Goal: Task Accomplishment & Management: Manage account settings

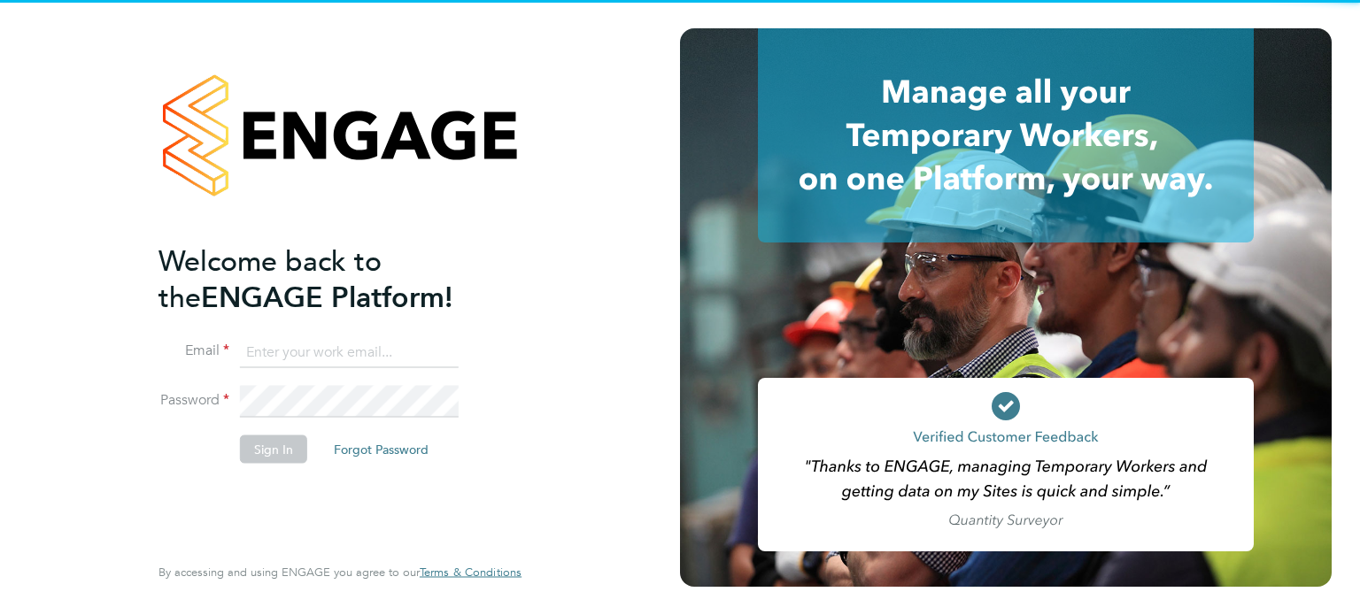
type input "labourdeskmslv@randstadcpe.com"
click at [272, 449] on button "Sign In" at bounding box center [273, 449] width 67 height 28
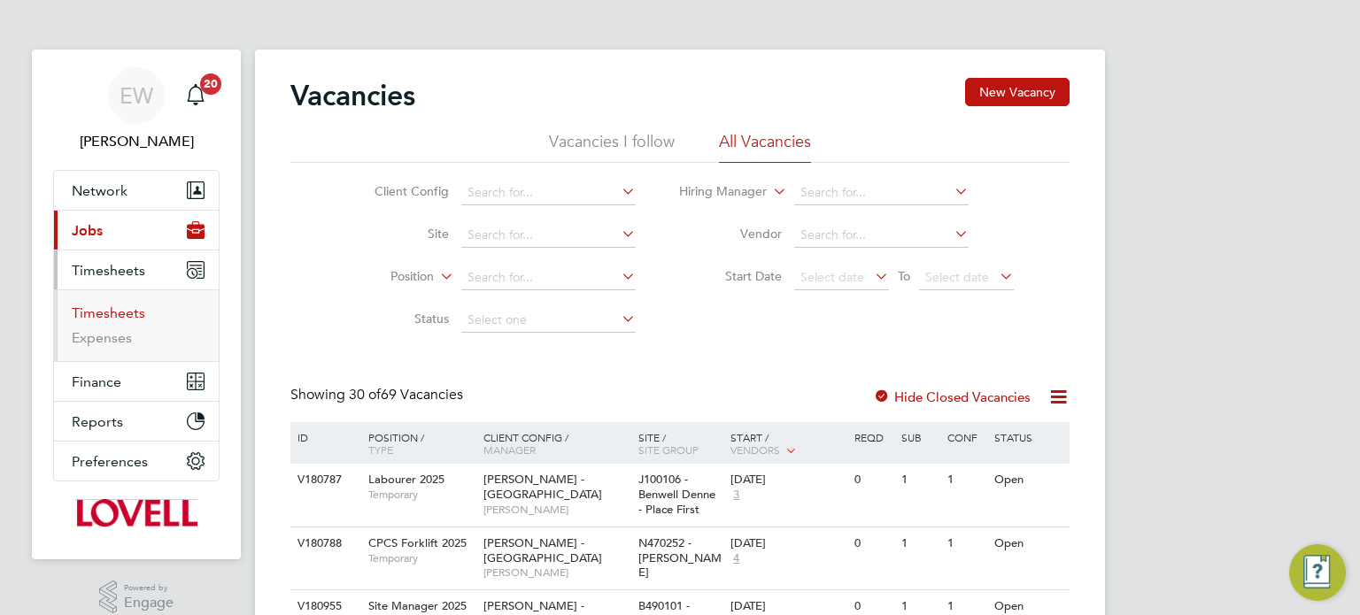
click at [105, 318] on link "Timesheets" at bounding box center [108, 312] width 73 height 17
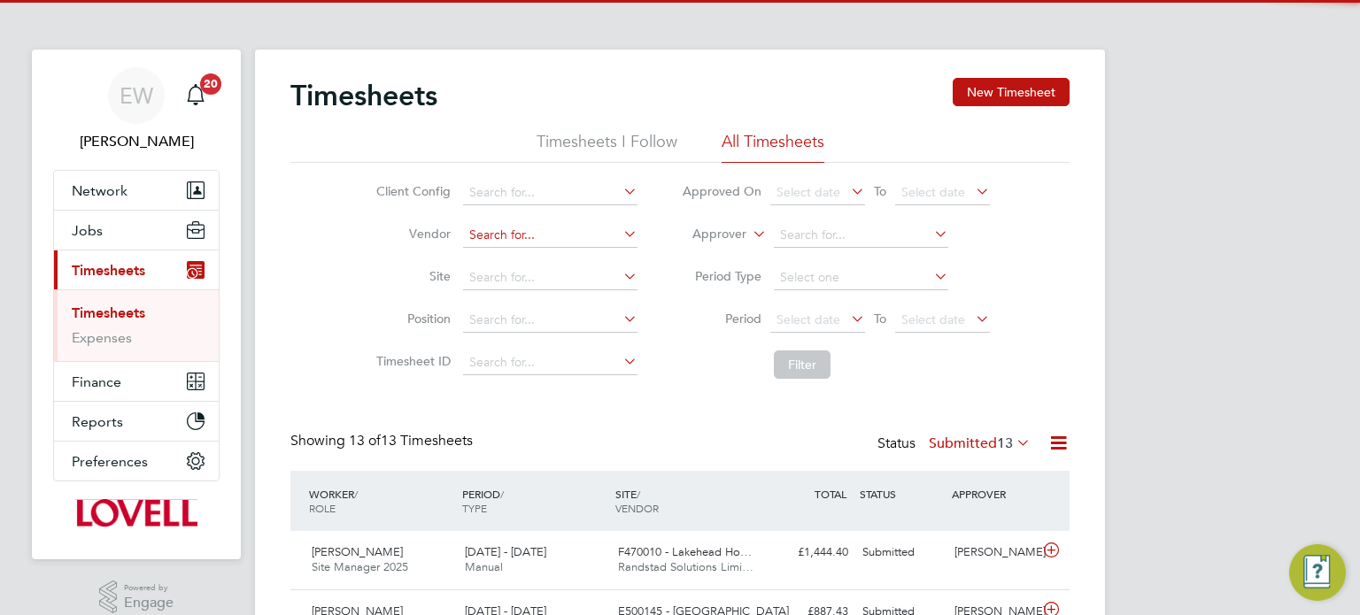
click at [478, 246] on input at bounding box center [550, 235] width 174 height 25
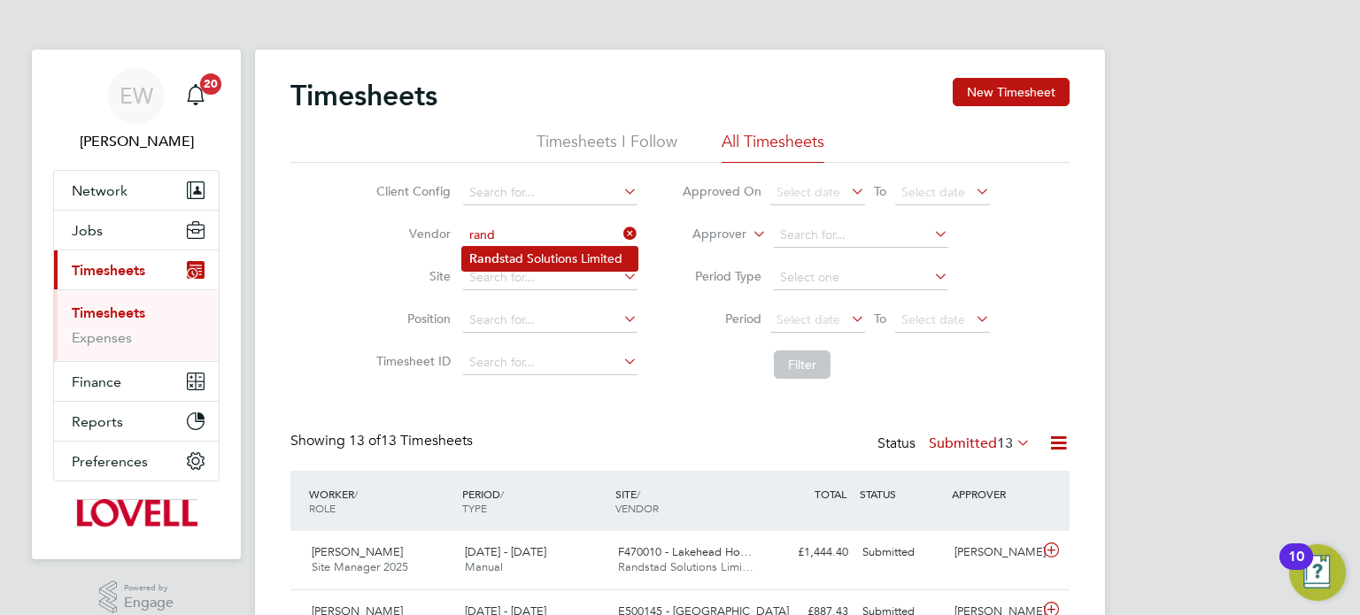
click at [503, 255] on li "Rand stad Solutions Limited" at bounding box center [549, 259] width 175 height 24
type input "Randstad Solutions Limited"
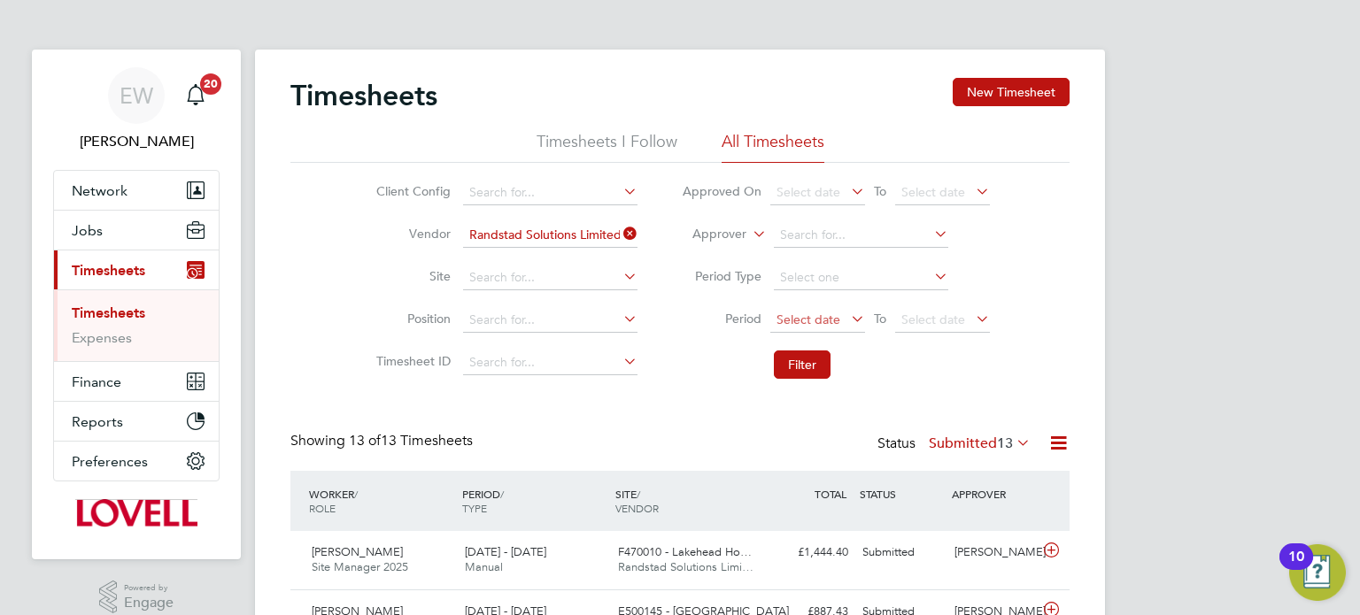
click at [818, 322] on span "Select date" at bounding box center [808, 320] width 64 height 16
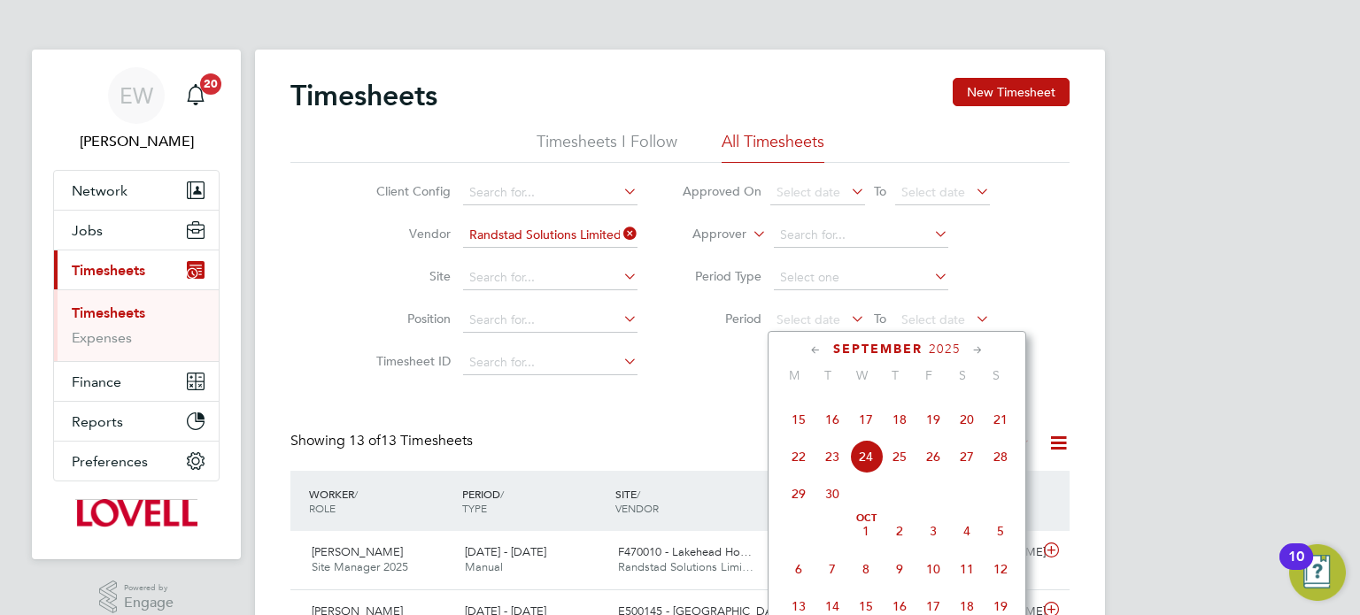
click at [966, 399] on span "13" at bounding box center [967, 383] width 34 height 34
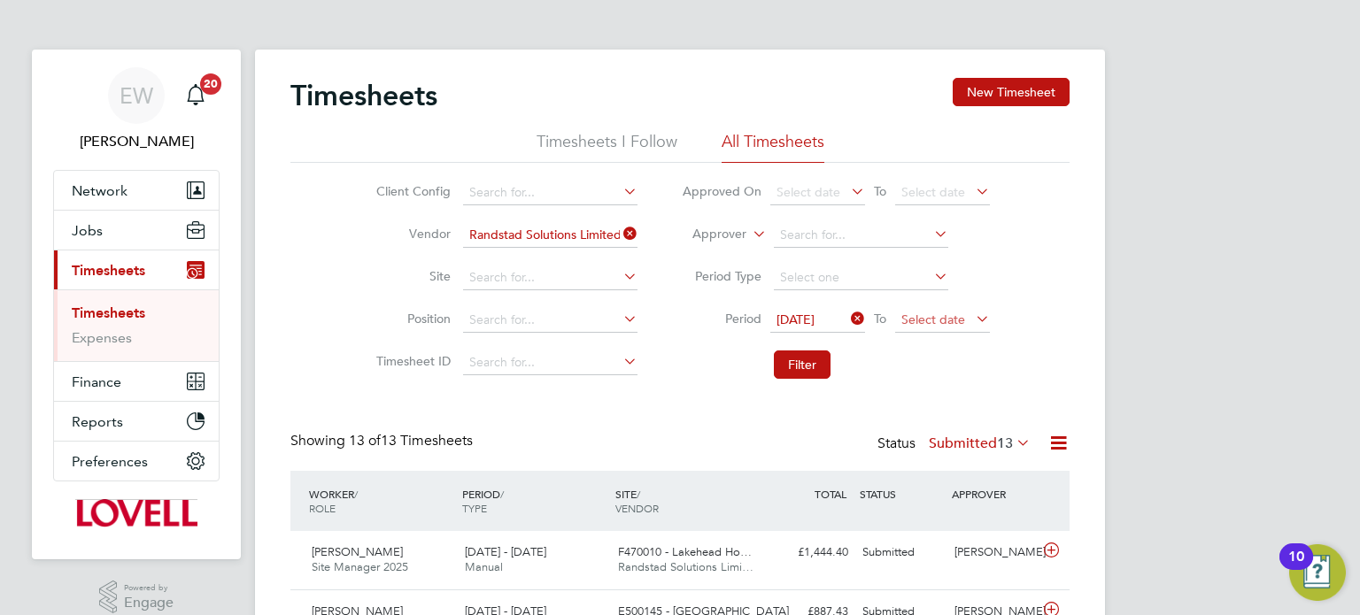
click at [936, 313] on span "Select date" at bounding box center [933, 320] width 64 height 16
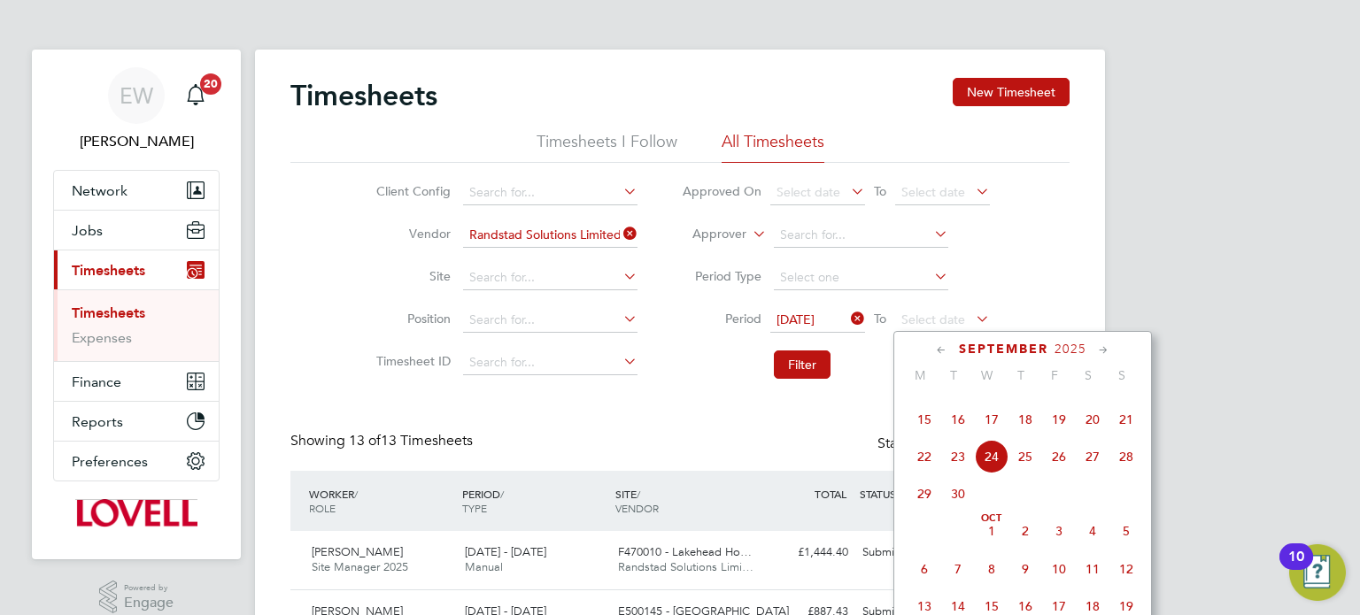
click at [1059, 436] on span "19" at bounding box center [1059, 420] width 34 height 34
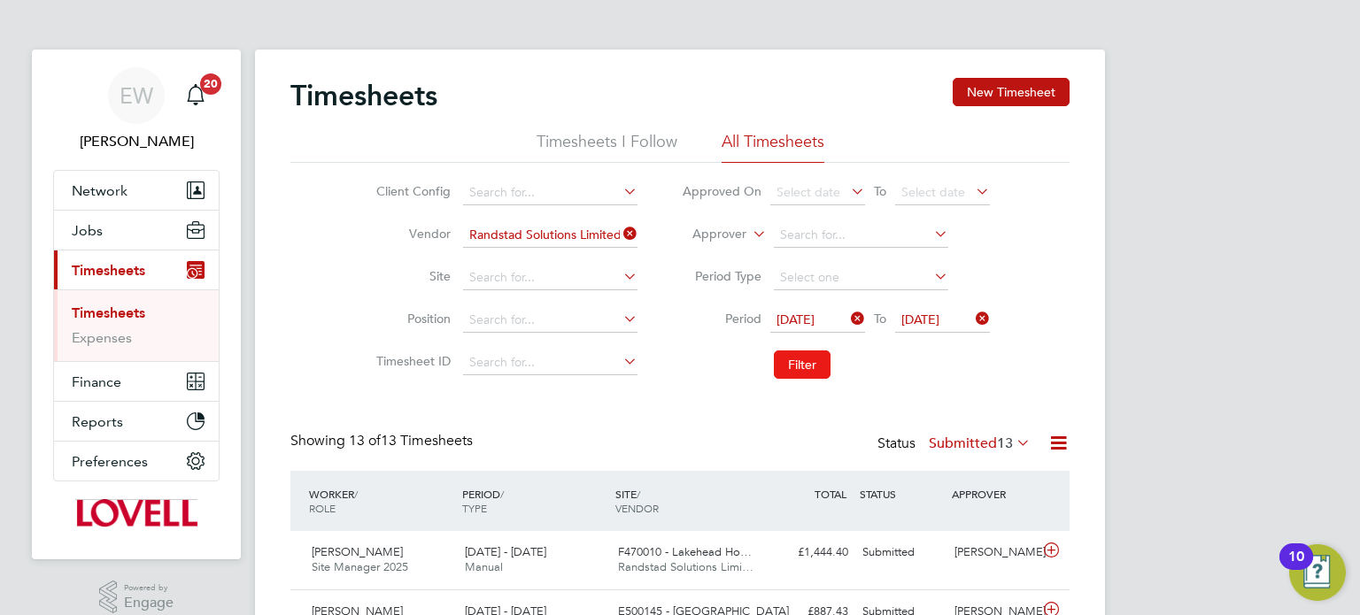
click at [821, 365] on button "Filter" at bounding box center [802, 365] width 57 height 28
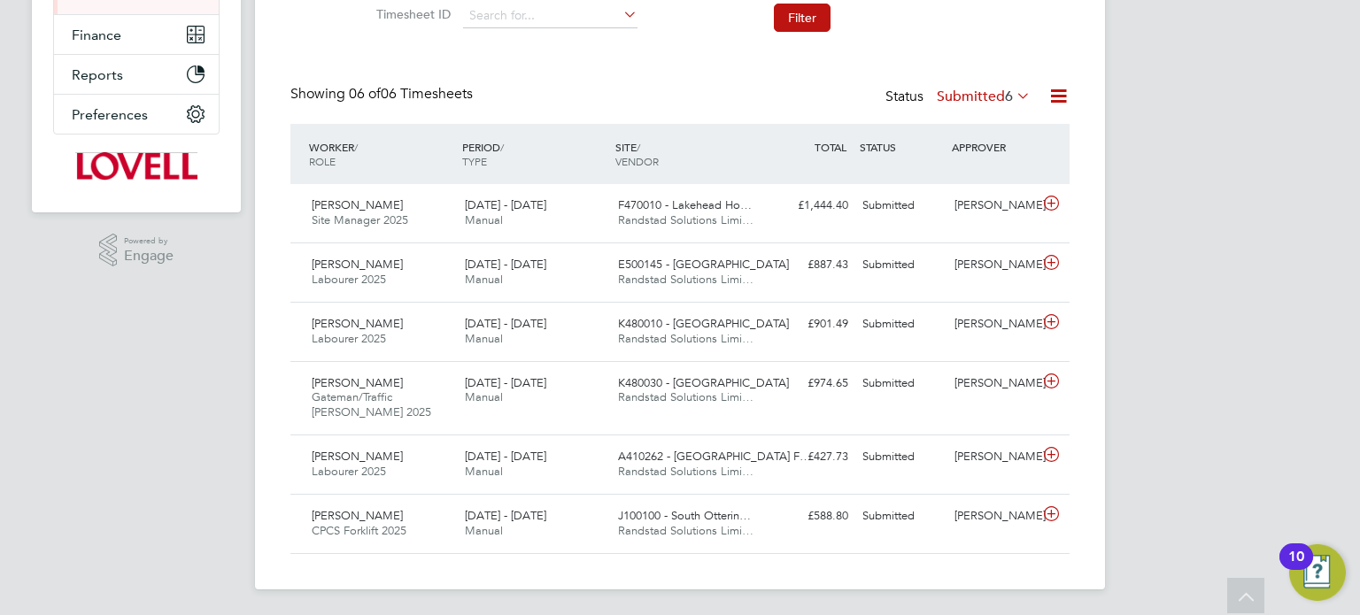
click at [974, 74] on div "Timesheets New Timesheet Timesheets I Follow All Timesheets Client Config Vendo…" at bounding box center [679, 142] width 779 height 823
click at [975, 89] on label "Submitted 6" at bounding box center [983, 97] width 94 height 18
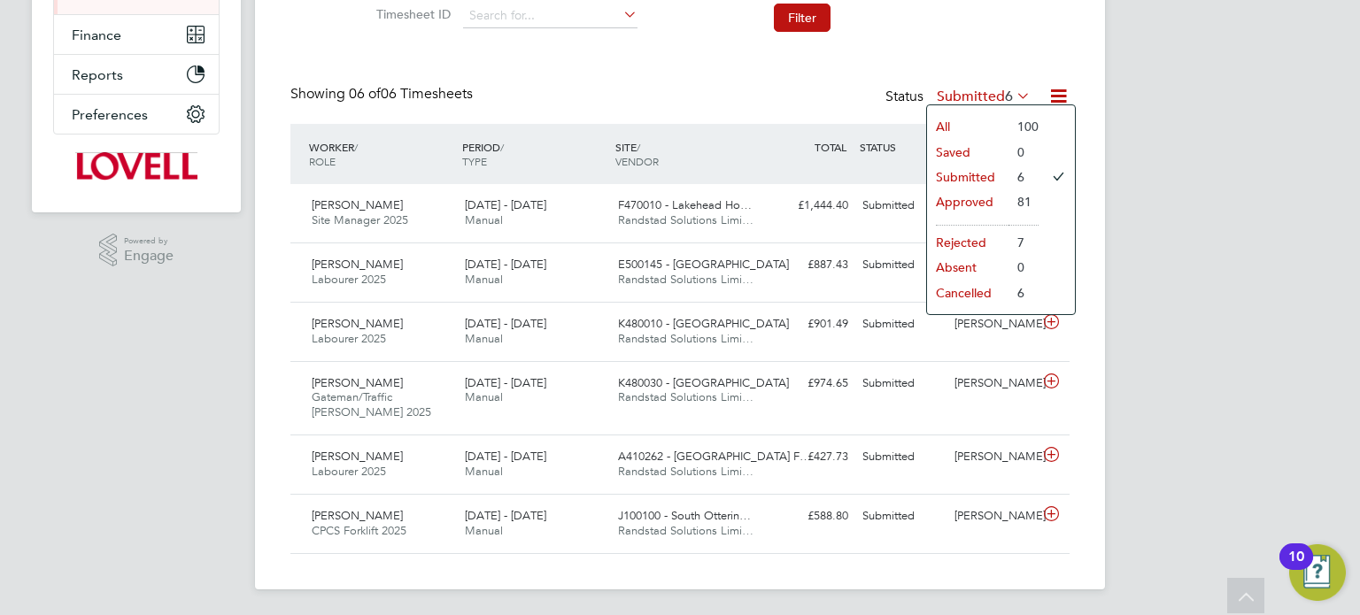
click at [1125, 143] on div "EW Emma Wells Notifications 20 Applications: Network Team Members Businesses Si…" at bounding box center [680, 135] width 1360 height 965
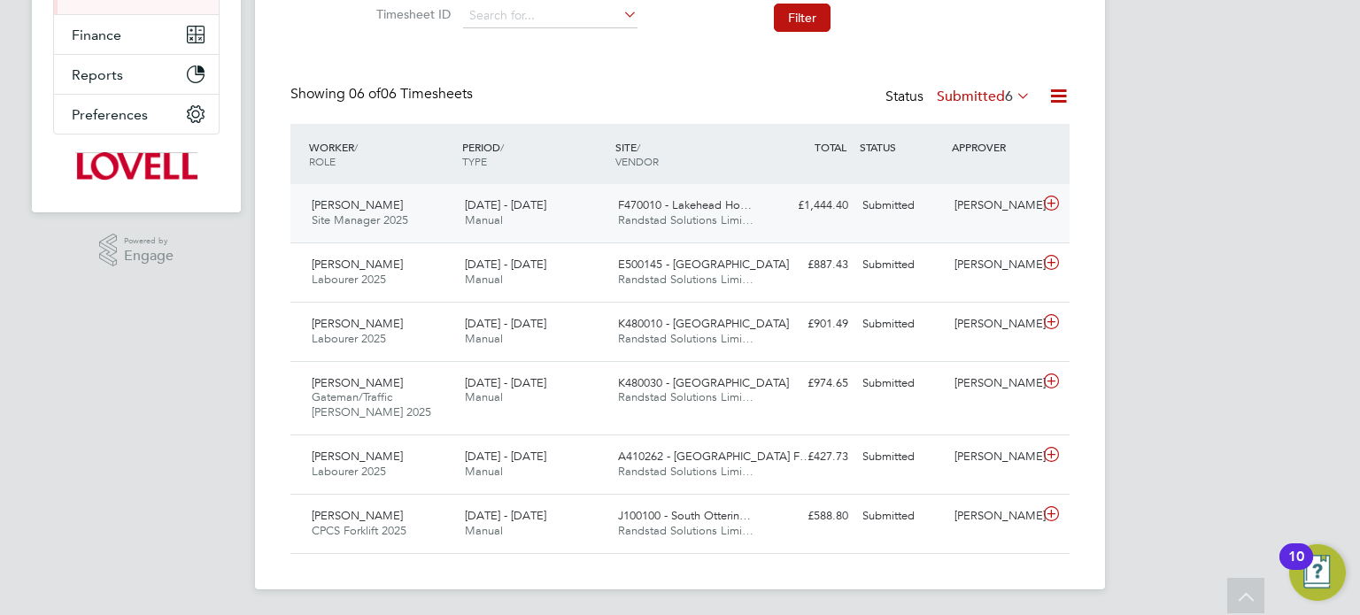
click at [968, 223] on div "Adrian Mills Site Manager 2025 13 - 19 Sep 2025 13 - 19 Sep 2025 Manual F470010…" at bounding box center [679, 213] width 779 height 58
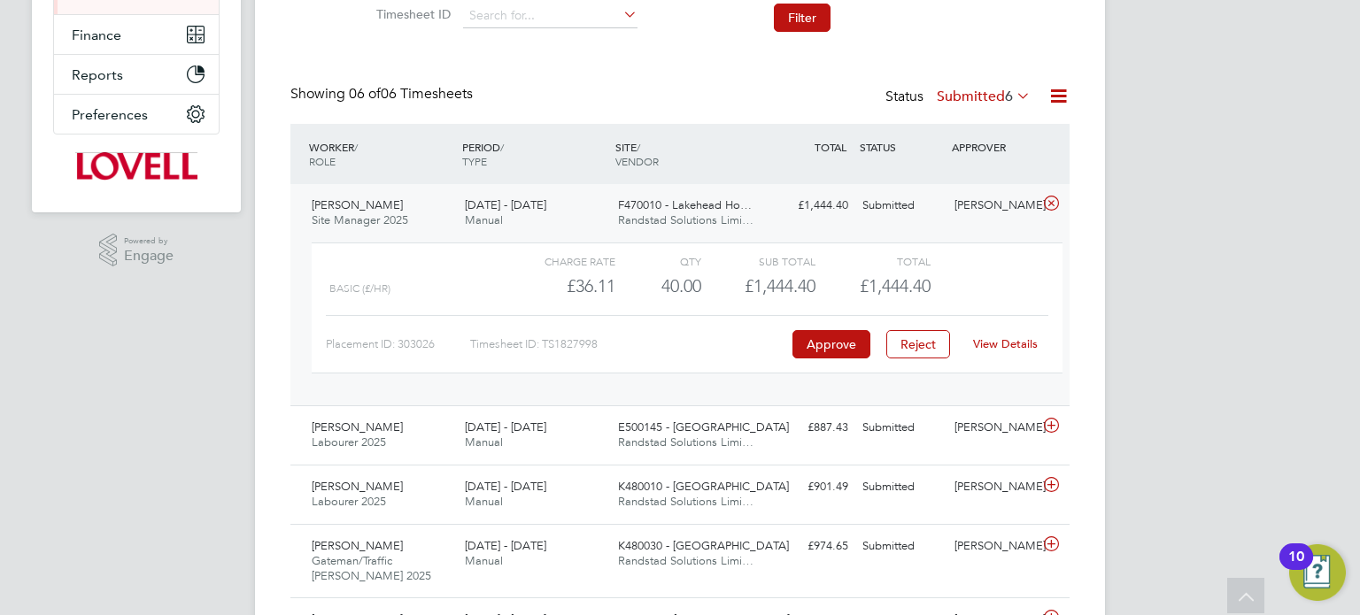
click at [1025, 334] on div "View Details" at bounding box center [1004, 344] width 87 height 28
click at [1022, 337] on link "View Details" at bounding box center [1005, 343] width 65 height 15
click at [988, 218] on div "Matt Wilkinson" at bounding box center [993, 205] width 92 height 29
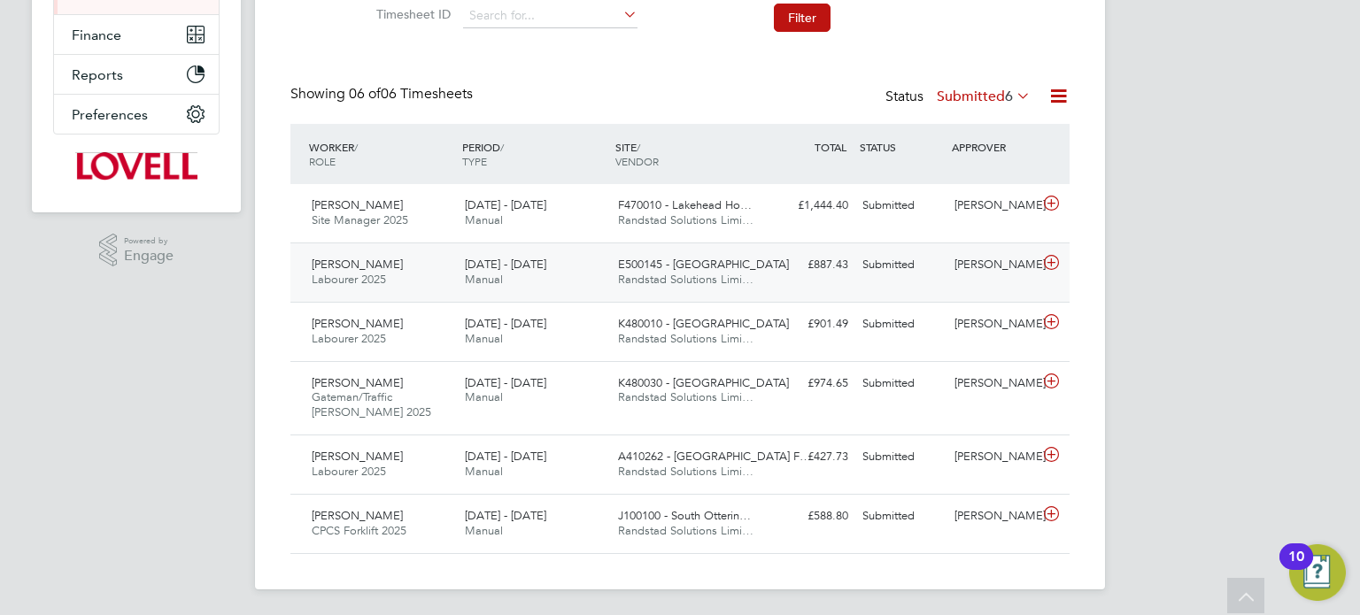
click at [975, 280] on div "Cameron Mitchell" at bounding box center [993, 264] width 92 height 29
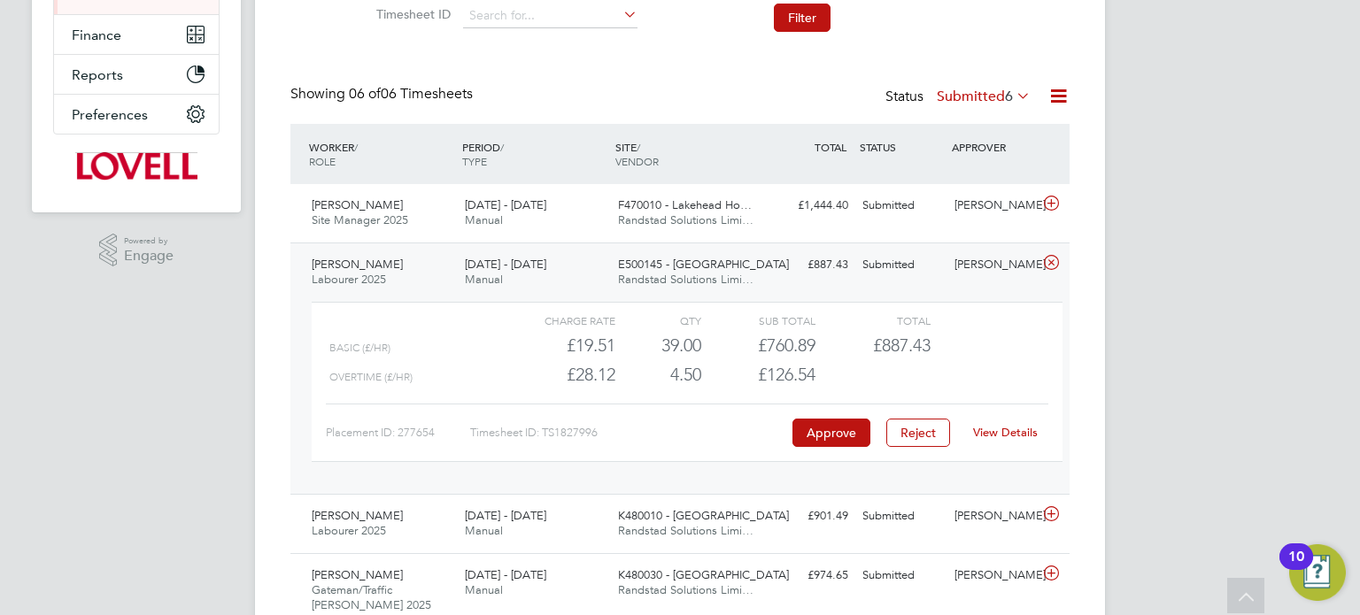
click at [995, 428] on link "View Details" at bounding box center [1005, 432] width 65 height 15
click at [979, 261] on div "Cameron Mitchell" at bounding box center [993, 264] width 92 height 29
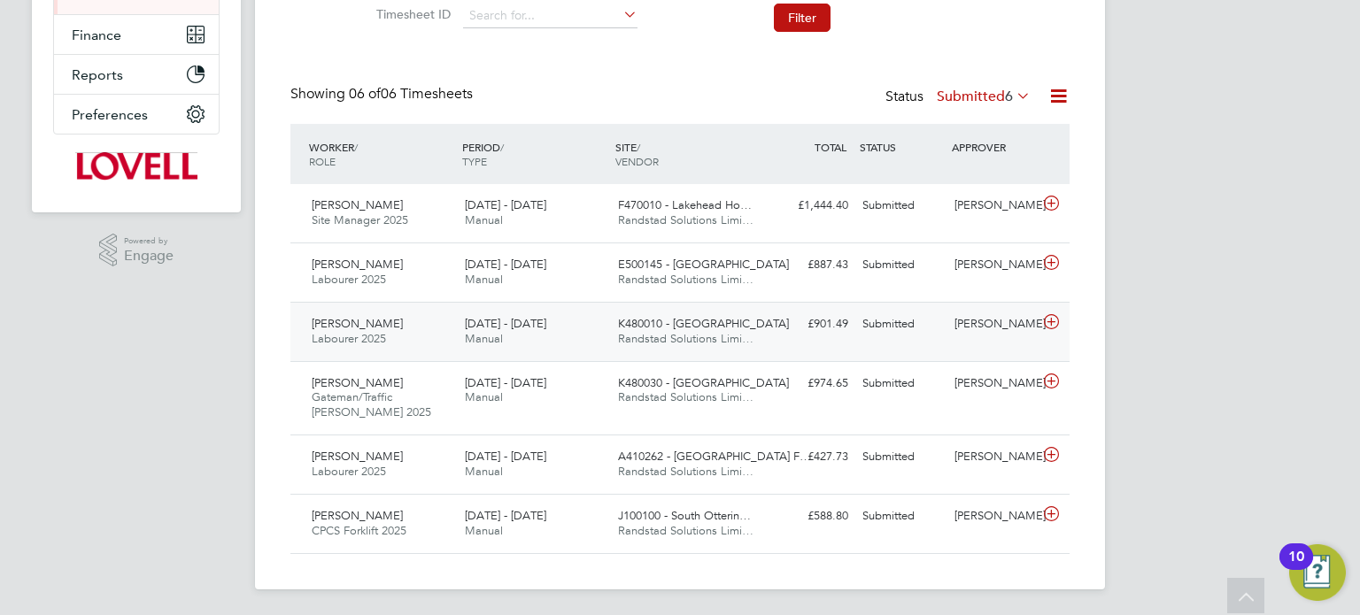
click at [984, 323] on div "Dan Byng" at bounding box center [993, 324] width 92 height 29
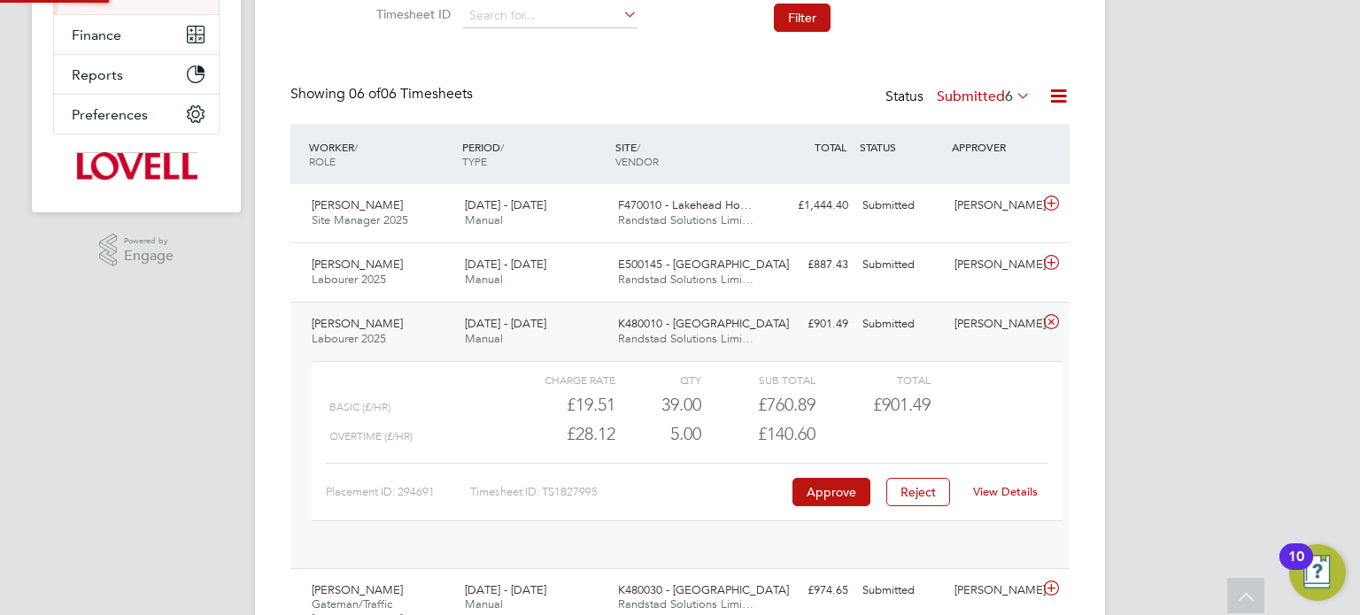
scroll to position [29, 172]
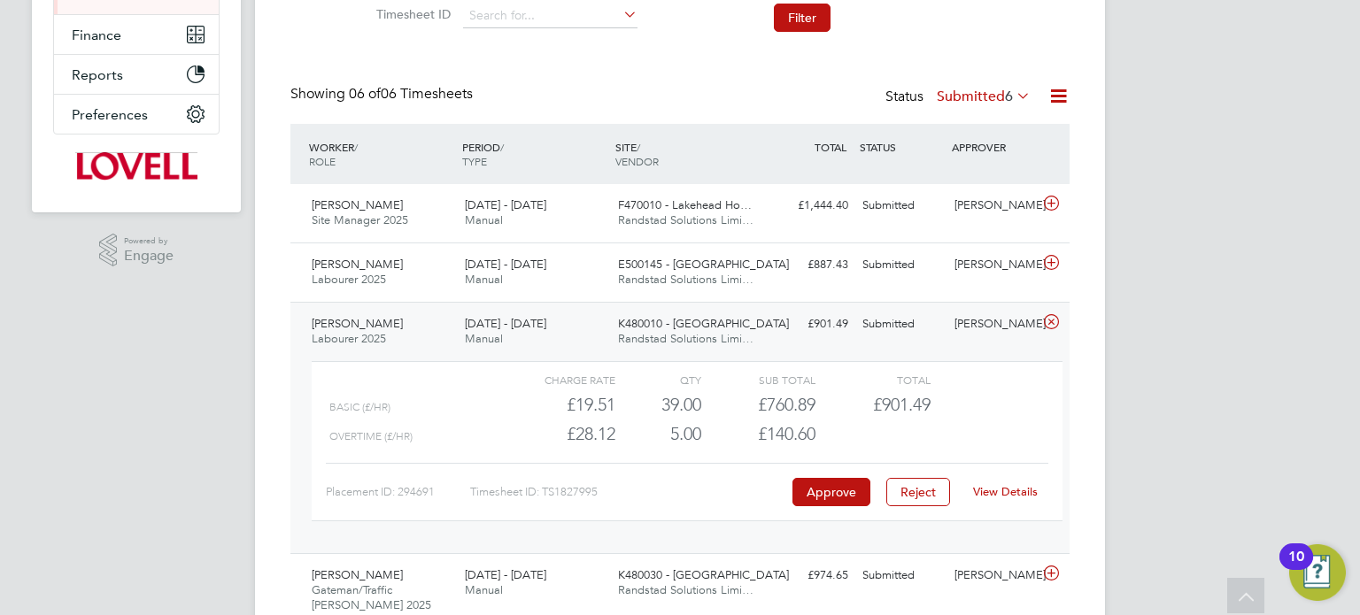
click at [1000, 495] on link "View Details" at bounding box center [1005, 491] width 65 height 15
click at [899, 313] on div "Submitted" at bounding box center [901, 324] width 92 height 29
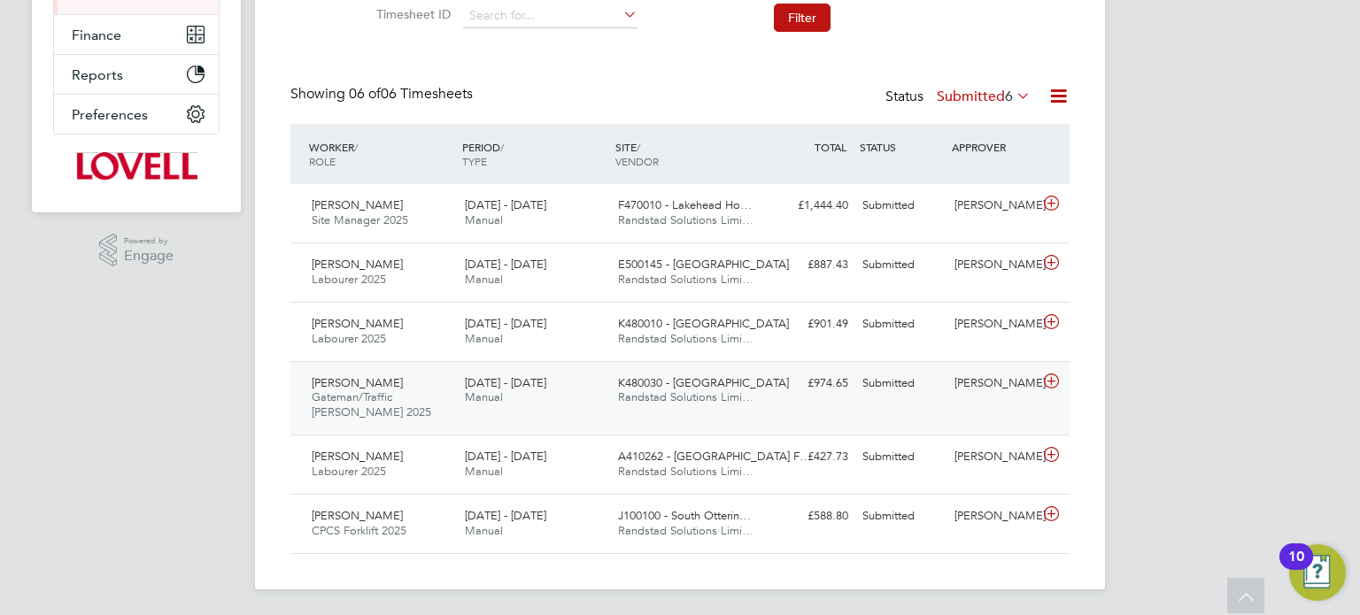
click at [941, 375] on div "Submitted" at bounding box center [901, 383] width 92 height 29
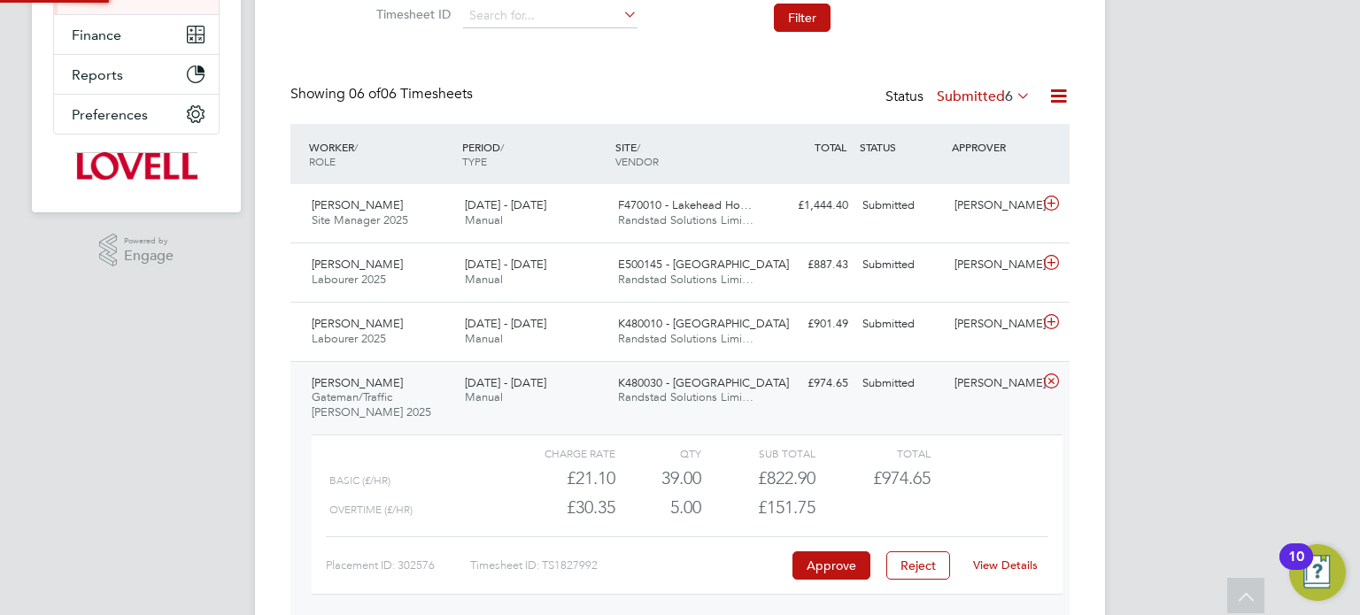
click at [998, 565] on link "View Details" at bounding box center [1005, 565] width 65 height 15
click at [1004, 397] on div "Matthew Somner Gateman/Traffic Marshall 2025 13 - 19 Sep 2025 13 - 19 Sep 2025 …" at bounding box center [679, 494] width 779 height 266
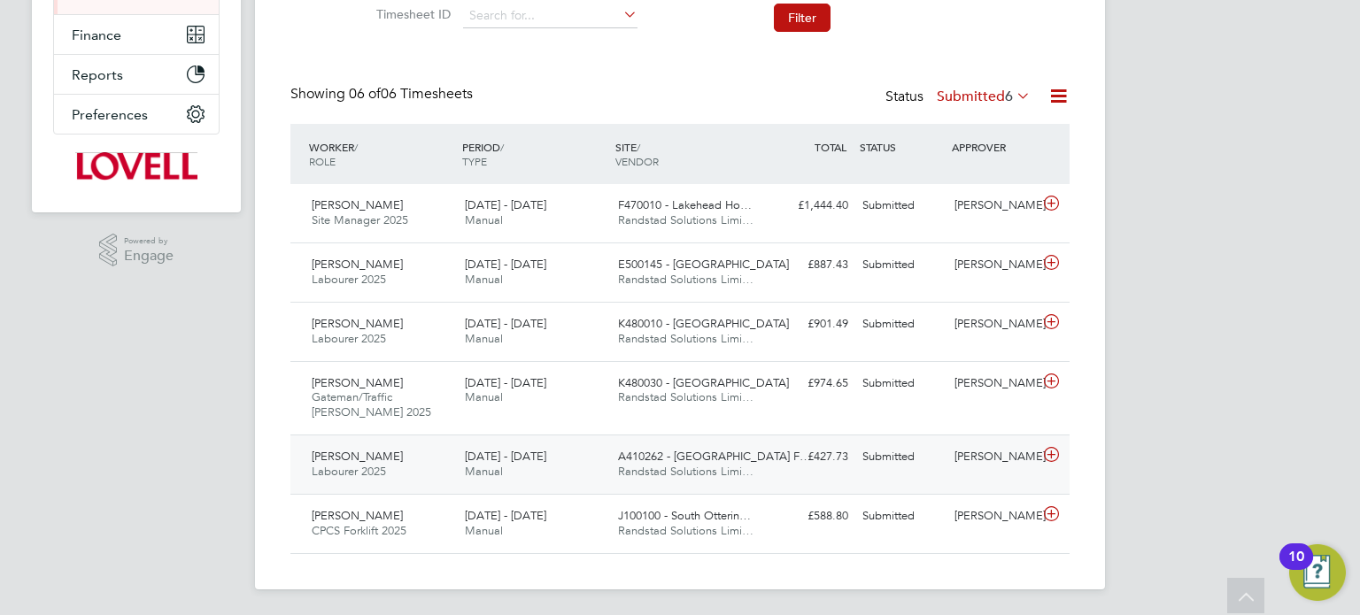
click at [992, 443] on div "Daniel Hawes" at bounding box center [993, 457] width 92 height 29
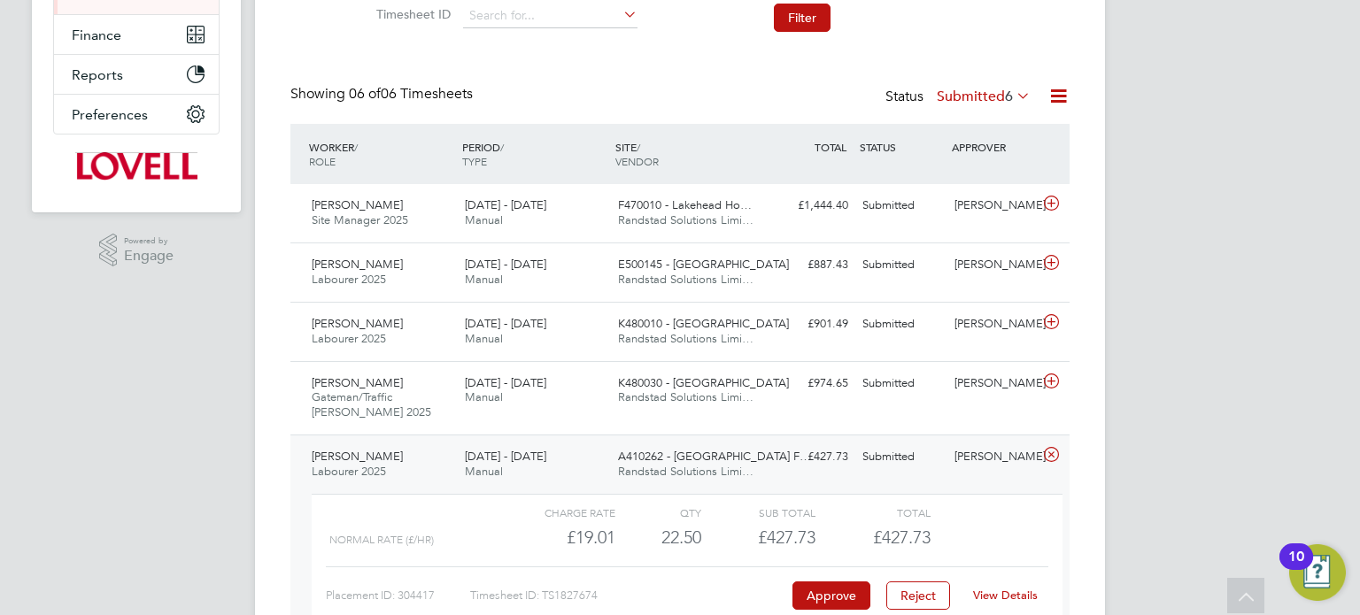
click at [1000, 583] on div "View Details" at bounding box center [1004, 596] width 87 height 28
click at [1002, 592] on link "View Details" at bounding box center [1005, 595] width 65 height 15
click at [953, 459] on div "[PERSON_NAME]" at bounding box center [993, 457] width 92 height 29
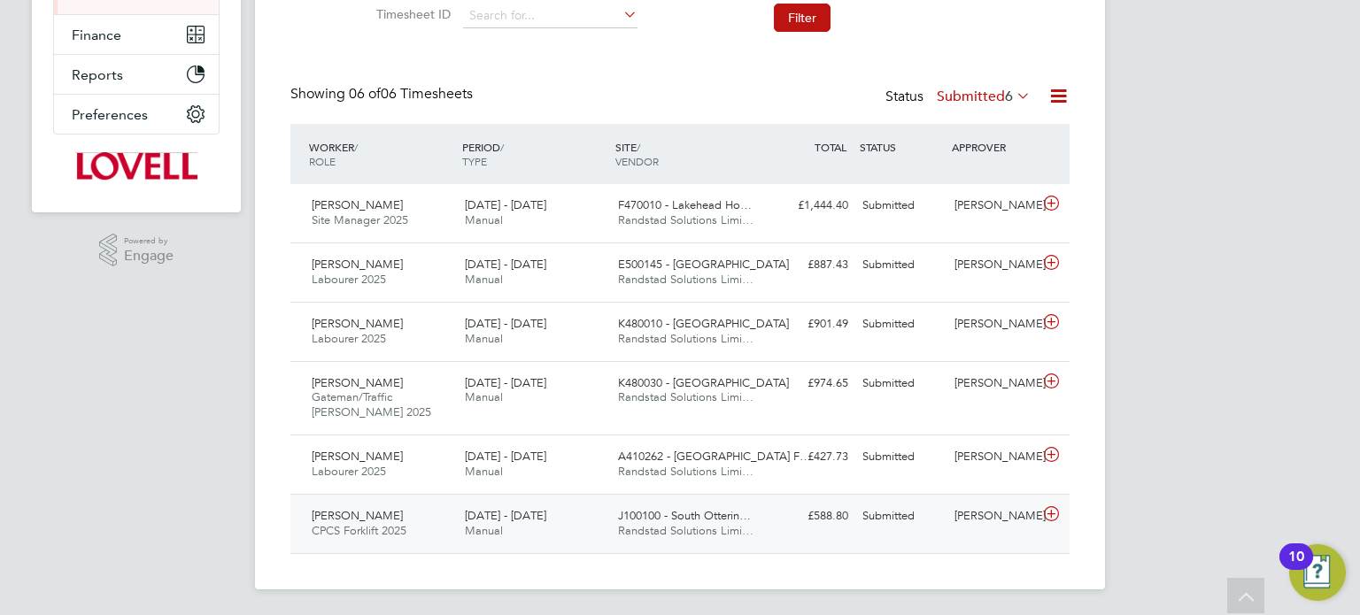
click at [972, 531] on div "Darren Glennie" at bounding box center [993, 516] width 92 height 29
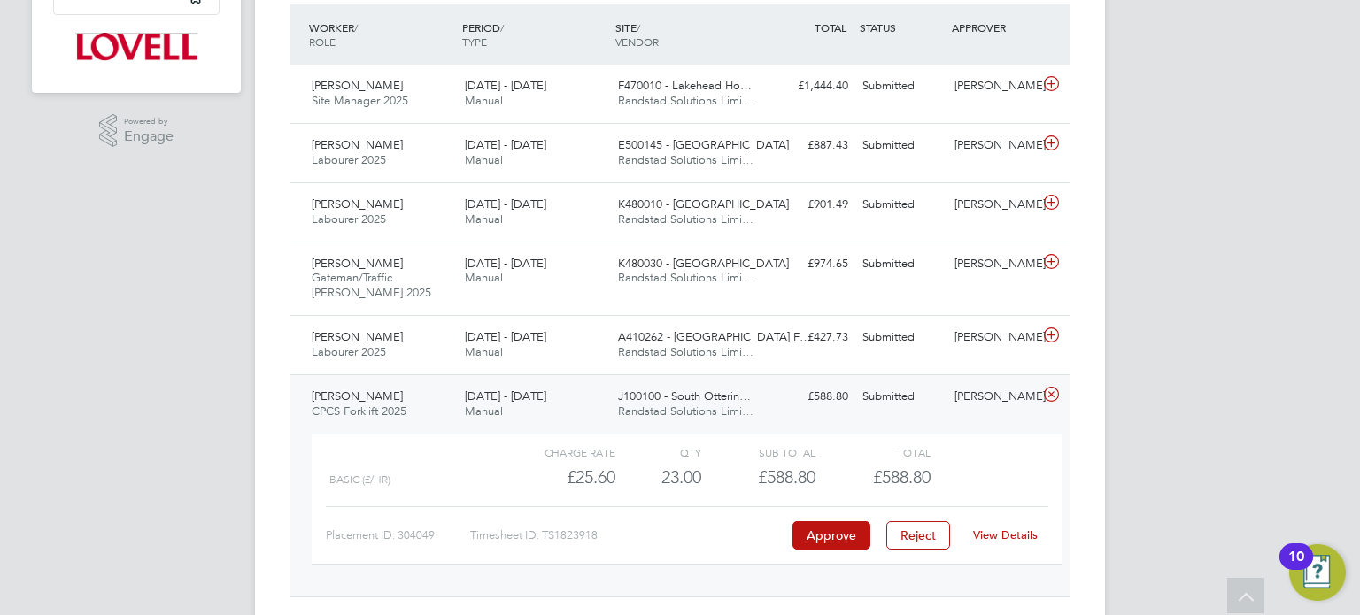
scroll to position [511, 0]
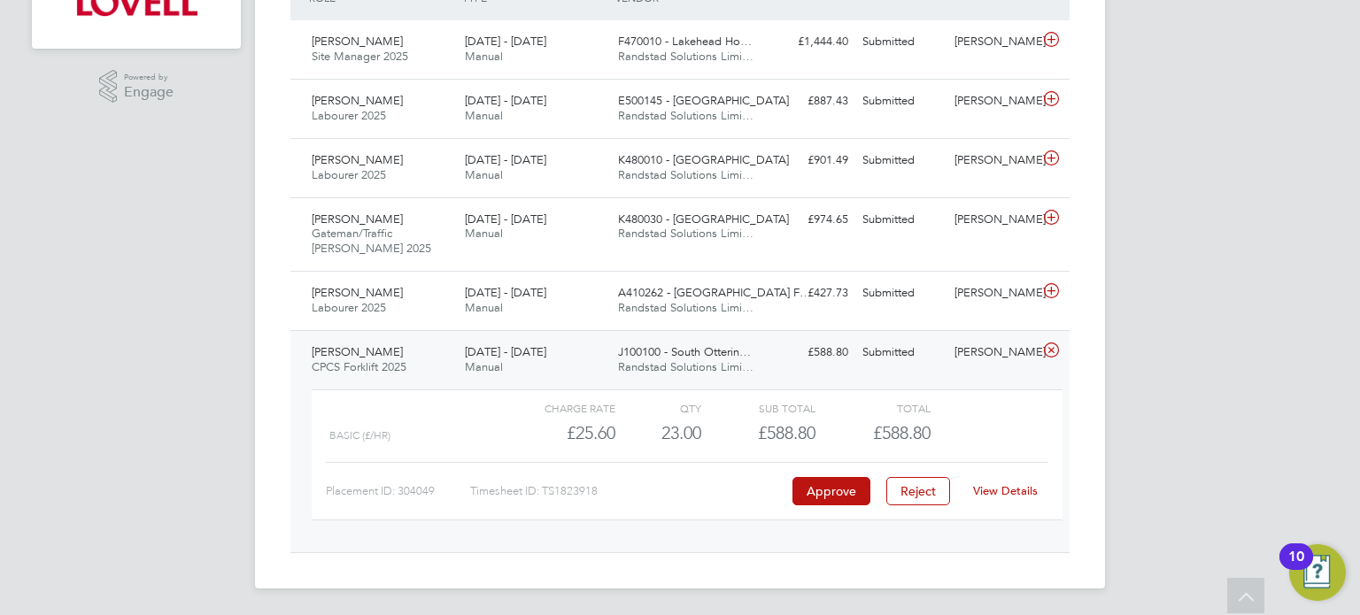
click at [998, 502] on div "View Details" at bounding box center [1004, 491] width 87 height 28
click at [1002, 484] on link "View Details" at bounding box center [1005, 490] width 65 height 15
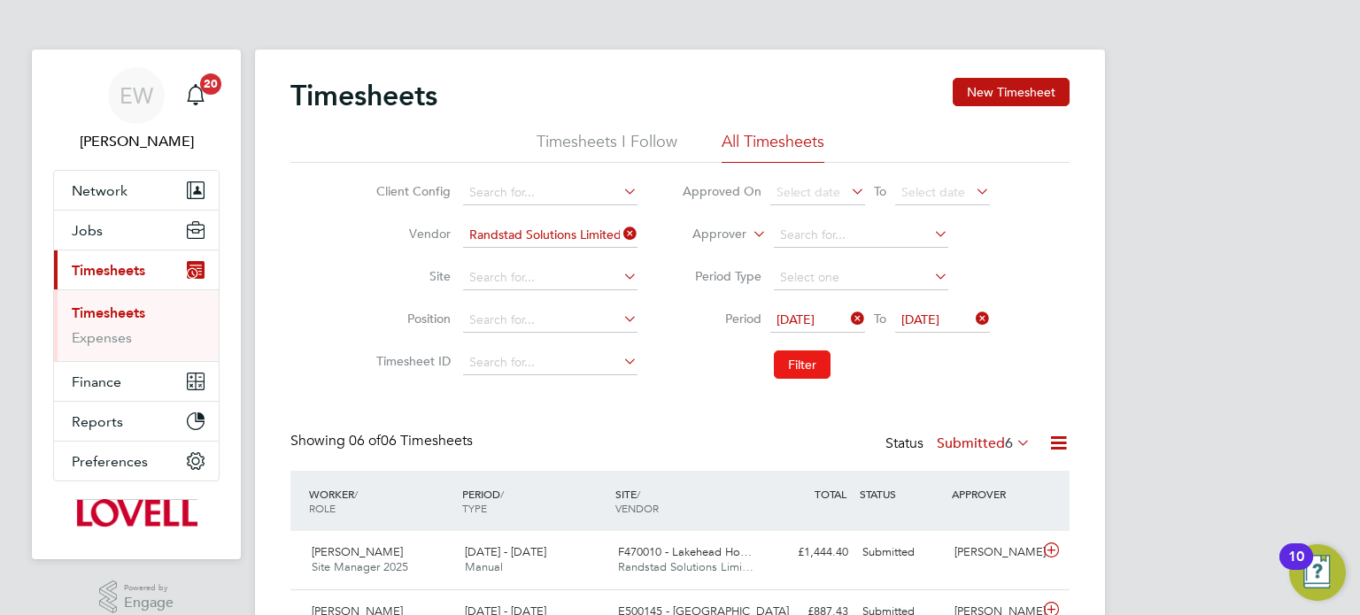
click at [808, 353] on button "Filter" at bounding box center [802, 365] width 57 height 28
click at [977, 443] on label "Submitted 6" at bounding box center [983, 444] width 94 height 18
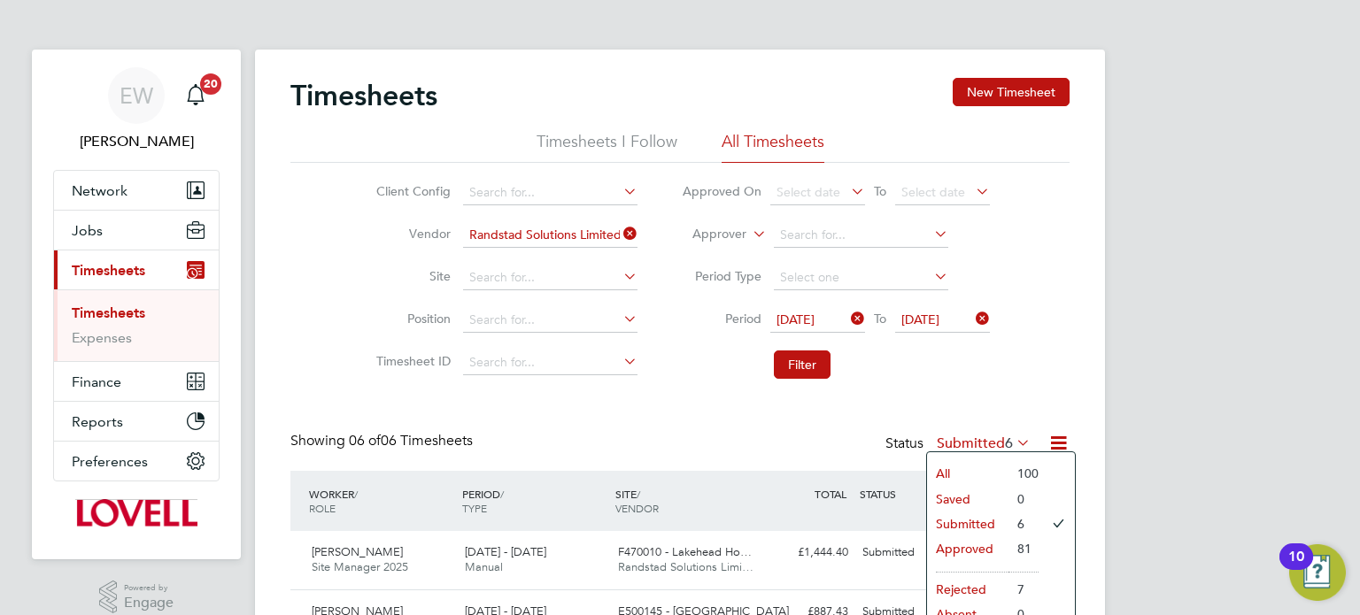
click at [1037, 378] on div "Client Config Vendor Randstad Solutions Limited Site Position Timesheet ID Appr…" at bounding box center [679, 275] width 779 height 225
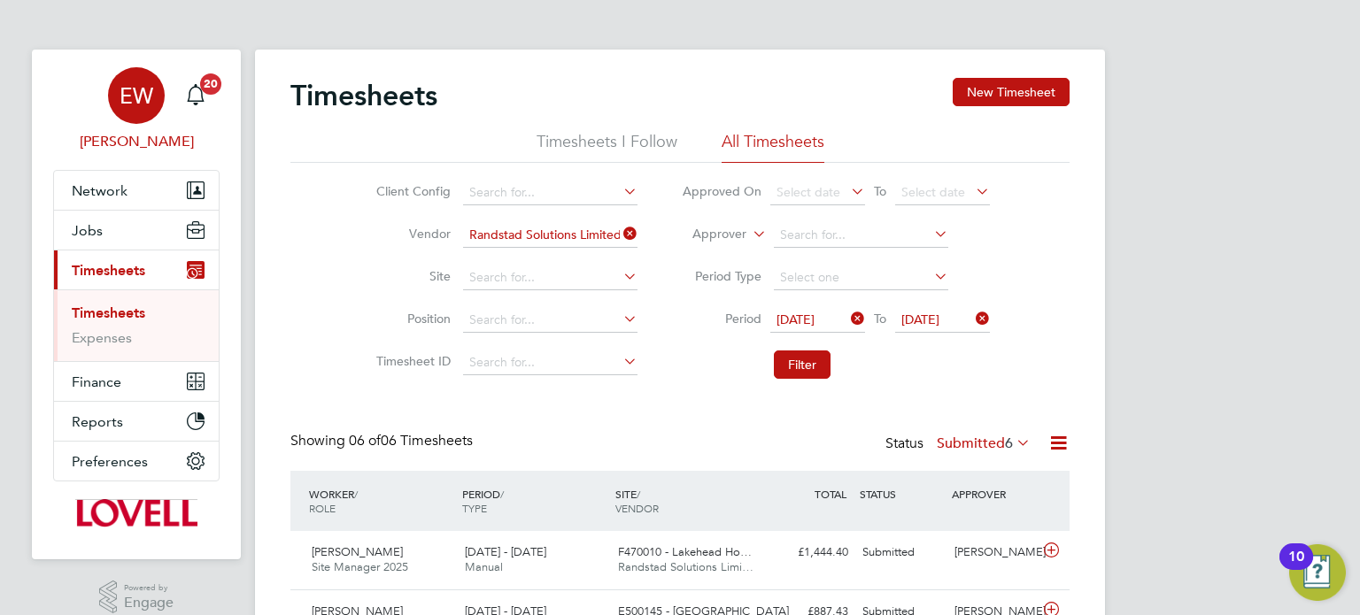
click at [121, 117] on div "EW" at bounding box center [136, 95] width 57 height 57
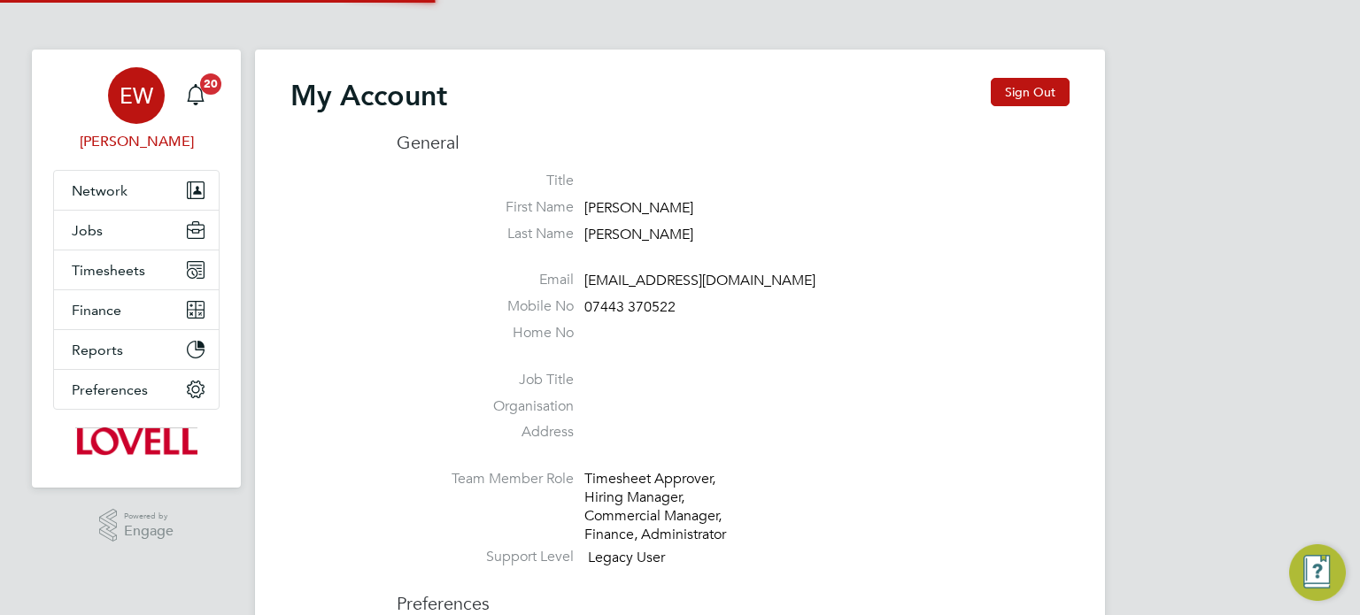
type input "labourdeskmslv@randstadcpe.com"
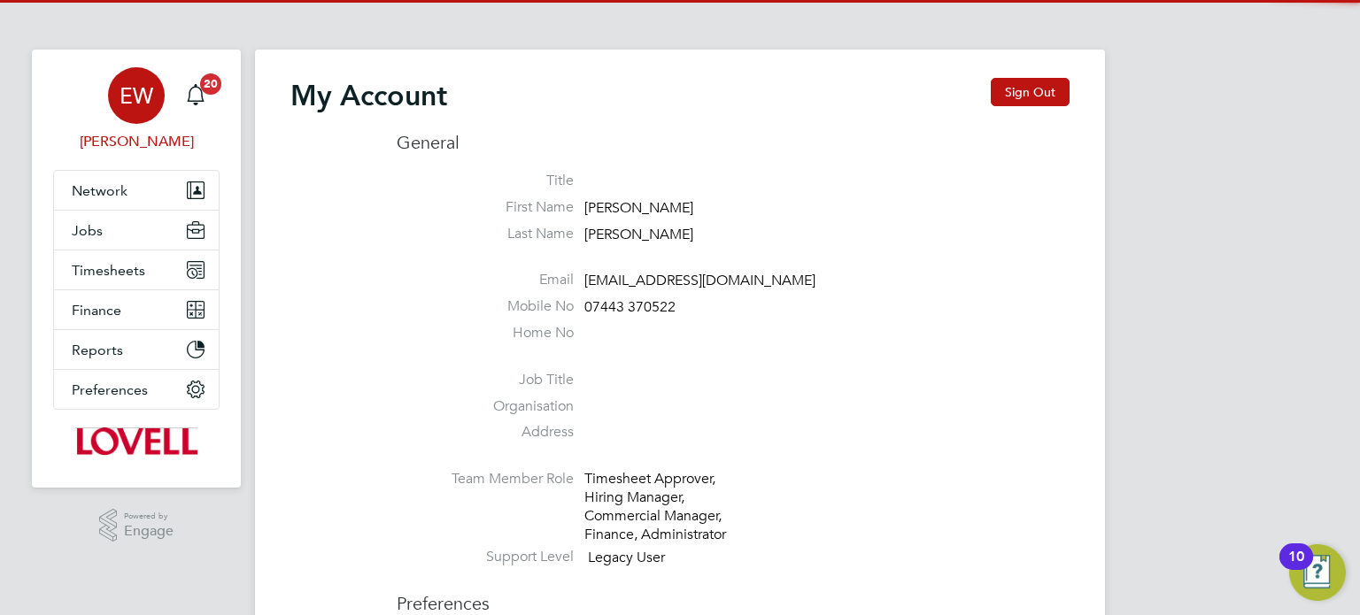
click at [1059, 118] on div "My Account Sign Out" at bounding box center [679, 104] width 779 height 53
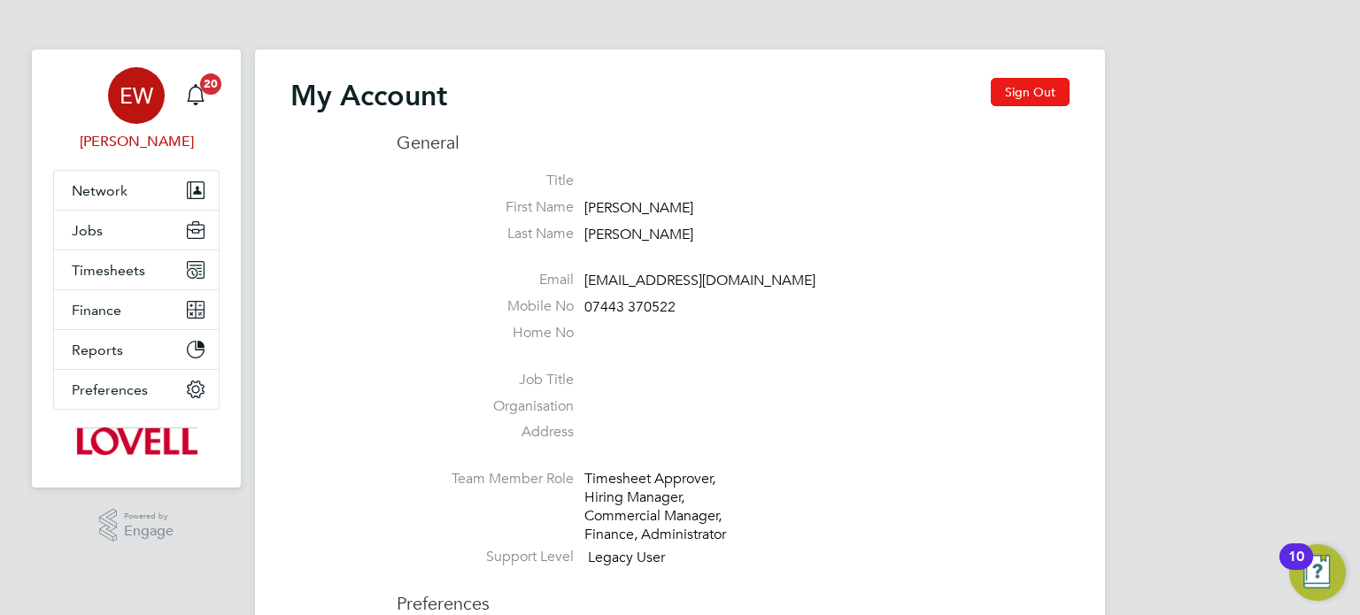
click at [1038, 100] on button "Sign Out" at bounding box center [1029, 92] width 79 height 28
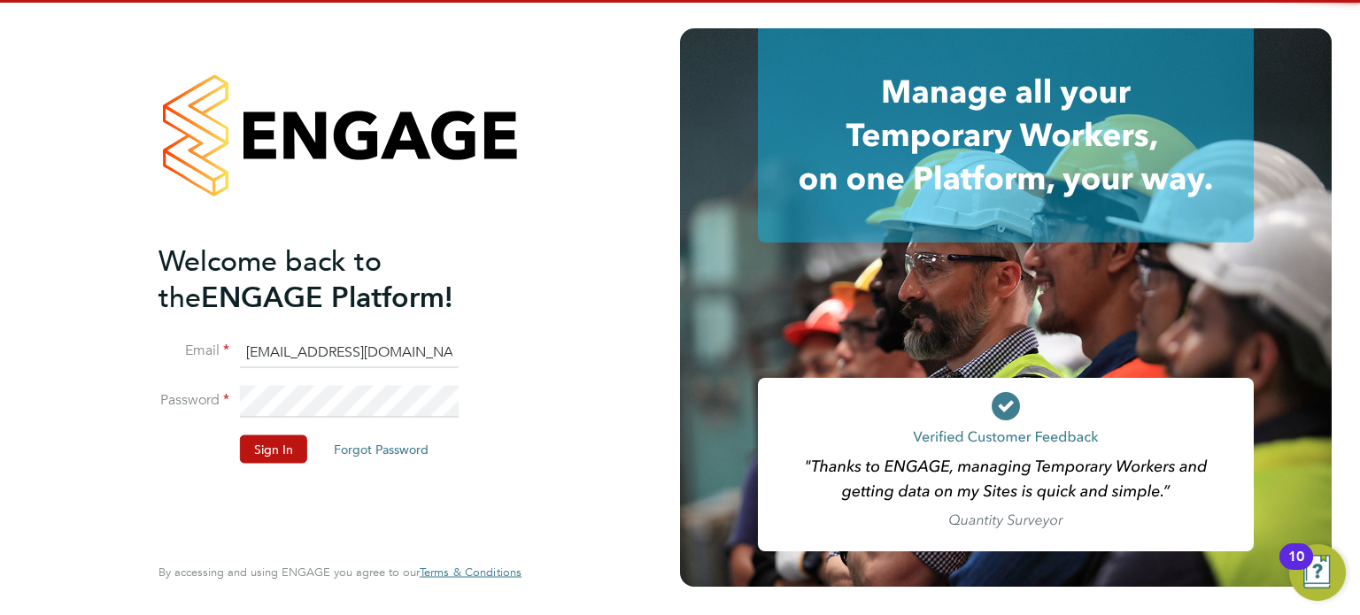
click at [343, 350] on input "labourdeskmslv@randstadcpe.com" at bounding box center [349, 352] width 219 height 32
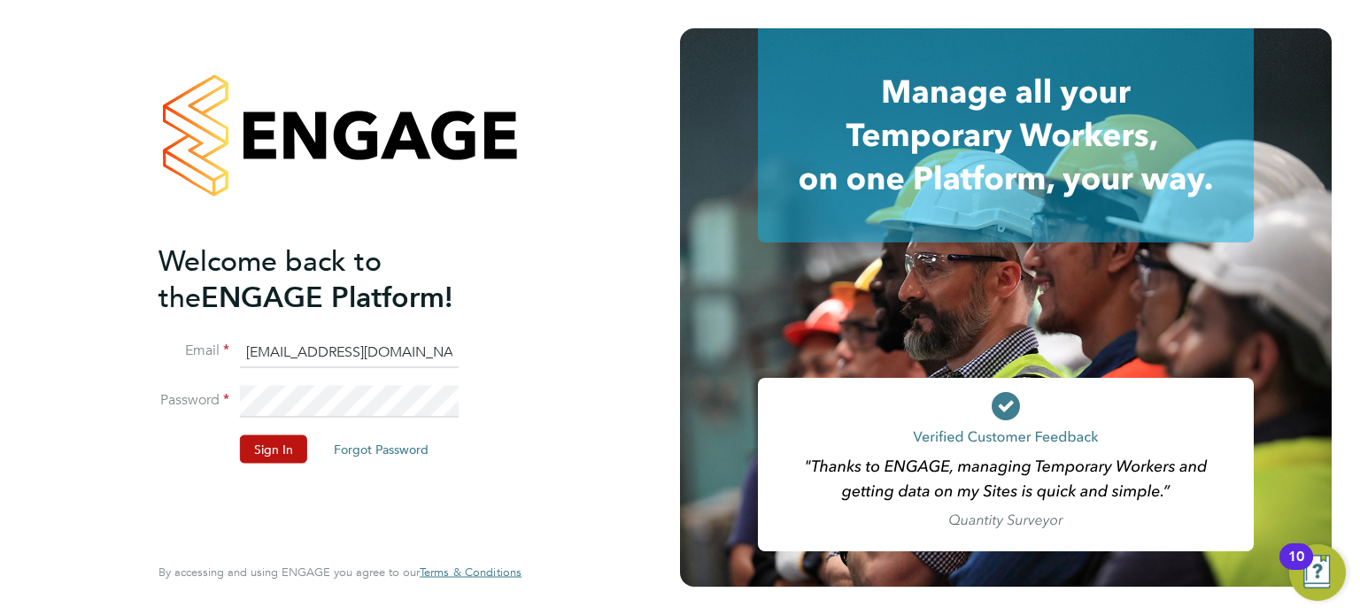
type input "[EMAIL_ADDRESS][PERSON_NAME][DOMAIN_NAME]"
click at [259, 451] on button "Sign In" at bounding box center [273, 449] width 67 height 28
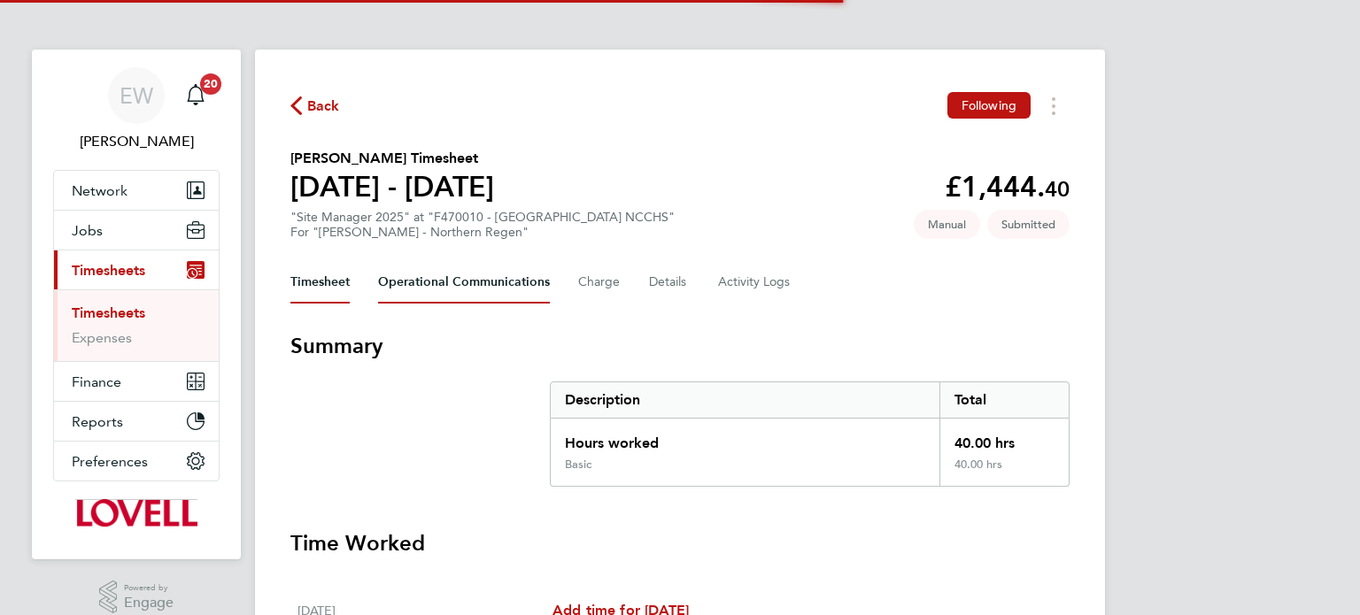
click at [420, 277] on Communications-tab "Operational Communications" at bounding box center [464, 282] width 172 height 42
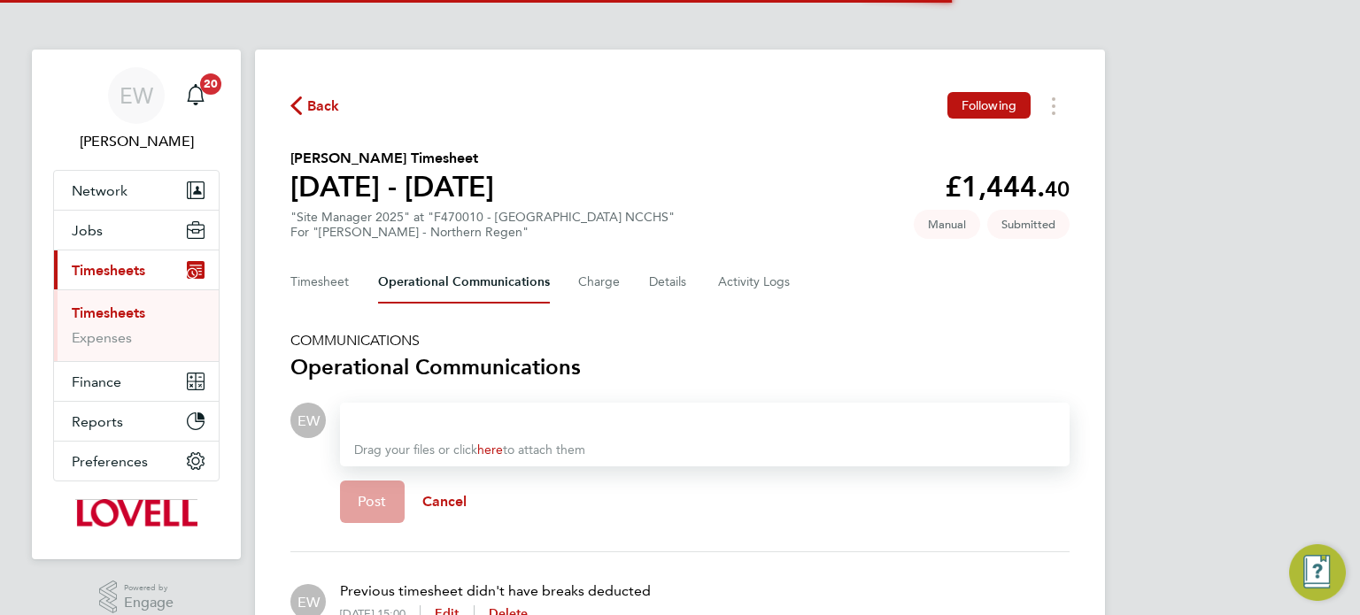
scroll to position [105, 0]
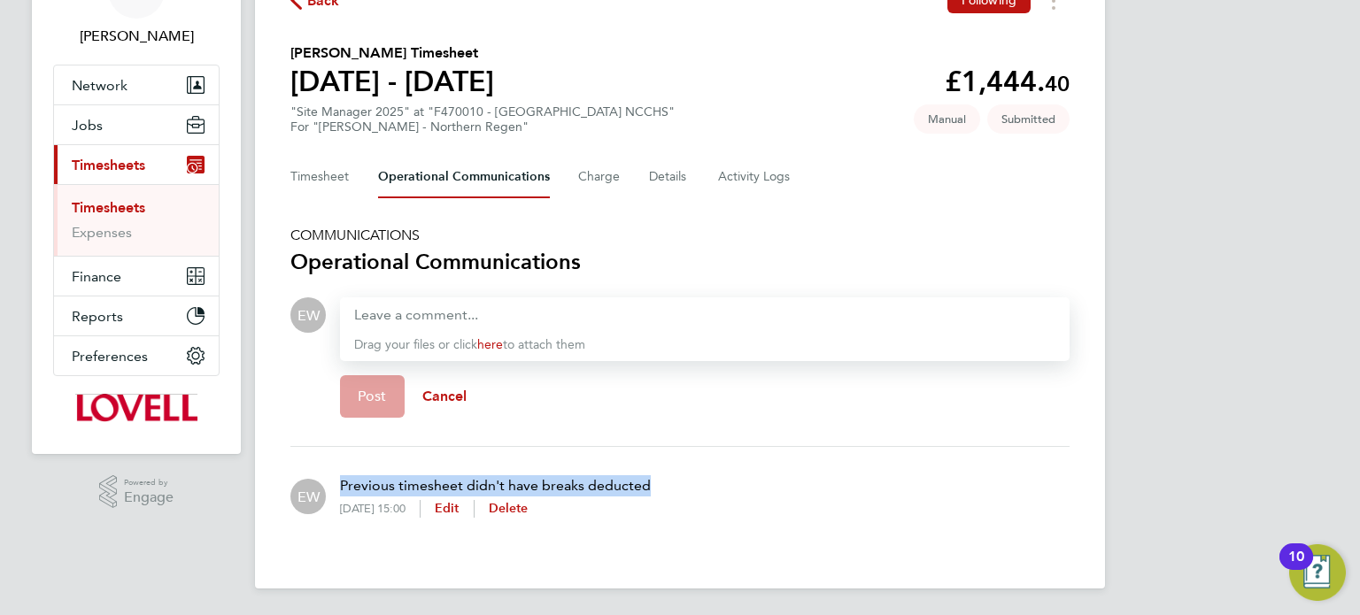
drag, startPoint x: 656, startPoint y: 482, endPoint x: 332, endPoint y: 486, distance: 324.0
click at [332, 486] on div "EW Previous timesheet didn't have breaks deducted 24 Sep 2025, 15:00 Edit Delete" at bounding box center [679, 496] width 779 height 71
copy p "Previous timesheet didn't have breaks deducted"
click at [414, 305] on div at bounding box center [704, 314] width 701 height 21
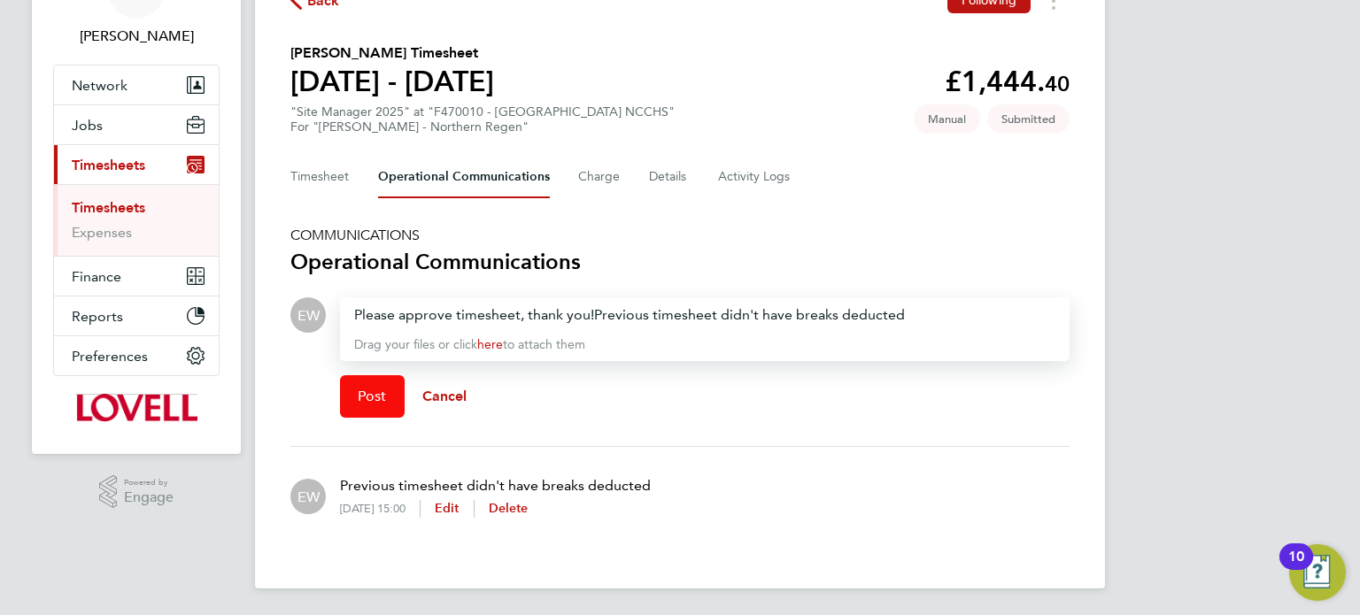
click at [362, 400] on span "Post" at bounding box center [372, 397] width 29 height 18
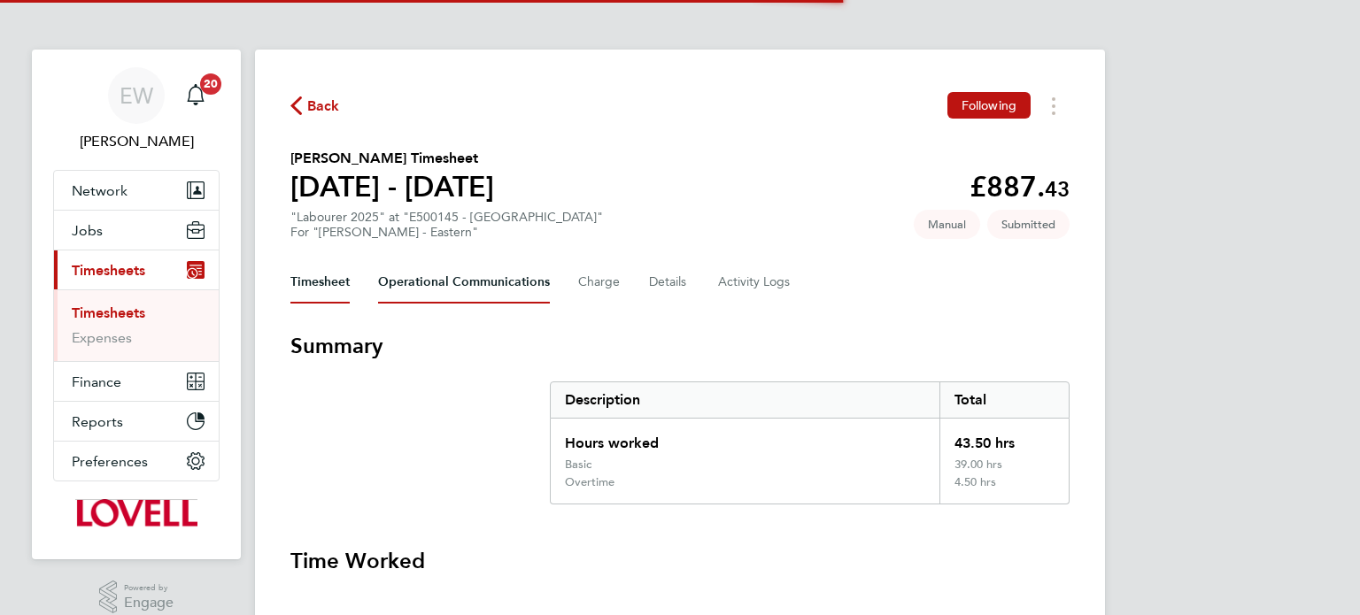
click at [492, 289] on Communications-tab "Operational Communications" at bounding box center [464, 282] width 172 height 42
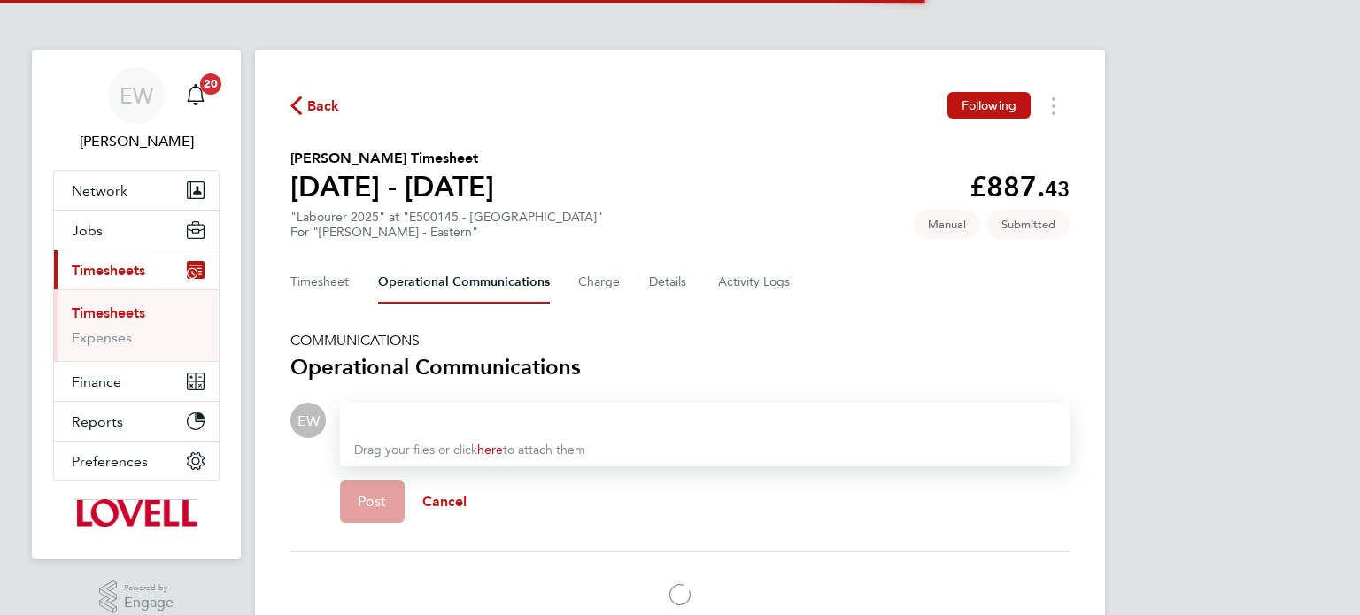
scroll to position [105, 0]
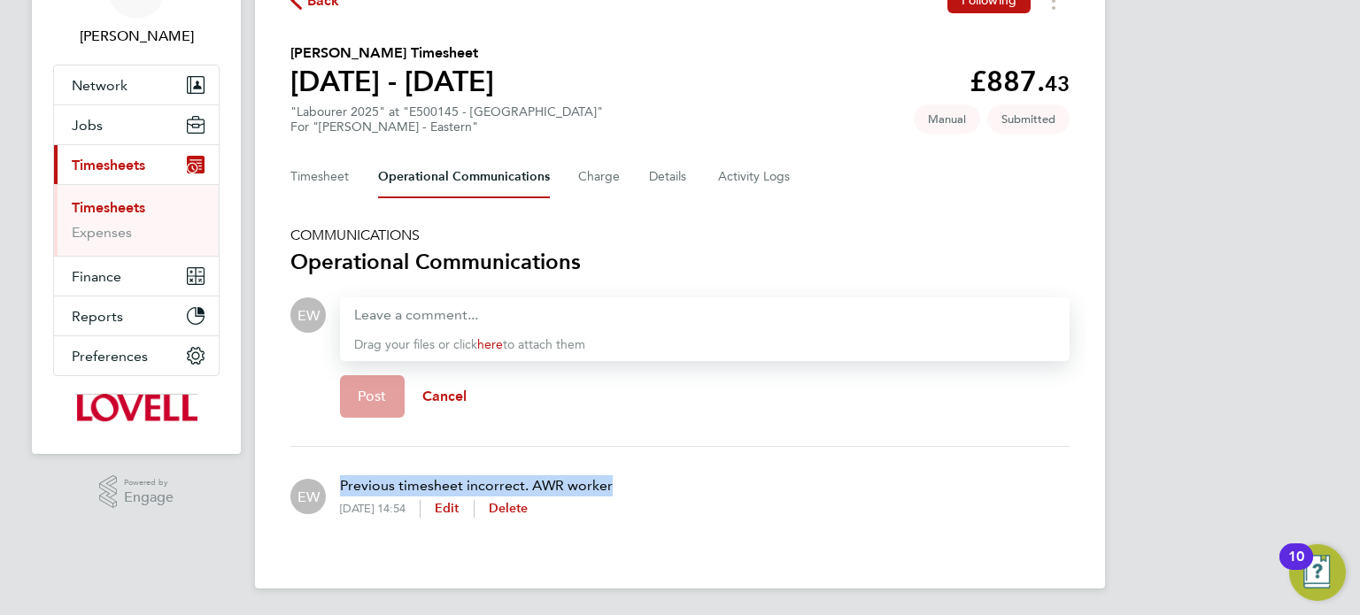
drag, startPoint x: 620, startPoint y: 489, endPoint x: 340, endPoint y: 469, distance: 281.3
click at [340, 469] on div "EW Previous timesheet incorrect. AWR worker 24 Sep 2025, 14:54 Edit Delete" at bounding box center [679, 496] width 779 height 71
copy p "Previous timesheet incorrect. AWR worker"
click at [443, 312] on div at bounding box center [704, 314] width 701 height 21
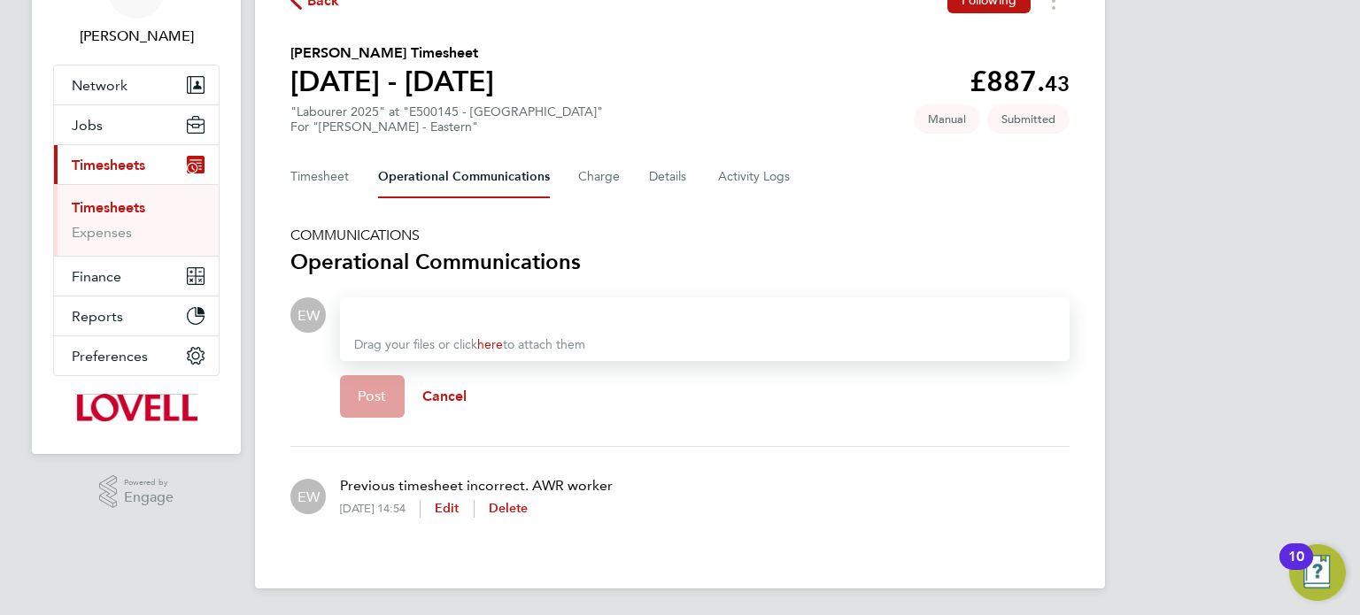
click at [429, 310] on div at bounding box center [704, 314] width 701 height 21
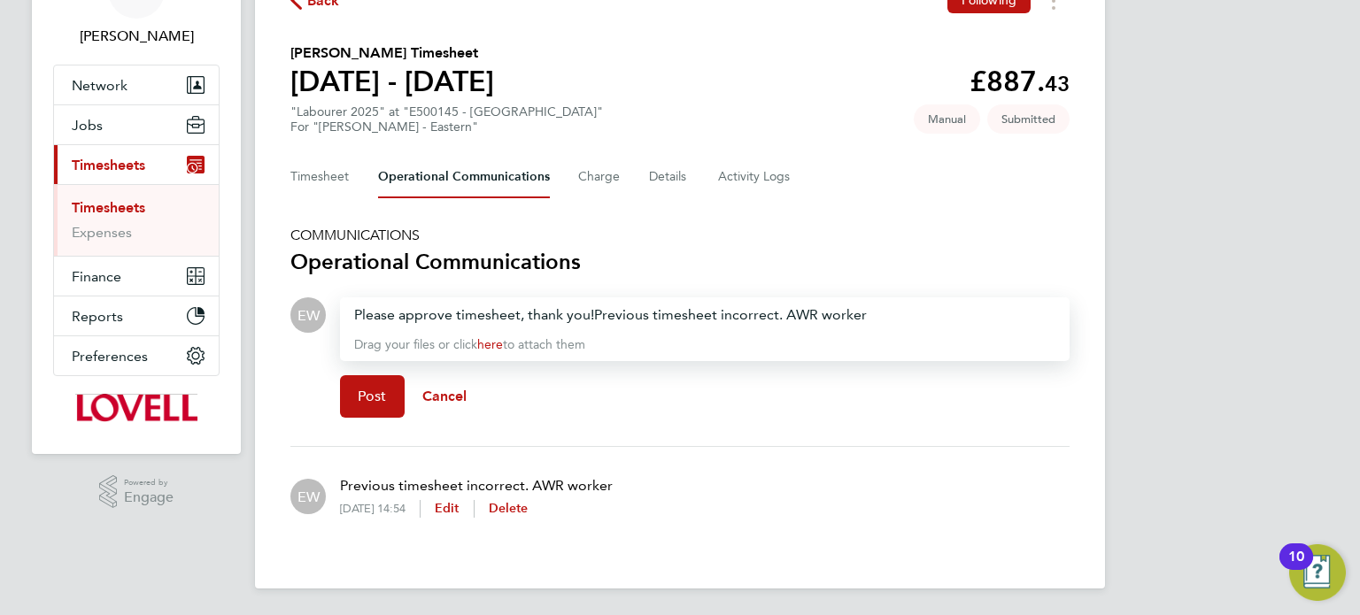
click at [374, 373] on div "Post Cancel" at bounding box center [704, 396] width 729 height 71
click at [379, 393] on span "Post" at bounding box center [372, 397] width 29 height 18
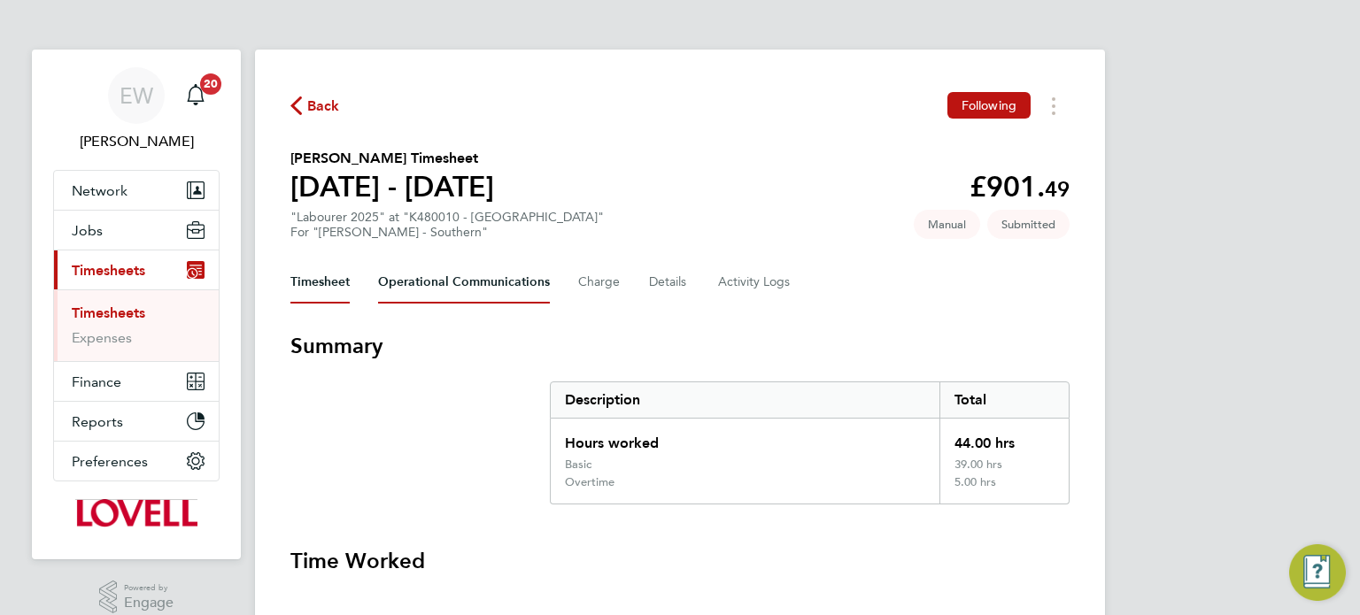
click at [455, 298] on Communications-tab "Operational Communications" at bounding box center [464, 282] width 172 height 42
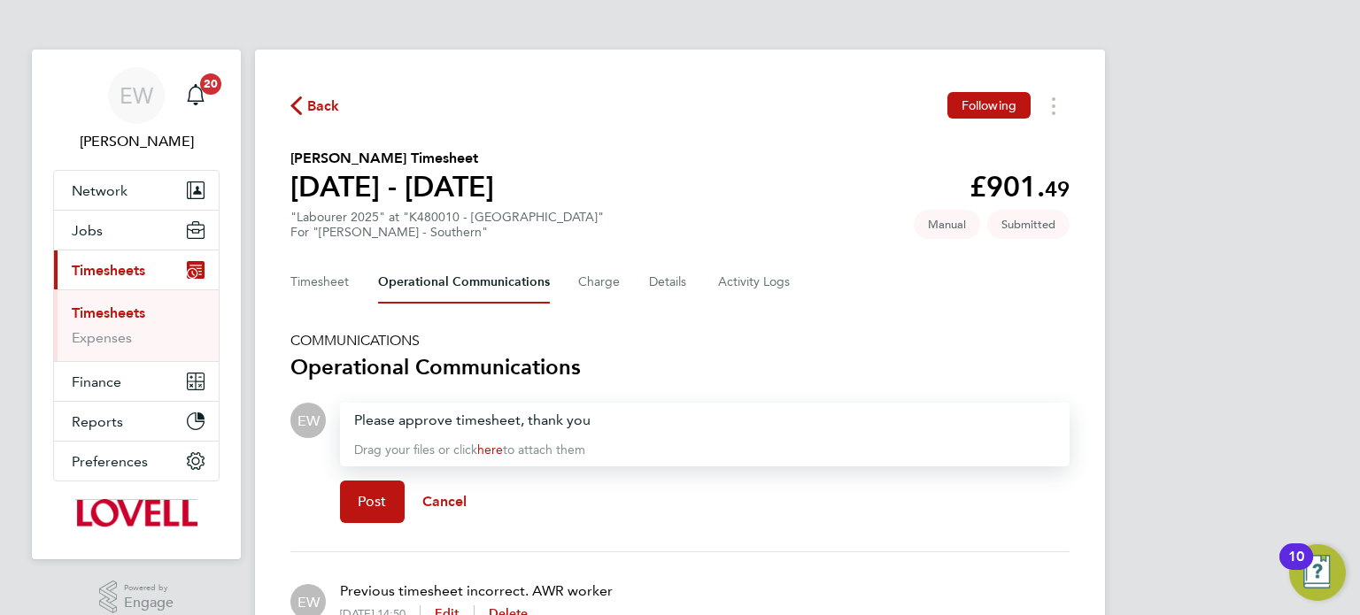
click at [616, 419] on div "Please approve timesheet, thank you" at bounding box center [704, 420] width 701 height 21
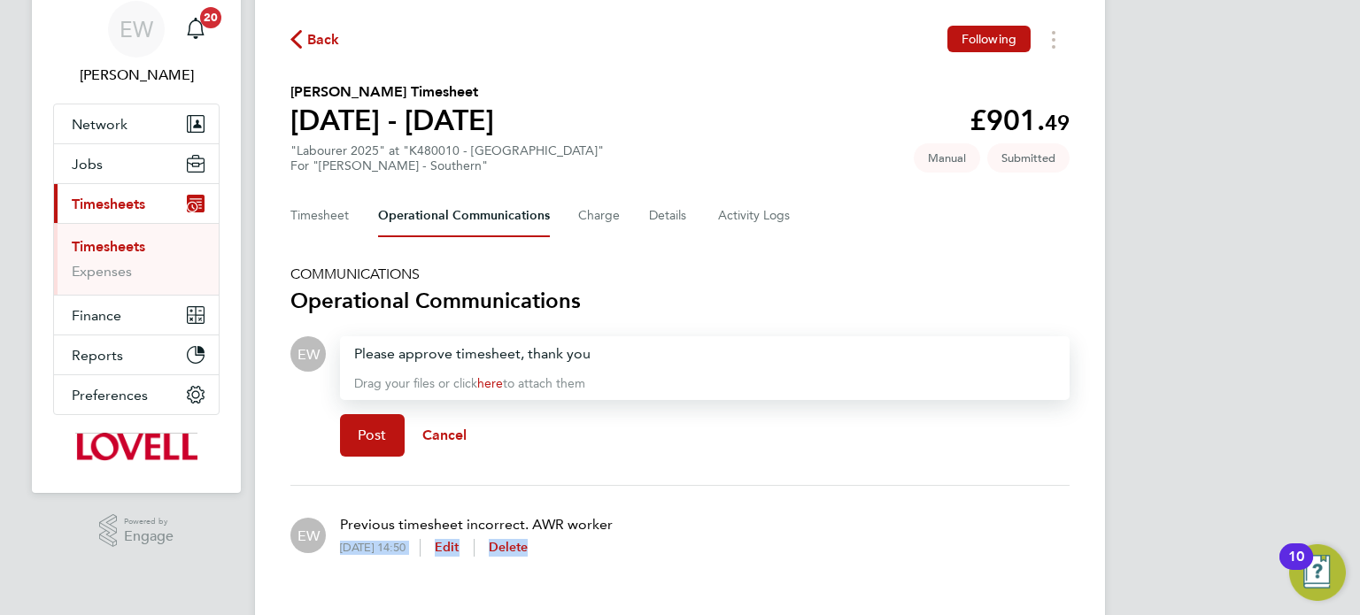
scroll to position [105, 0]
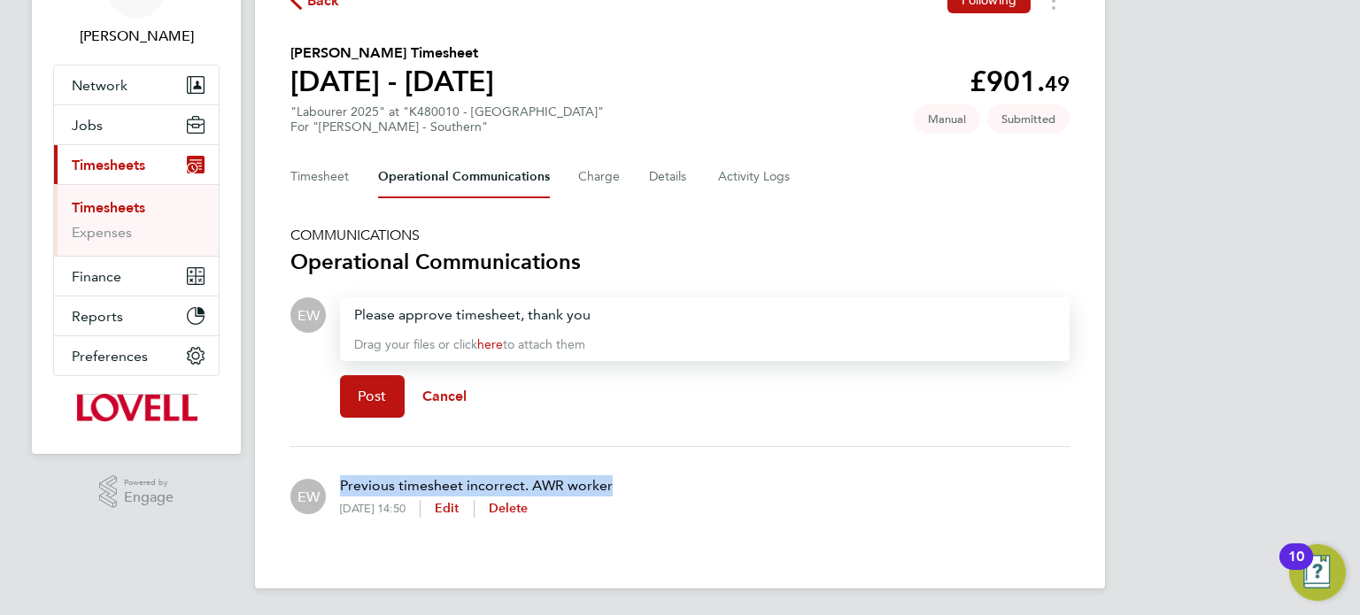
drag, startPoint x: 612, startPoint y: 592, endPoint x: 343, endPoint y: 485, distance: 289.6
click at [343, 485] on div "EW Previous timesheet incorrect. AWR worker 24 Sep 2025, 14:50 Edit Delete" at bounding box center [679, 496] width 779 height 71
copy p "Previous timesheet incorrect. AWR worker"
click at [628, 312] on div "Please approve timesheet, thank you" at bounding box center [704, 314] width 701 height 21
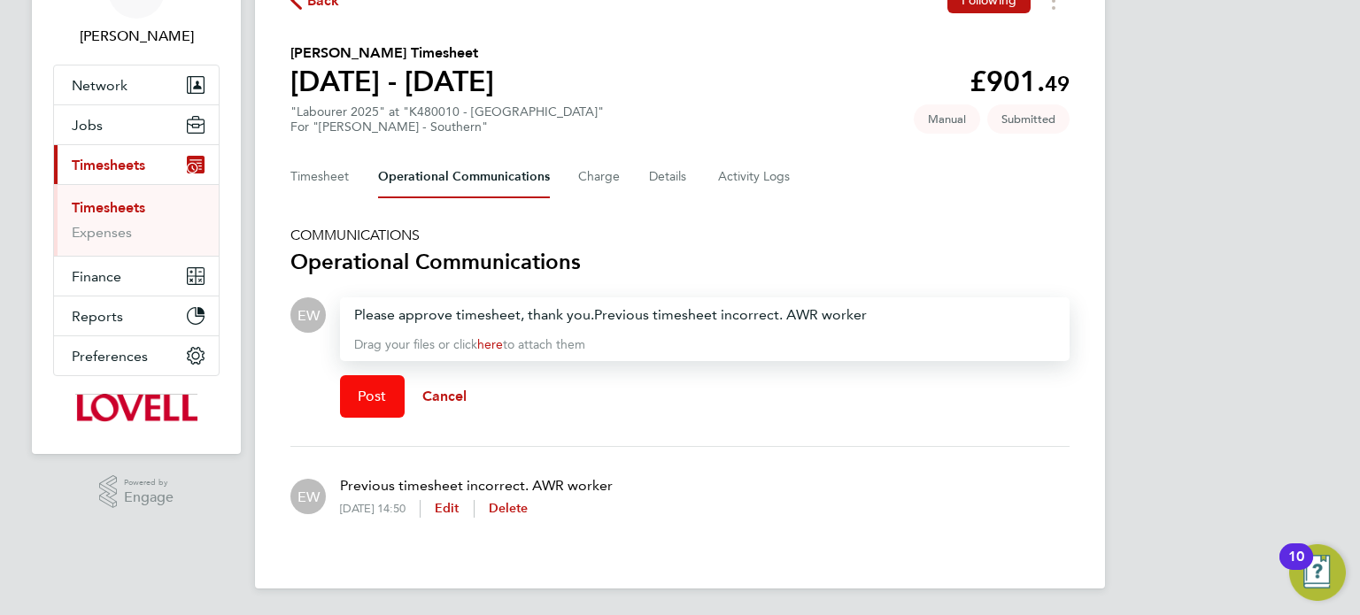
click at [354, 397] on button "Post" at bounding box center [372, 396] width 65 height 42
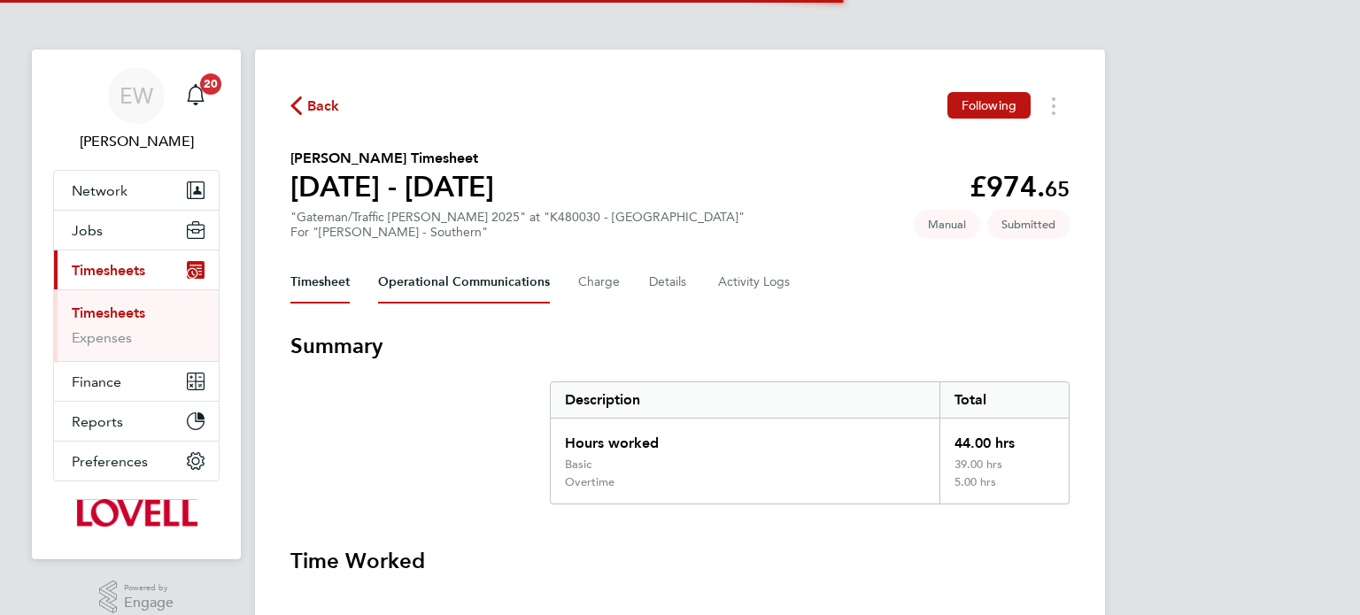
click at [481, 295] on Communications-tab "Operational Communications" at bounding box center [464, 282] width 172 height 42
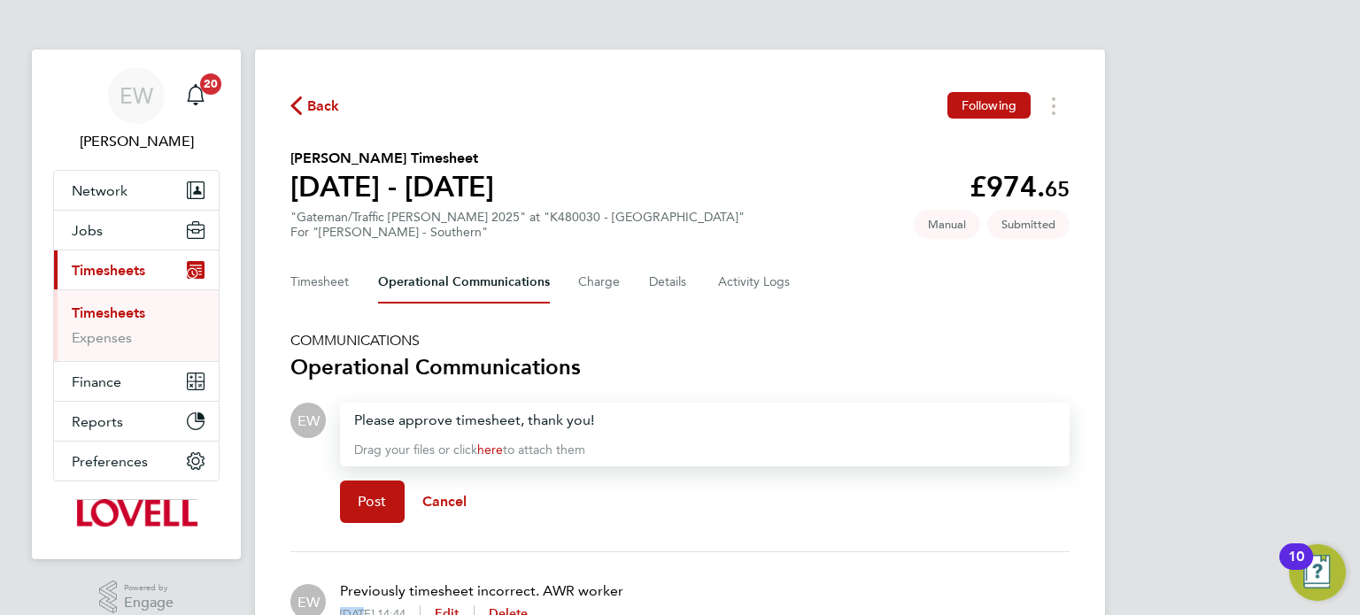
scroll to position [5, 0]
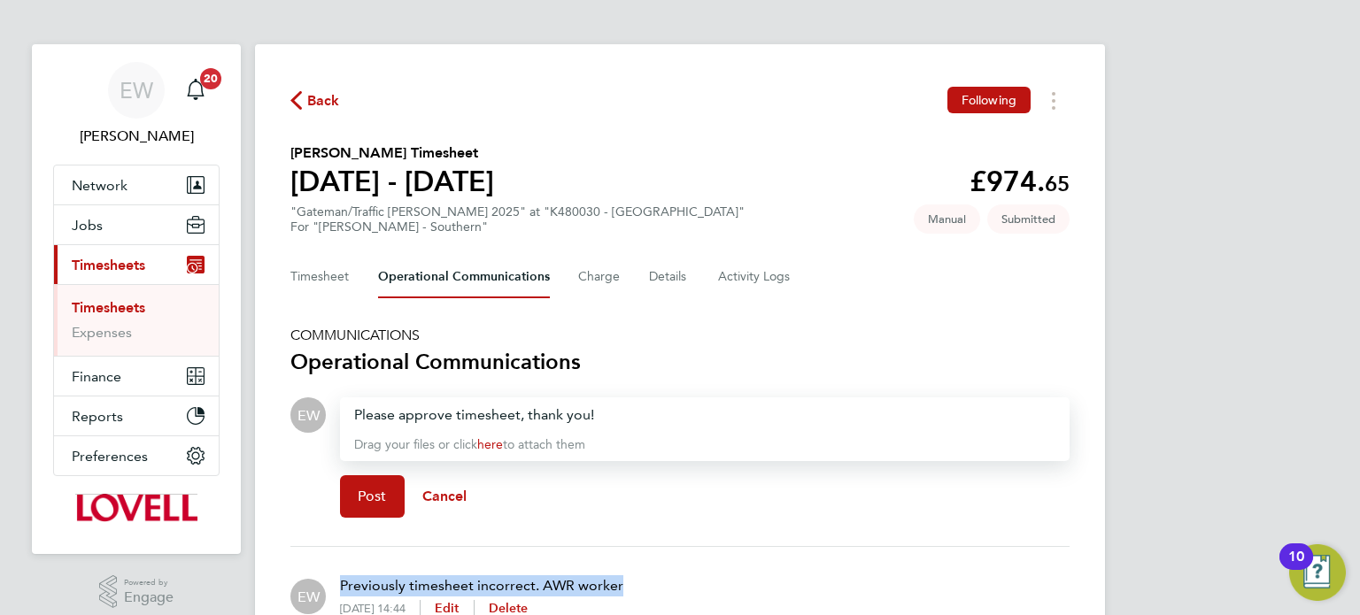
drag, startPoint x: 620, startPoint y: 589, endPoint x: 343, endPoint y: 583, distance: 277.1
click at [343, 583] on div "EW Previously timesheet incorrect. AWR worker 24 Sep 2025, 14:44 Edit Delete" at bounding box center [679, 596] width 779 height 71
copy p "Previously timesheet incorrect. AWR worker"
click at [693, 398] on div "Please approve timesheet, thank you! Drag your files or click here to attach th…" at bounding box center [704, 429] width 729 height 64
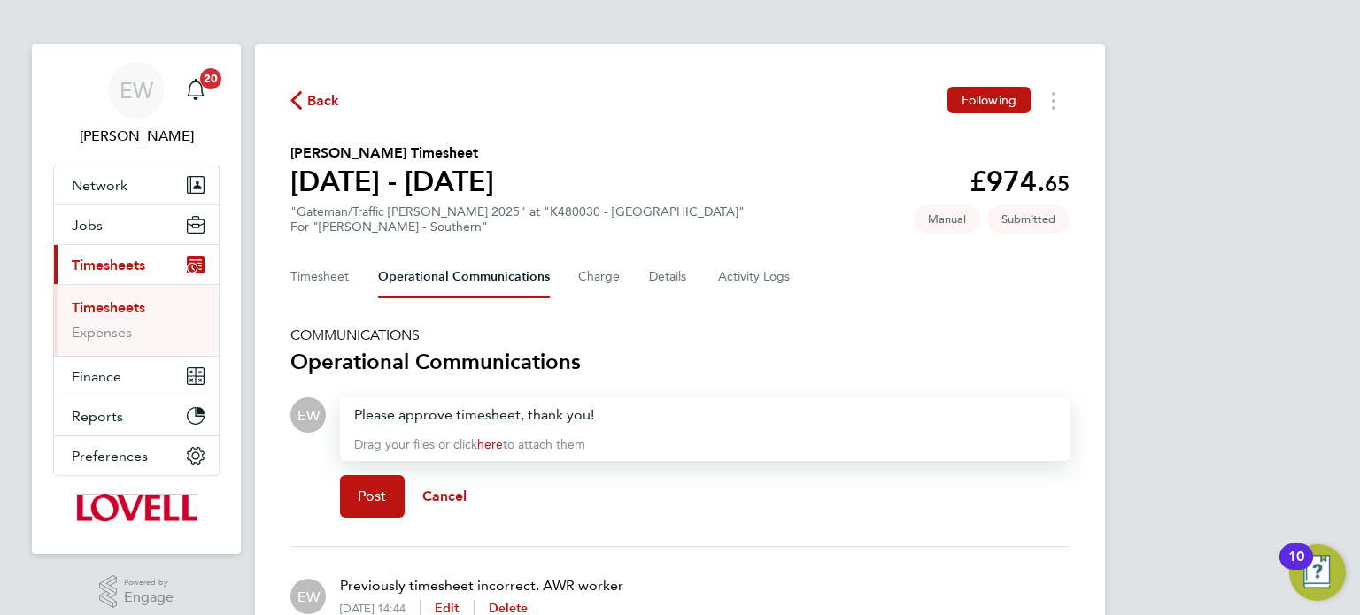
click at [663, 413] on div "Please approve timesheet, thank you!" at bounding box center [704, 415] width 701 height 21
click at [374, 492] on span "Post" at bounding box center [372, 497] width 29 height 18
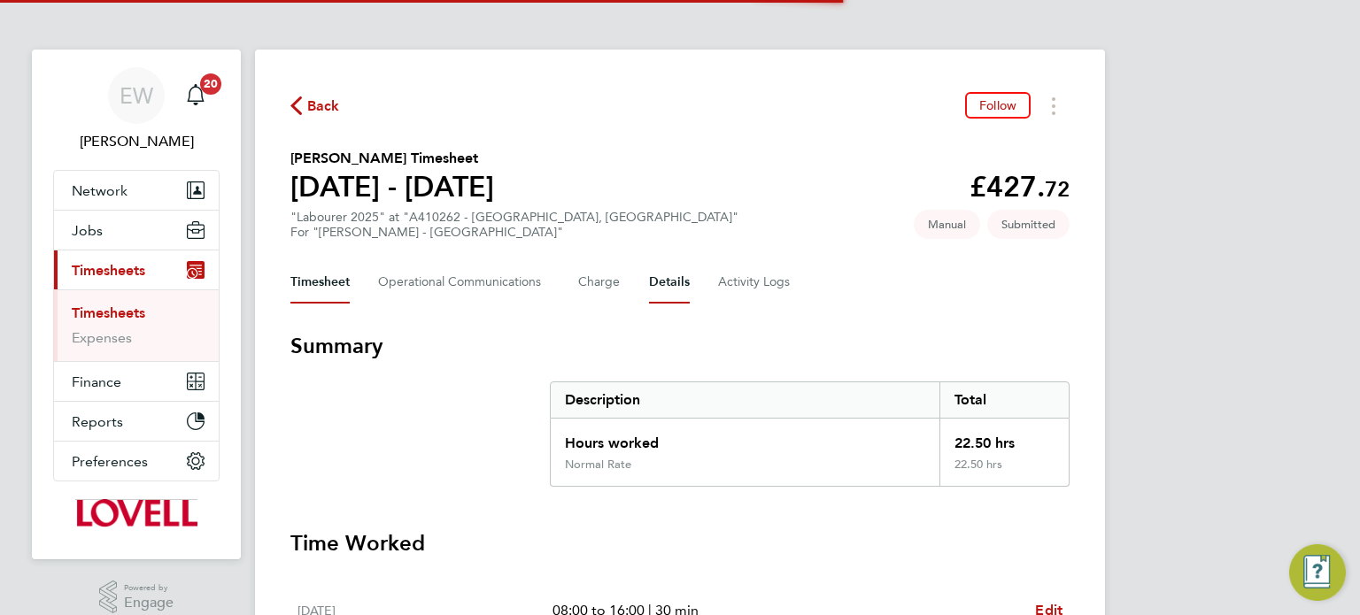
click at [662, 297] on button "Details" at bounding box center [669, 282] width 41 height 42
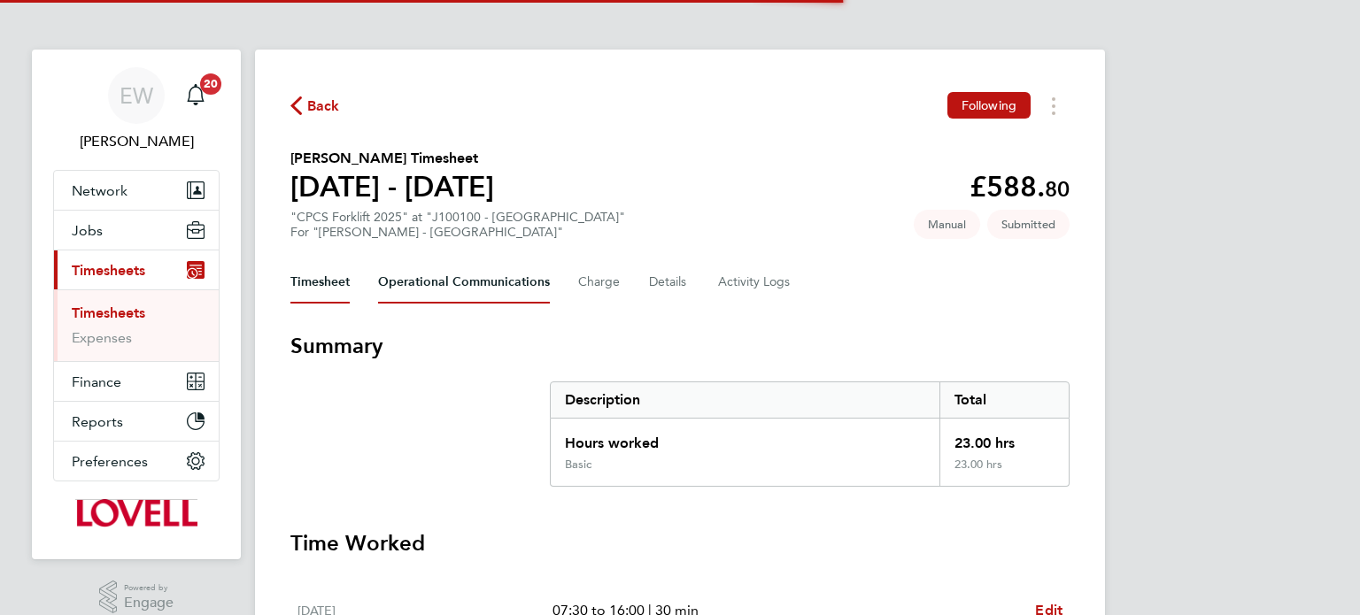
click at [418, 280] on Communications-tab "Operational Communications" at bounding box center [464, 282] width 172 height 42
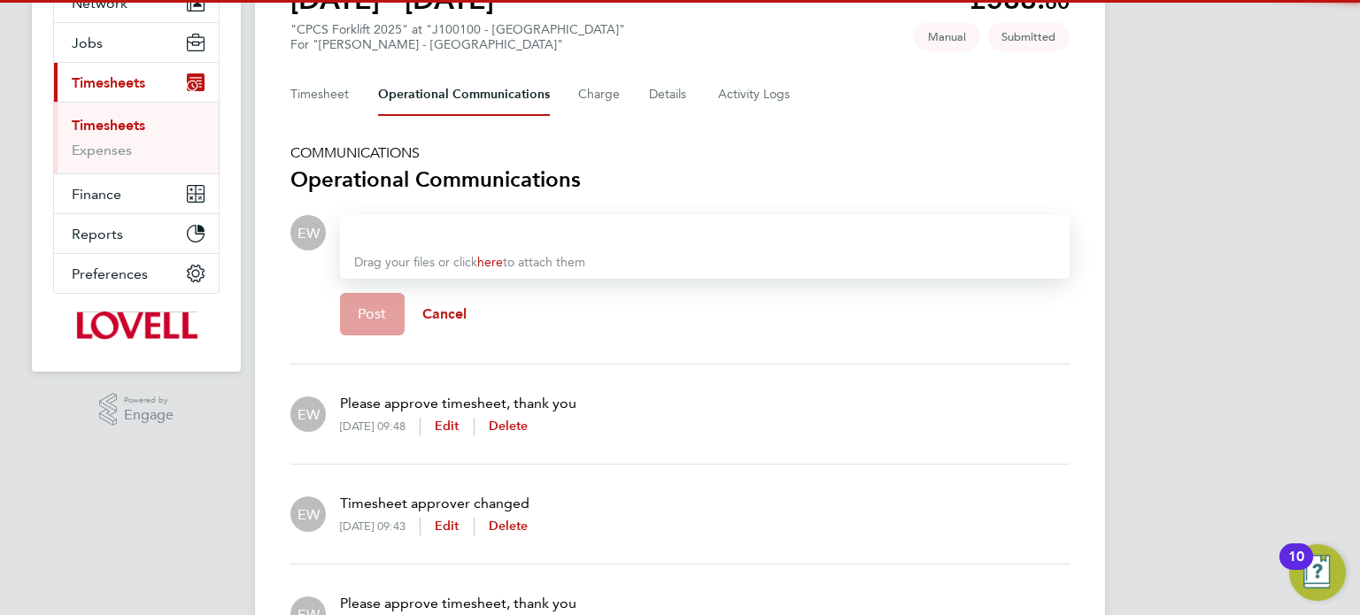
scroll to position [189, 0]
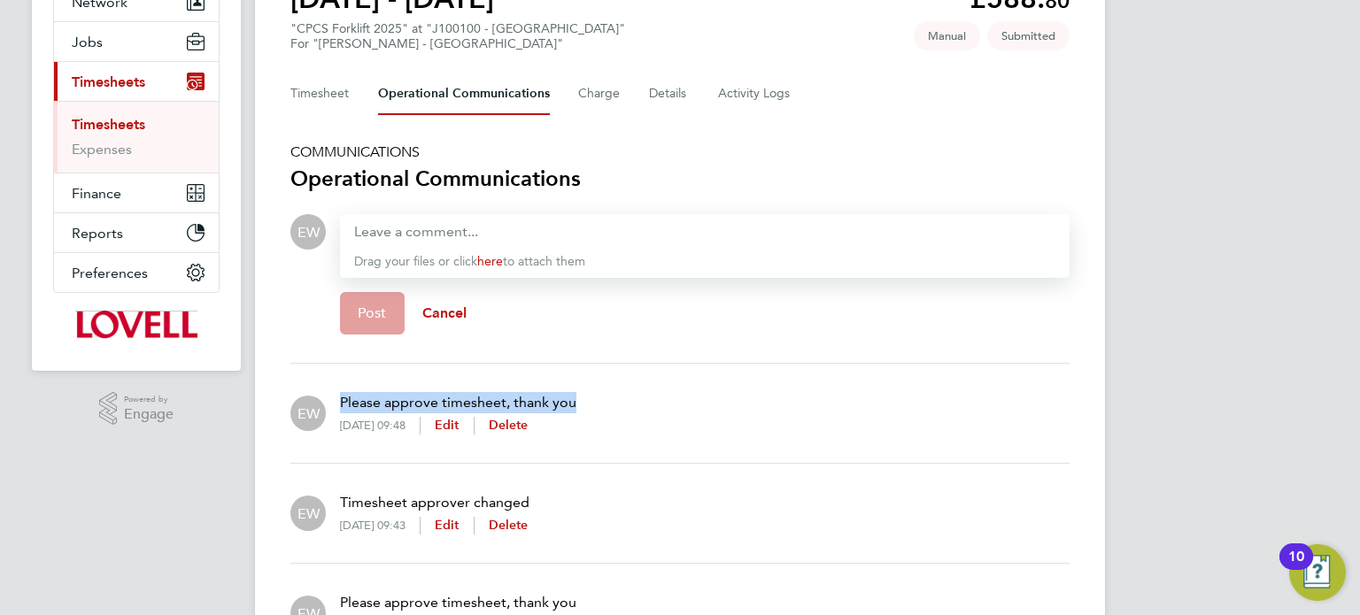
drag, startPoint x: 586, startPoint y: 402, endPoint x: 337, endPoint y: 381, distance: 249.6
click at [337, 381] on div "EW Please approve timesheet, thank you [DATE] 09:48 Edit Delete" at bounding box center [679, 413] width 779 height 71
copy p "Please approve timesheet, thank you"
click at [490, 221] on div at bounding box center [704, 231] width 701 height 21
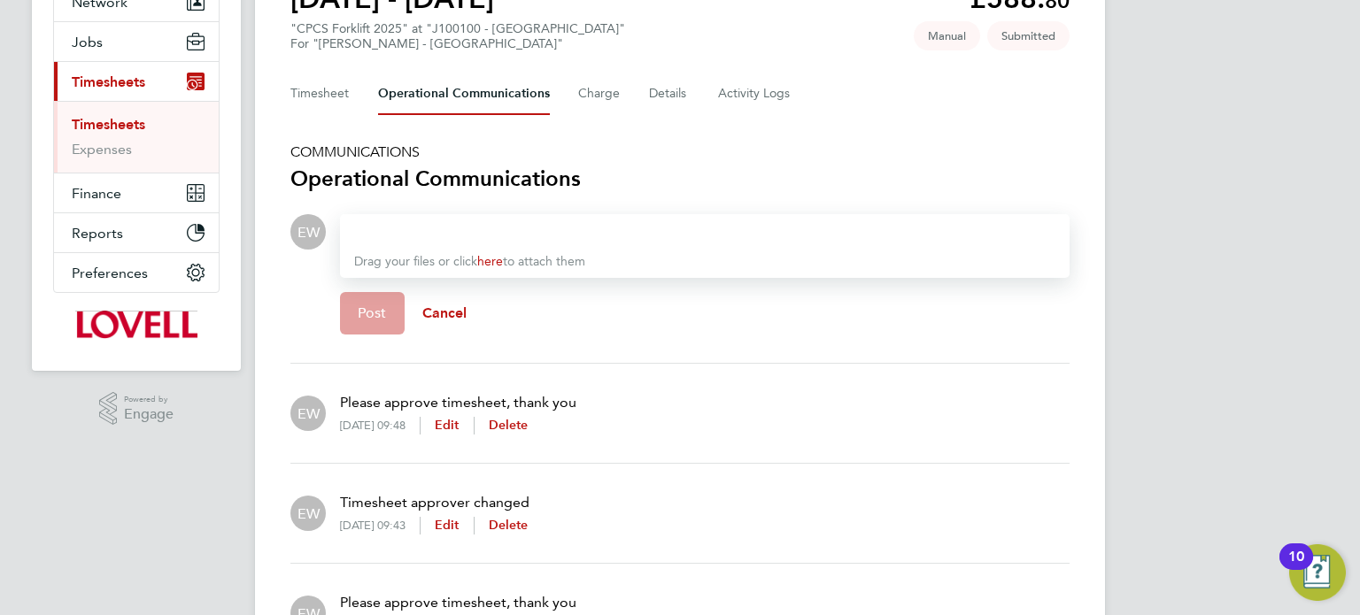
click at [490, 221] on div at bounding box center [704, 231] width 701 height 21
paste div
click at [391, 317] on button "Post" at bounding box center [372, 313] width 65 height 42
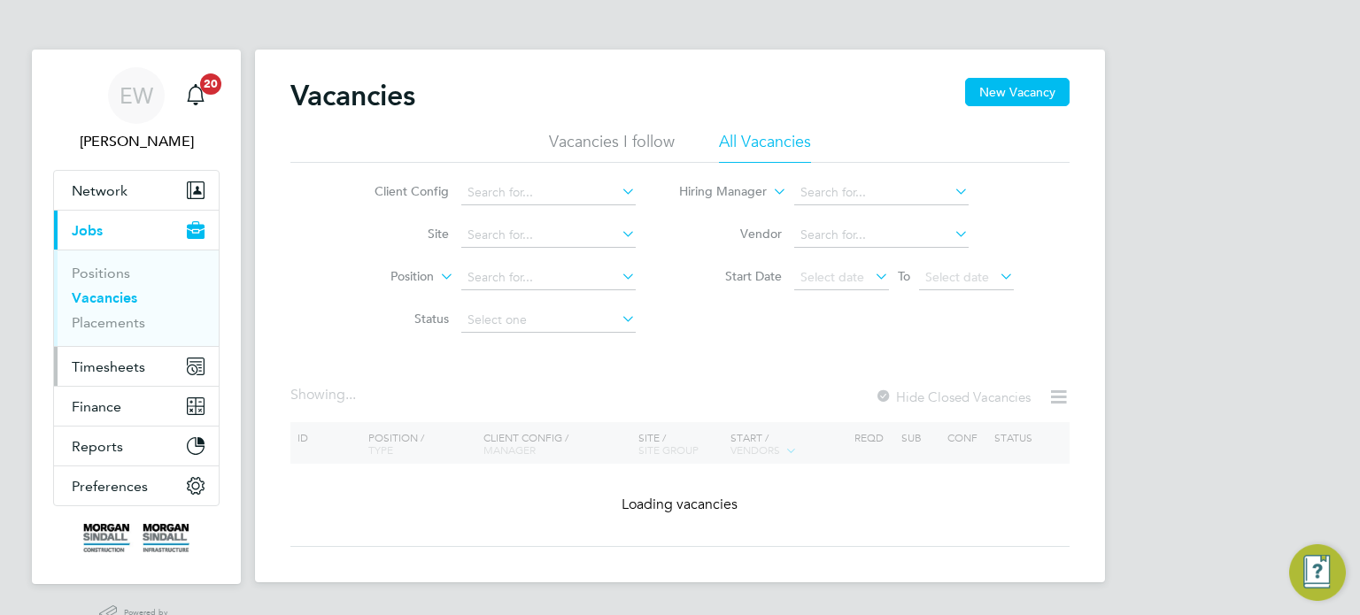
click at [126, 364] on span "Timesheets" at bounding box center [108, 366] width 73 height 17
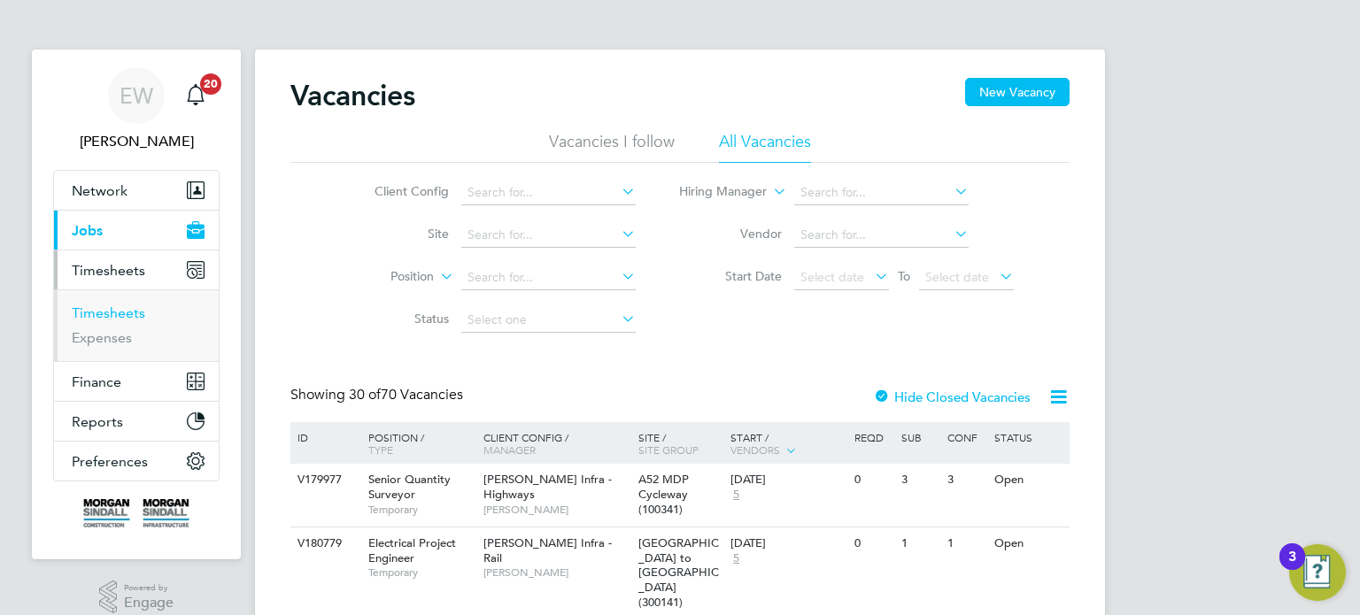
click at [118, 309] on link "Timesheets" at bounding box center [108, 312] width 73 height 17
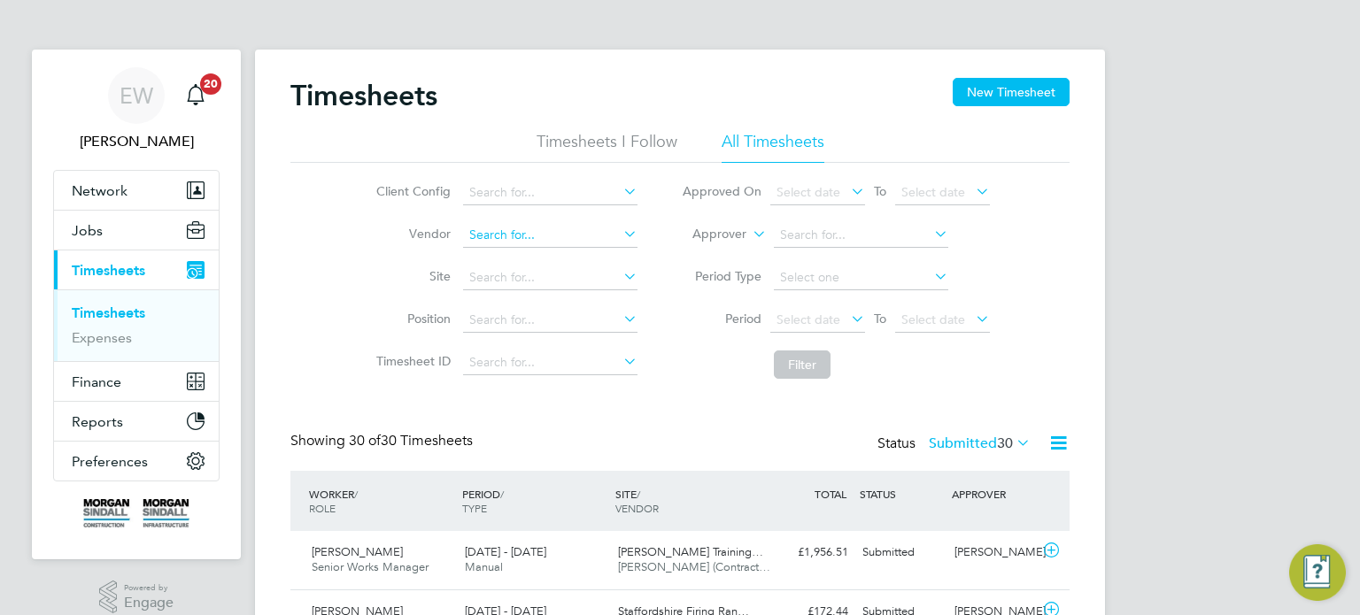
click at [512, 235] on input at bounding box center [550, 235] width 174 height 25
click at [543, 266] on li "Rands tad Solutions Limited" at bounding box center [549, 259] width 175 height 24
type input "Randstad Solutions Limited"
click at [818, 320] on span "Select date" at bounding box center [808, 320] width 64 height 16
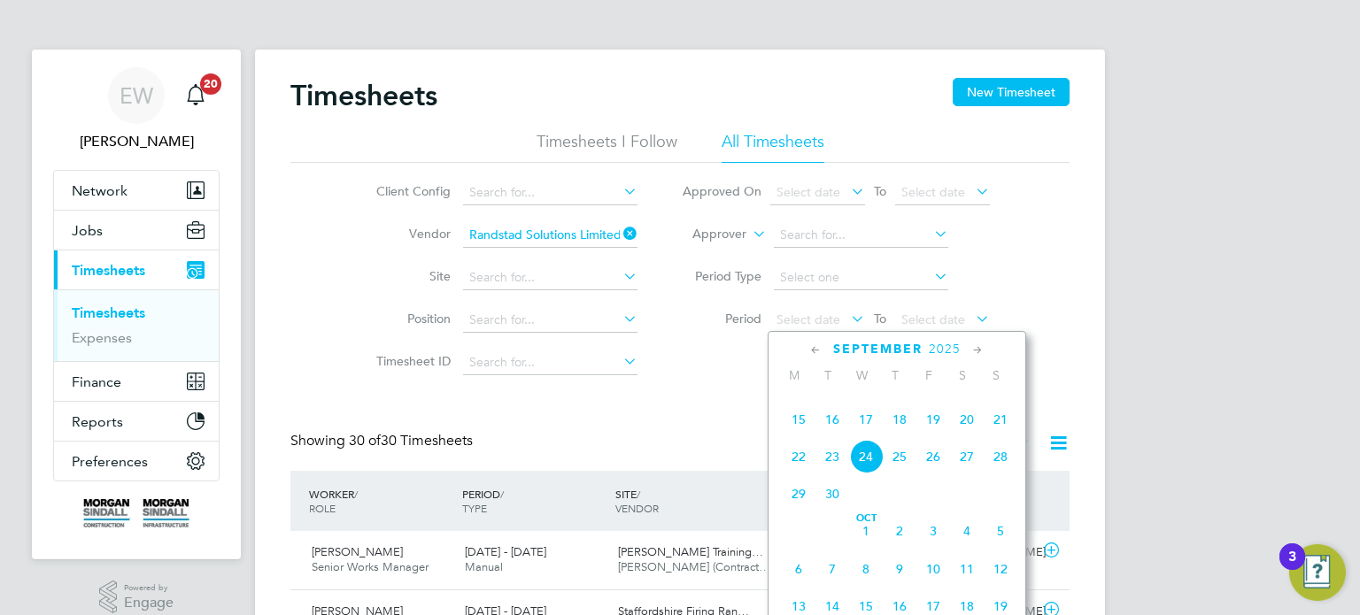
click at [959, 399] on span "13" at bounding box center [967, 383] width 34 height 34
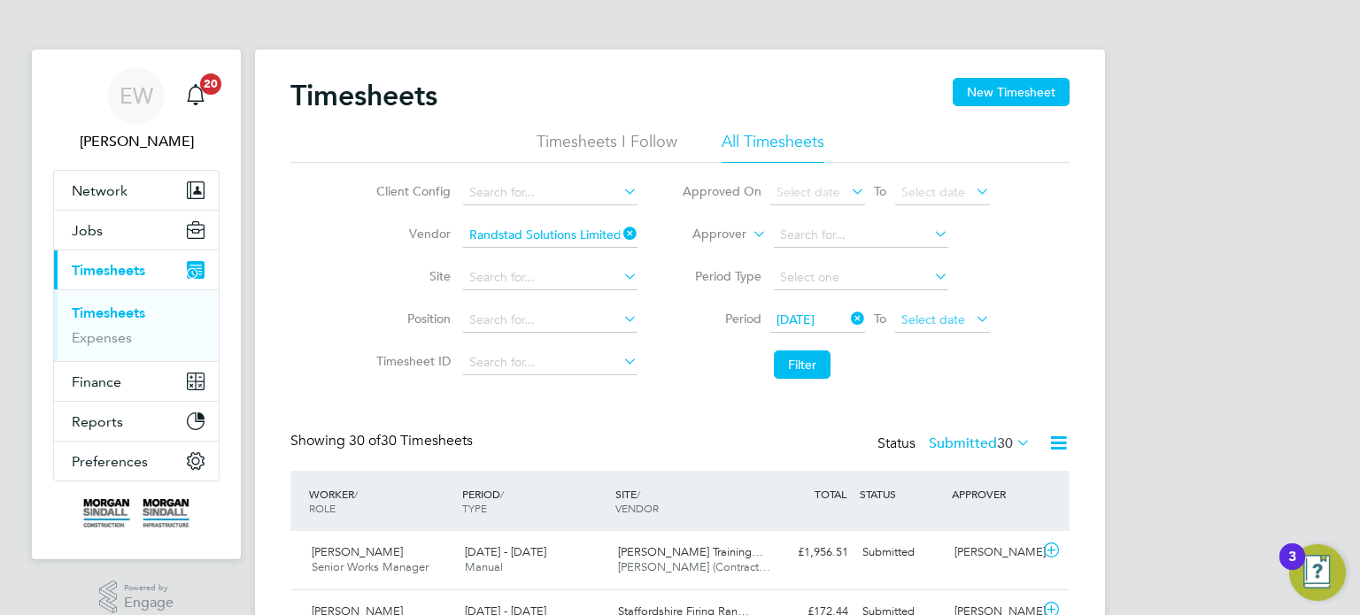
click at [941, 312] on span "Select date" at bounding box center [933, 320] width 64 height 16
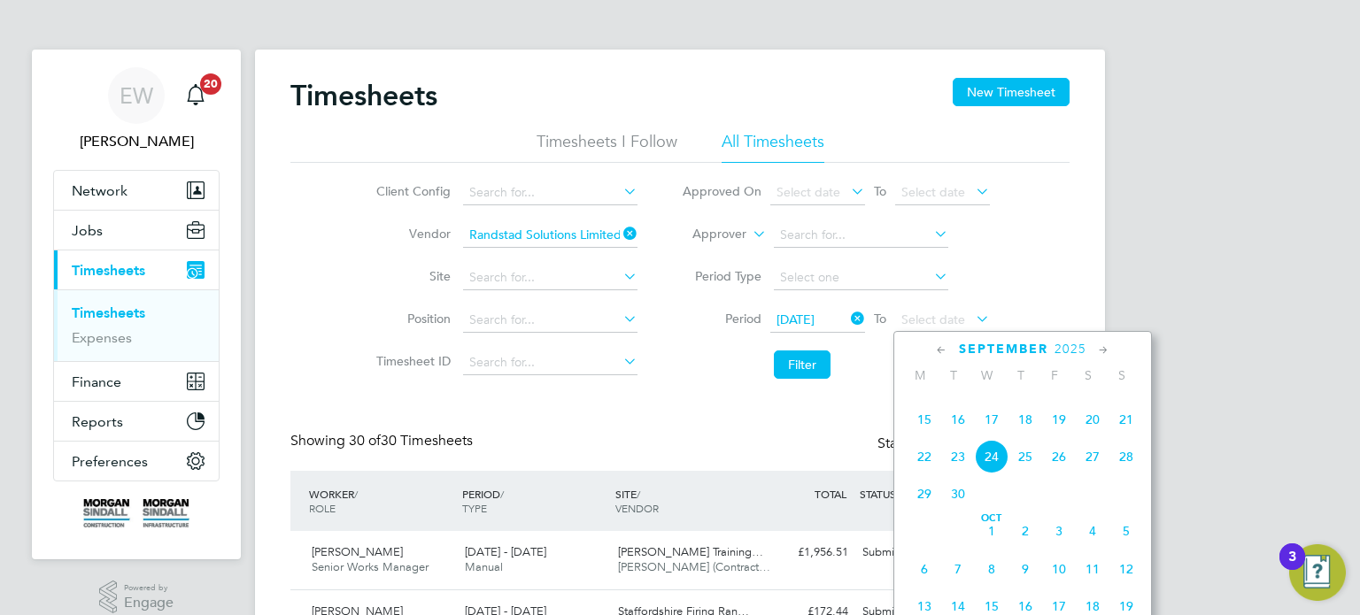
click at [1063, 436] on span "19" at bounding box center [1059, 420] width 34 height 34
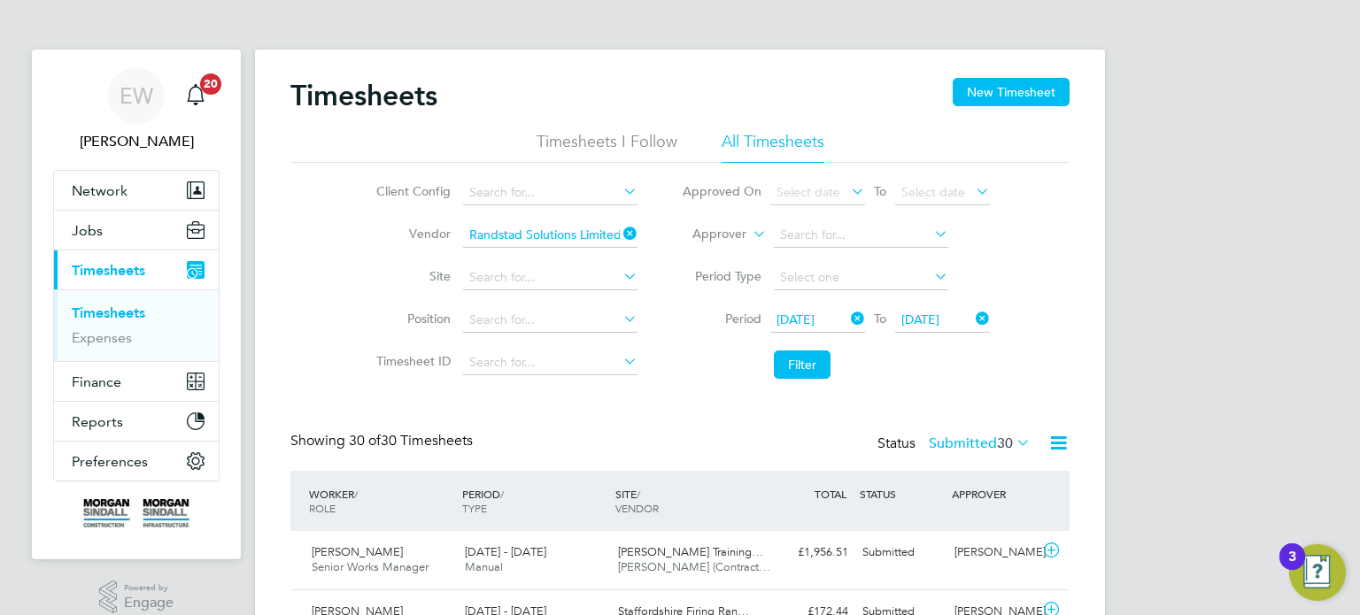
click at [756, 371] on li "Filter" at bounding box center [835, 365] width 352 height 46
click at [797, 366] on button "Filter" at bounding box center [802, 365] width 57 height 28
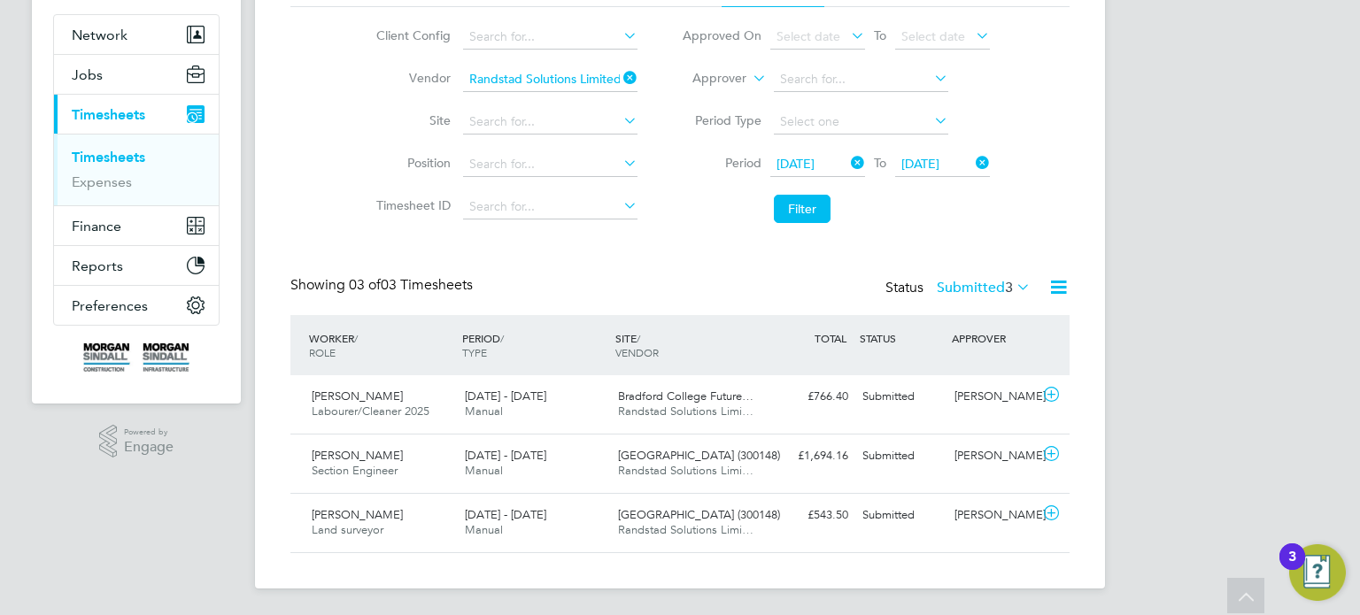
click at [966, 284] on label "Submitted 3" at bounding box center [983, 288] width 94 height 18
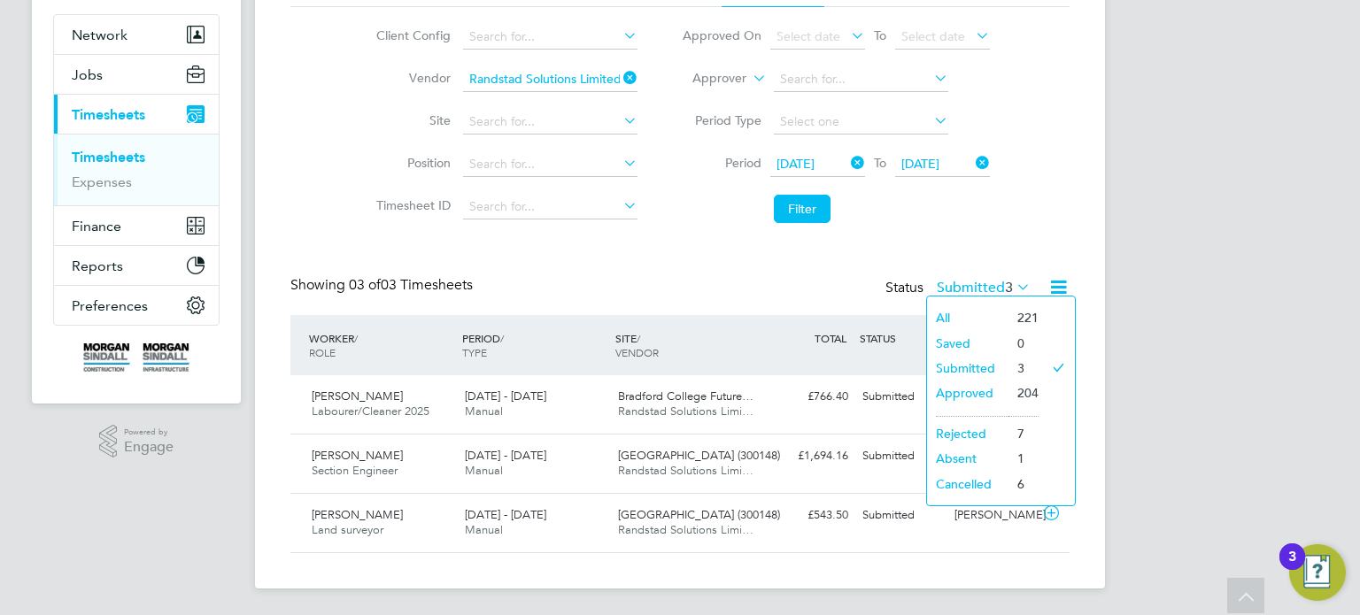
click at [980, 239] on div "Timesheets New Timesheet Timesheets I Follow All Timesheets Client Config Vendo…" at bounding box center [679, 237] width 779 height 631
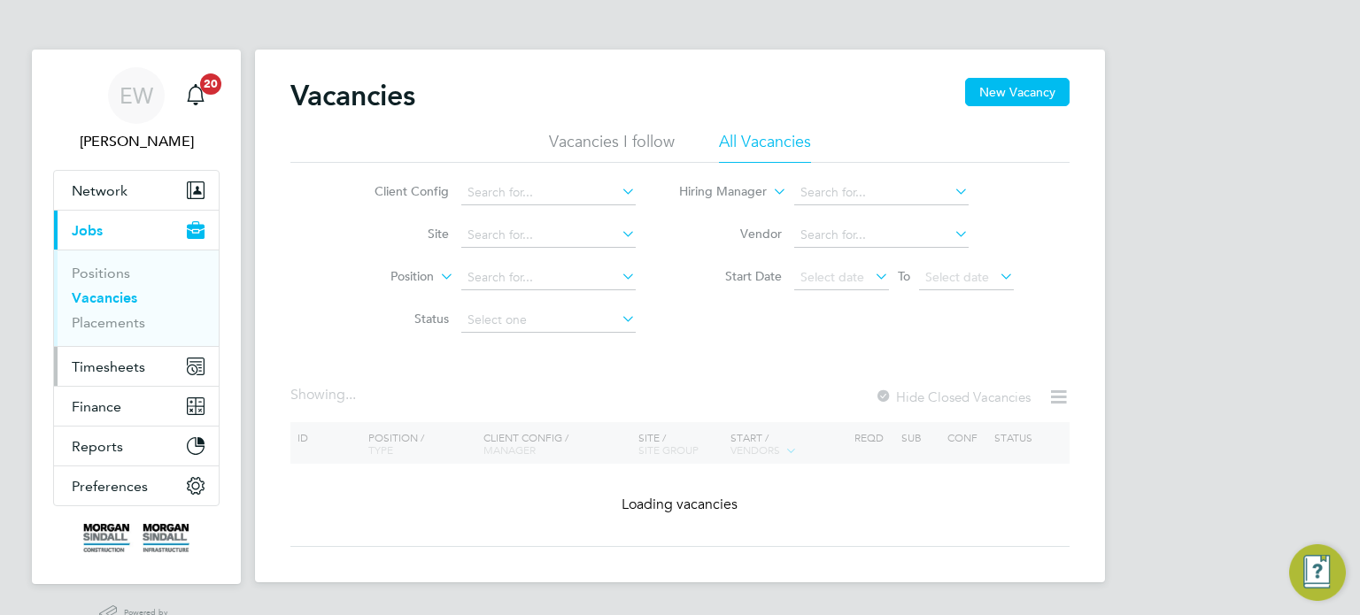
click at [115, 364] on span "Timesheets" at bounding box center [108, 366] width 73 height 17
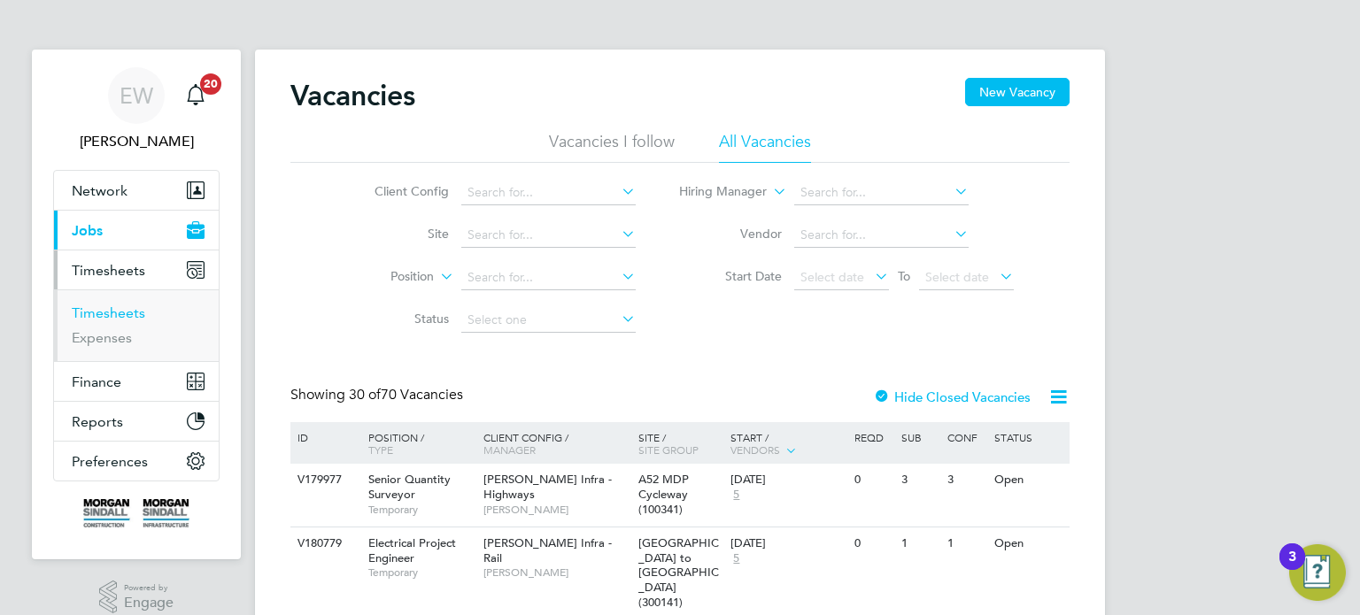
click at [114, 306] on link "Timesheets" at bounding box center [108, 312] width 73 height 17
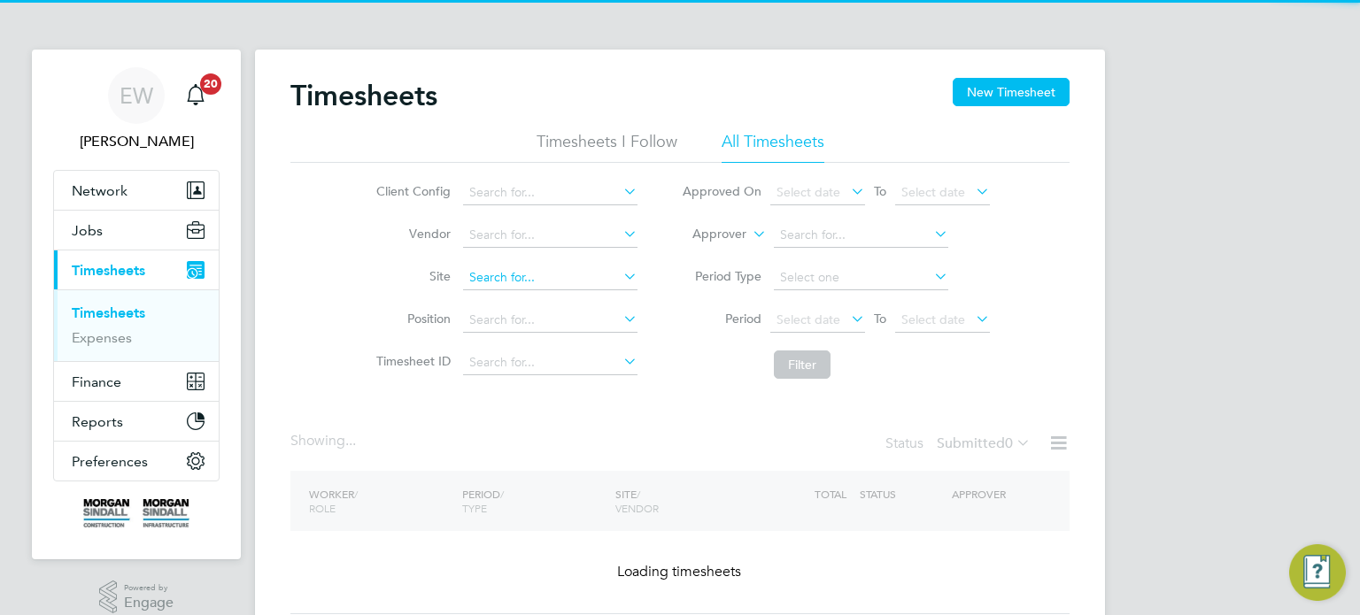
click at [499, 285] on input at bounding box center [550, 278] width 174 height 25
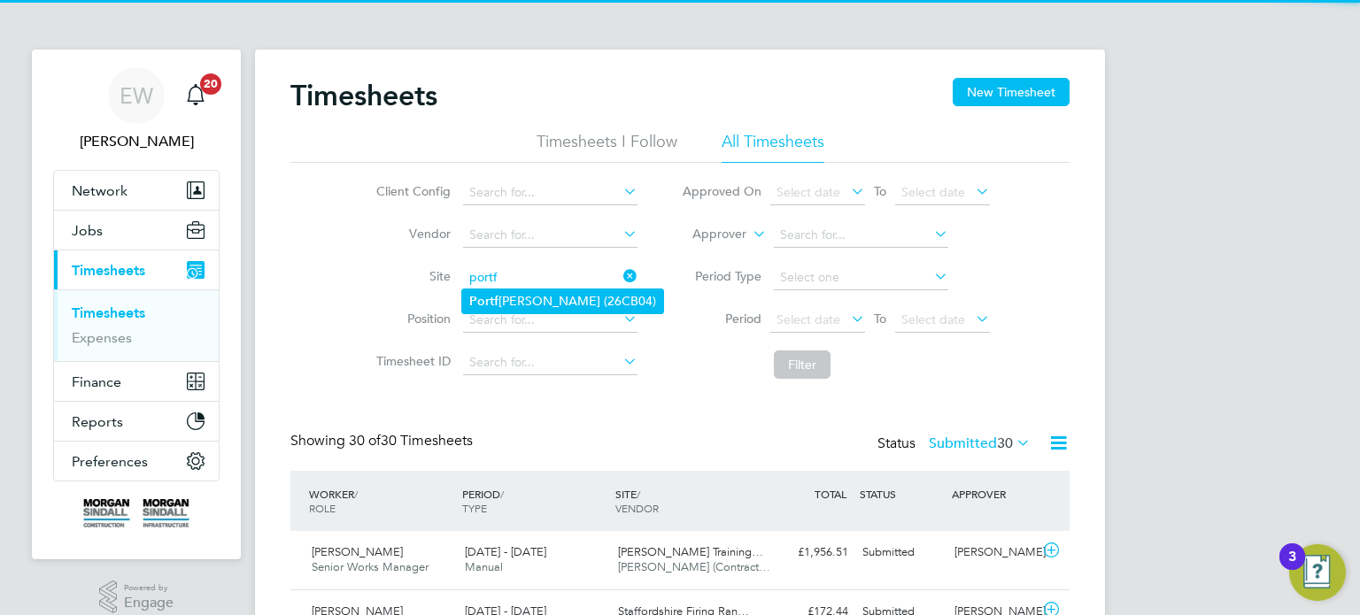
click at [534, 301] on li "Portf ield SEN (26CB04)" at bounding box center [562, 301] width 201 height 24
type input "Portfield SEN (26CB04)"
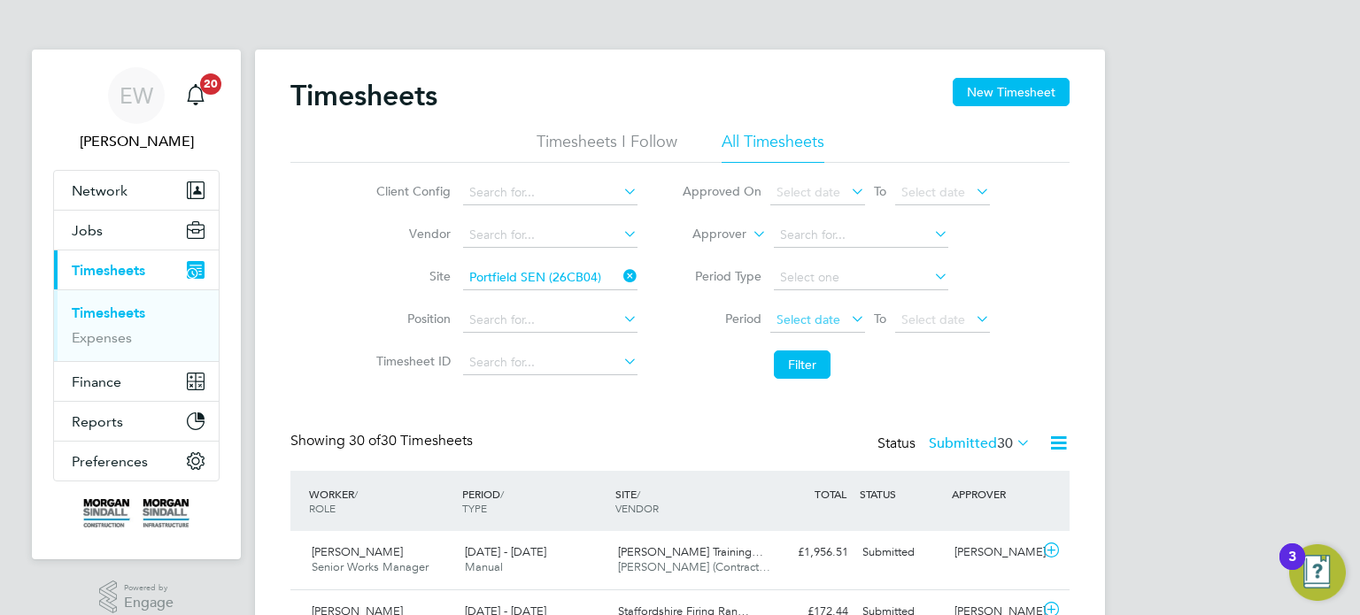
click at [797, 318] on span "Select date" at bounding box center [808, 320] width 64 height 16
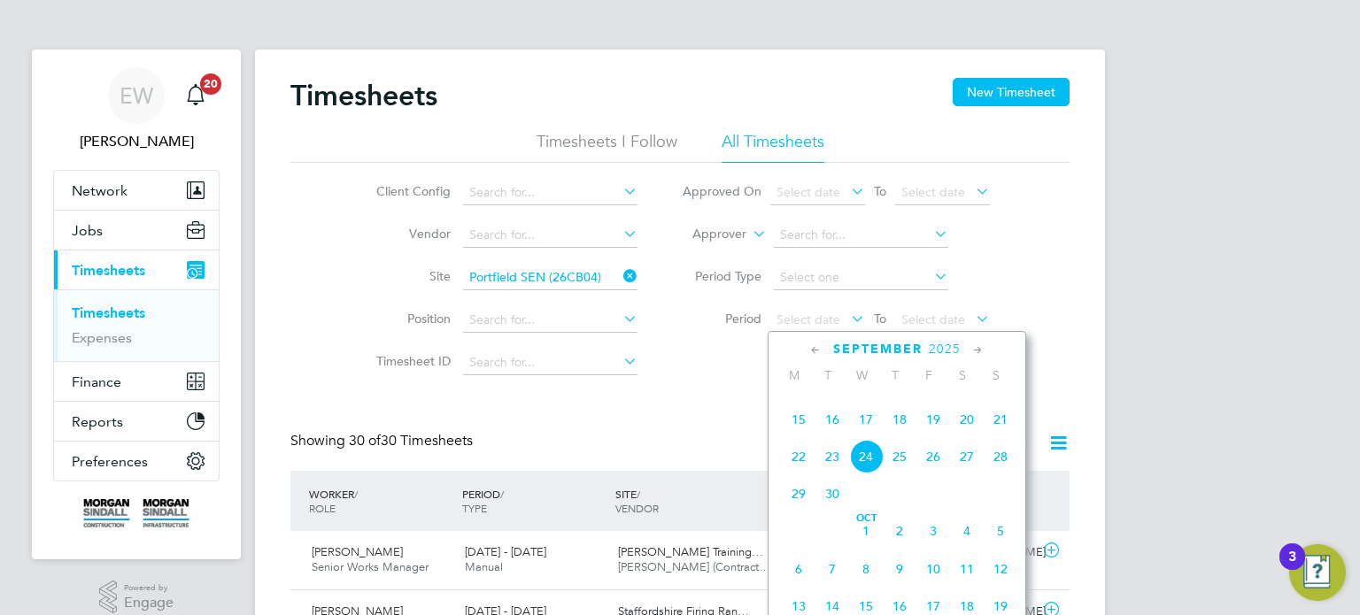
click at [963, 399] on span "13" at bounding box center [967, 383] width 34 height 34
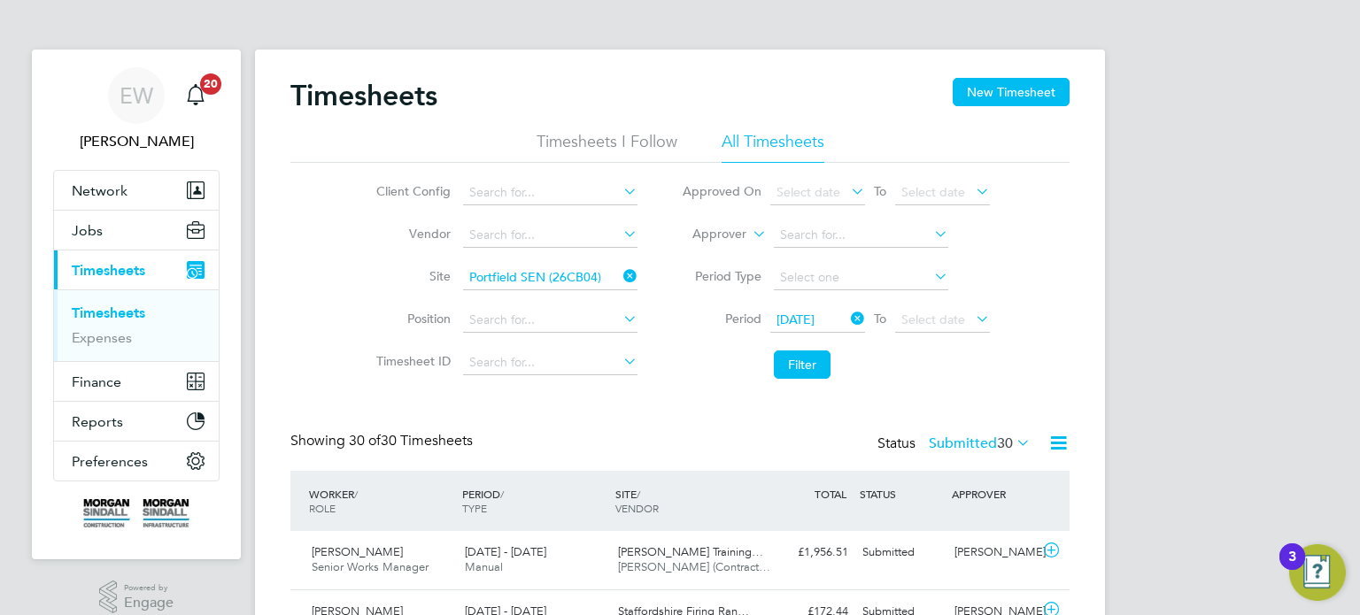
click at [820, 346] on li "Filter" at bounding box center [835, 365] width 352 height 46
click at [814, 355] on button "Filter" at bounding box center [802, 365] width 57 height 28
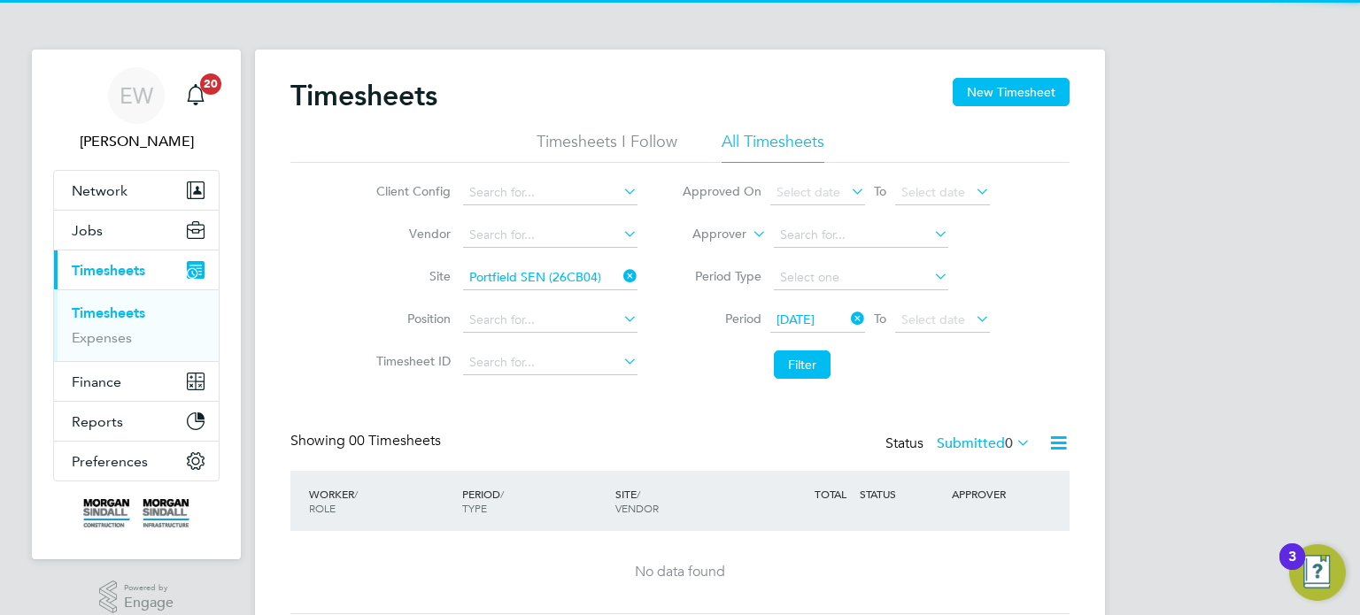
click at [960, 438] on label "Submitted 0" at bounding box center [983, 444] width 94 height 18
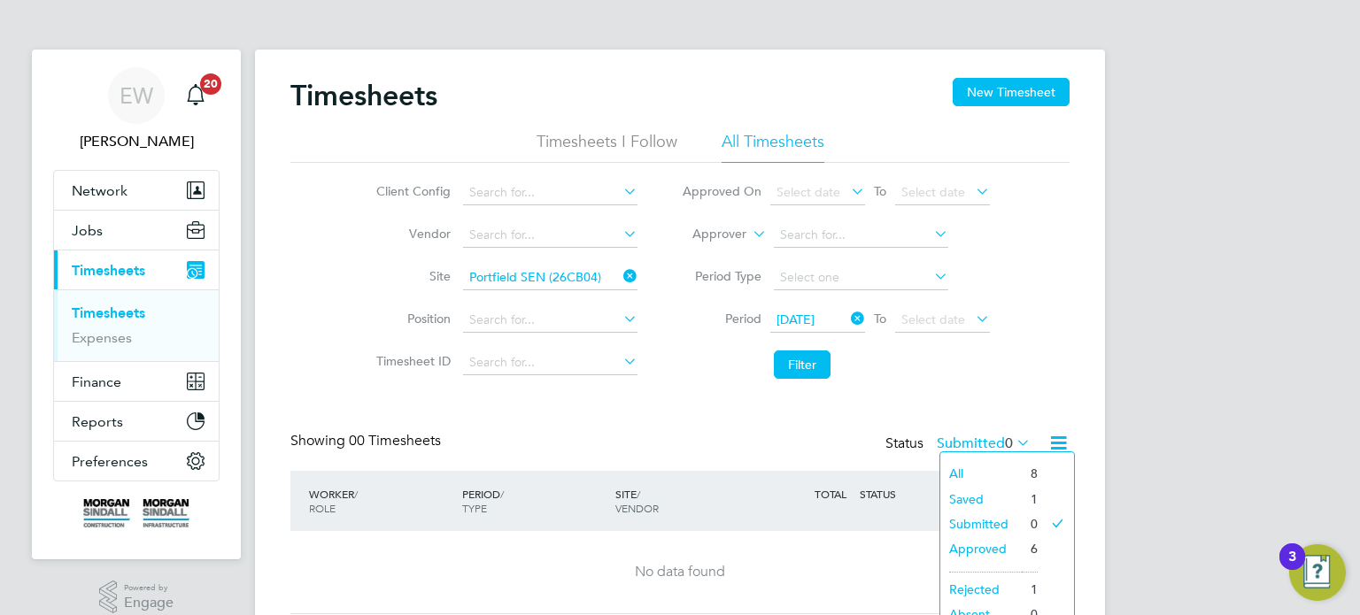
click at [968, 548] on li "Approved" at bounding box center [980, 548] width 81 height 25
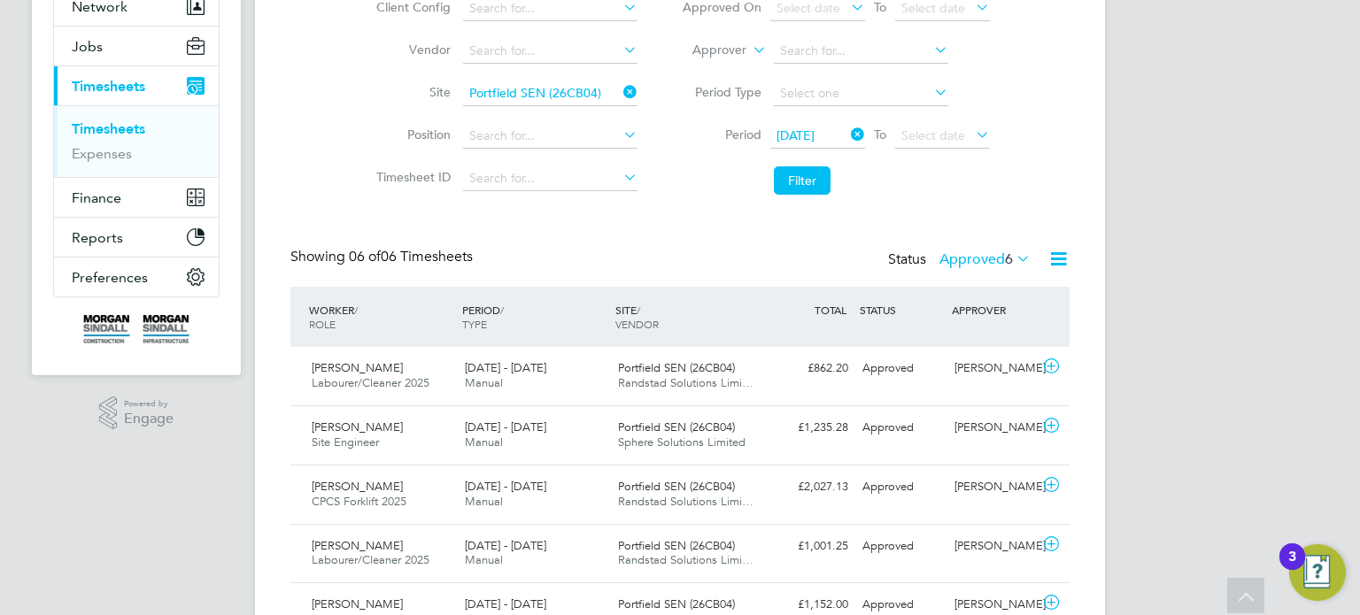
click at [978, 261] on label "Approved 6" at bounding box center [984, 259] width 91 height 18
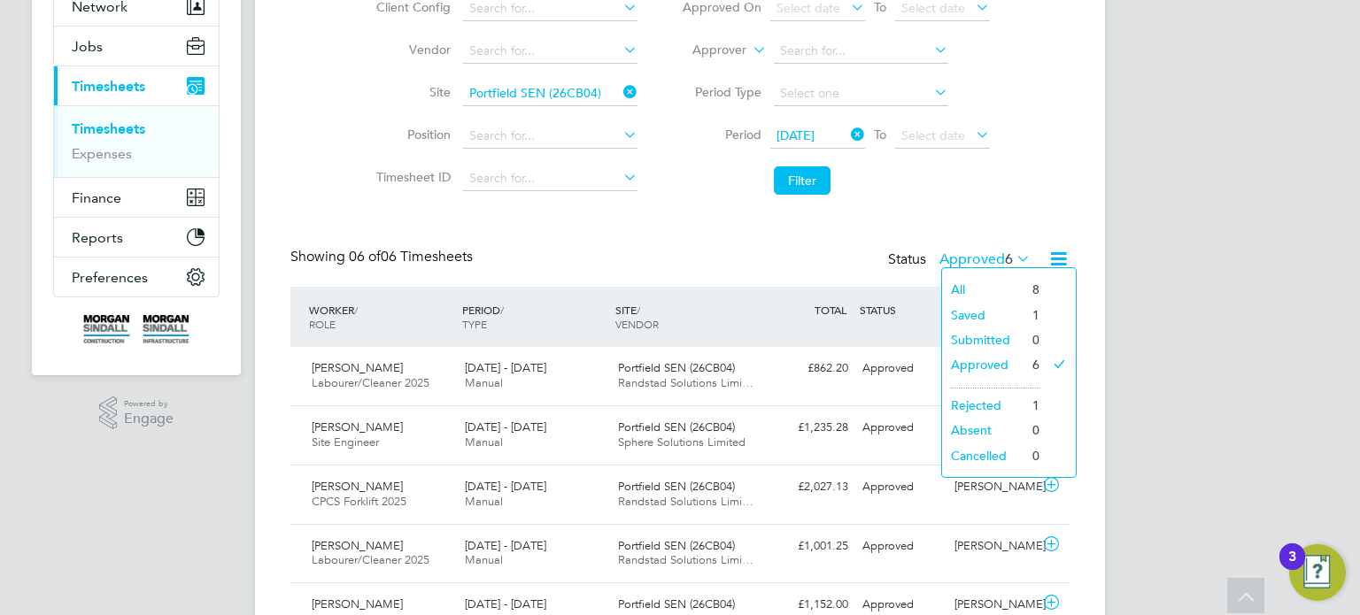
click at [964, 307] on li "Saved" at bounding box center [982, 315] width 81 height 25
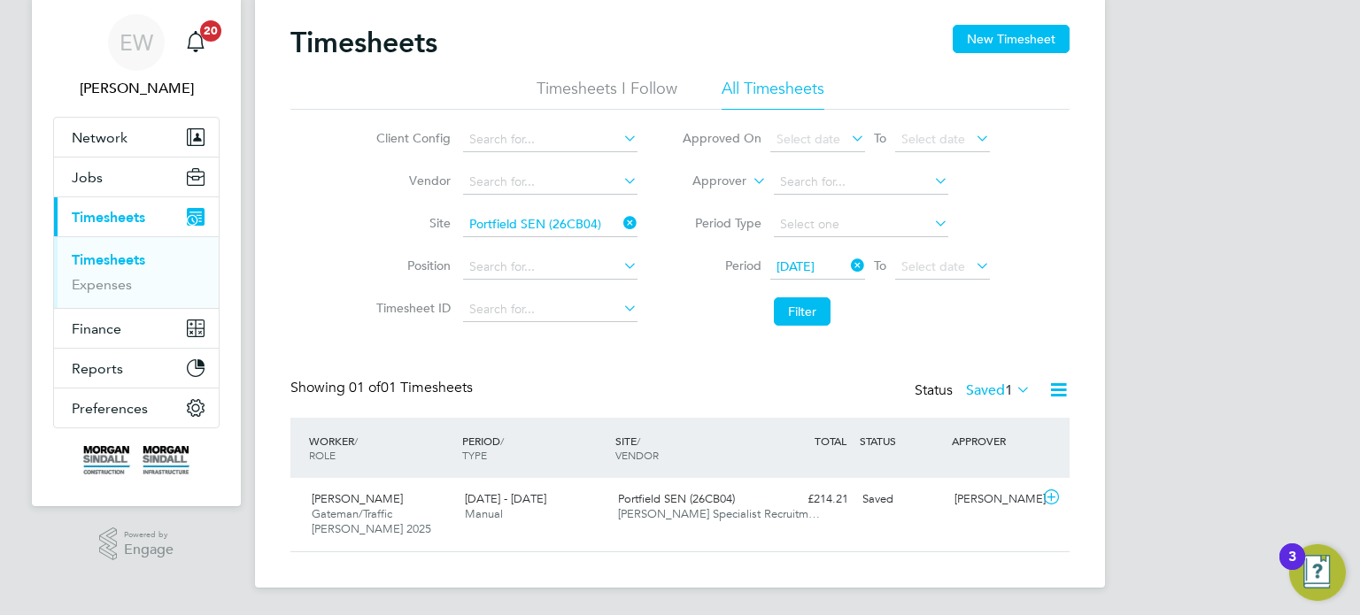
click at [969, 375] on div "Timesheets New Timesheet Timesheets I Follow All Timesheets Client Config Vendo…" at bounding box center [679, 289] width 779 height 528
click at [945, 266] on span "Select date" at bounding box center [933, 266] width 64 height 16
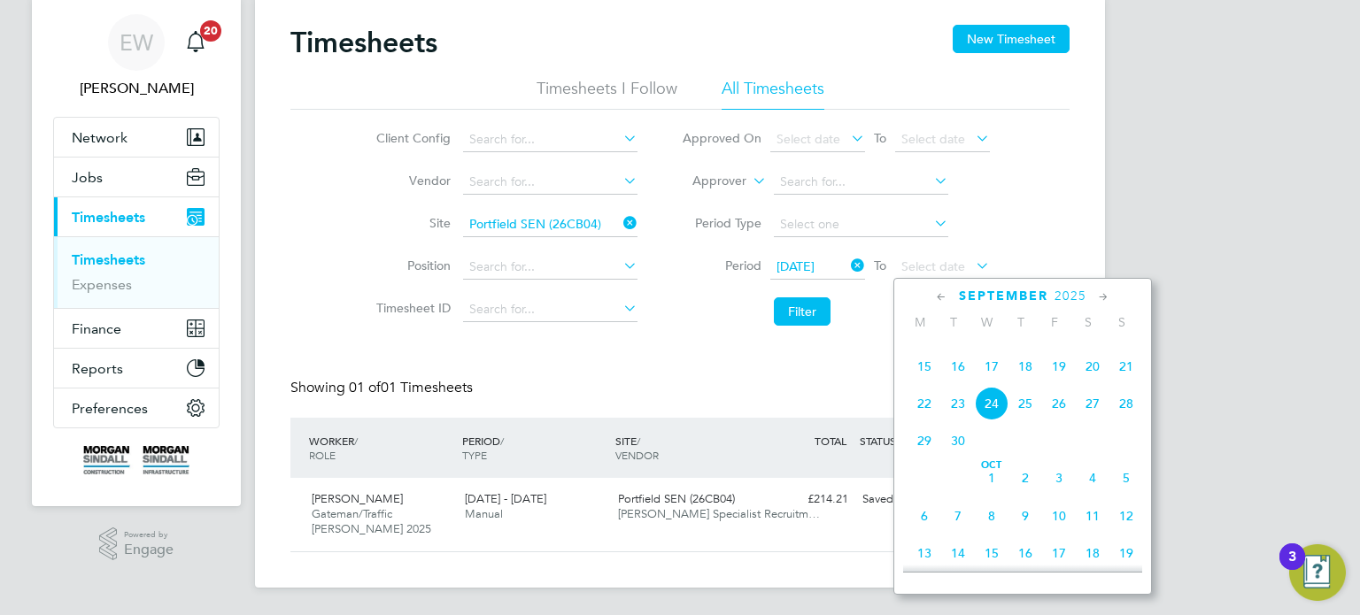
click at [1061, 383] on span "19" at bounding box center [1059, 367] width 34 height 34
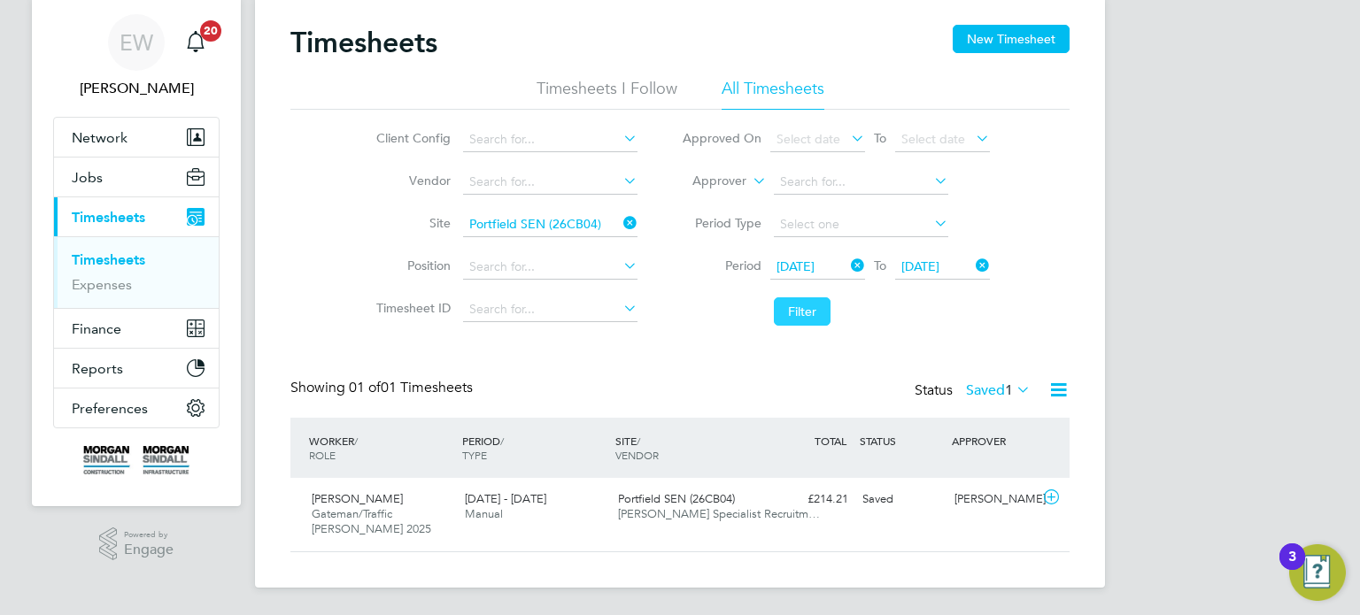
click at [819, 312] on button "Filter" at bounding box center [802, 311] width 57 height 28
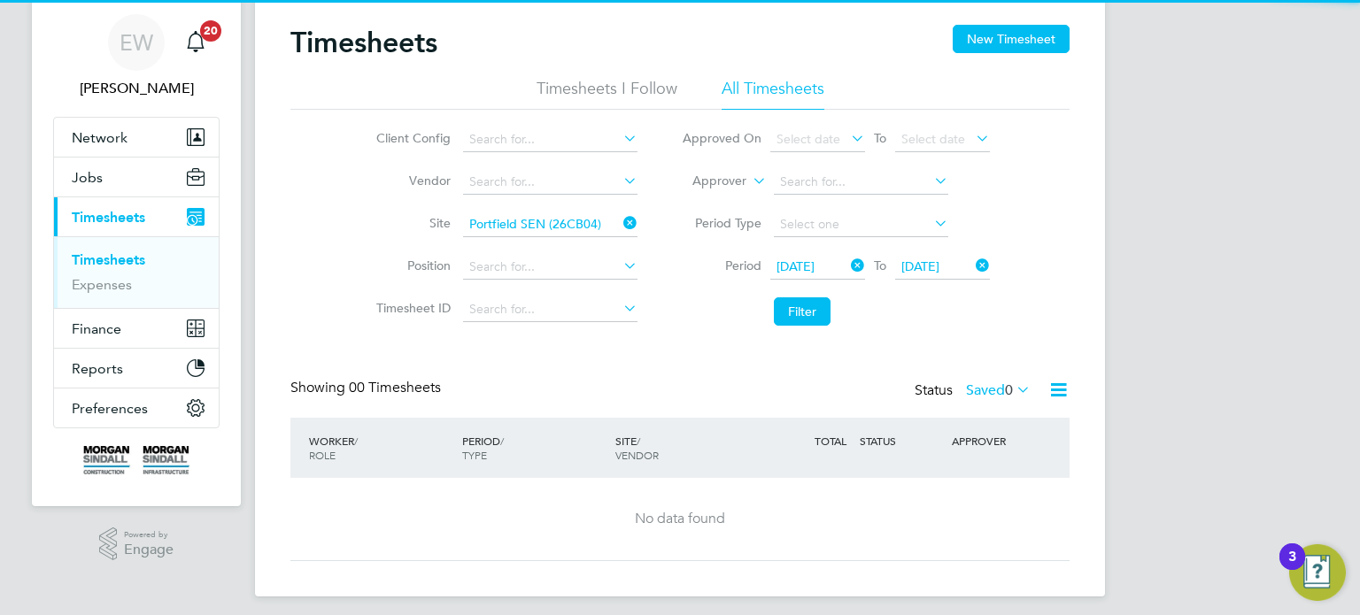
click at [975, 374] on div "Timesheets New Timesheet Timesheets I Follow All Timesheets Client Config Vendo…" at bounding box center [679, 293] width 779 height 536
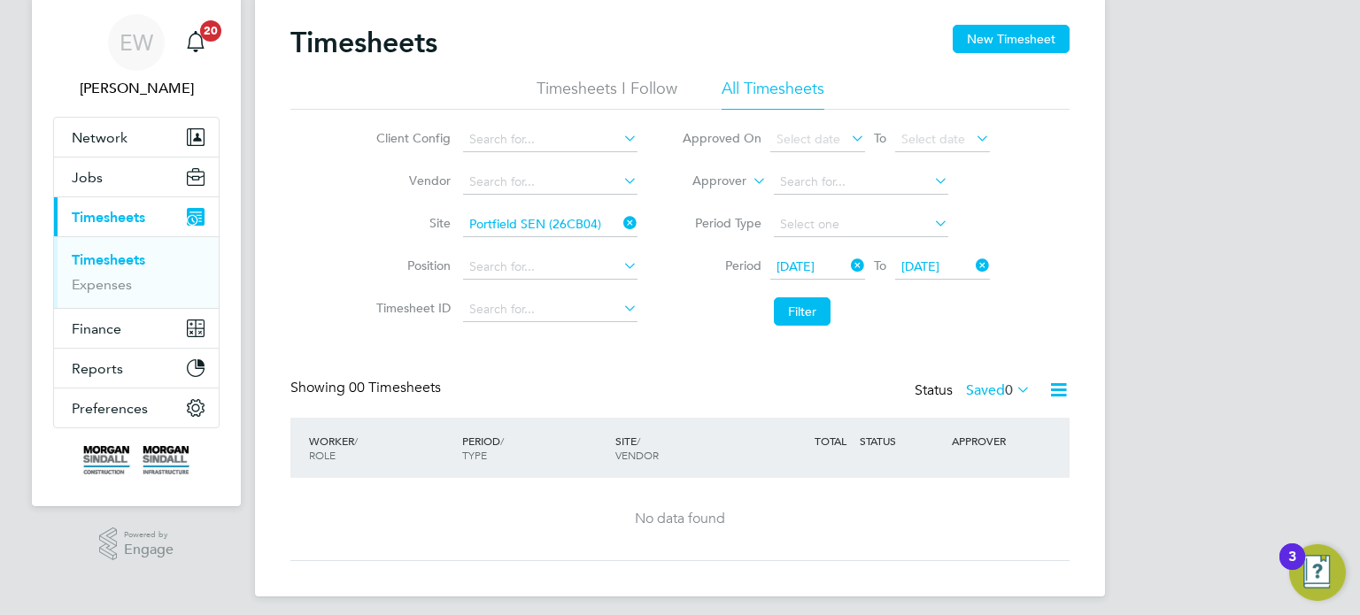
click at [980, 388] on label "Saved 0" at bounding box center [998, 390] width 65 height 18
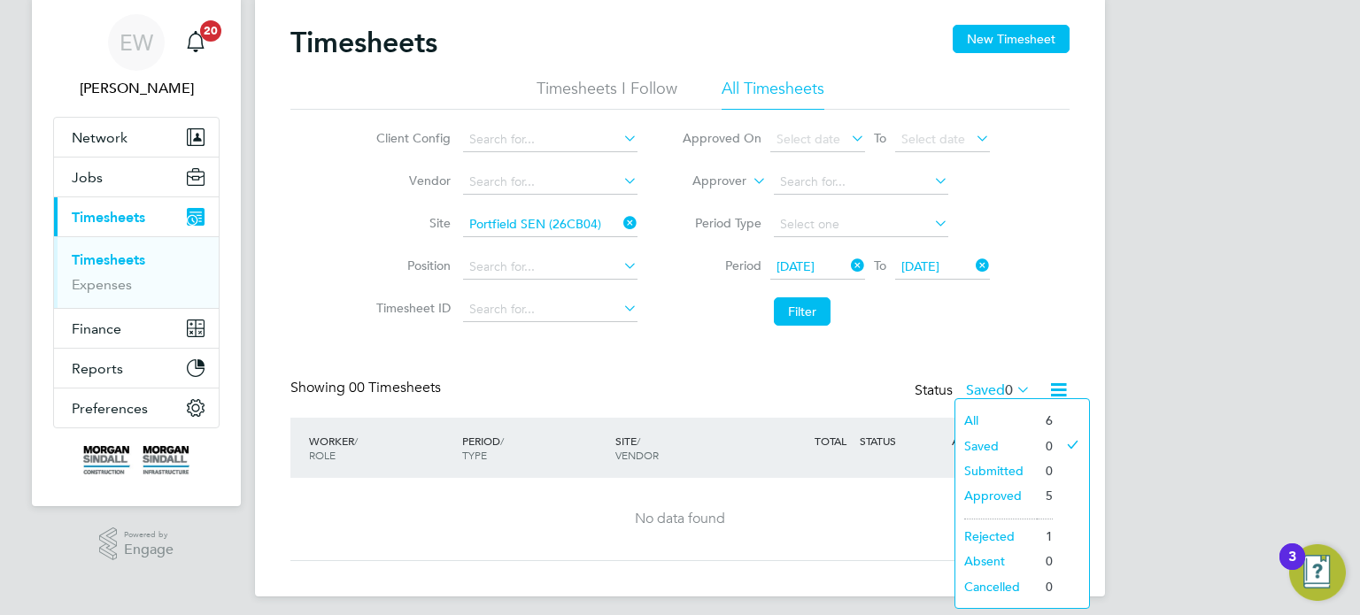
click at [985, 493] on li "Approved" at bounding box center [995, 495] width 81 height 25
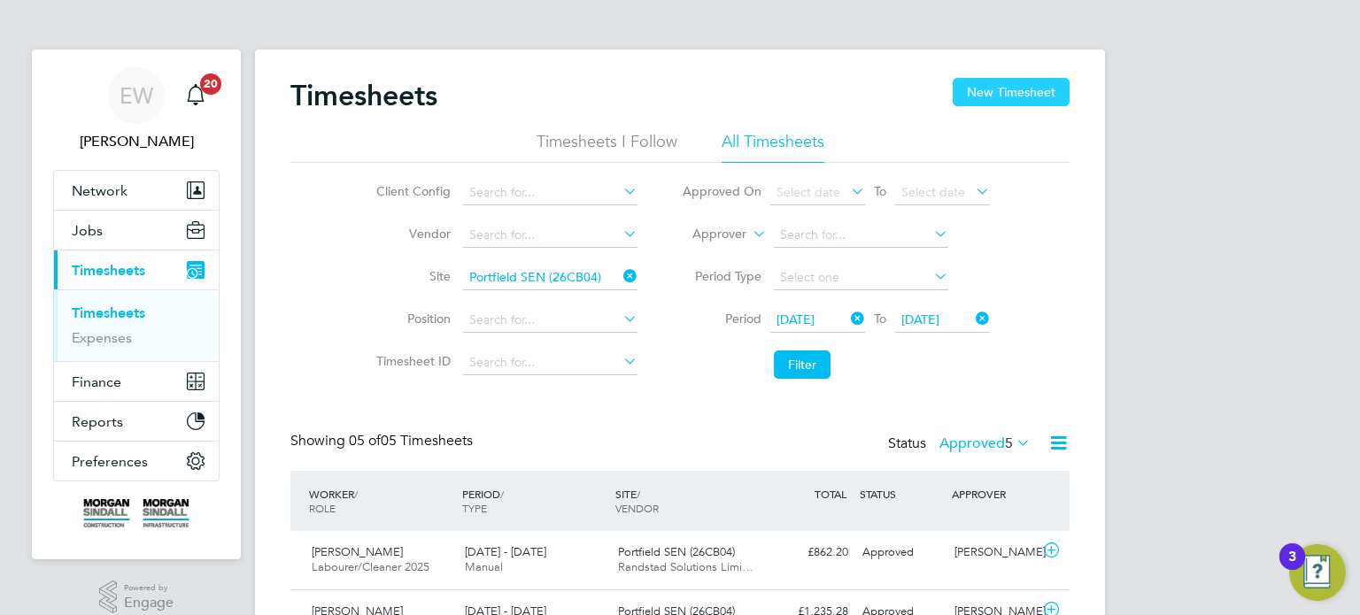
click at [1028, 96] on button "New Timesheet" at bounding box center [1010, 92] width 117 height 28
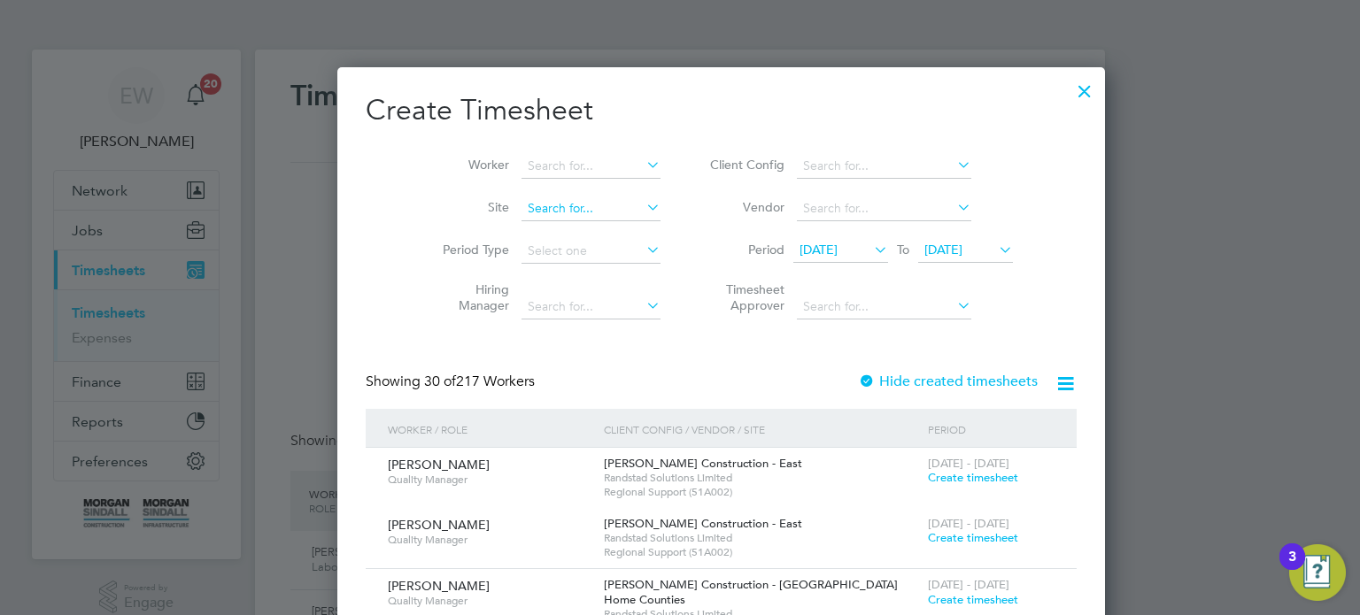
click at [521, 203] on input at bounding box center [590, 208] width 139 height 25
type input "james bev"
click at [643, 209] on icon at bounding box center [643, 207] width 0 height 25
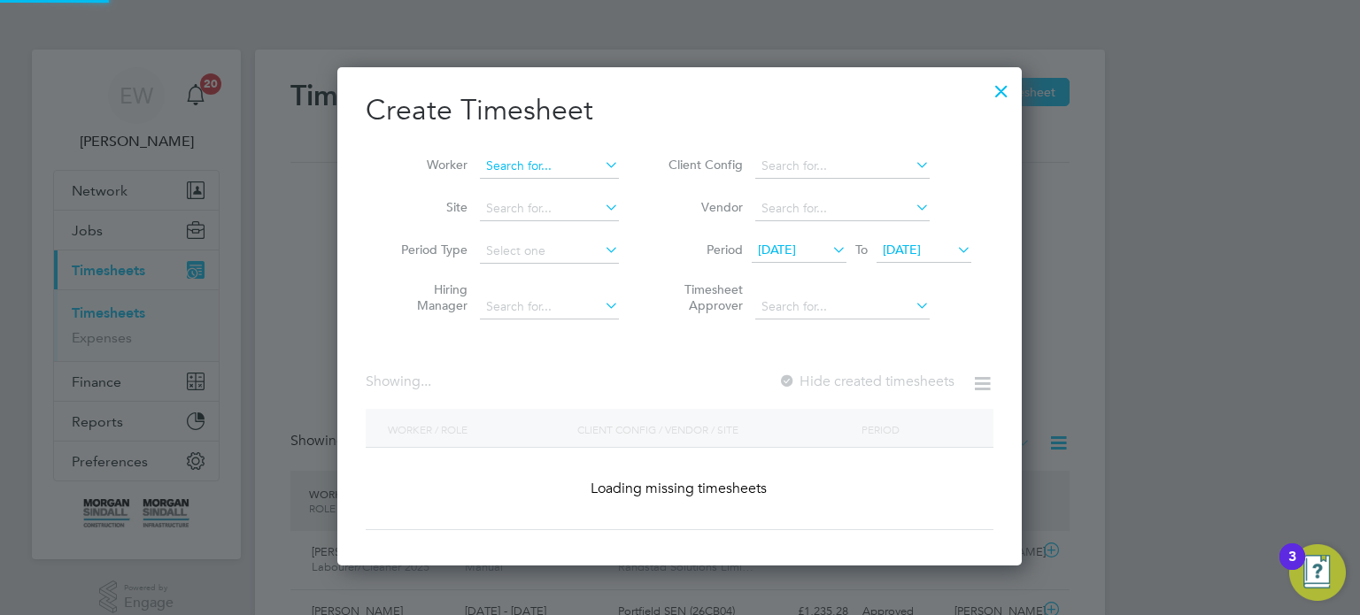
click at [542, 166] on input at bounding box center [549, 166] width 139 height 25
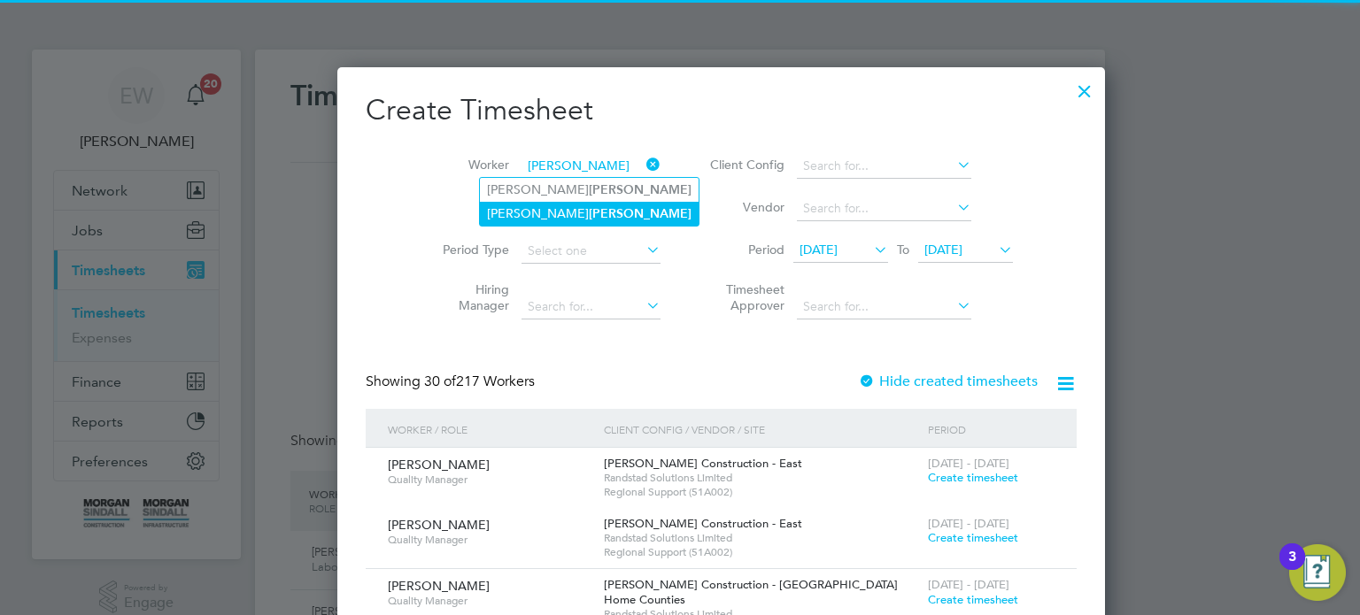
click at [589, 211] on b "Bevan" at bounding box center [640, 213] width 103 height 15
type input "James Bevan"
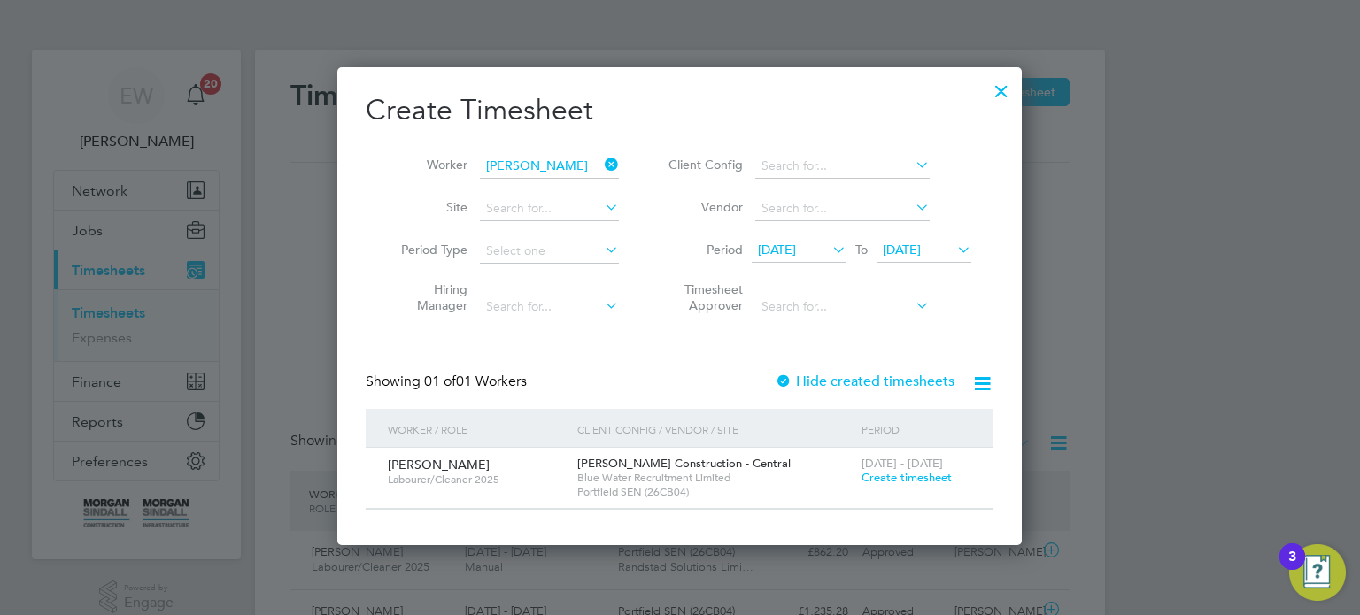
click at [896, 485] on div "13 - 19 Sep 2025 Create timesheet" at bounding box center [916, 472] width 119 height 48
click at [898, 479] on span "Create timesheet" at bounding box center [906, 477] width 90 height 15
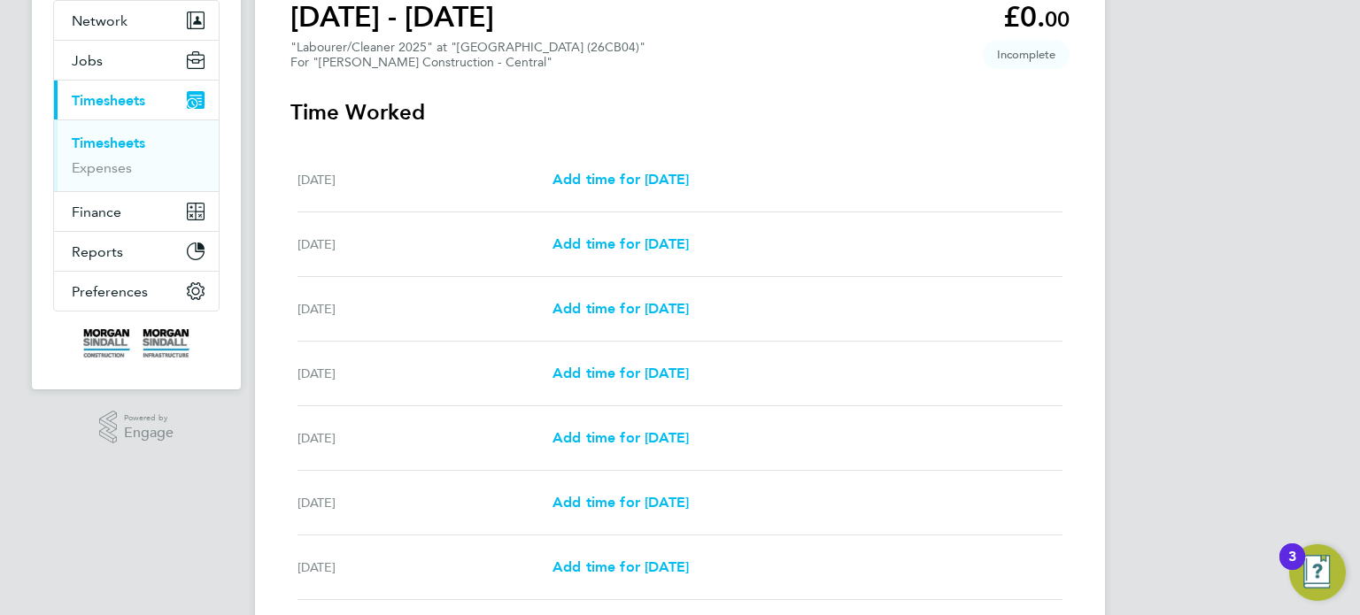
click at [622, 322] on div "Mon 15 Sep Add time for Mon 15 Sep Add time for Mon 15 Sep" at bounding box center [679, 309] width 765 height 65
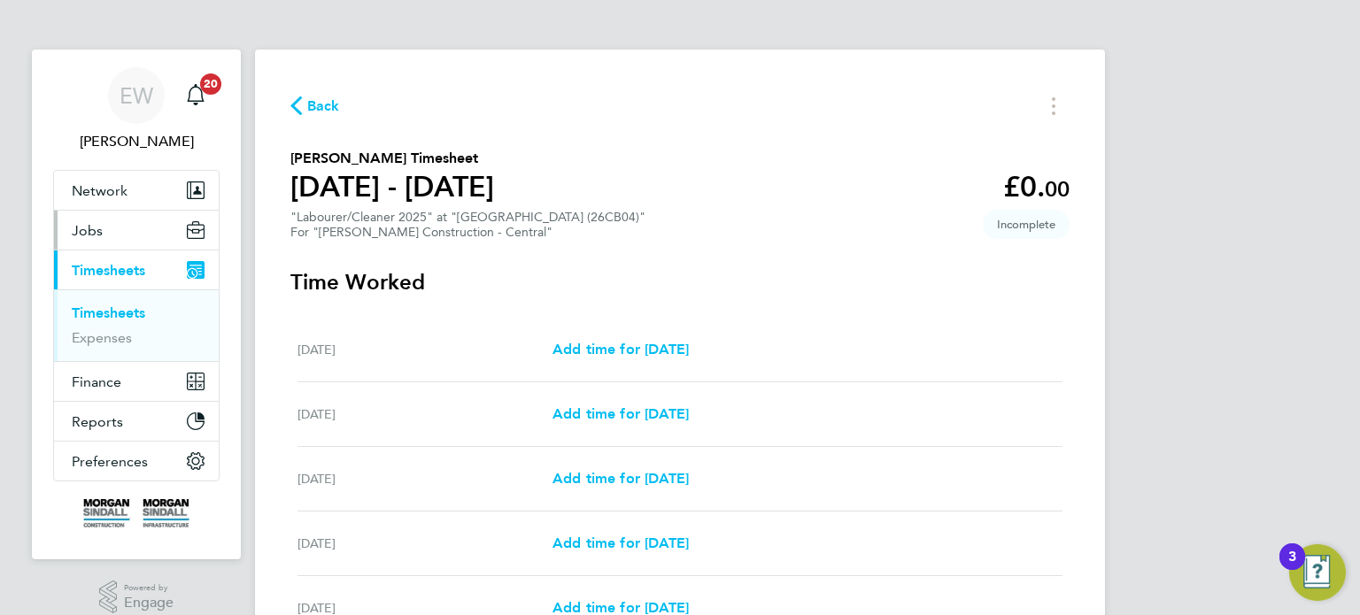
click at [95, 236] on span "Jobs" at bounding box center [87, 230] width 31 height 17
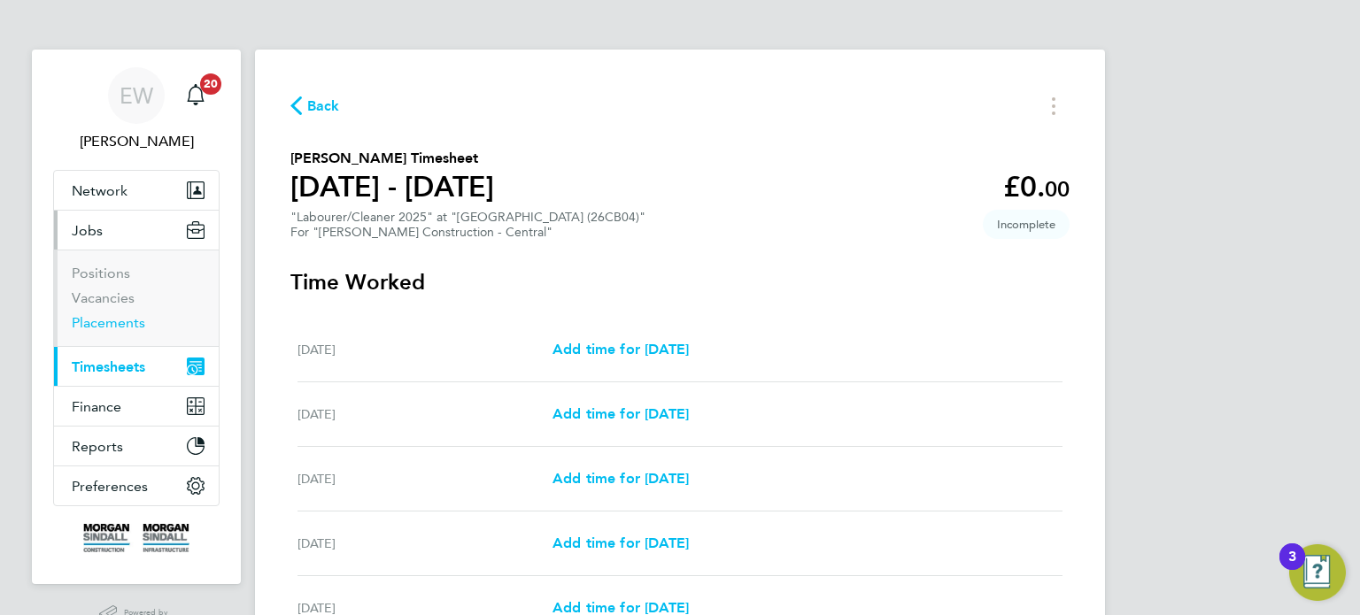
click at [112, 322] on link "Placements" at bounding box center [108, 322] width 73 height 17
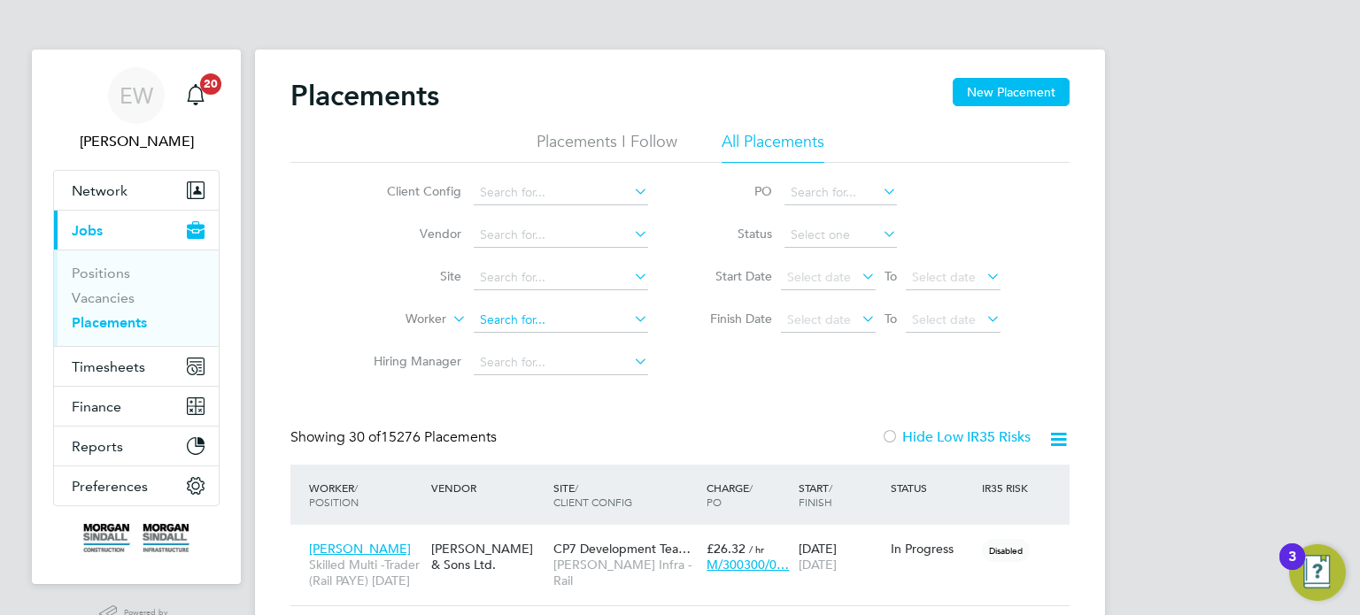
click at [548, 318] on input at bounding box center [561, 320] width 174 height 25
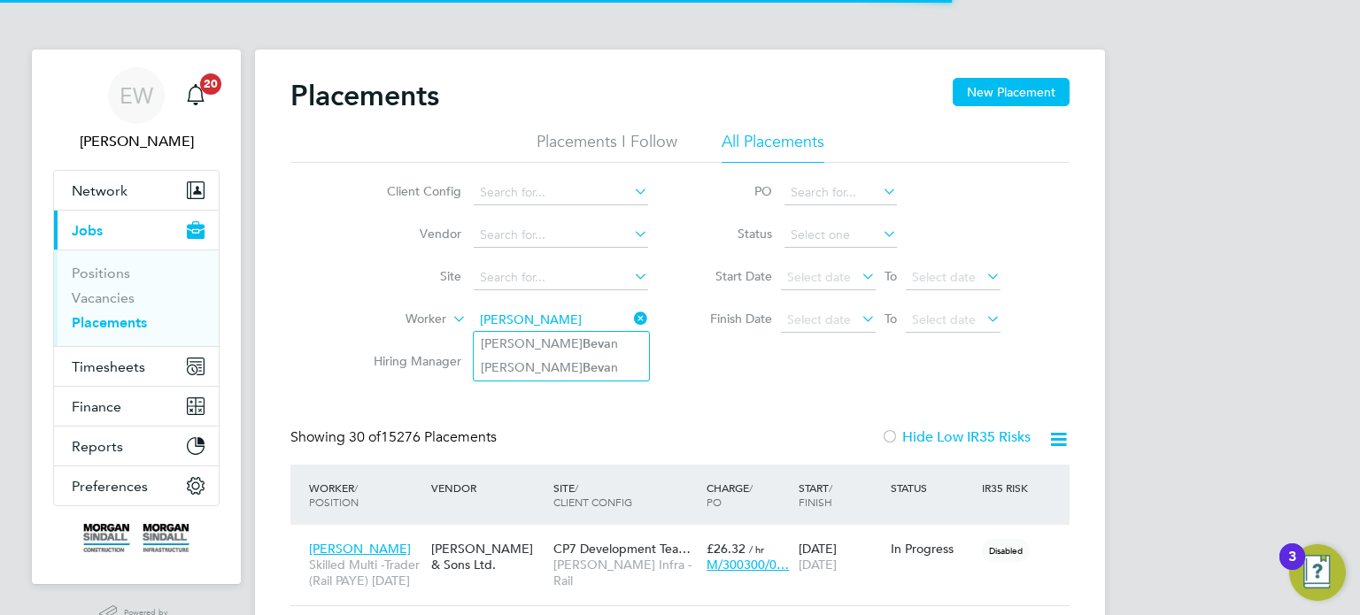
type input "bevan"
click at [630, 313] on icon at bounding box center [630, 318] width 0 height 25
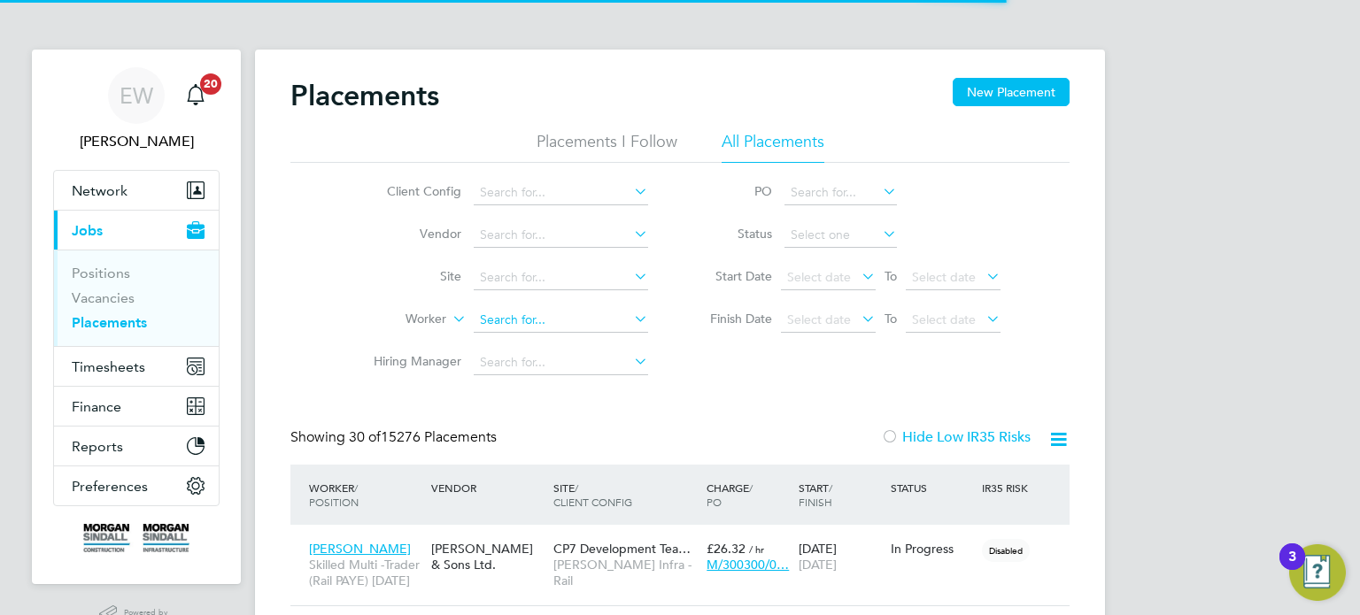
click at [523, 323] on input at bounding box center [561, 320] width 174 height 25
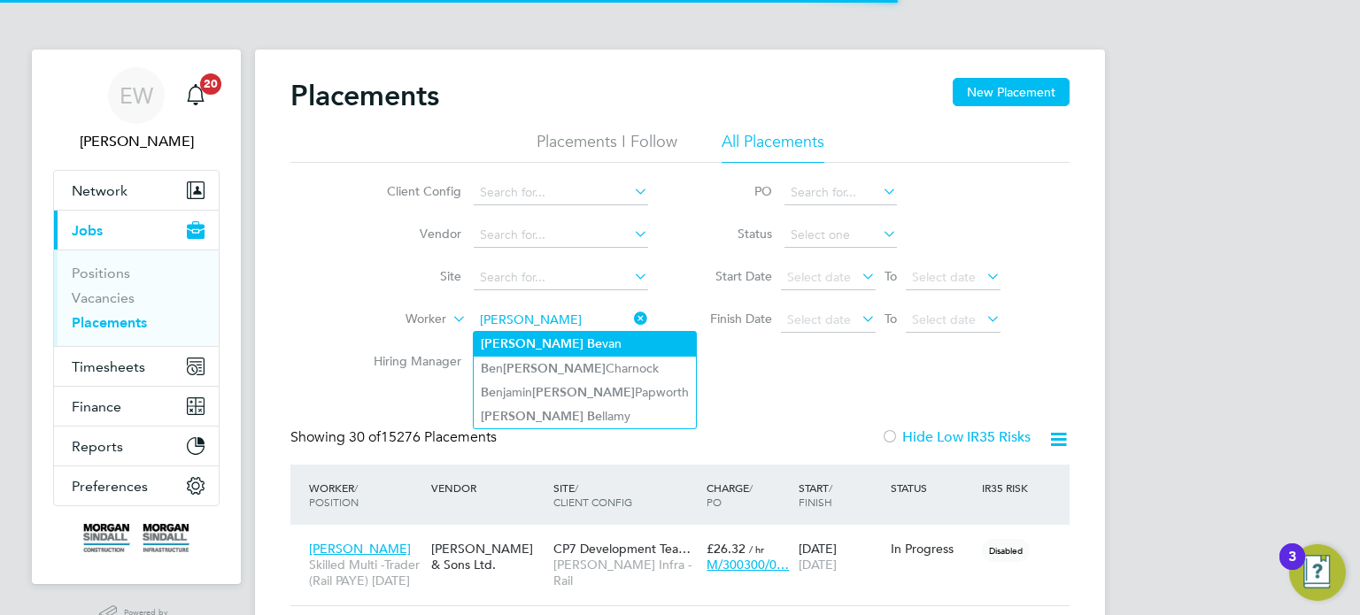
click at [535, 343] on li "James Be van" at bounding box center [585, 344] width 222 height 24
type input "James Bevan"
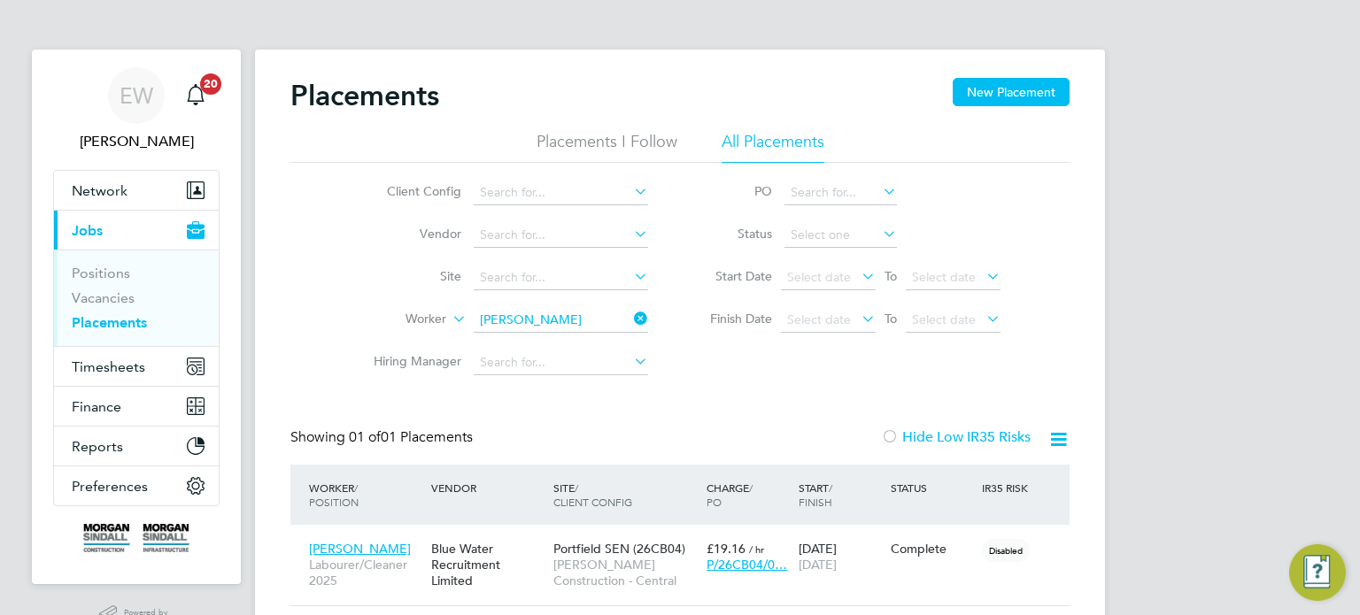
scroll to position [72, 0]
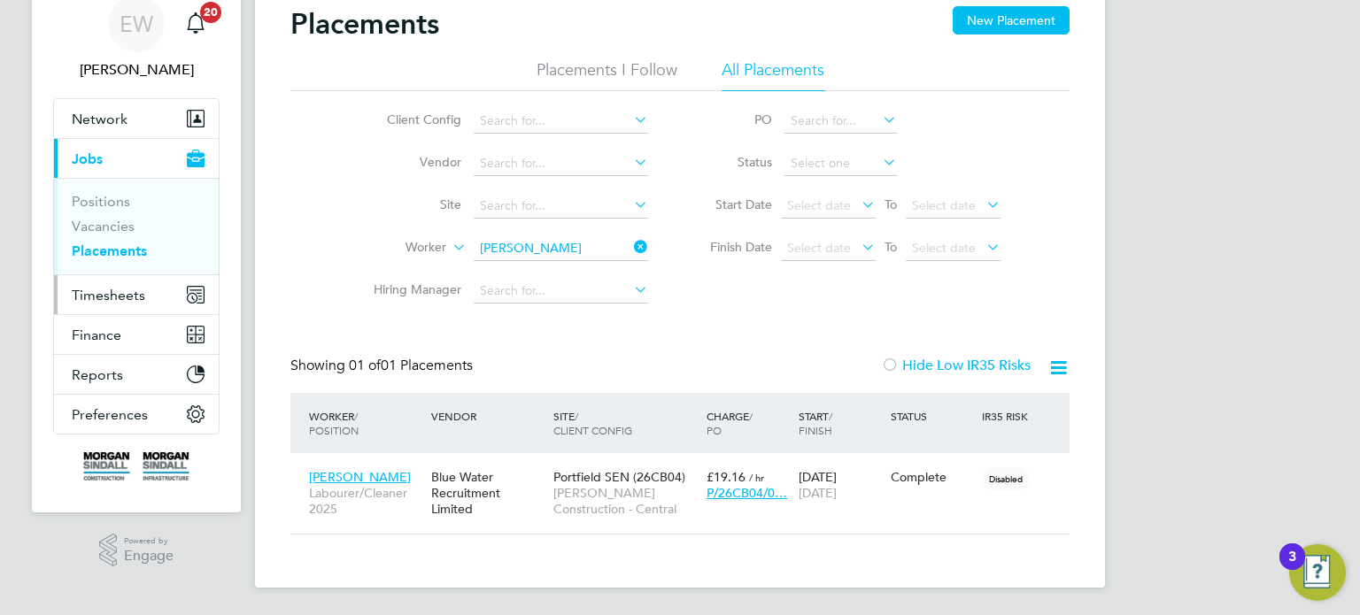
click at [105, 287] on span "Timesheets" at bounding box center [108, 295] width 73 height 17
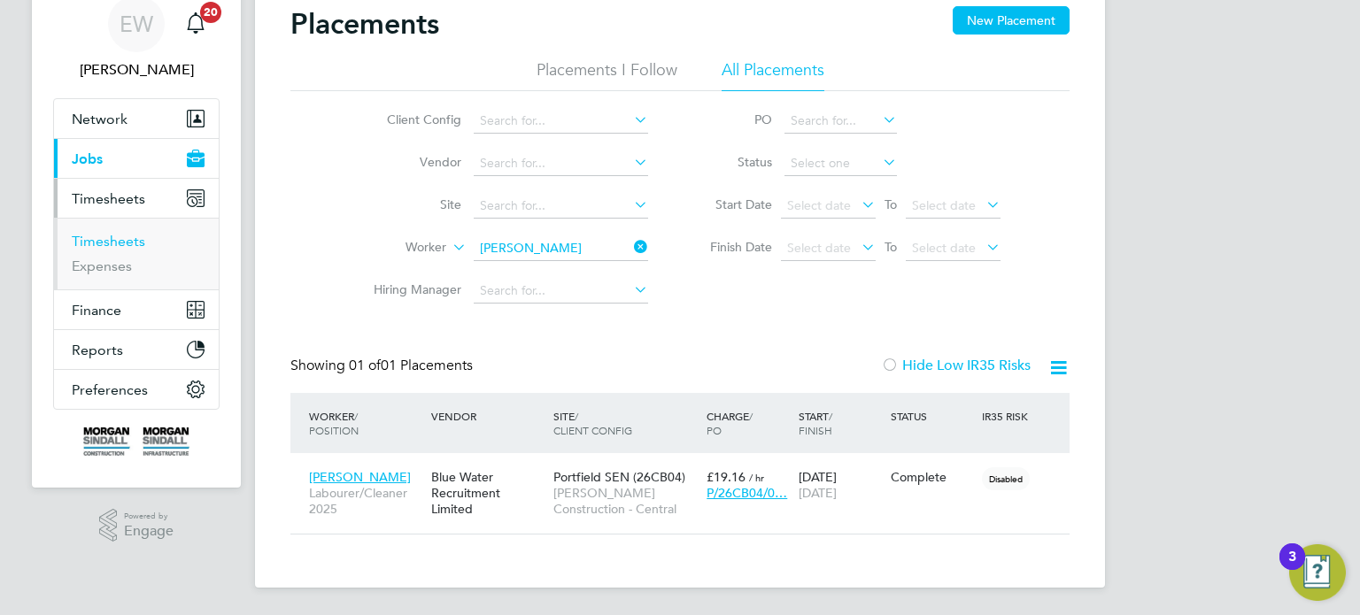
click at [121, 242] on link "Timesheets" at bounding box center [108, 241] width 73 height 17
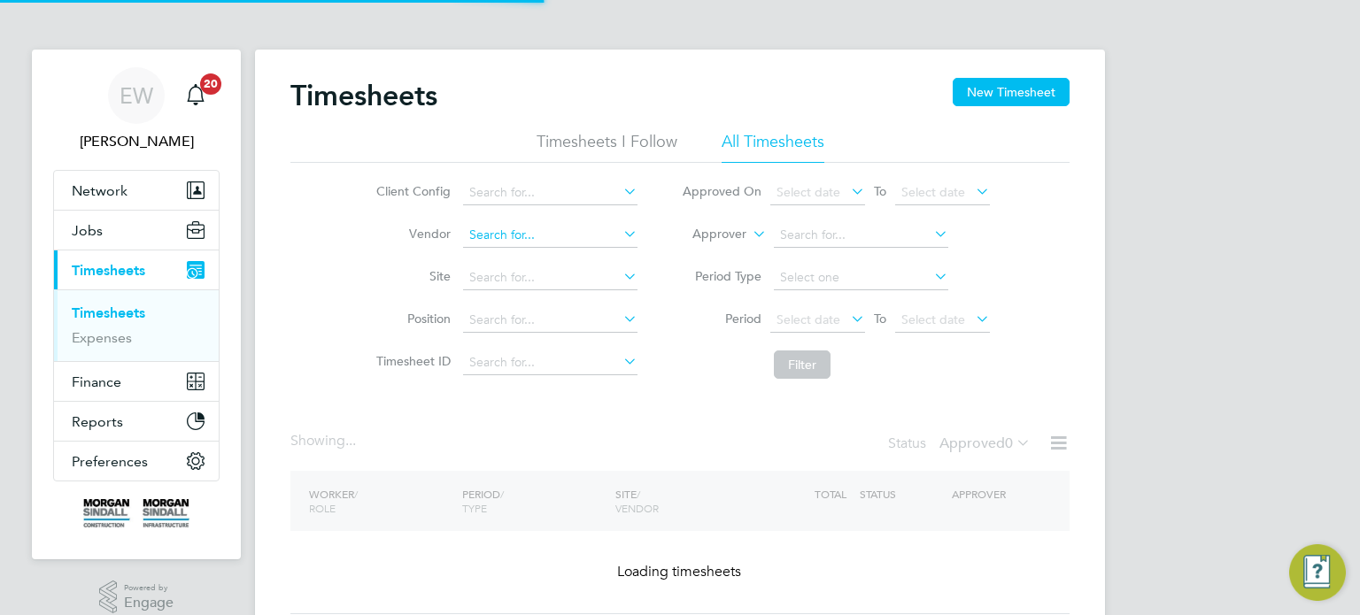
click at [524, 230] on input at bounding box center [550, 235] width 174 height 25
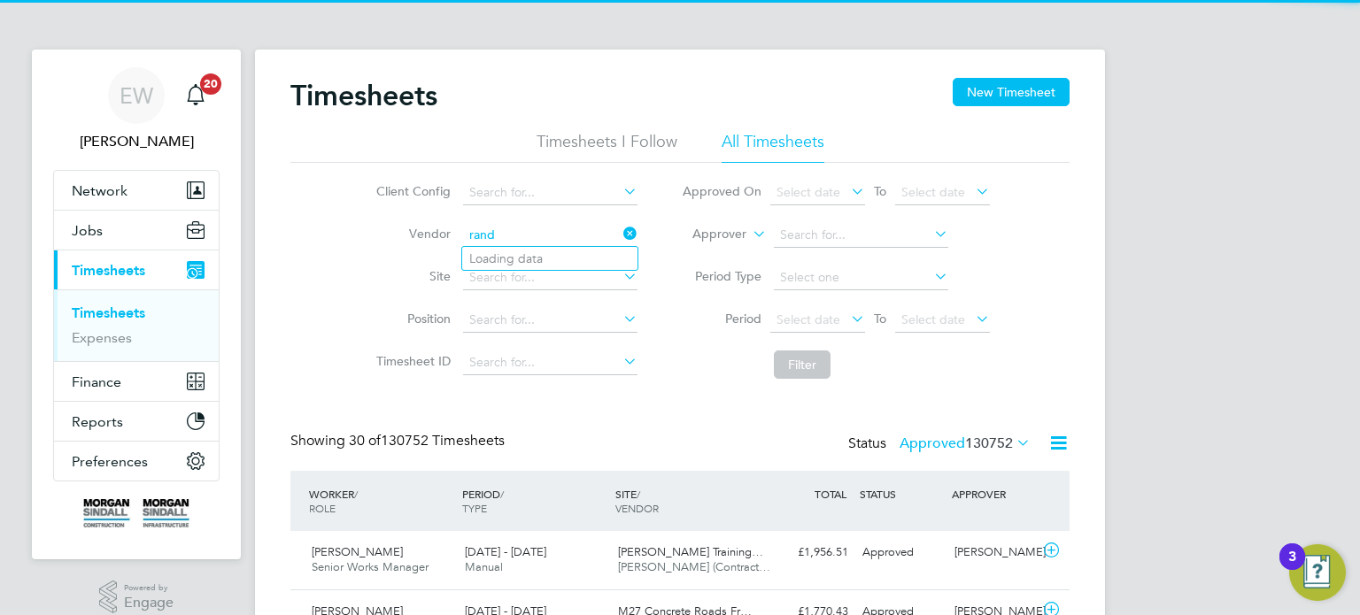
scroll to position [59, 154]
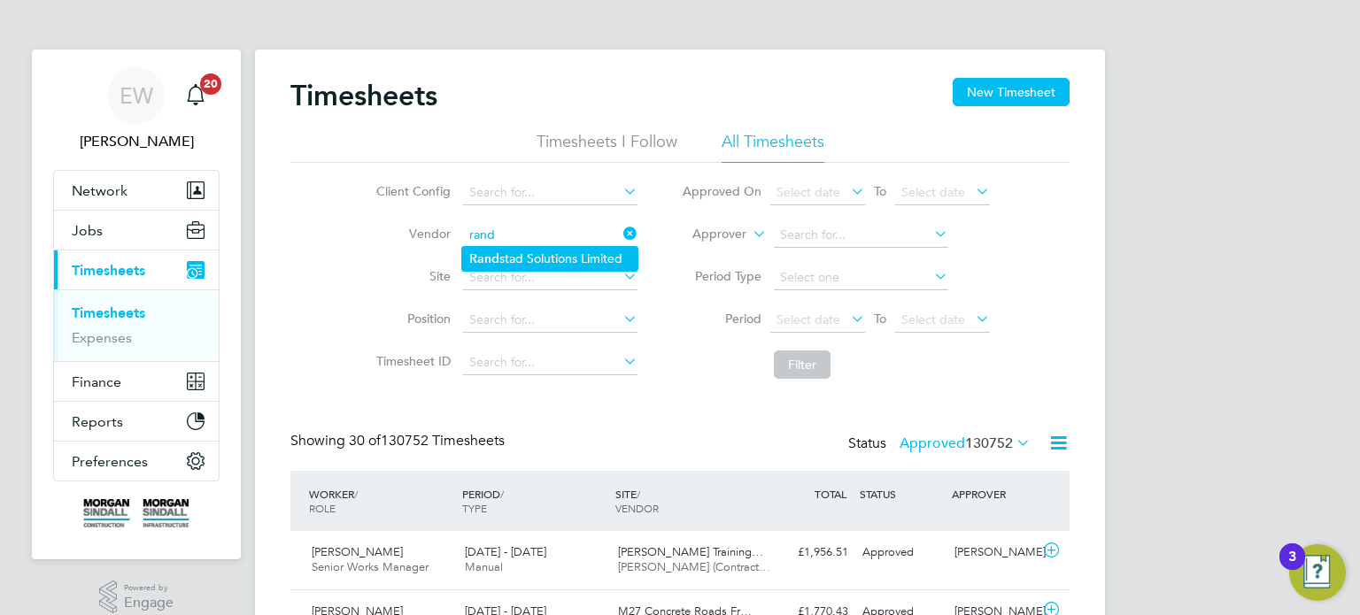
click at [558, 265] on li "Rand stad Solutions Limited" at bounding box center [549, 259] width 175 height 24
type input "Randstad Solutions Limited"
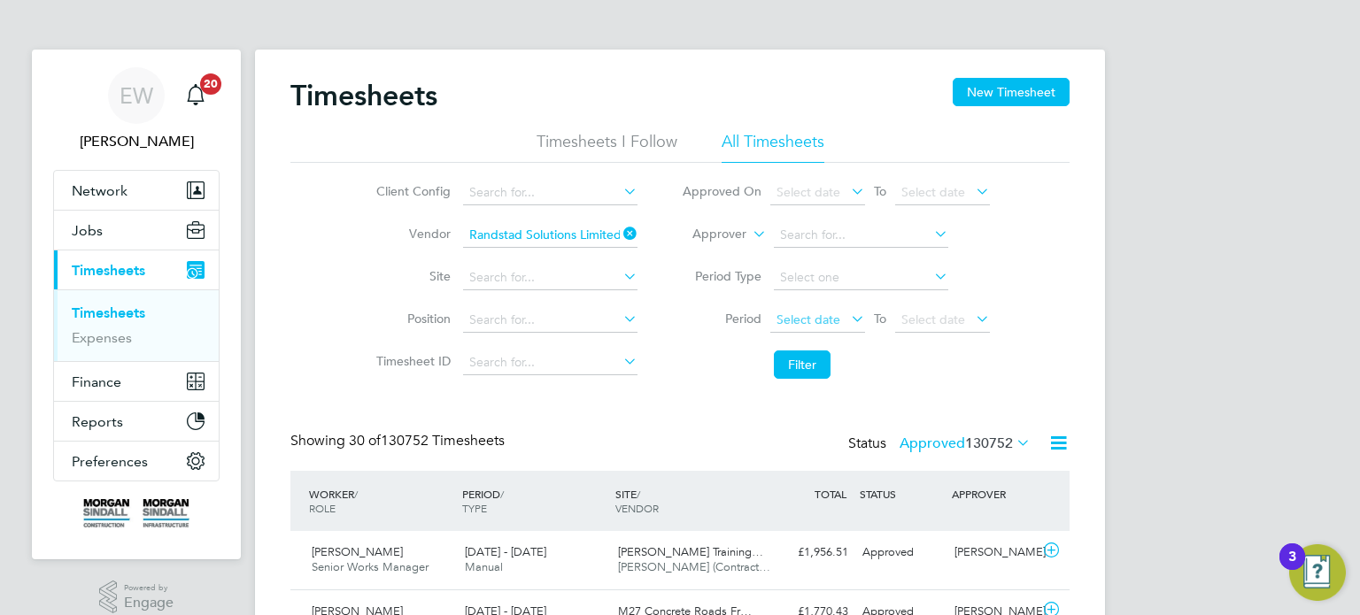
click at [790, 320] on span "Select date" at bounding box center [808, 320] width 64 height 16
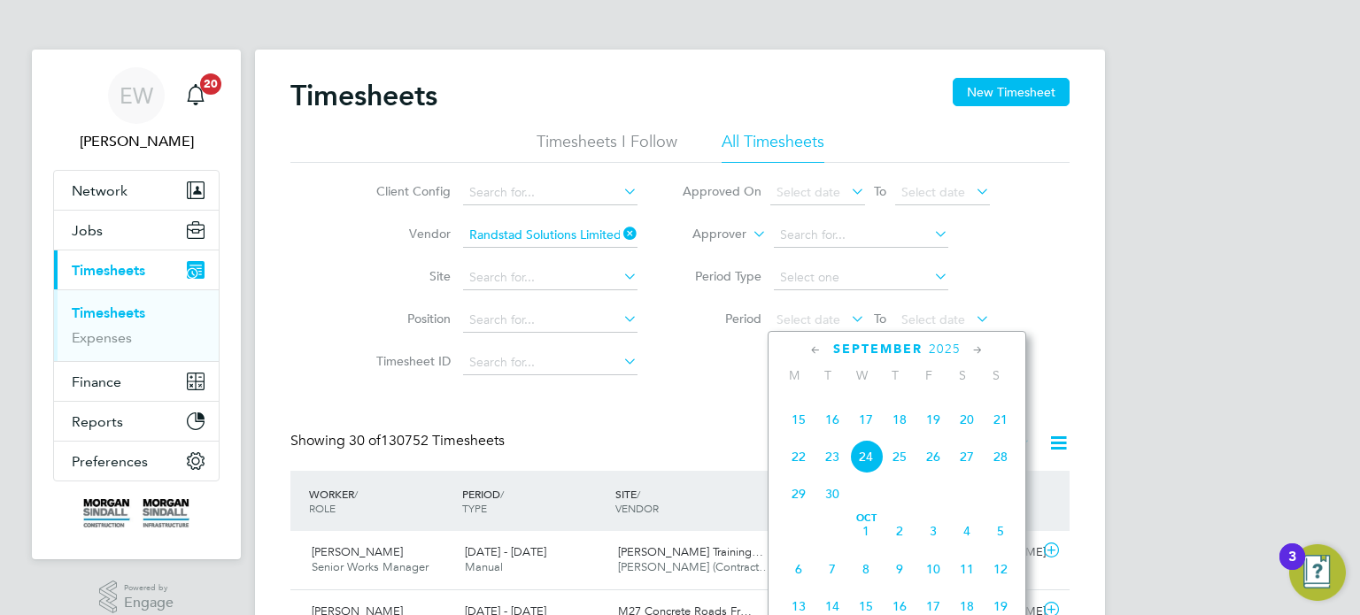
click at [977, 399] on span "13" at bounding box center [967, 383] width 34 height 34
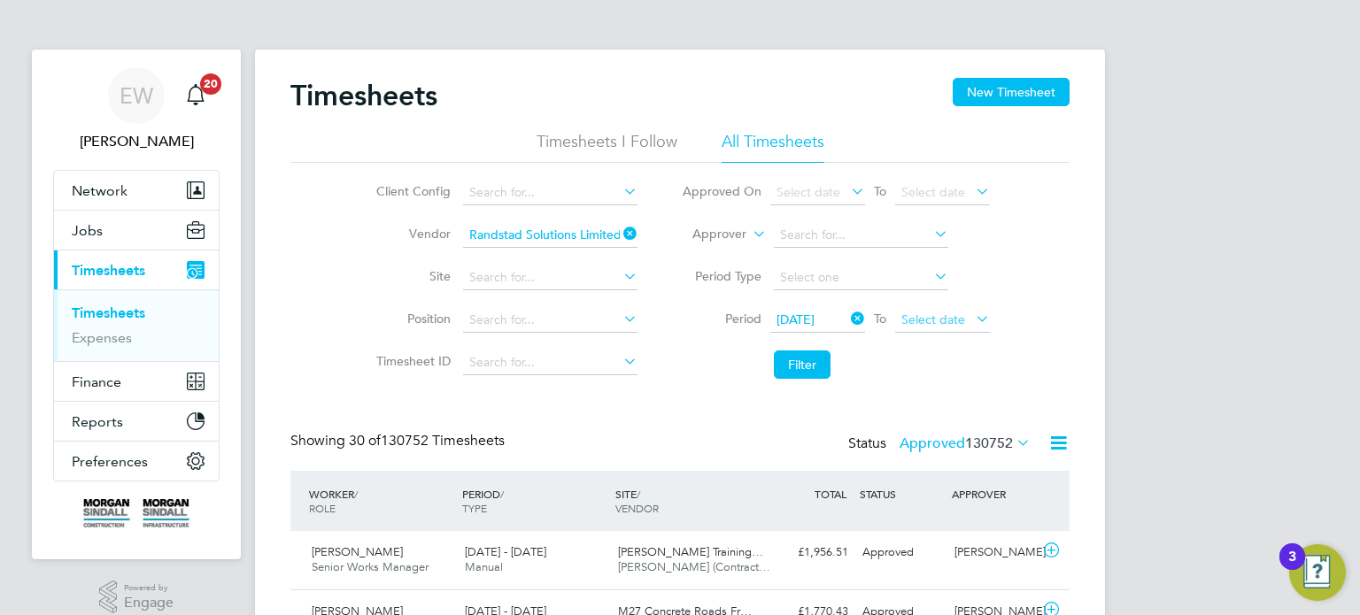
click at [952, 312] on span "Select date" at bounding box center [933, 320] width 64 height 16
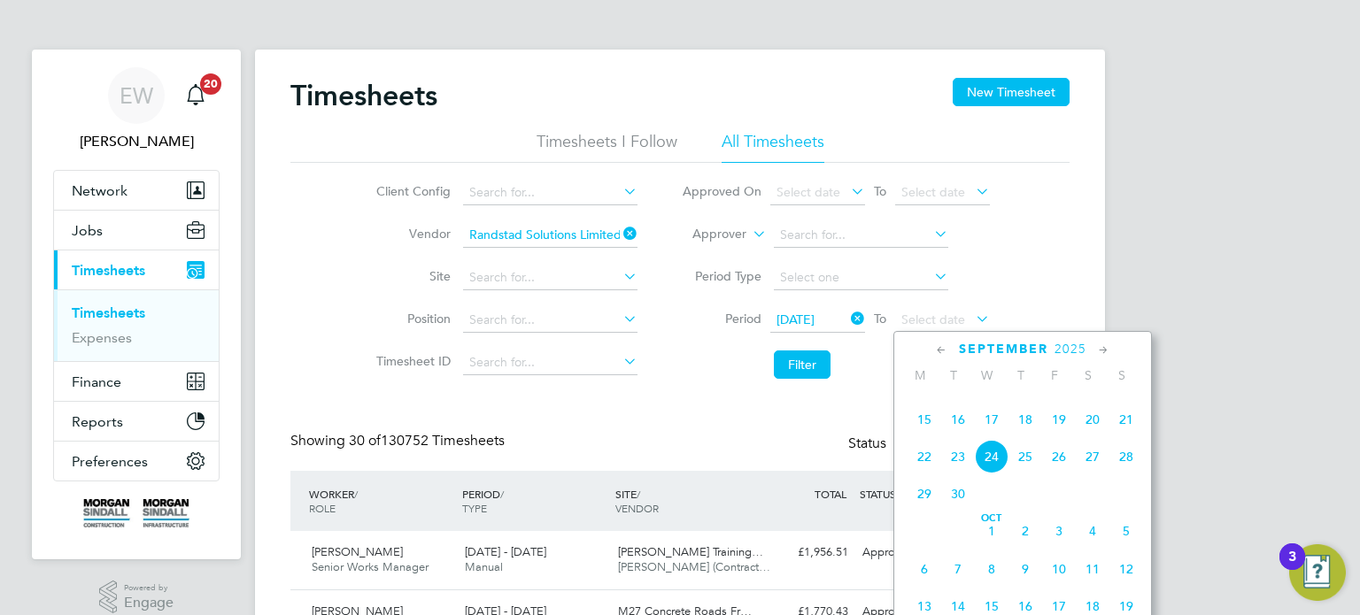
click at [1057, 436] on span "19" at bounding box center [1059, 420] width 34 height 34
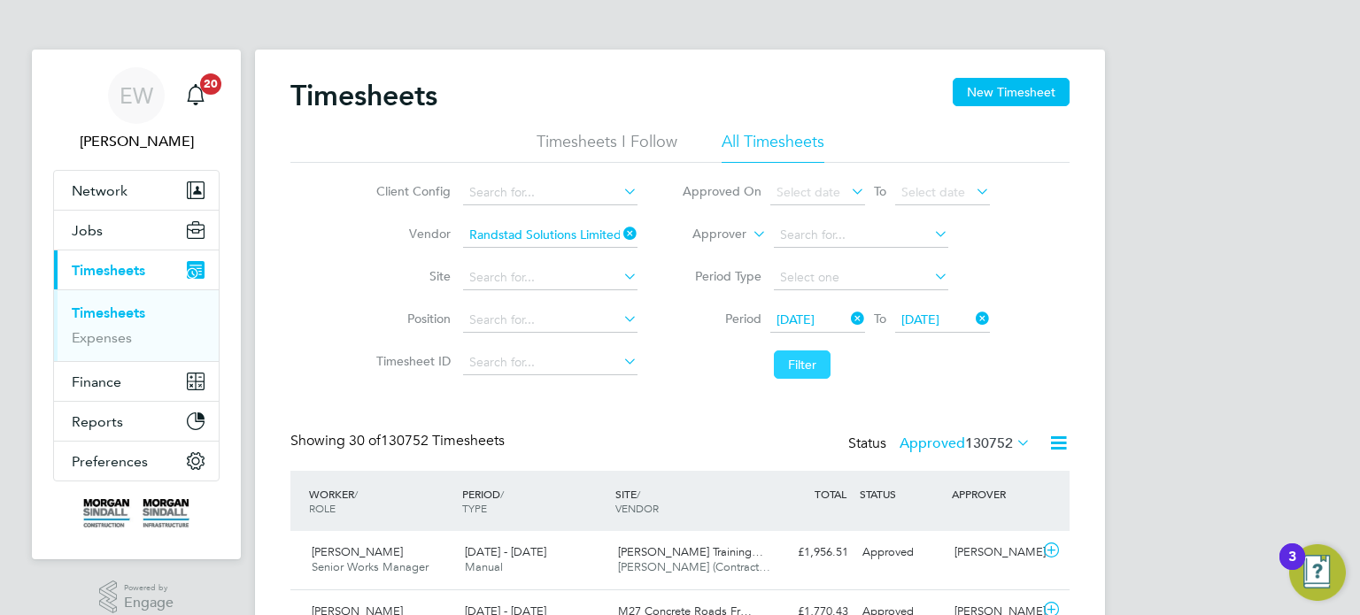
click at [809, 363] on button "Filter" at bounding box center [802, 365] width 57 height 28
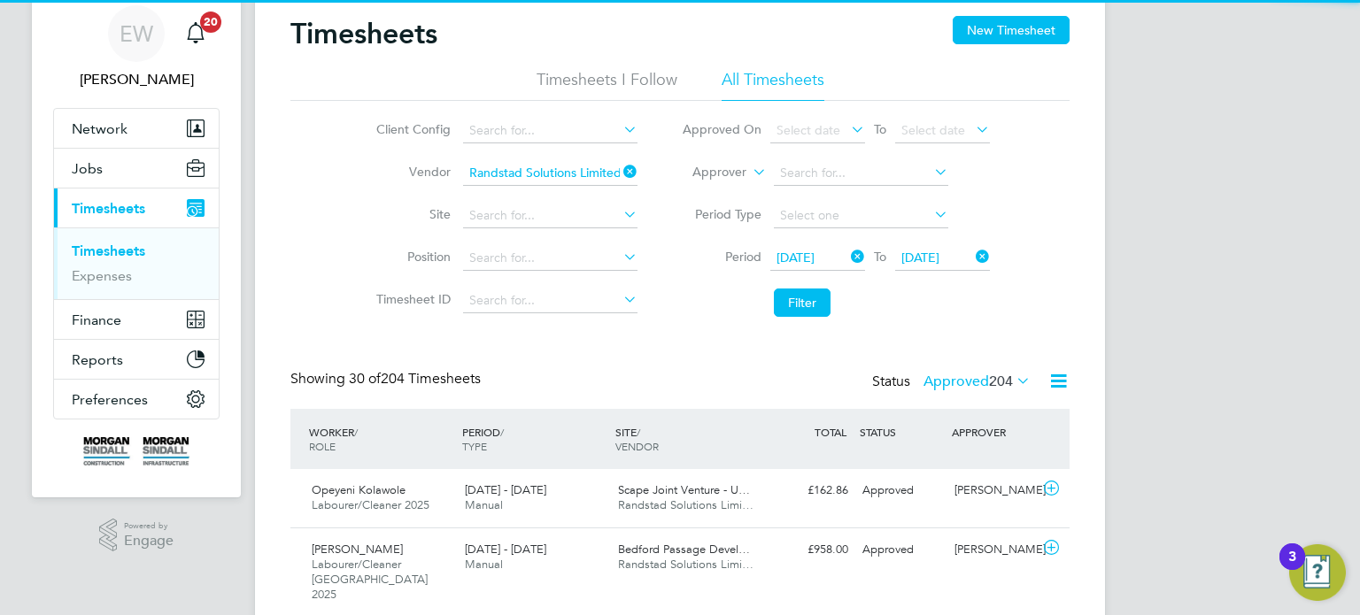
click at [959, 383] on label "Approved 204" at bounding box center [976, 382] width 107 height 18
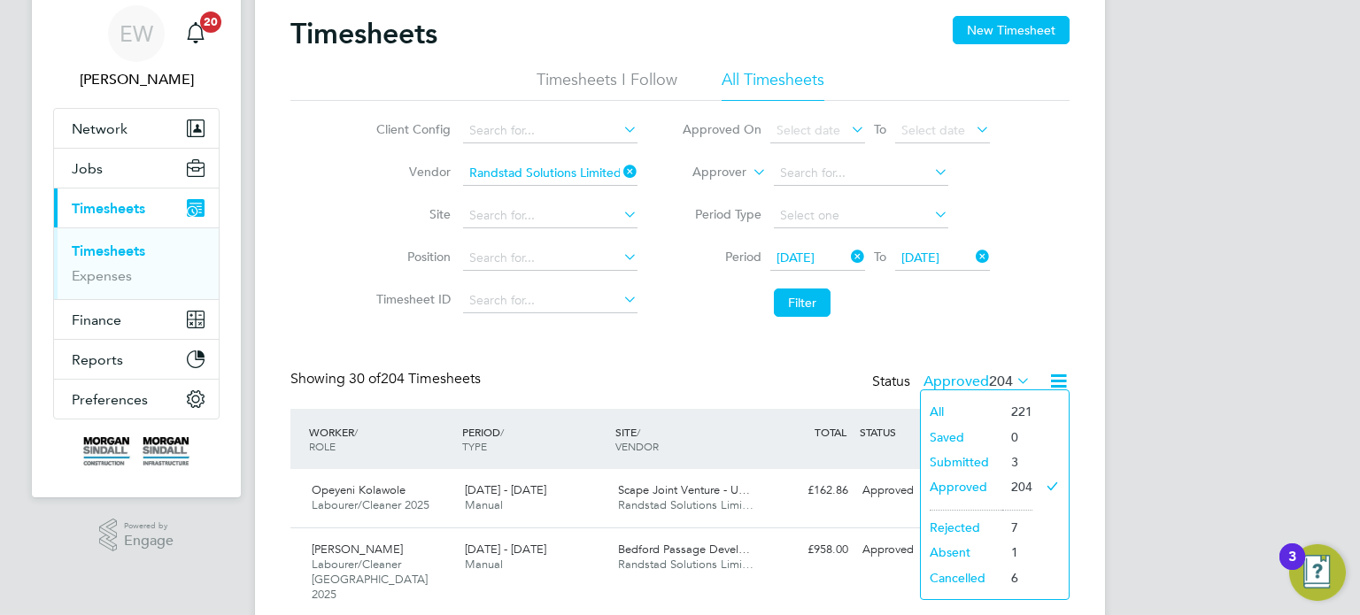
click at [964, 458] on li "Submitted" at bounding box center [961, 462] width 81 height 25
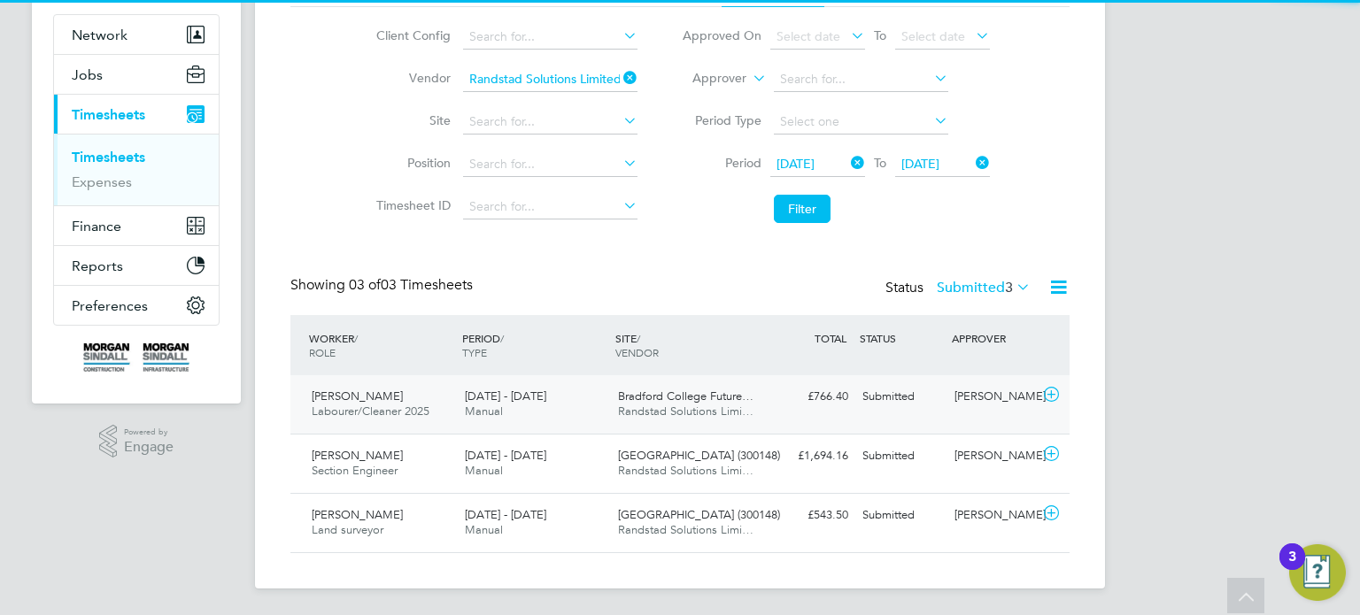
click at [912, 399] on div "Submitted" at bounding box center [901, 396] width 92 height 29
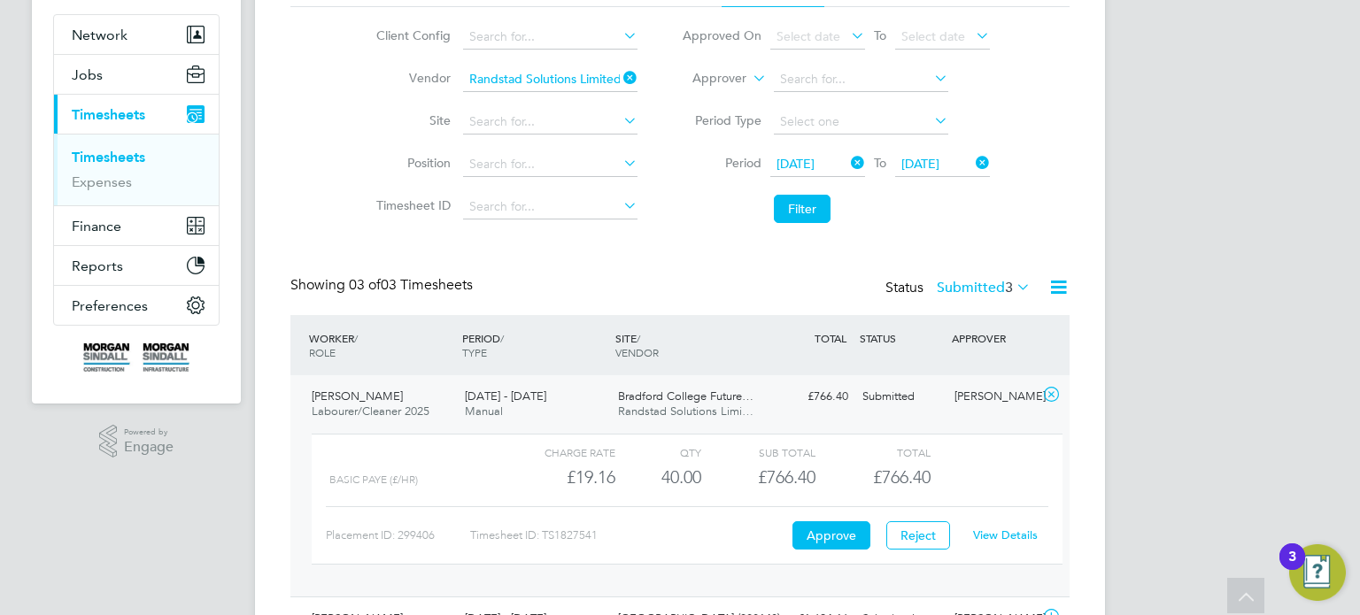
click at [1007, 535] on link "View Details" at bounding box center [1005, 535] width 65 height 15
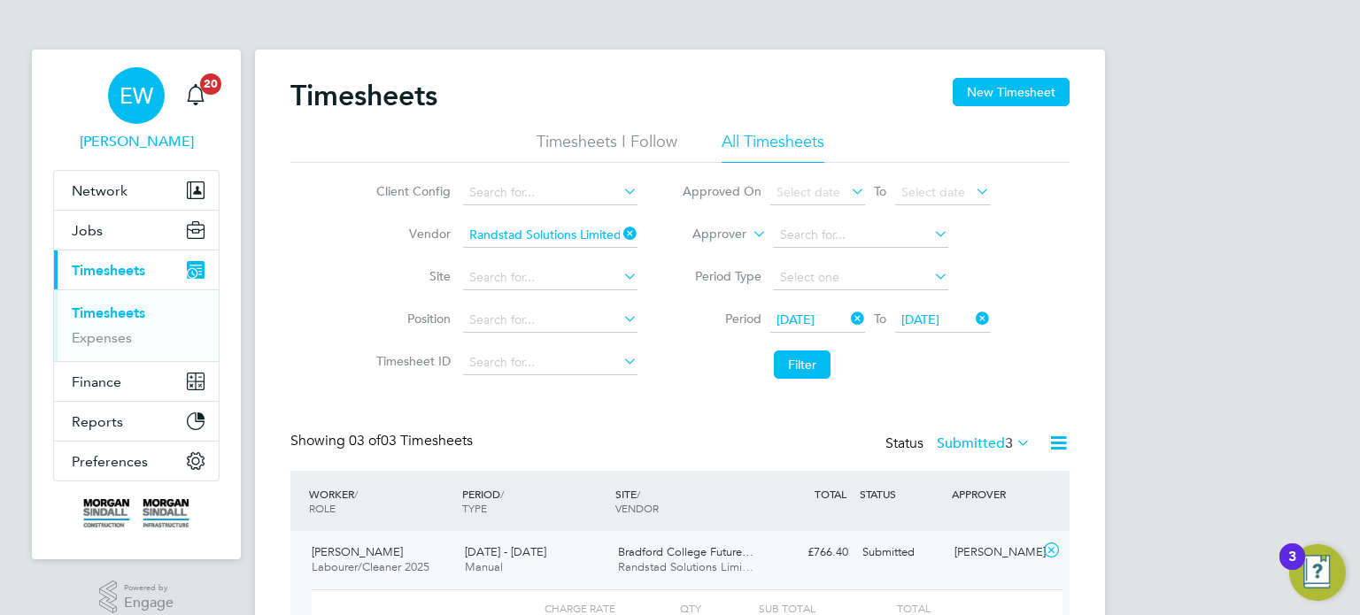
click at [127, 88] on span "EW" at bounding box center [136, 95] width 34 height 23
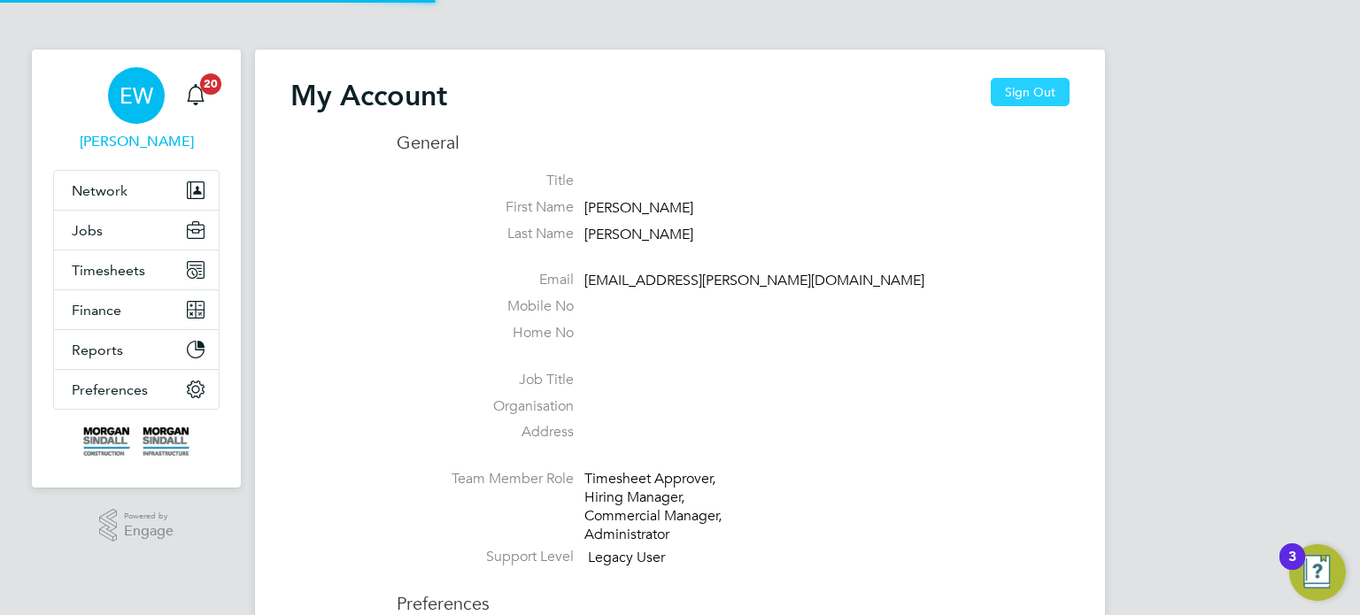
type input "emma.wells@randstad.co.uk"
click at [1035, 88] on button "Sign Out" at bounding box center [1029, 92] width 79 height 28
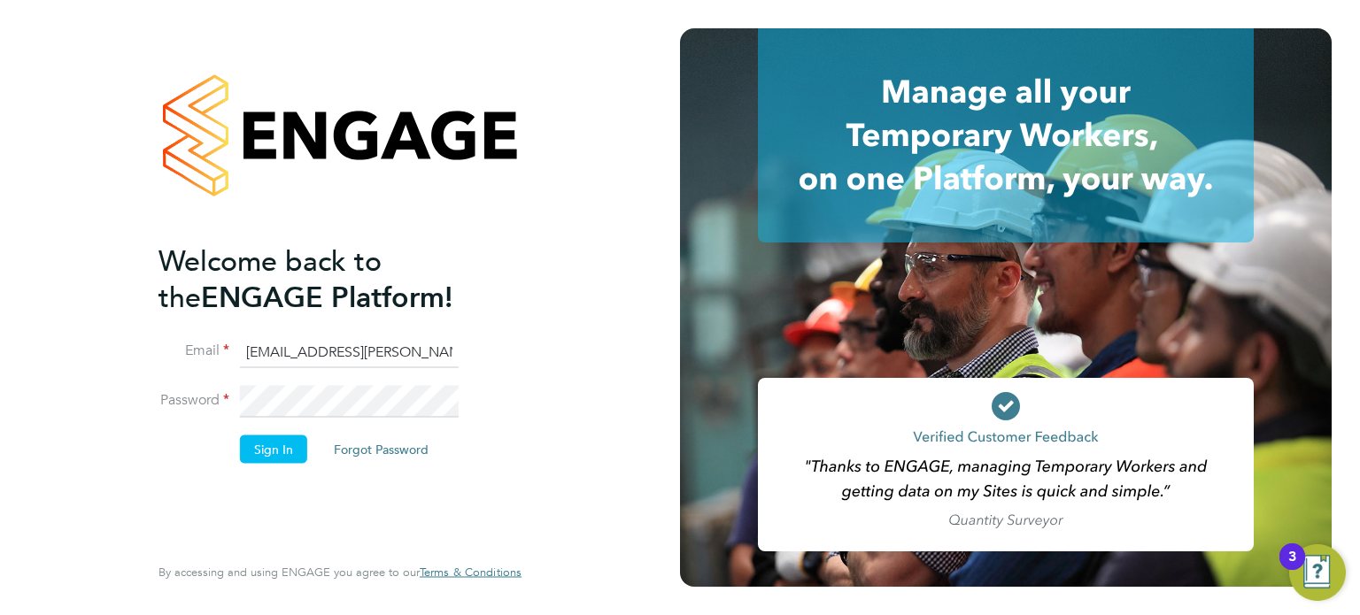
click at [301, 353] on input "emma.wells@randstad.co.uk" at bounding box center [349, 352] width 219 height 32
type input "labourdeskmslv@randstadcpe.com"
click at [270, 448] on button "Sign In" at bounding box center [273, 449] width 67 height 28
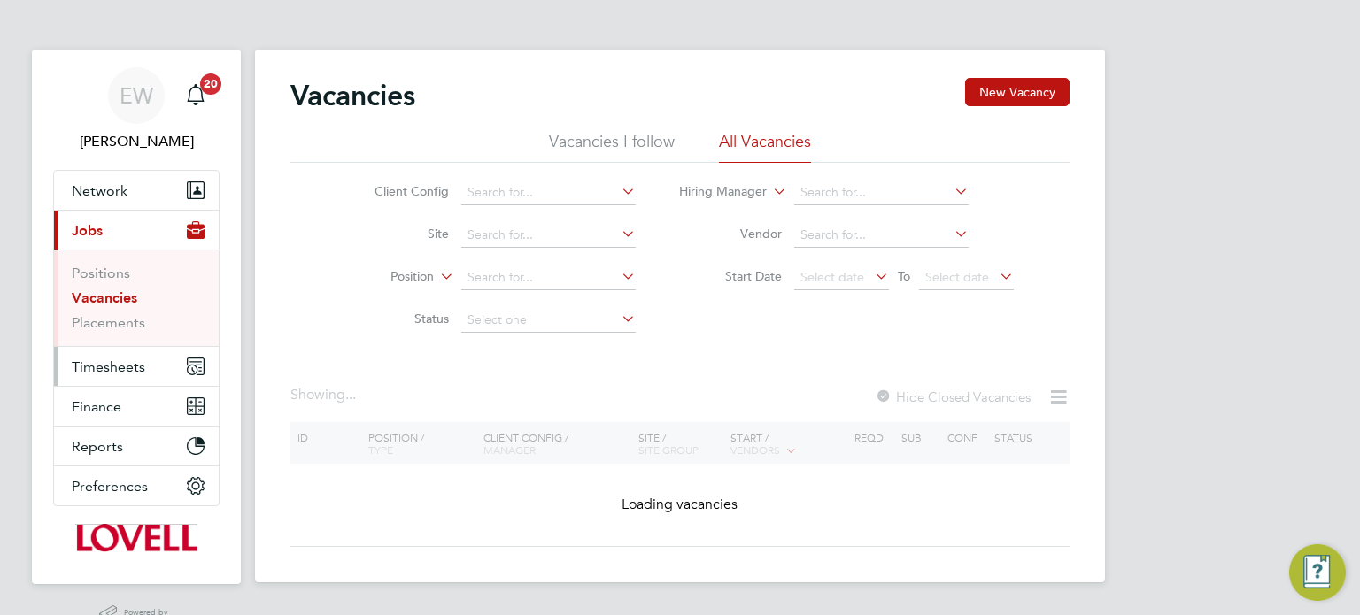
click at [107, 363] on span "Timesheets" at bounding box center [108, 366] width 73 height 17
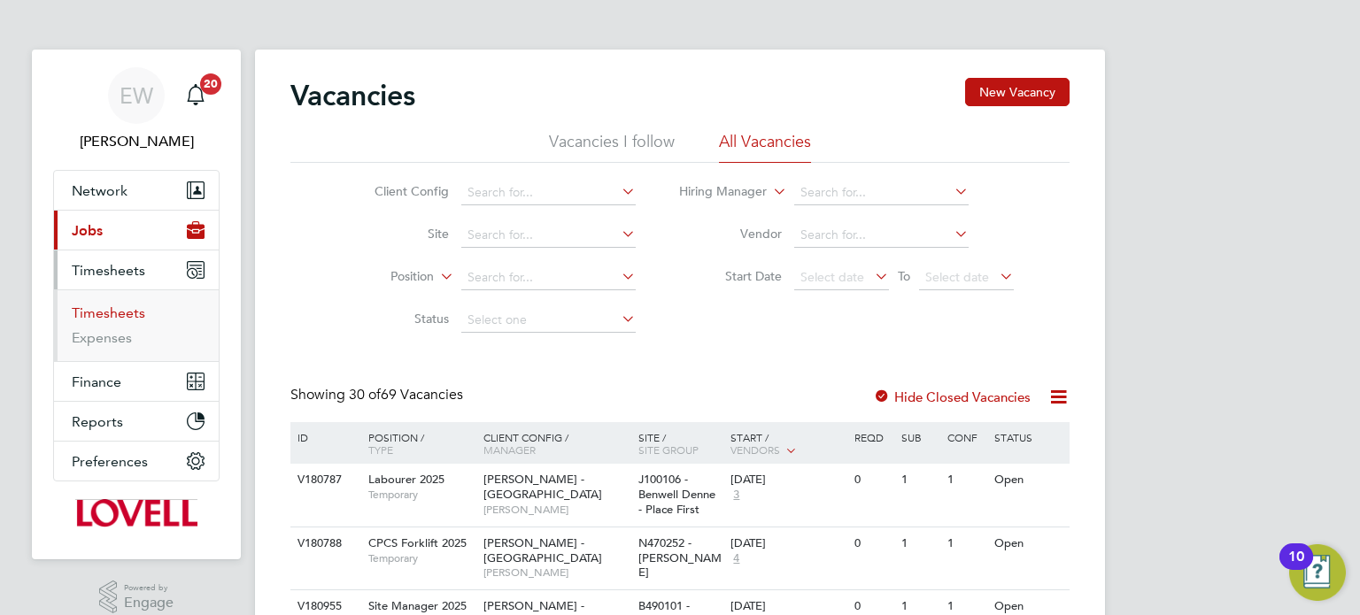
click at [108, 317] on link "Timesheets" at bounding box center [108, 312] width 73 height 17
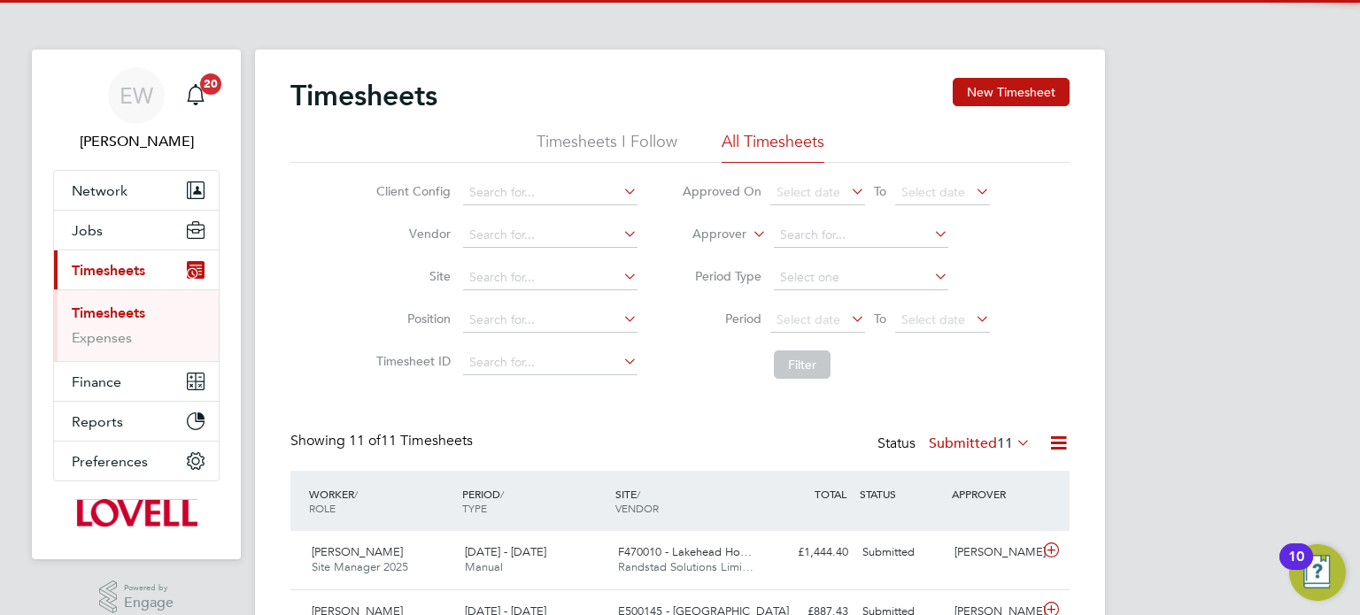
click at [527, 250] on li "Vendor" at bounding box center [504, 235] width 311 height 42
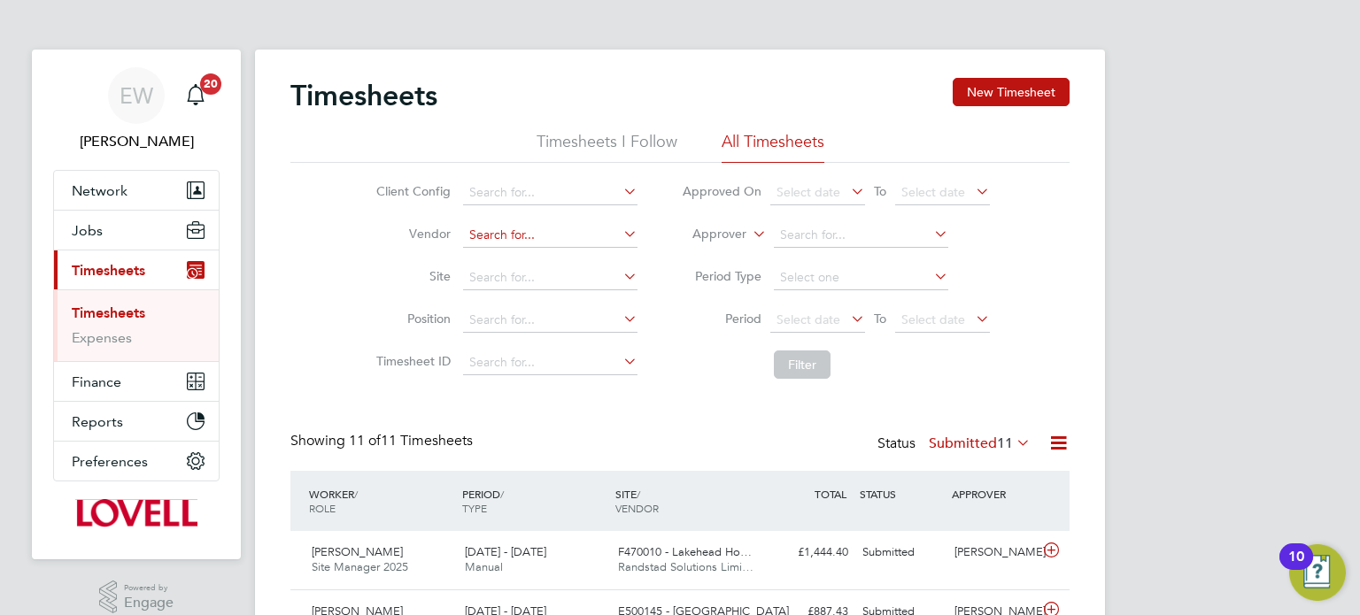
click at [514, 240] on input at bounding box center [550, 235] width 174 height 25
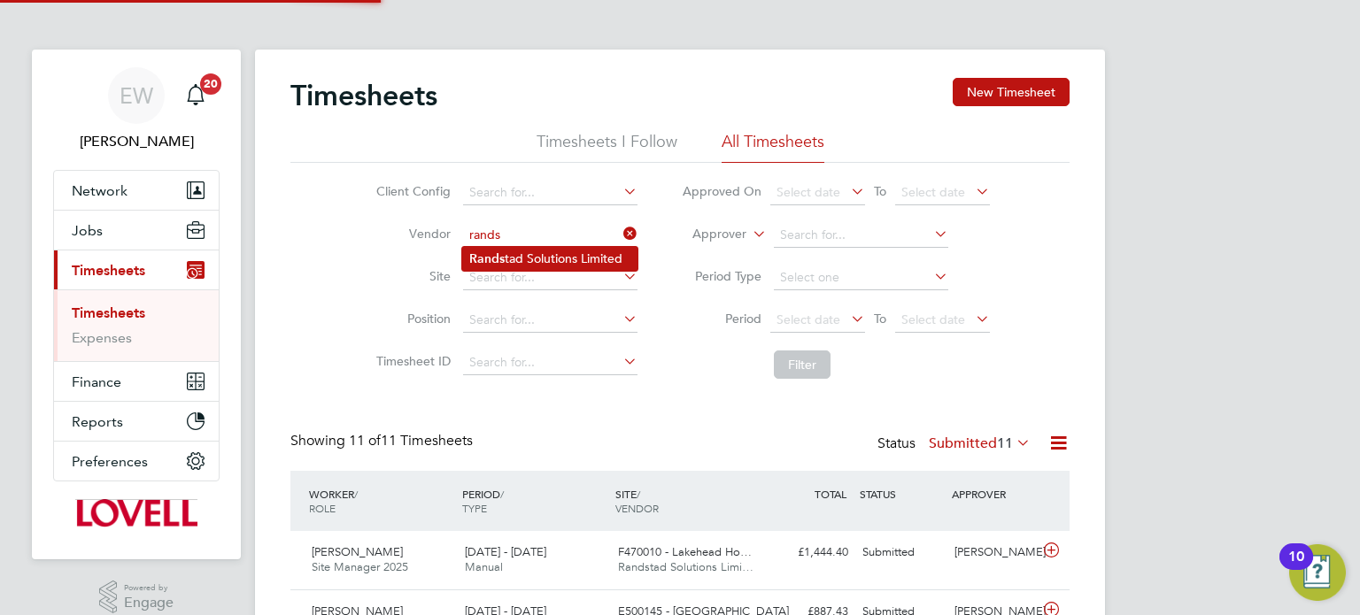
click at [538, 257] on li "[PERSON_NAME] Solutions Limited" at bounding box center [549, 259] width 175 height 24
type input "Randstad Solutions Limited"
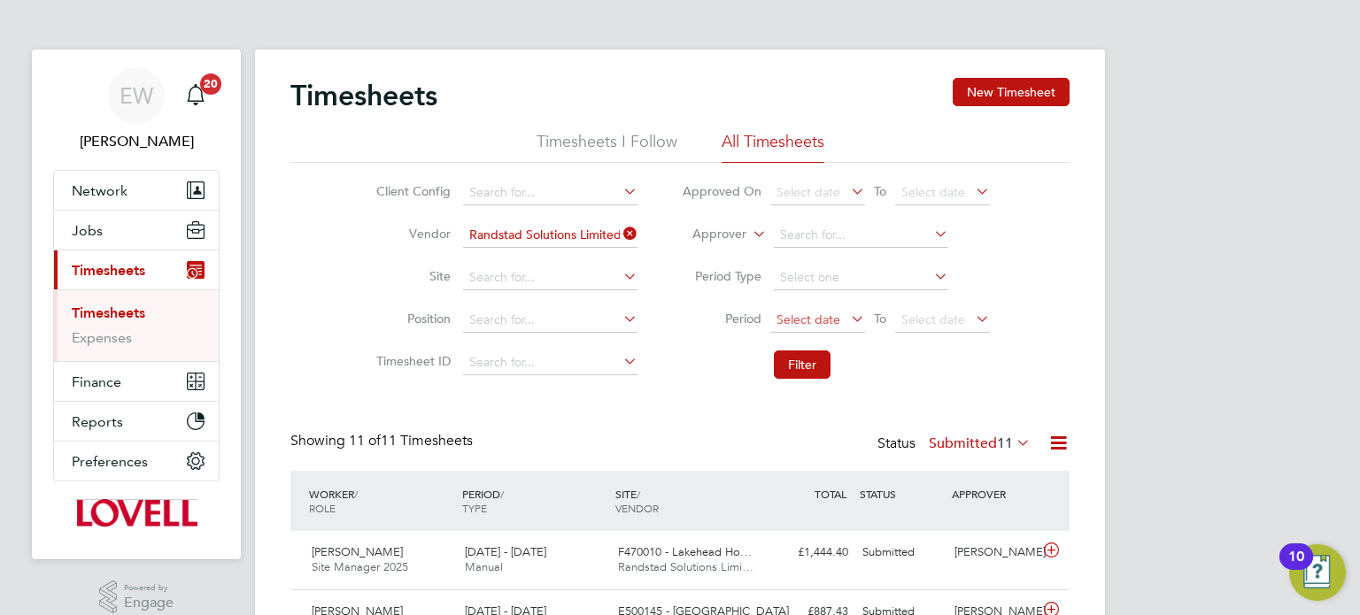
click at [787, 312] on span "Select date" at bounding box center [808, 320] width 64 height 16
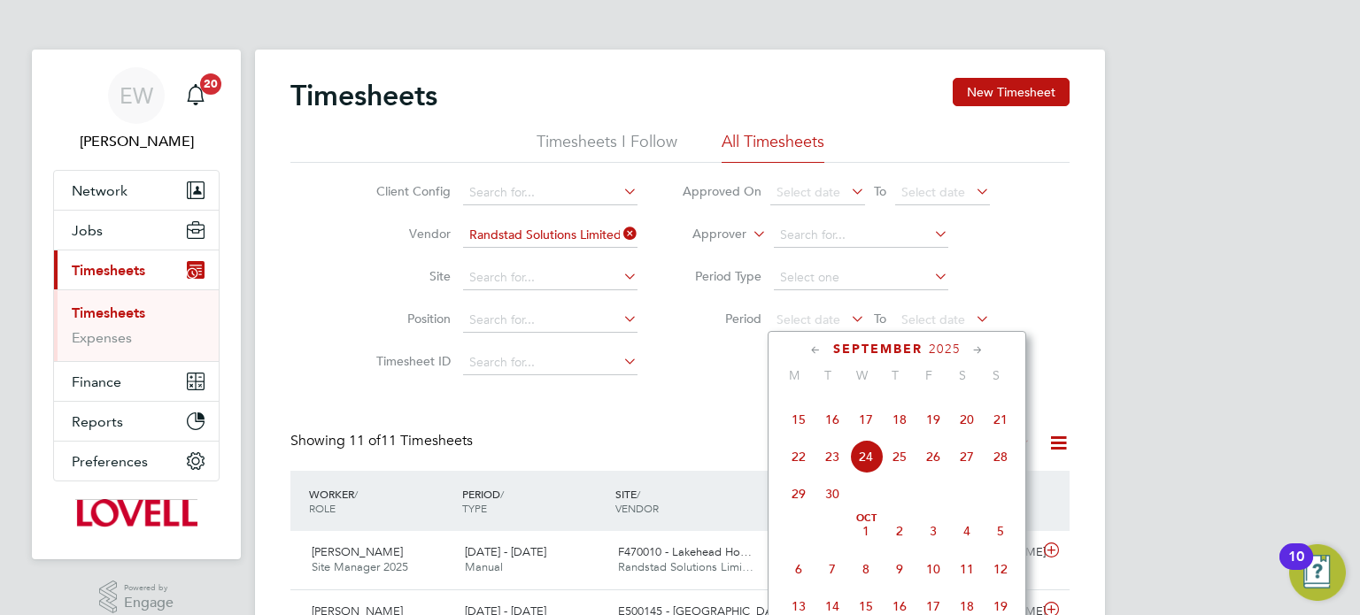
click at [969, 399] on span "13" at bounding box center [967, 383] width 34 height 34
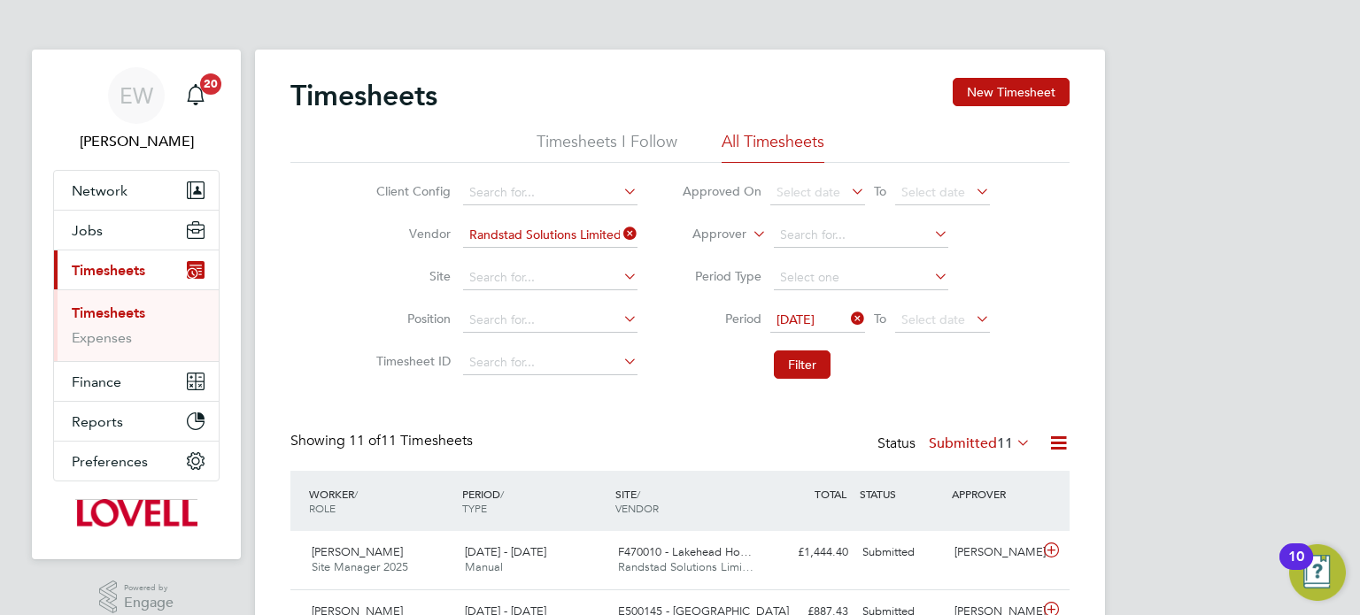
click at [944, 306] on li "Period 13 Sep 2025 To Select date" at bounding box center [835, 320] width 352 height 42
click at [947, 312] on span "Select date" at bounding box center [933, 320] width 64 height 16
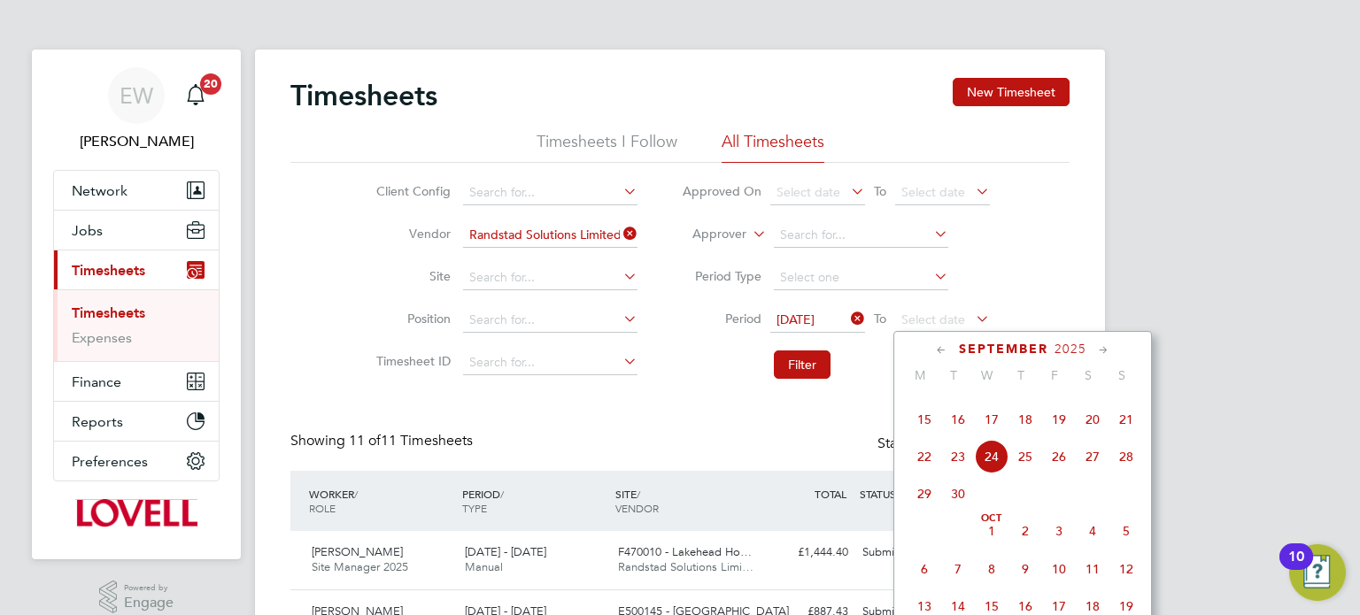
click at [1063, 436] on span "19" at bounding box center [1059, 420] width 34 height 34
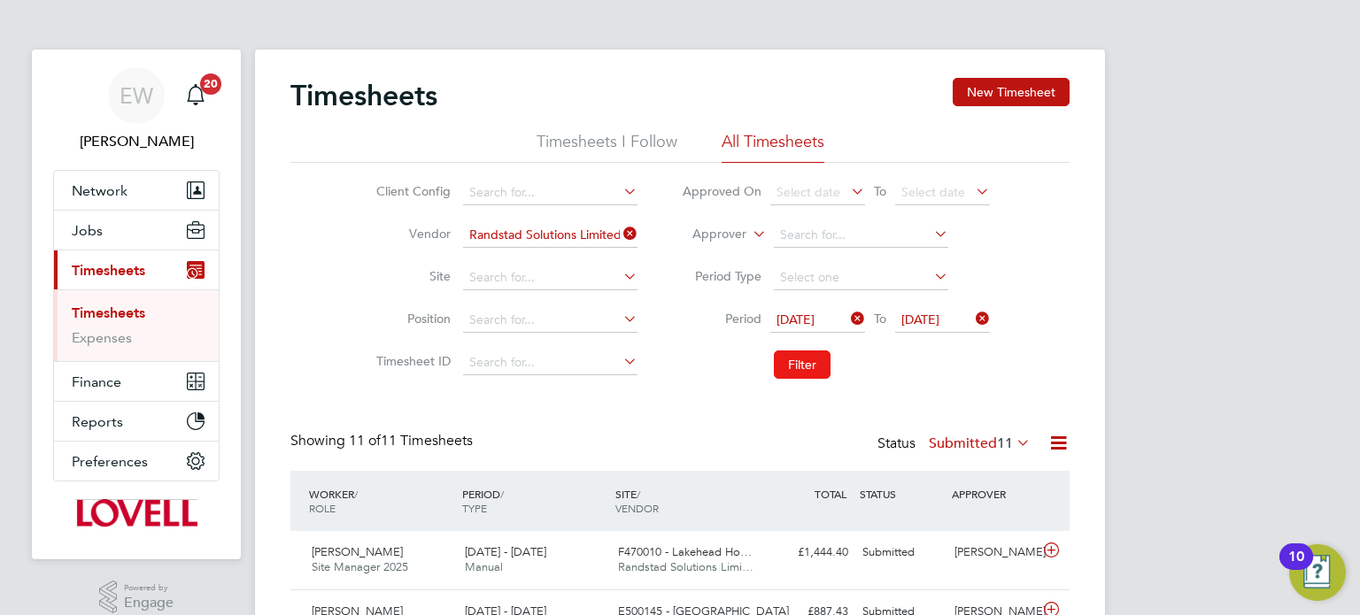
click at [785, 362] on button "Filter" at bounding box center [802, 365] width 57 height 28
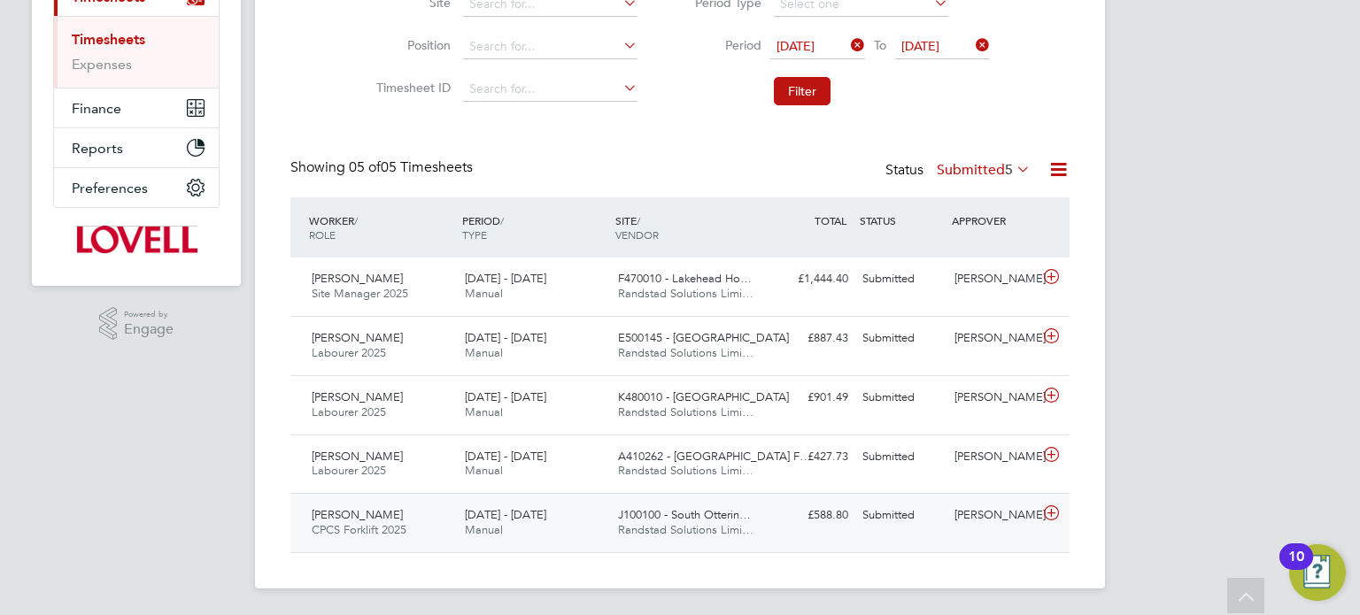
click at [929, 521] on div "Submitted" at bounding box center [901, 515] width 92 height 29
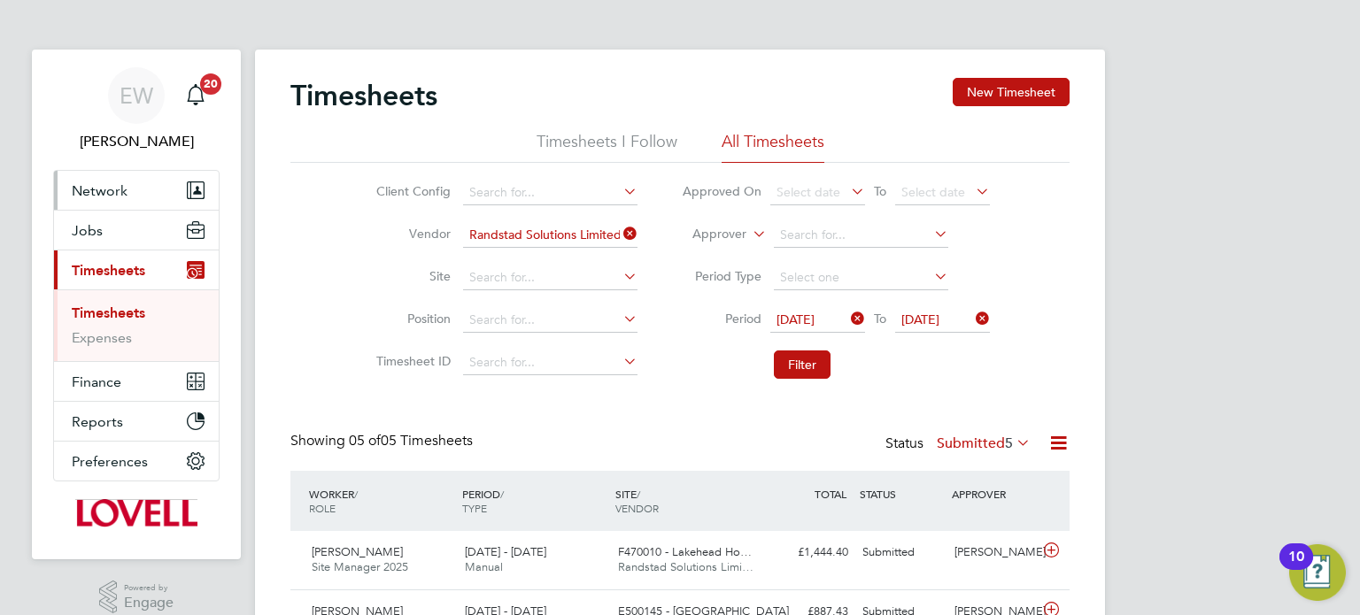
click at [94, 192] on span "Network" at bounding box center [100, 190] width 56 height 17
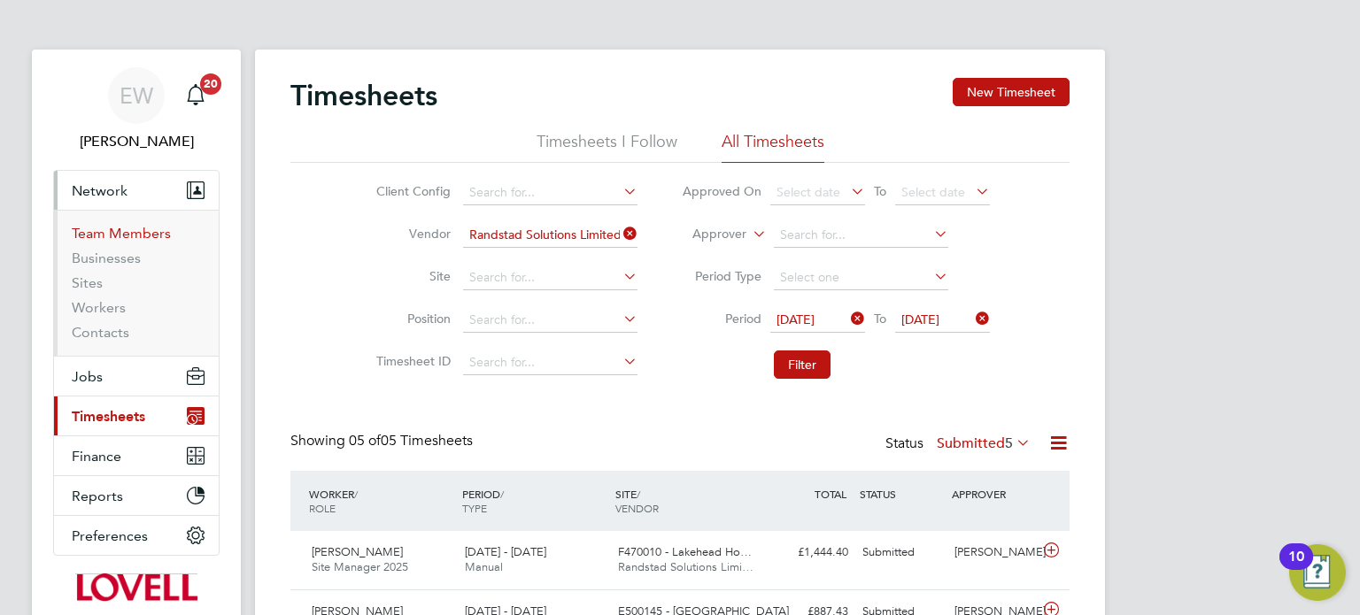
click at [133, 226] on link "Team Members" at bounding box center [121, 233] width 99 height 17
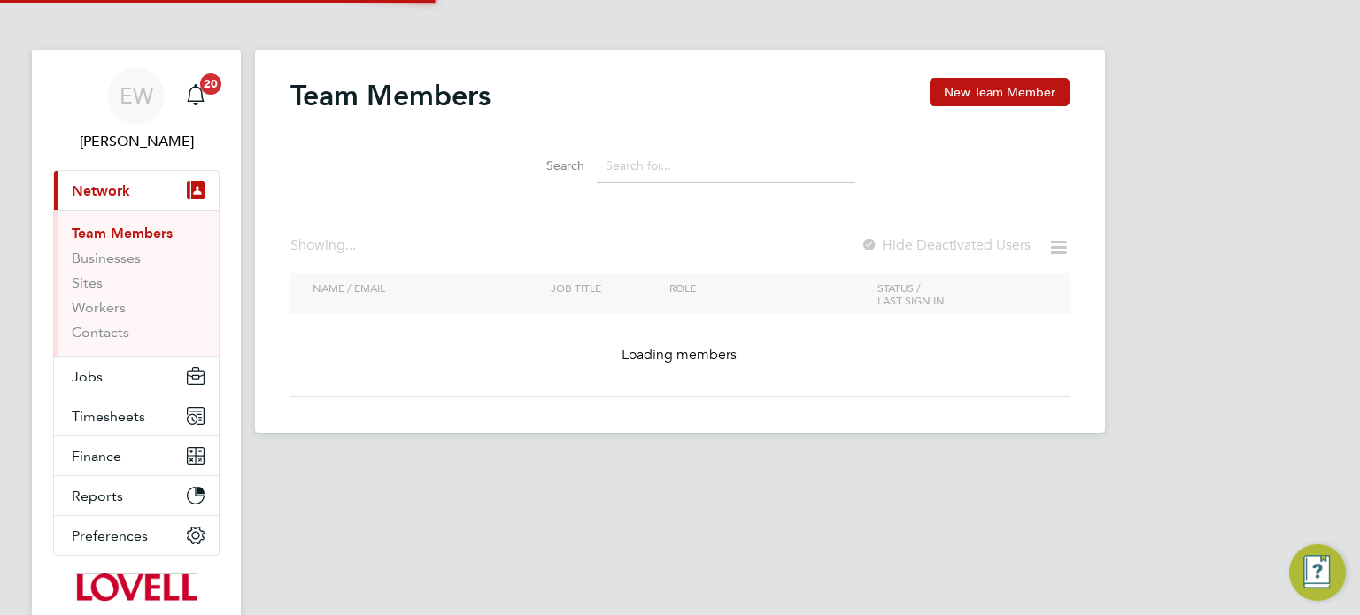
click at [634, 175] on input at bounding box center [726, 166] width 258 height 35
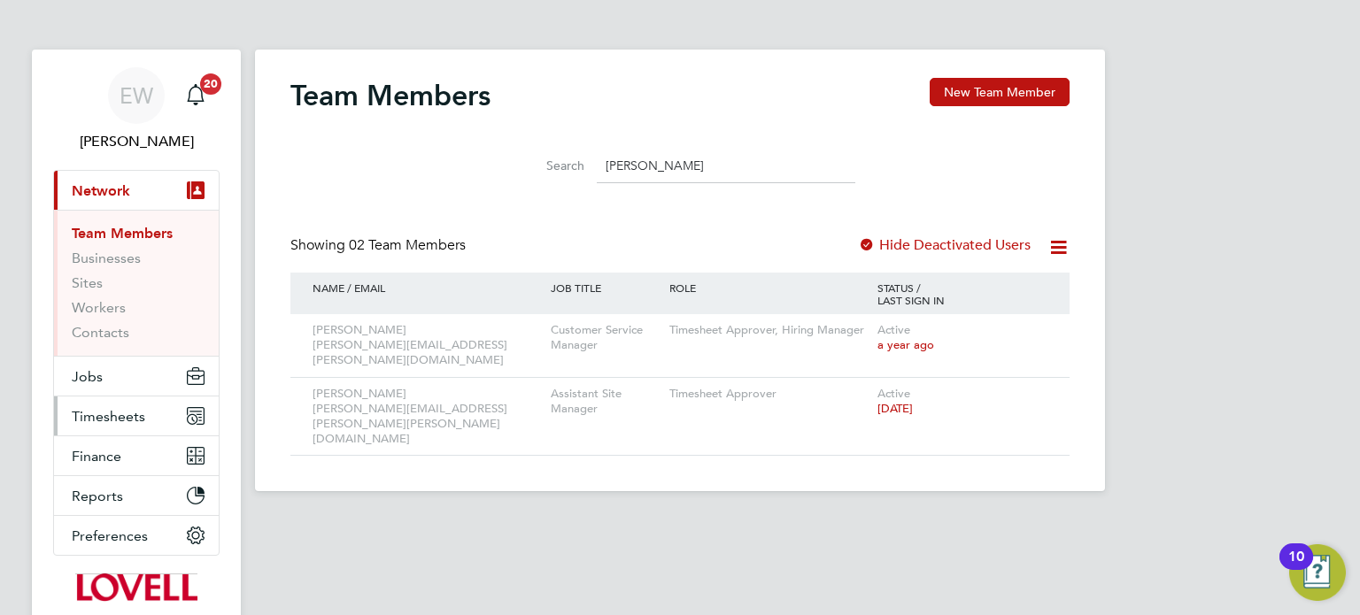
type input "helen"
click at [102, 405] on button "Timesheets" at bounding box center [136, 416] width 165 height 39
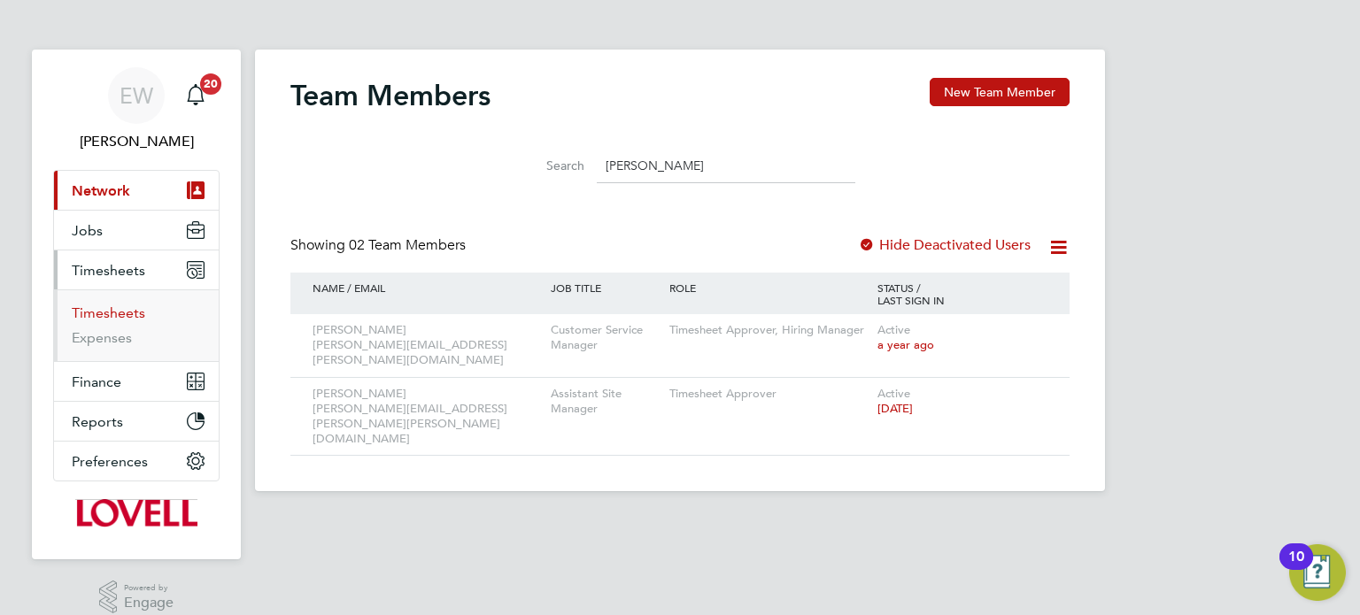
click at [112, 318] on link "Timesheets" at bounding box center [108, 312] width 73 height 17
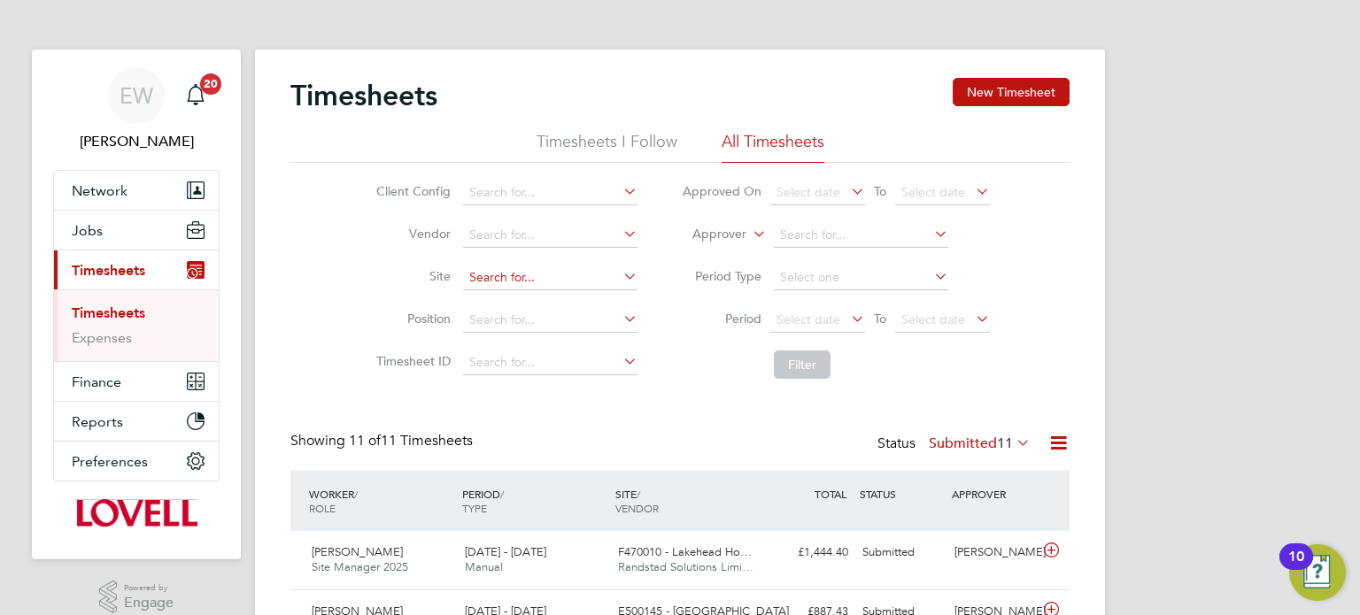
click at [489, 274] on input at bounding box center [550, 278] width 174 height 25
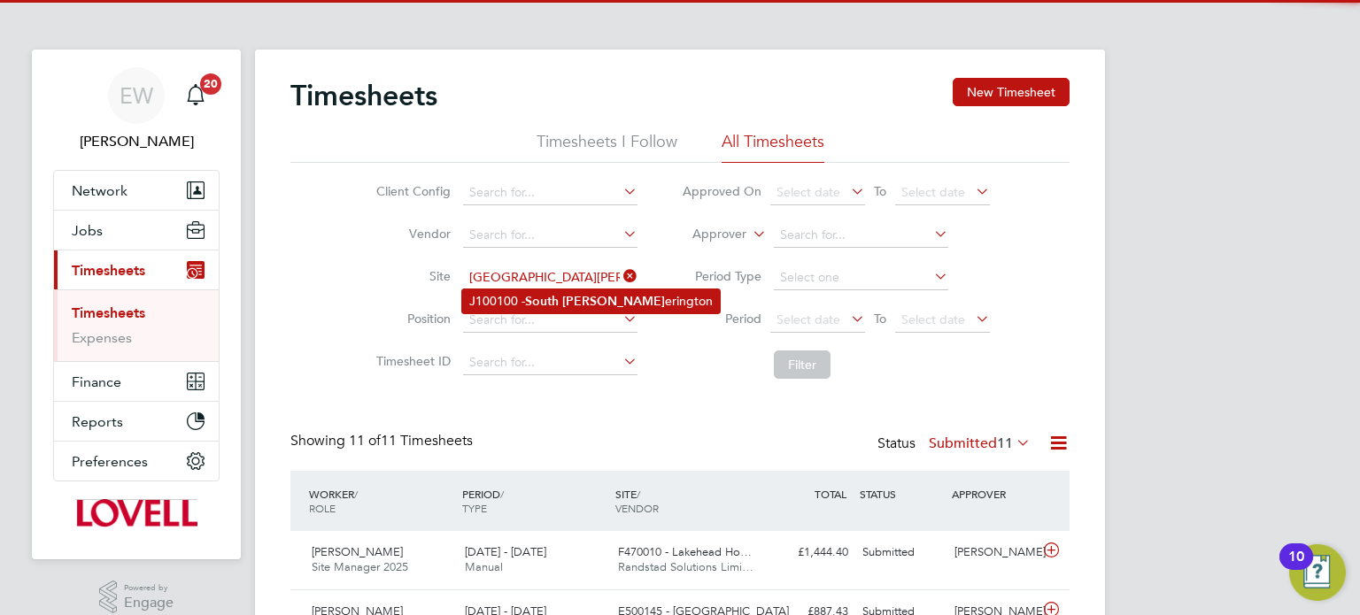
click at [523, 304] on li "J100100 - South Ott erington" at bounding box center [591, 301] width 258 height 24
type input "J100100 - South Otterington"
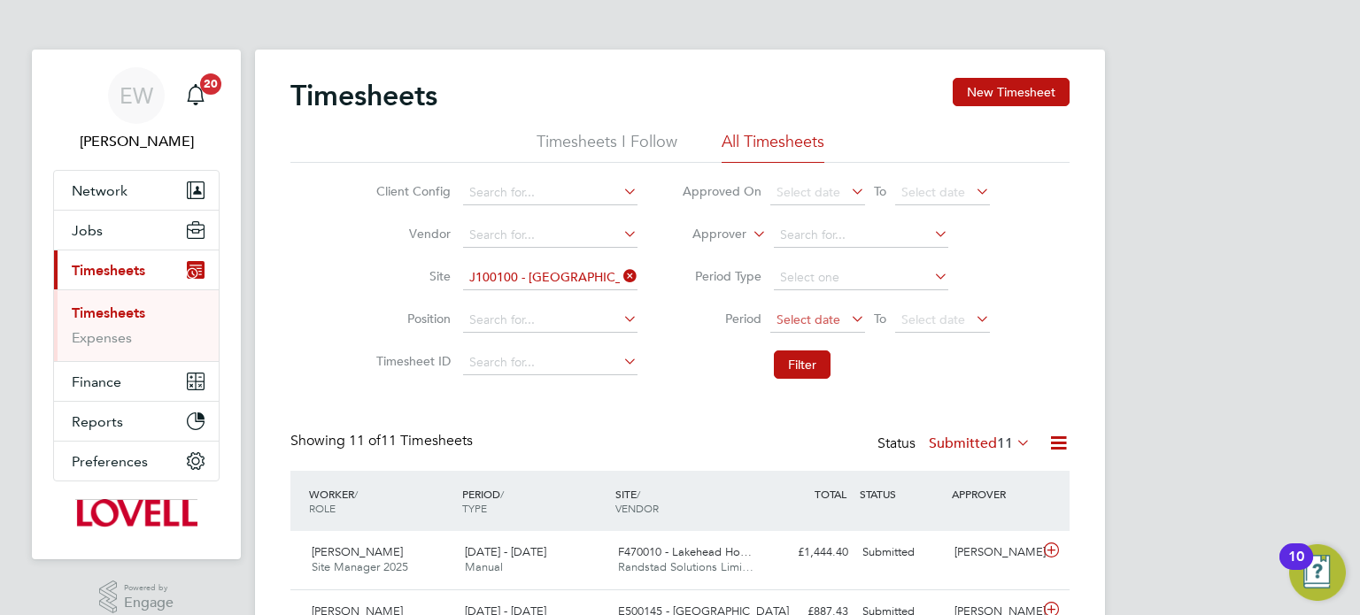
click at [797, 325] on span "Select date" at bounding box center [808, 320] width 64 height 16
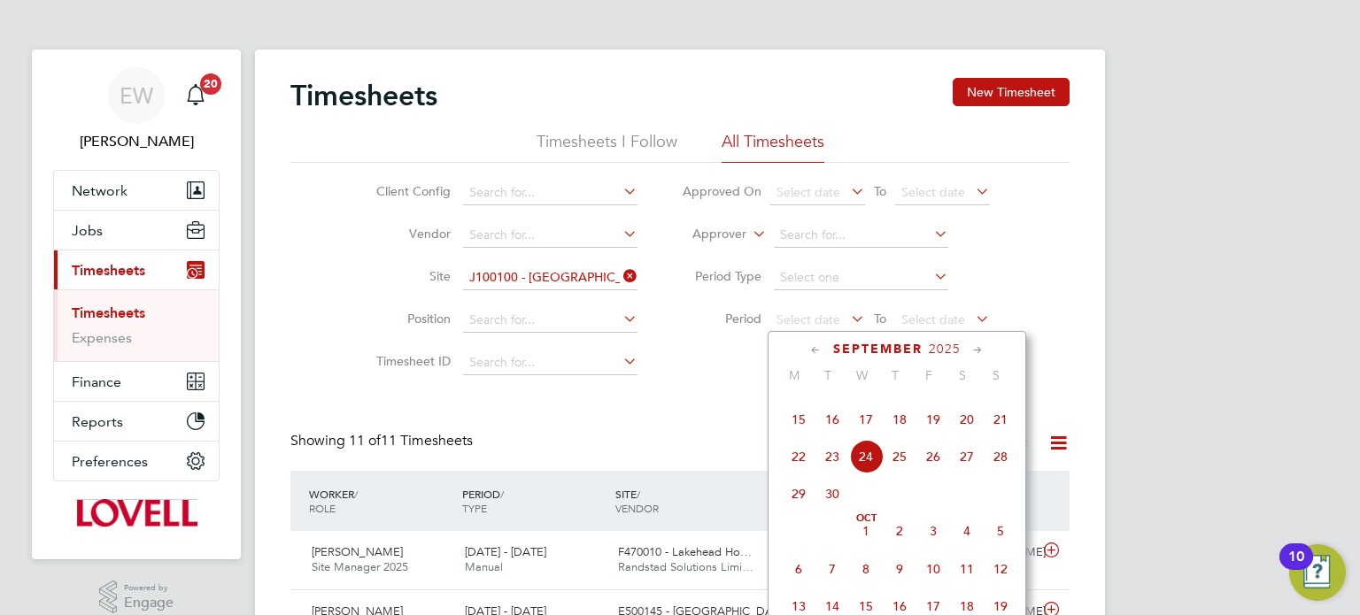
click at [966, 399] on span "13" at bounding box center [967, 383] width 34 height 34
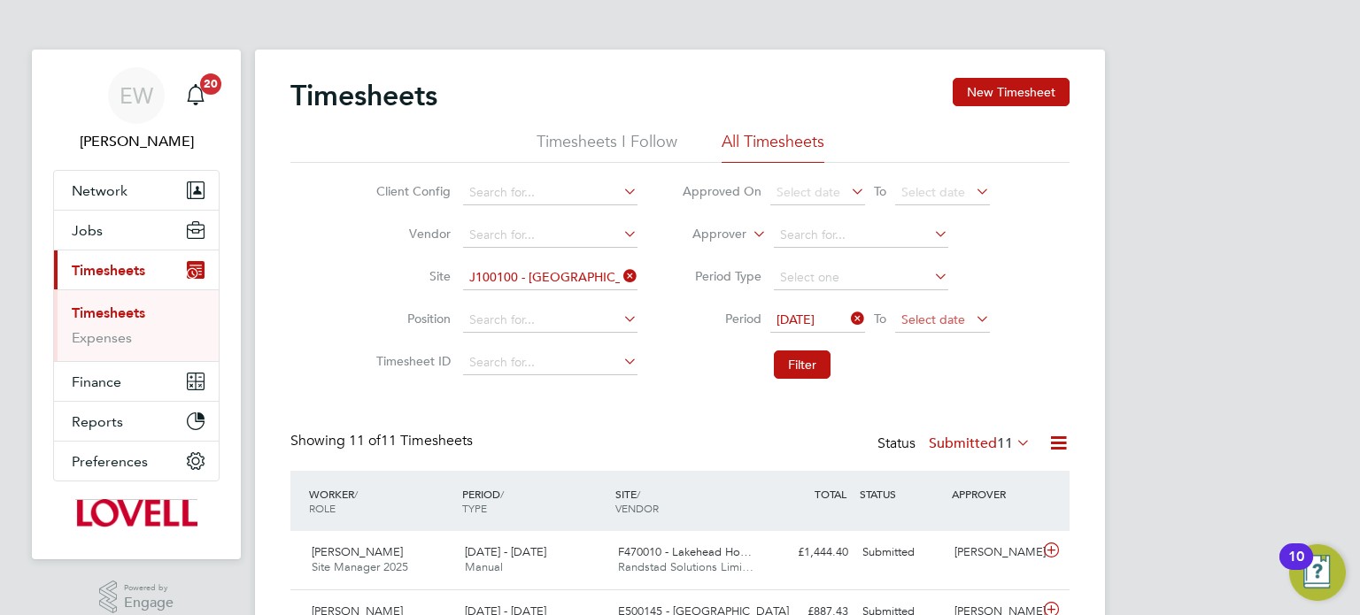
click at [957, 312] on span "Select date" at bounding box center [933, 320] width 64 height 16
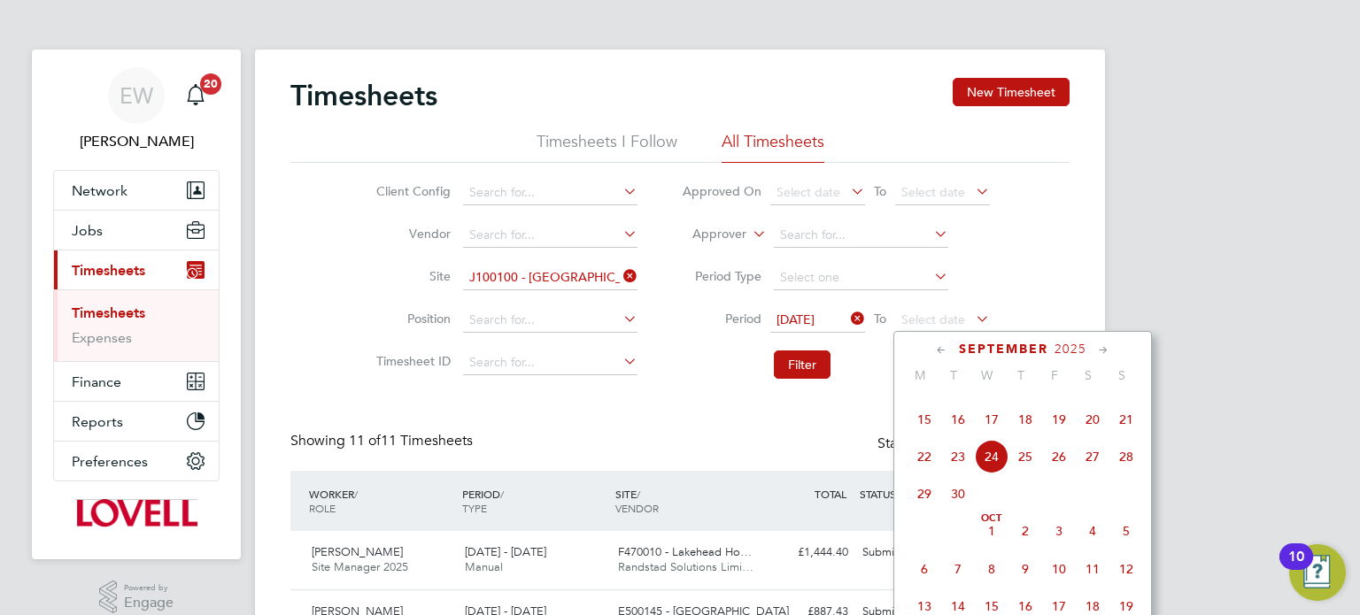
click at [1063, 436] on span "19" at bounding box center [1059, 420] width 34 height 34
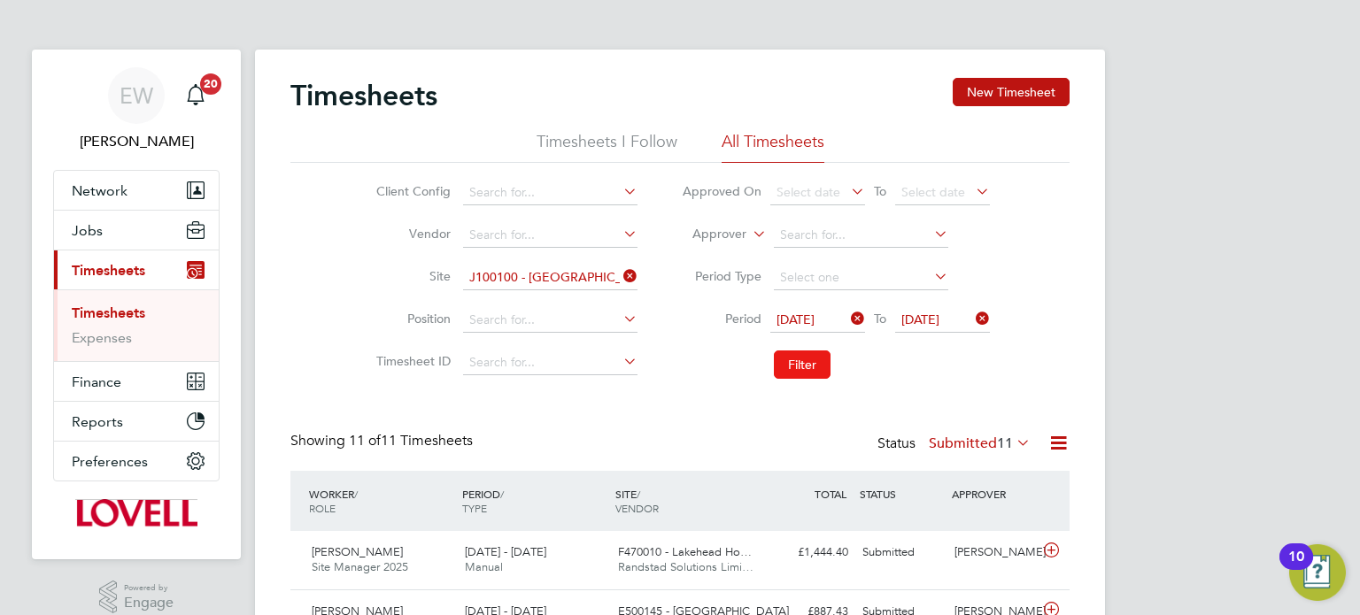
click at [796, 355] on button "Filter" at bounding box center [802, 365] width 57 height 28
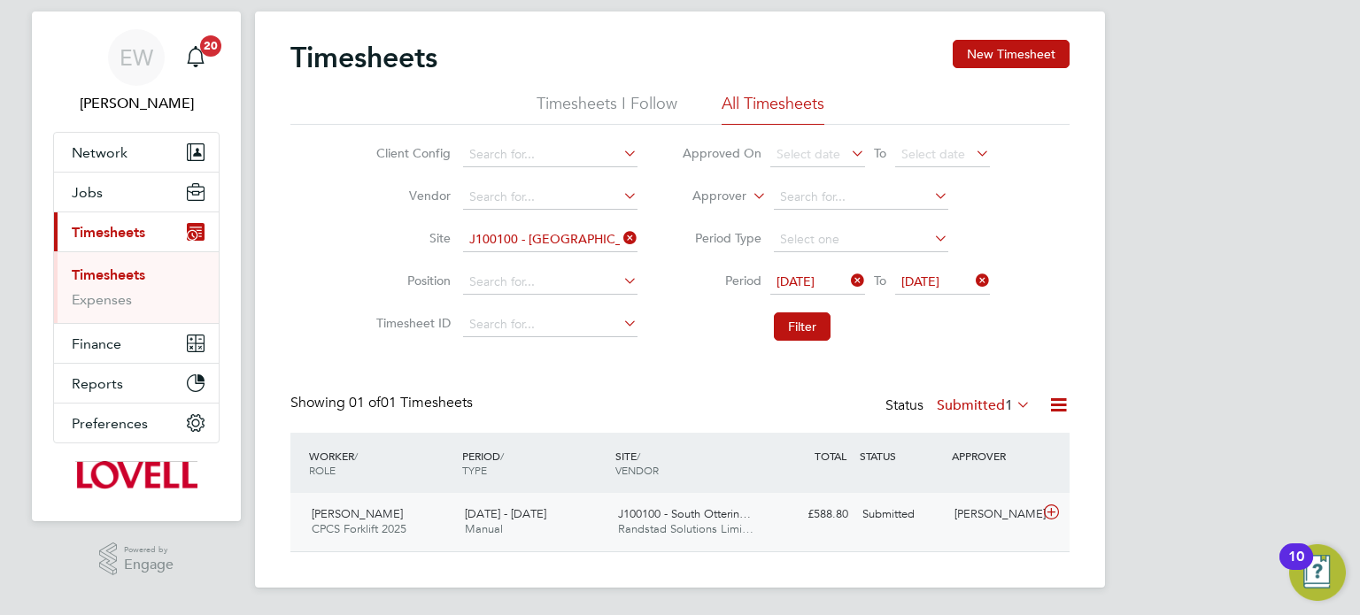
click at [898, 515] on div "Submitted" at bounding box center [901, 514] width 92 height 29
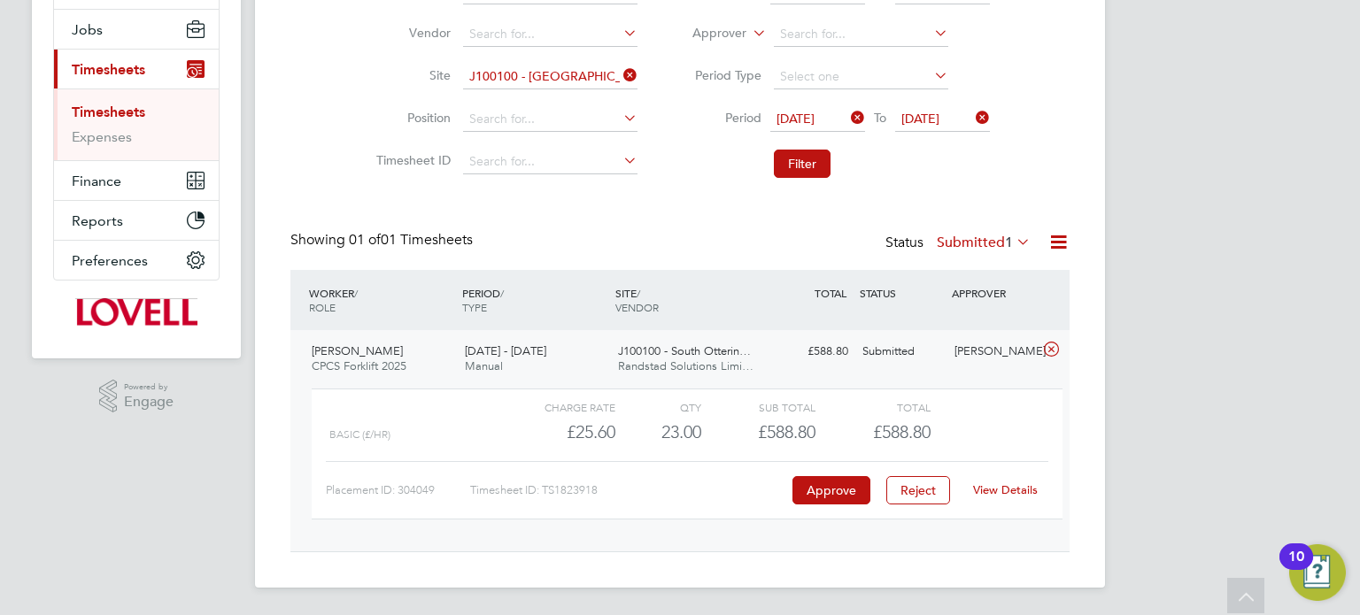
click at [1013, 492] on link "View Details" at bounding box center [1005, 489] width 65 height 15
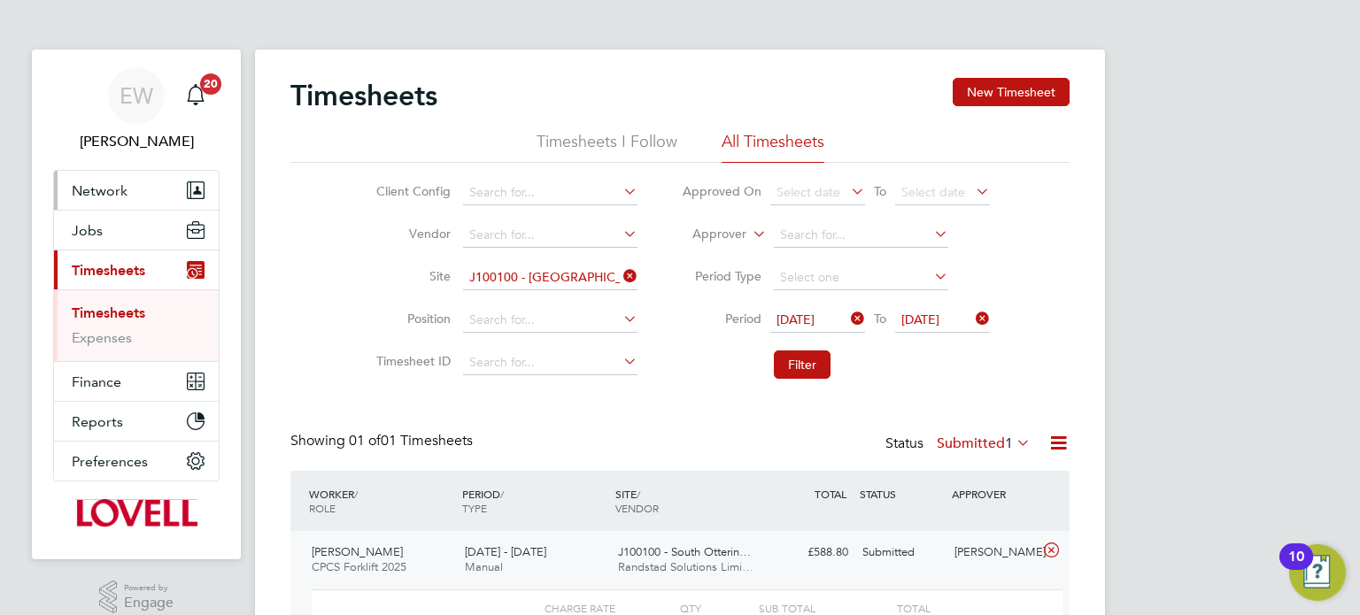
click at [104, 185] on span "Network" at bounding box center [100, 190] width 56 height 17
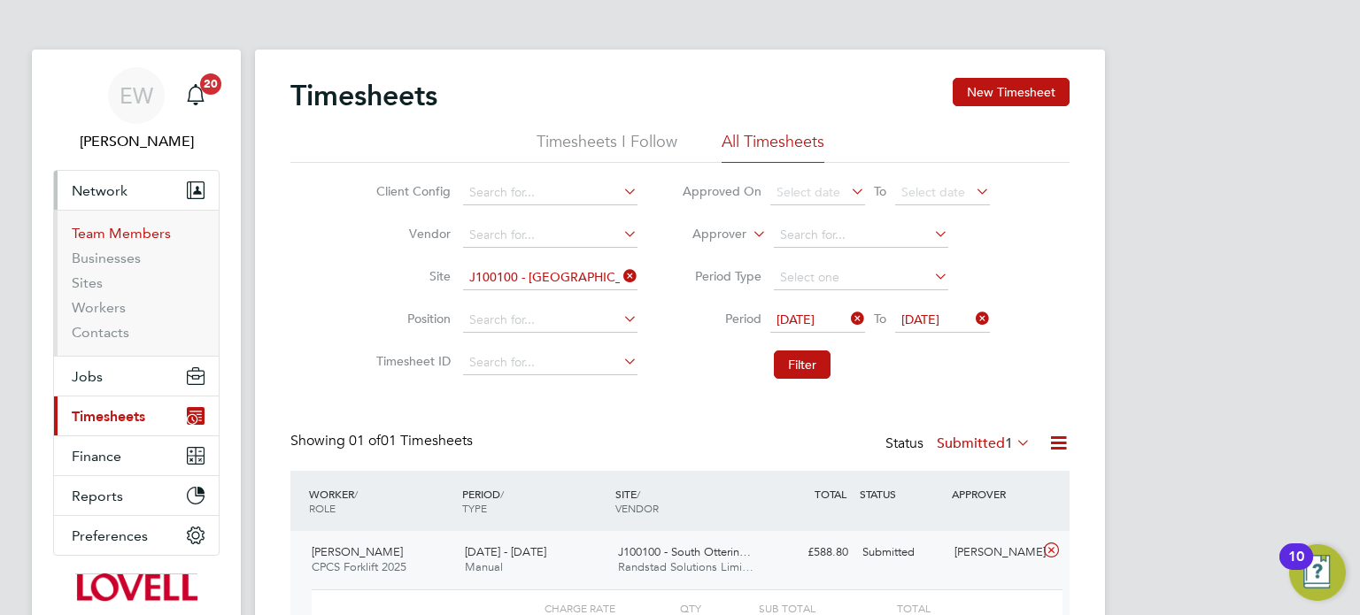
click at [125, 235] on link "Team Members" at bounding box center [121, 233] width 99 height 17
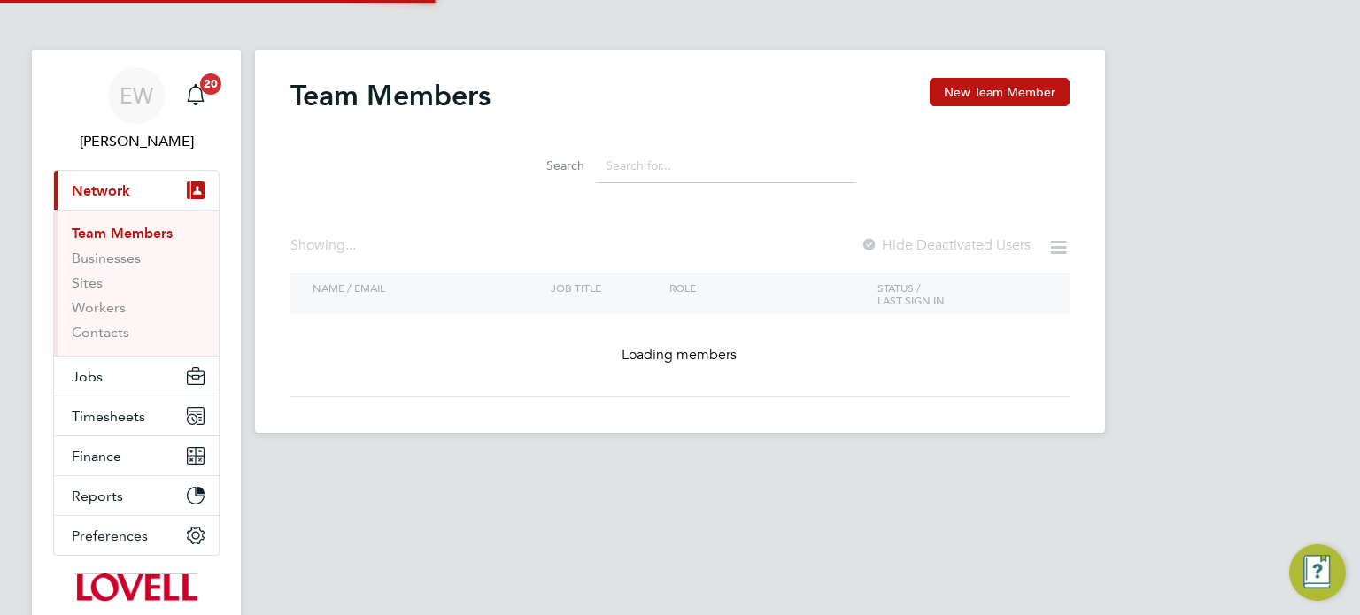
click at [996, 99] on button "New Team Member" at bounding box center [999, 92] width 140 height 28
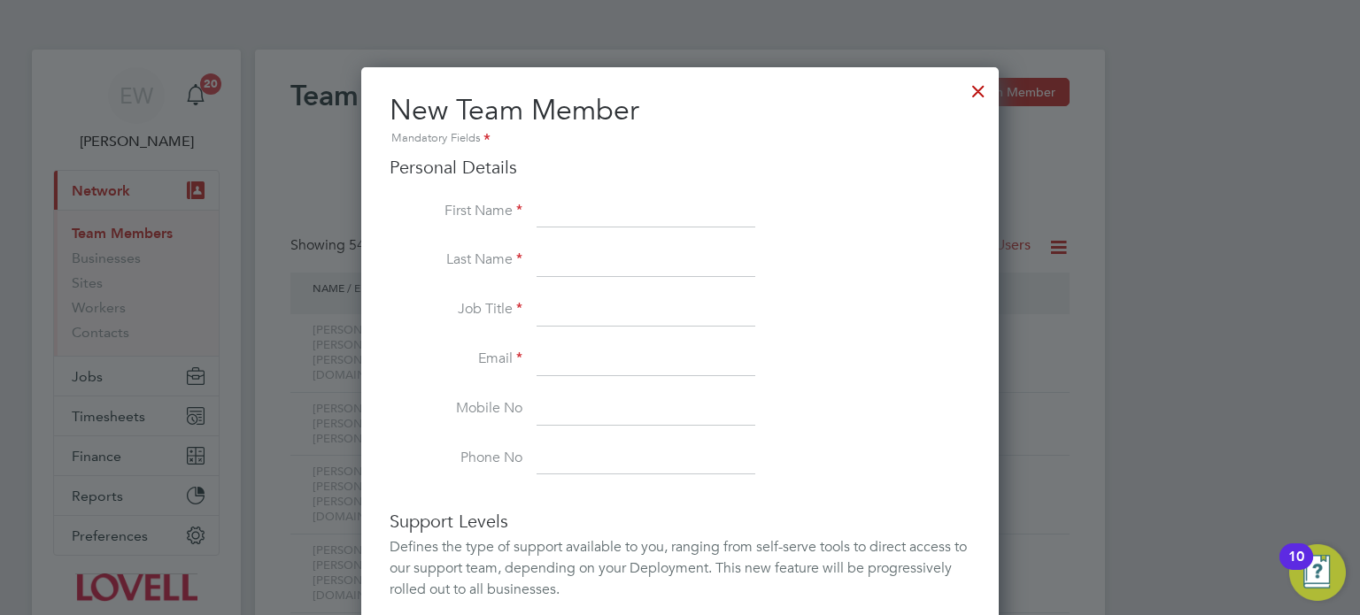
click at [608, 217] on input at bounding box center [645, 212] width 219 height 32
type input "Helen"
type input "Heckles"
click at [606, 318] on input at bounding box center [645, 311] width 219 height 32
type input "N/A"
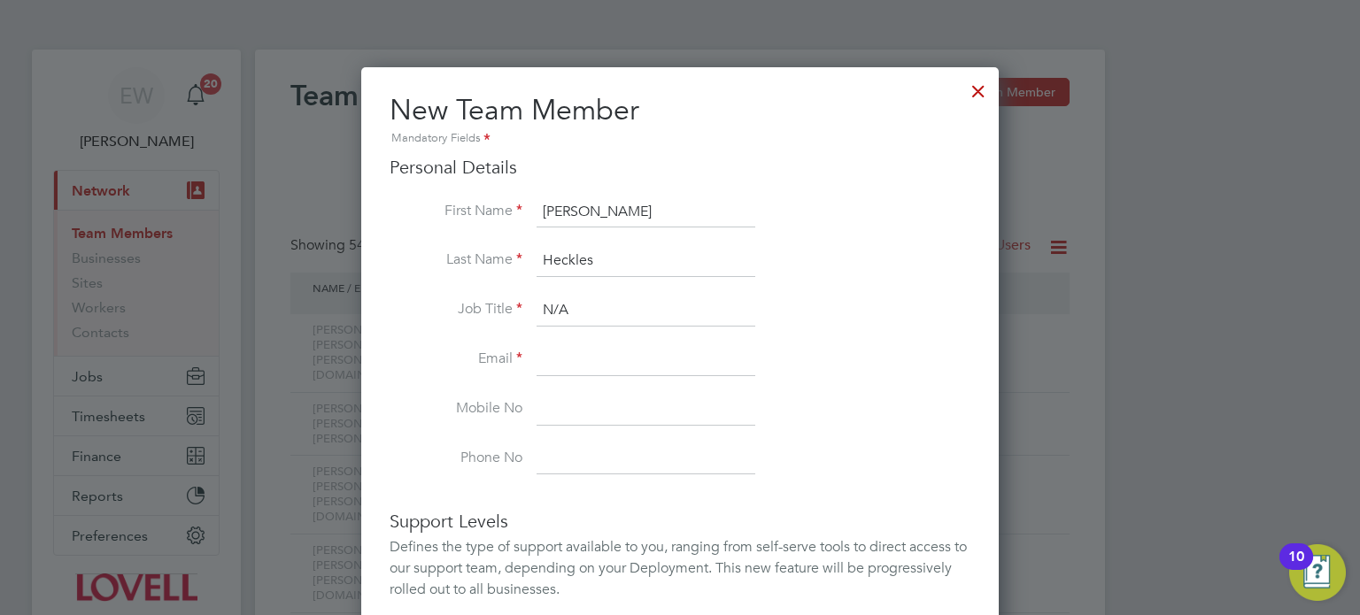
click at [642, 345] on input at bounding box center [645, 360] width 219 height 32
paste input "Helen.Heckles@lovell.co.uk"
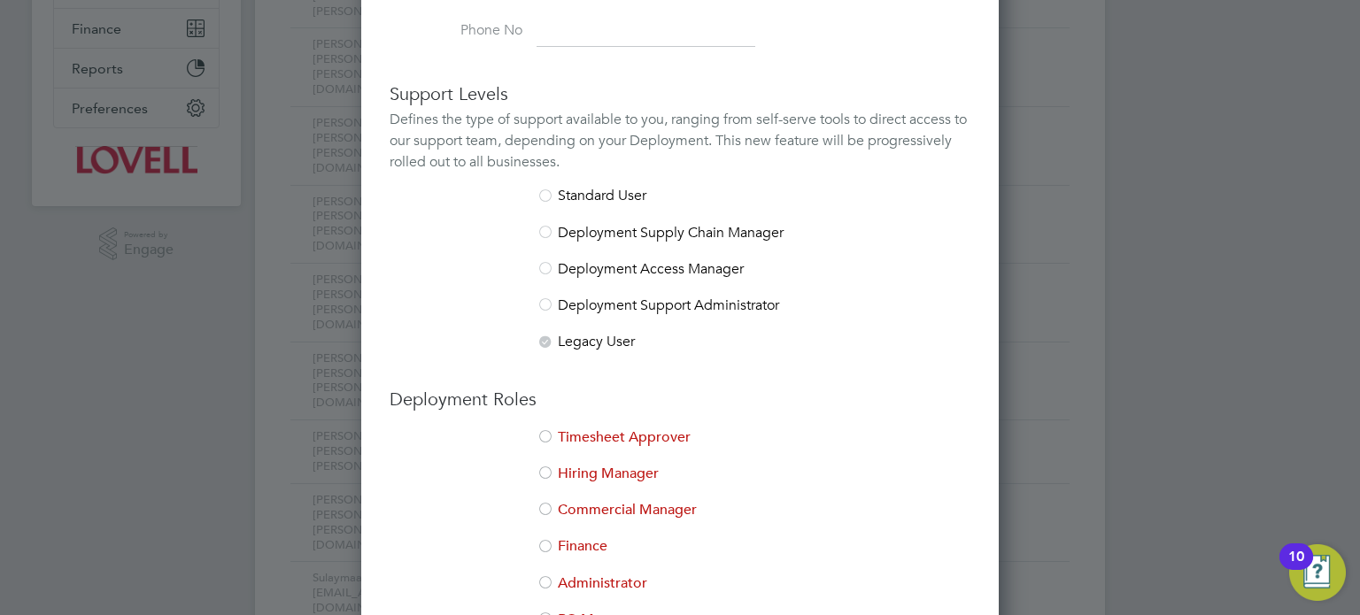
scroll to position [260, 0]
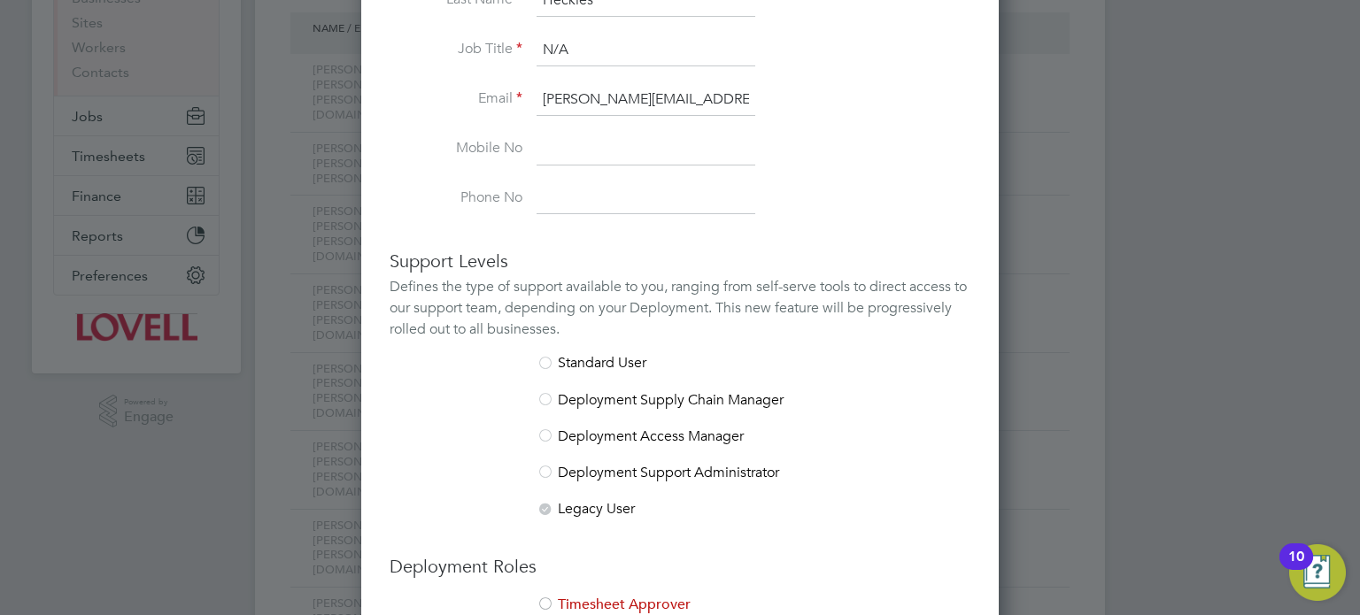
type input "Helen.Heckles@lovell.co.uk"
click at [547, 597] on div at bounding box center [545, 606] width 18 height 18
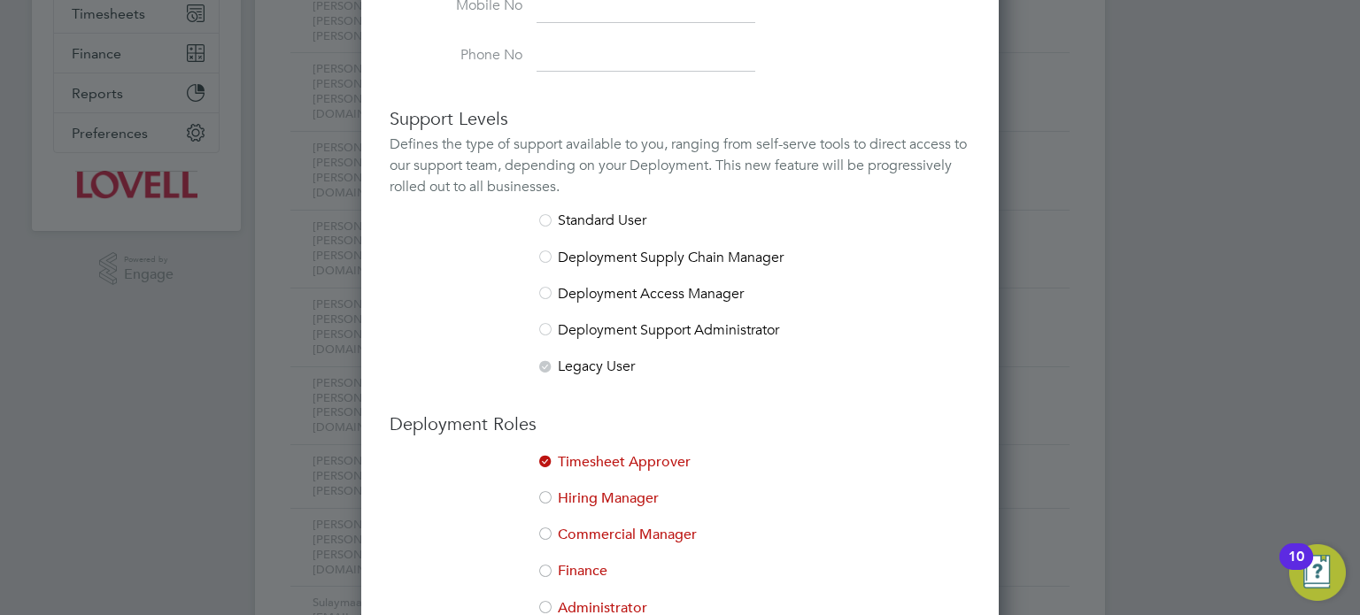
click at [582, 491] on li "Hiring Manager" at bounding box center [679, 507] width 581 height 36
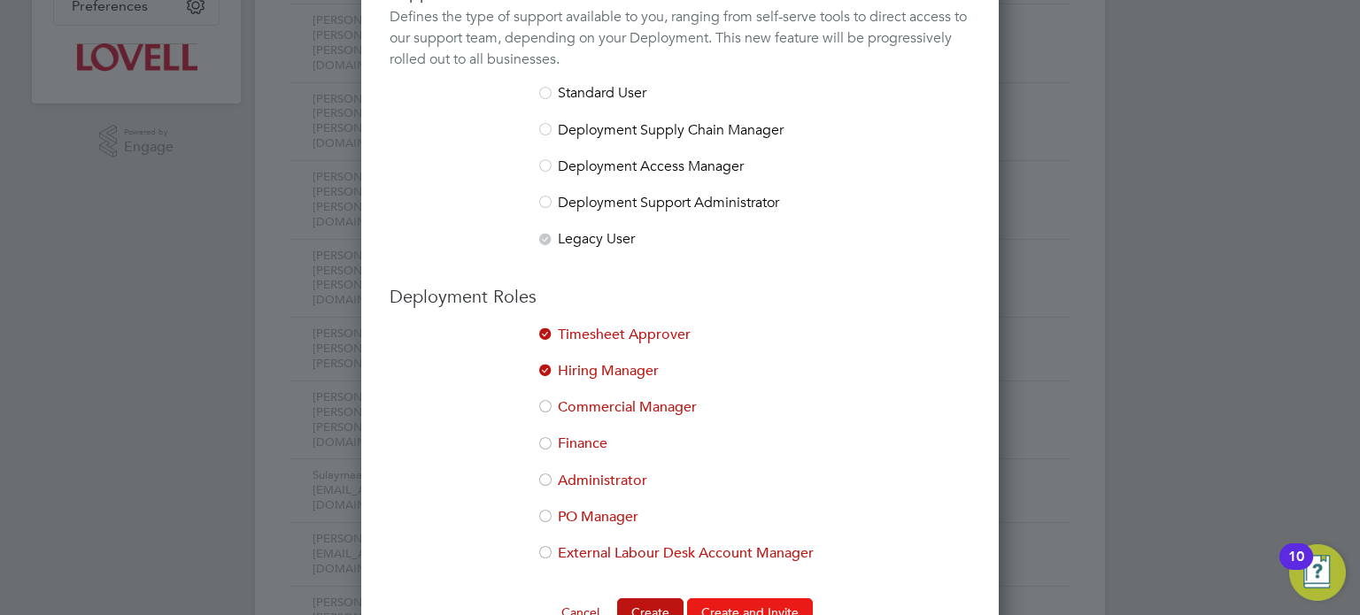
scroll to position [545, 0]
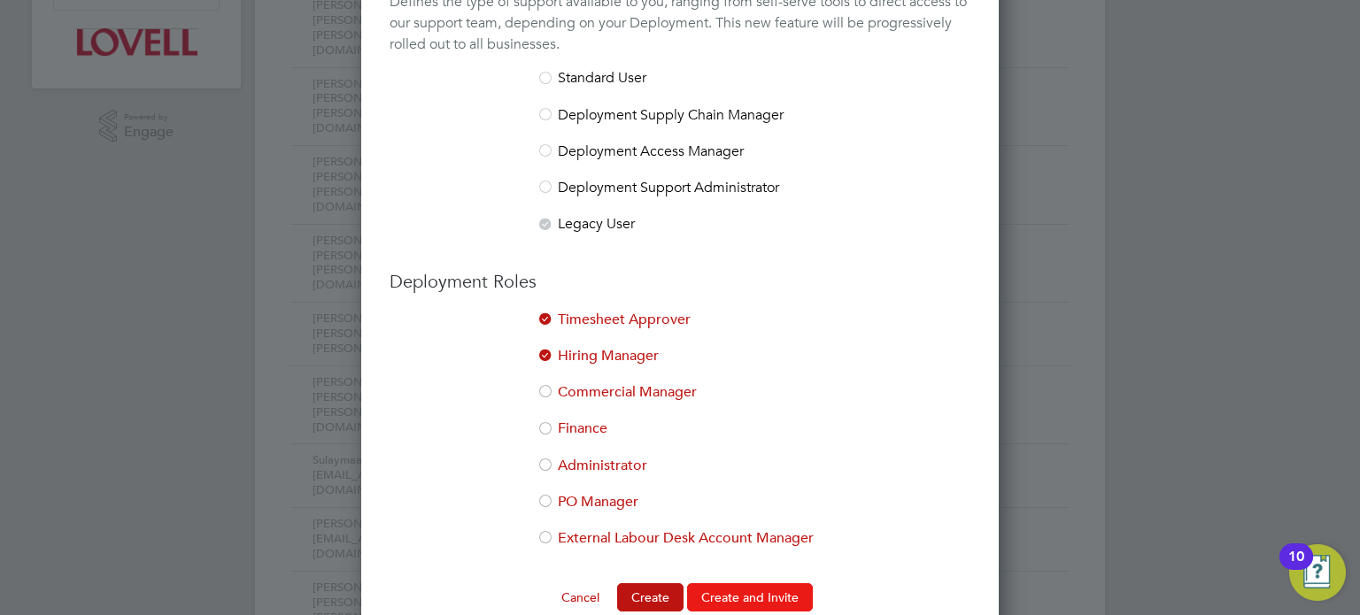
click at [744, 591] on button "Create and Invite" at bounding box center [750, 597] width 126 height 28
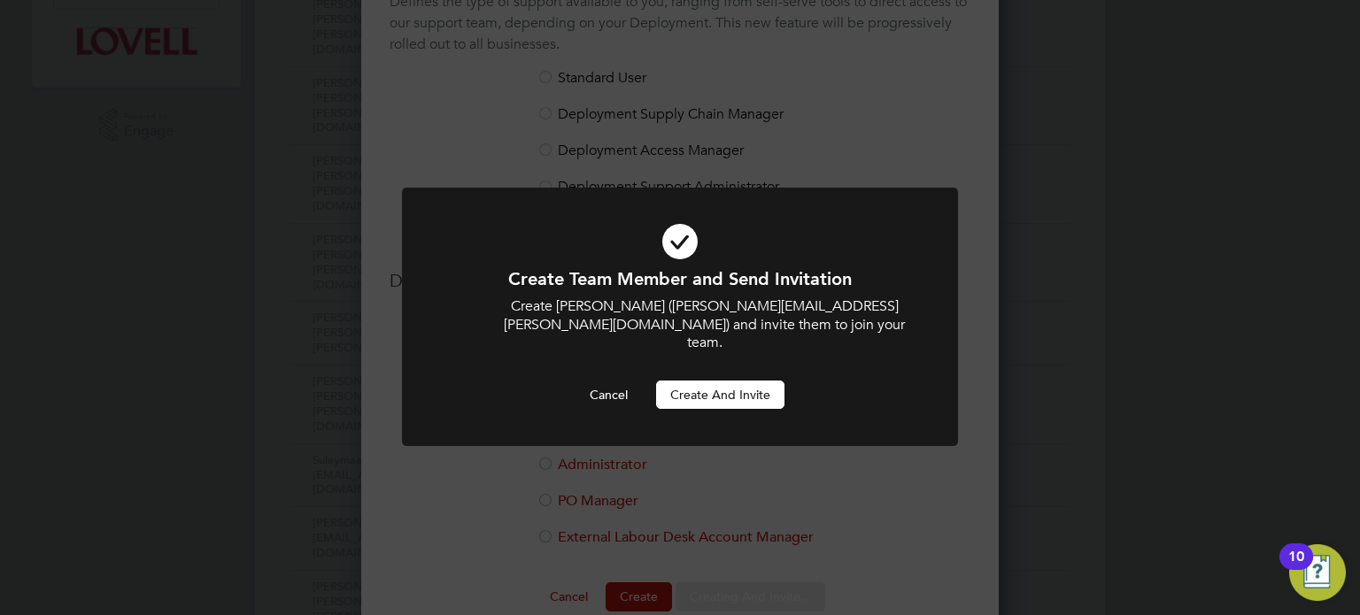
click at [720, 381] on button "Create and invite" at bounding box center [720, 395] width 128 height 28
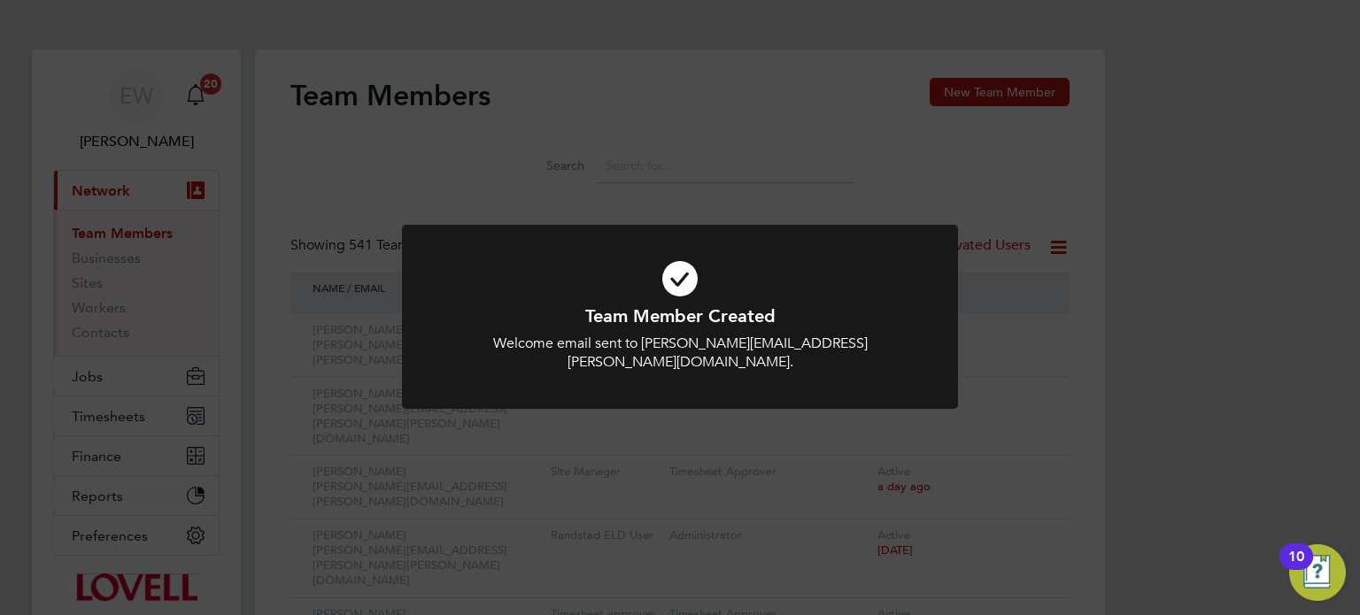
click at [889, 53] on div "Team Member Created Welcome email sent to Helen.Heckles@lovell.co.uk. Cancel Ok…" at bounding box center [680, 307] width 1360 height 615
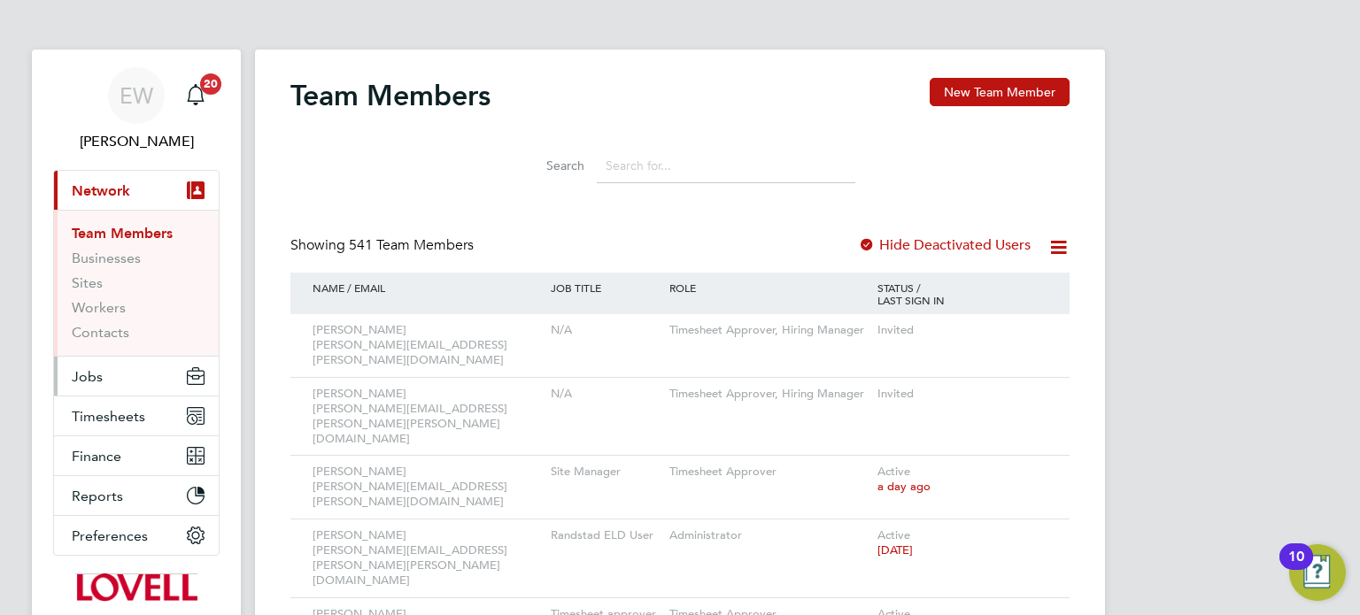
click at [96, 374] on span "Jobs" at bounding box center [87, 376] width 31 height 17
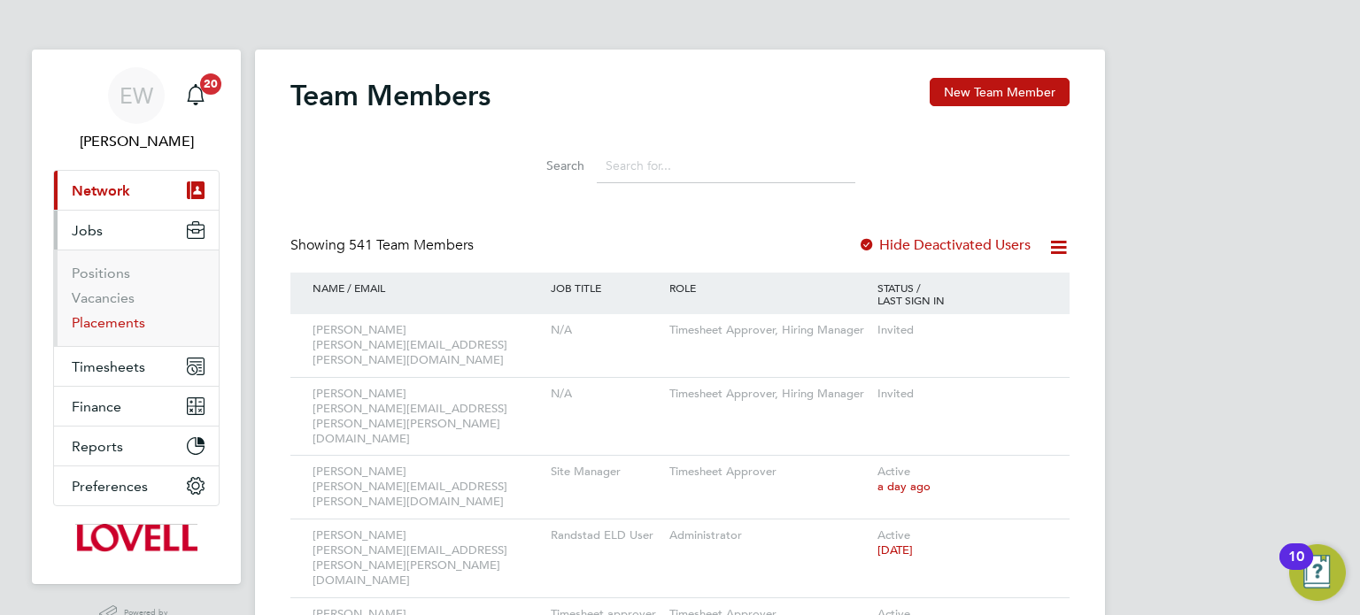
click at [120, 322] on link "Placements" at bounding box center [108, 322] width 73 height 17
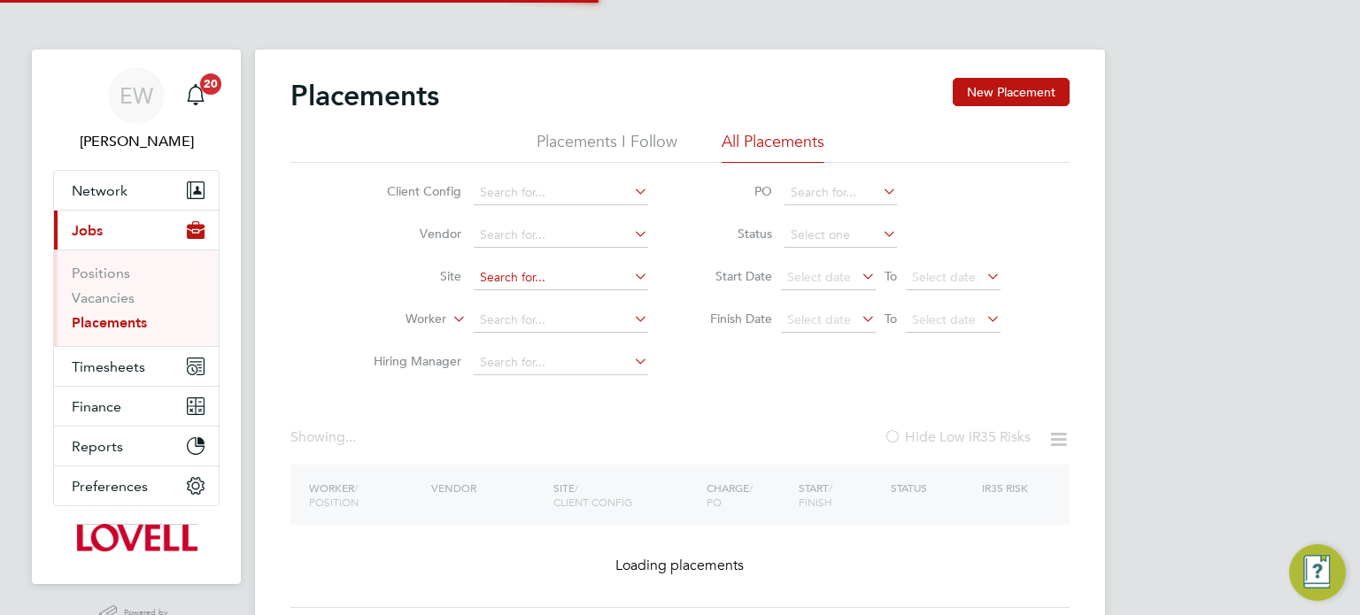
click at [493, 280] on input at bounding box center [561, 278] width 174 height 25
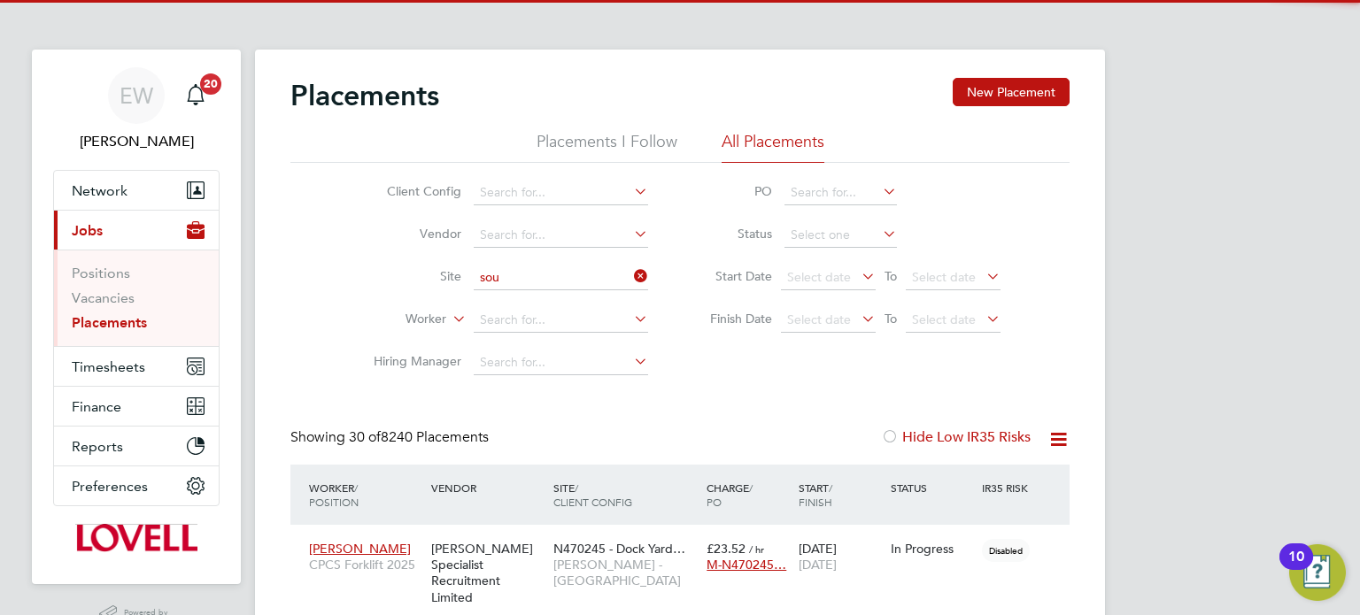
scroll to position [50, 154]
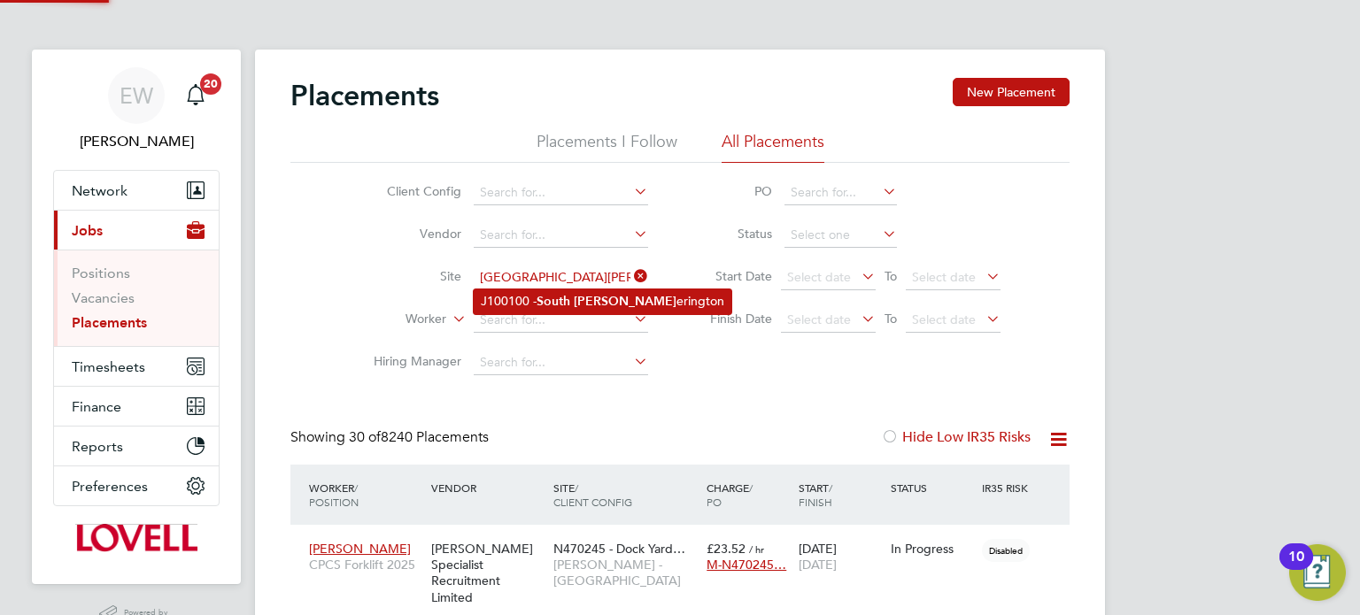
click at [528, 303] on li "J100100 - South Ott erington" at bounding box center [603, 301] width 258 height 24
type input "J100100 - [GEOGRAPHIC_DATA]"
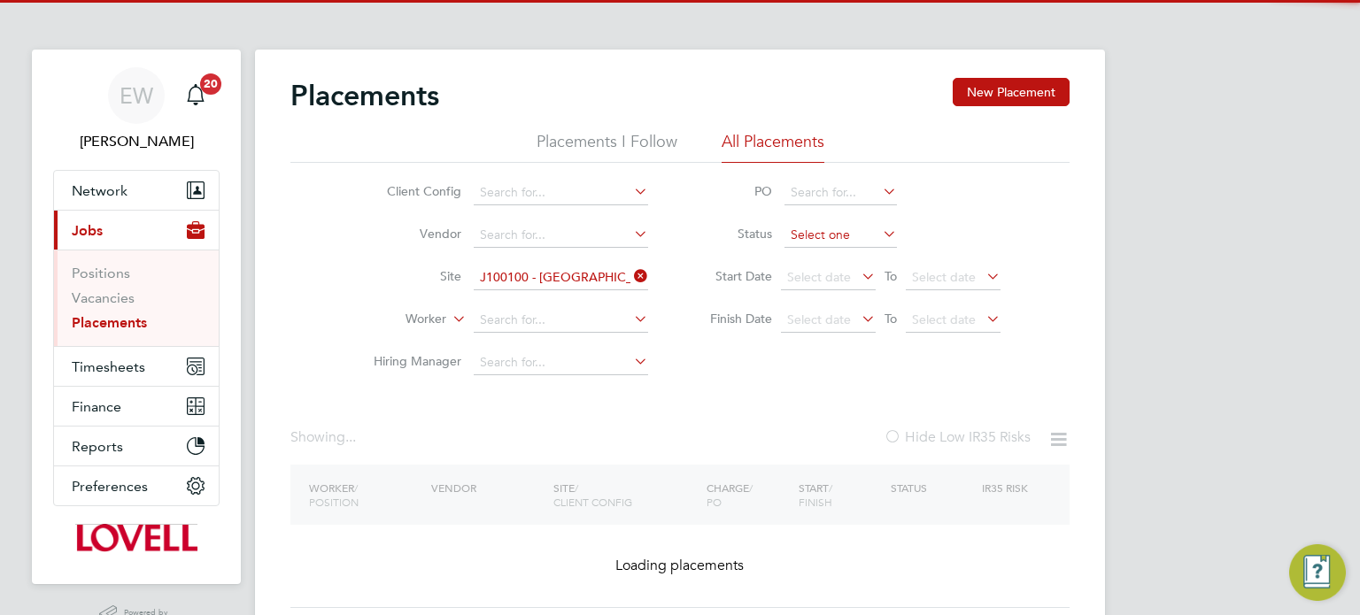
click at [825, 241] on input at bounding box center [840, 235] width 112 height 25
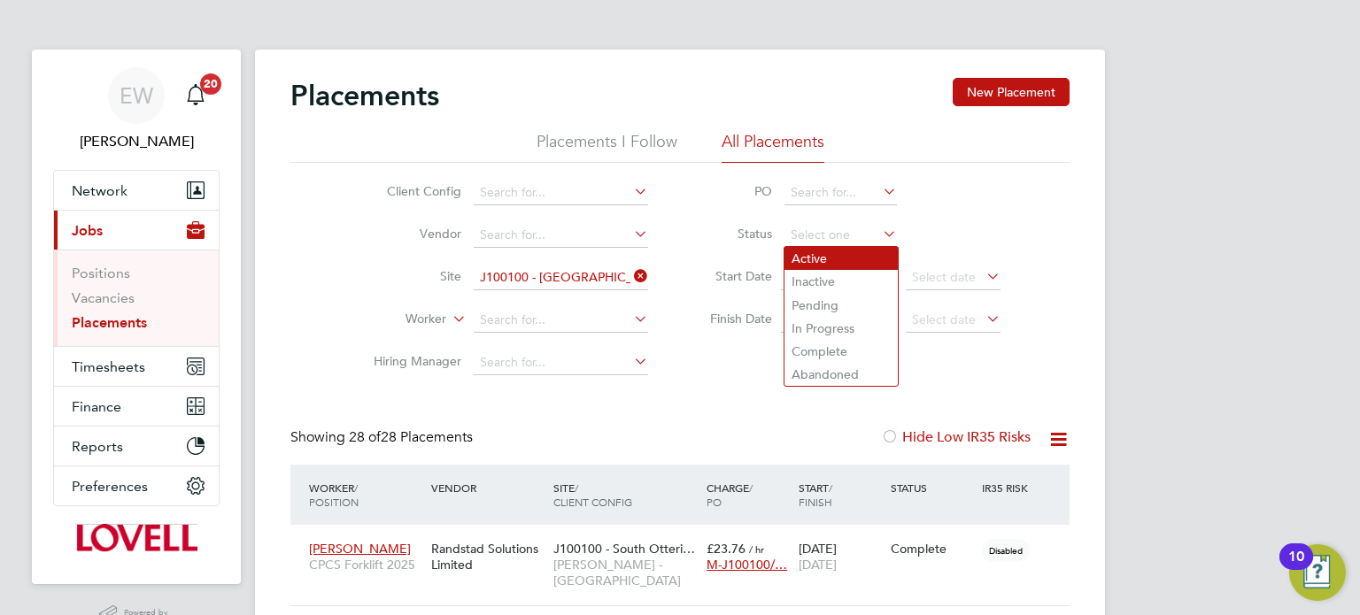
click at [811, 256] on li "Active" at bounding box center [840, 258] width 113 height 23
type input "Active"
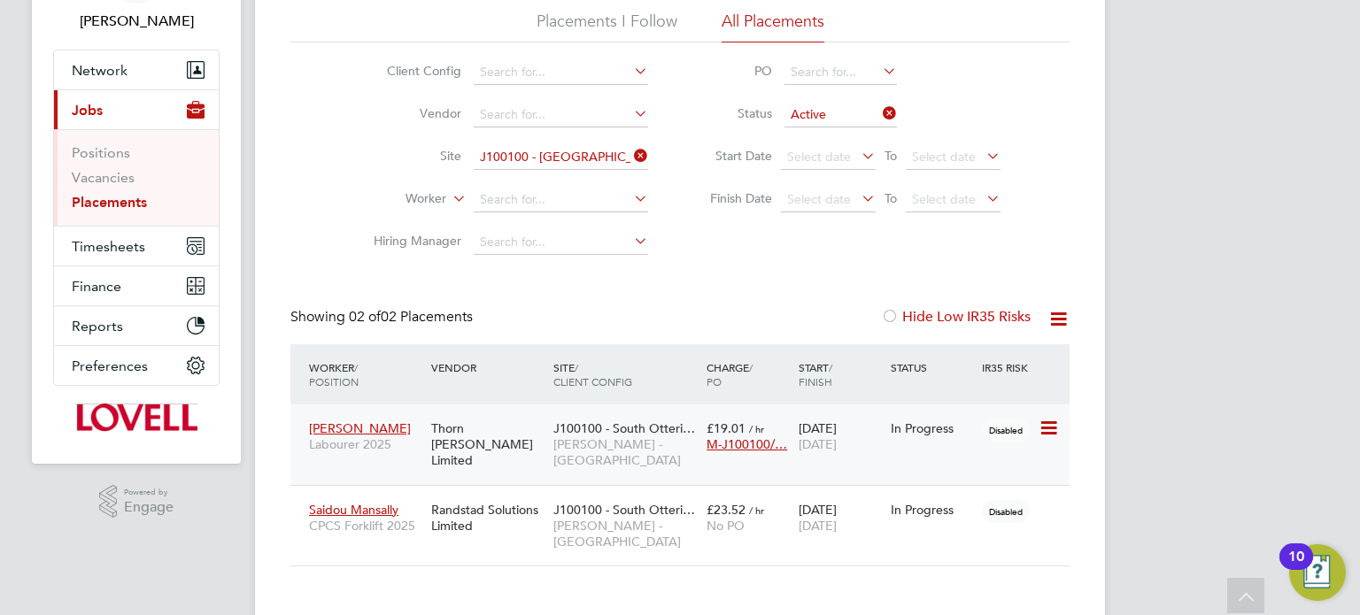
click at [582, 420] on span "J100100 - South Otteri…" at bounding box center [624, 428] width 142 height 16
click at [552, 504] on div "J100100 - South Otteri… Lovell - North East" at bounding box center [625, 526] width 153 height 66
click at [119, 243] on span "Timesheets" at bounding box center [108, 246] width 73 height 17
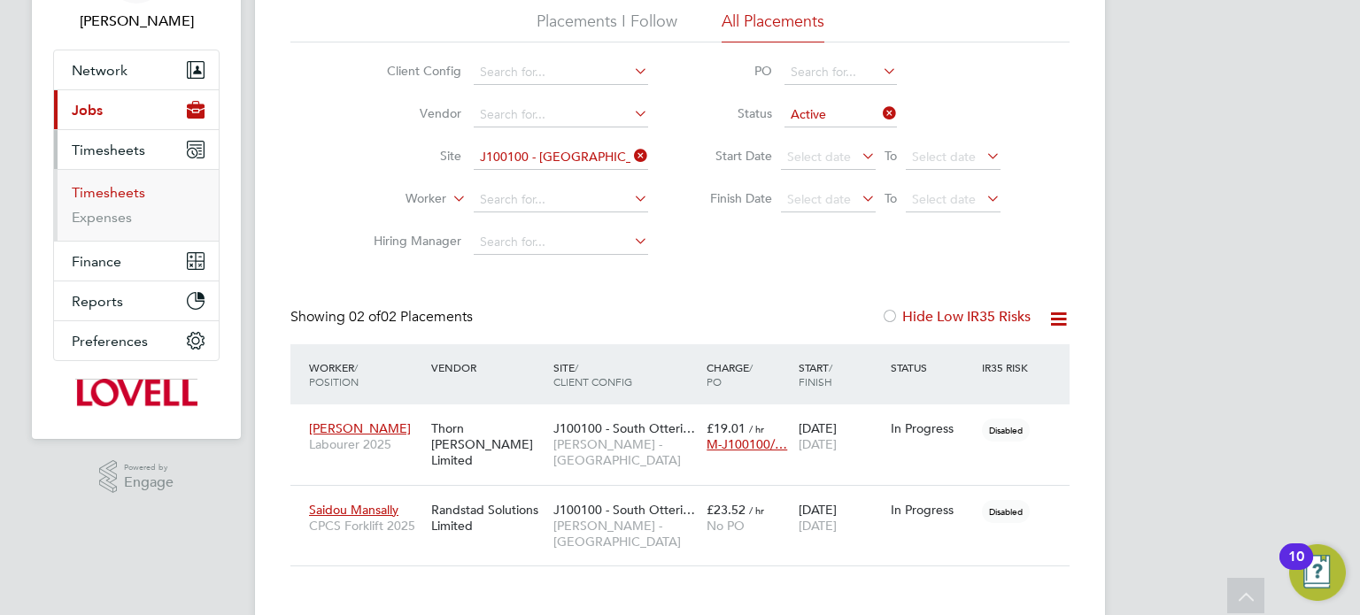
click at [122, 184] on link "Timesheets" at bounding box center [108, 192] width 73 height 17
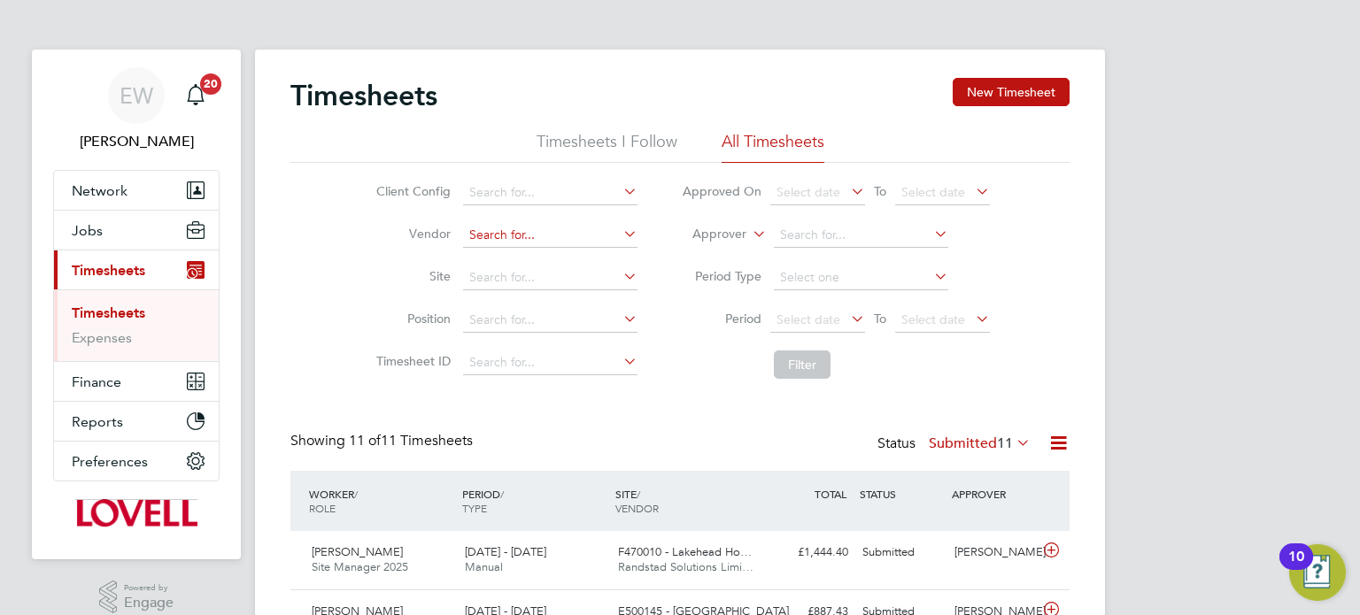
click at [592, 223] on input at bounding box center [550, 235] width 174 height 25
click at [533, 259] on li "Rand stad Solutions Limited" at bounding box center [549, 259] width 175 height 24
type input "Randstad Solutions Limited"
click at [794, 315] on span "Select date" at bounding box center [808, 320] width 64 height 16
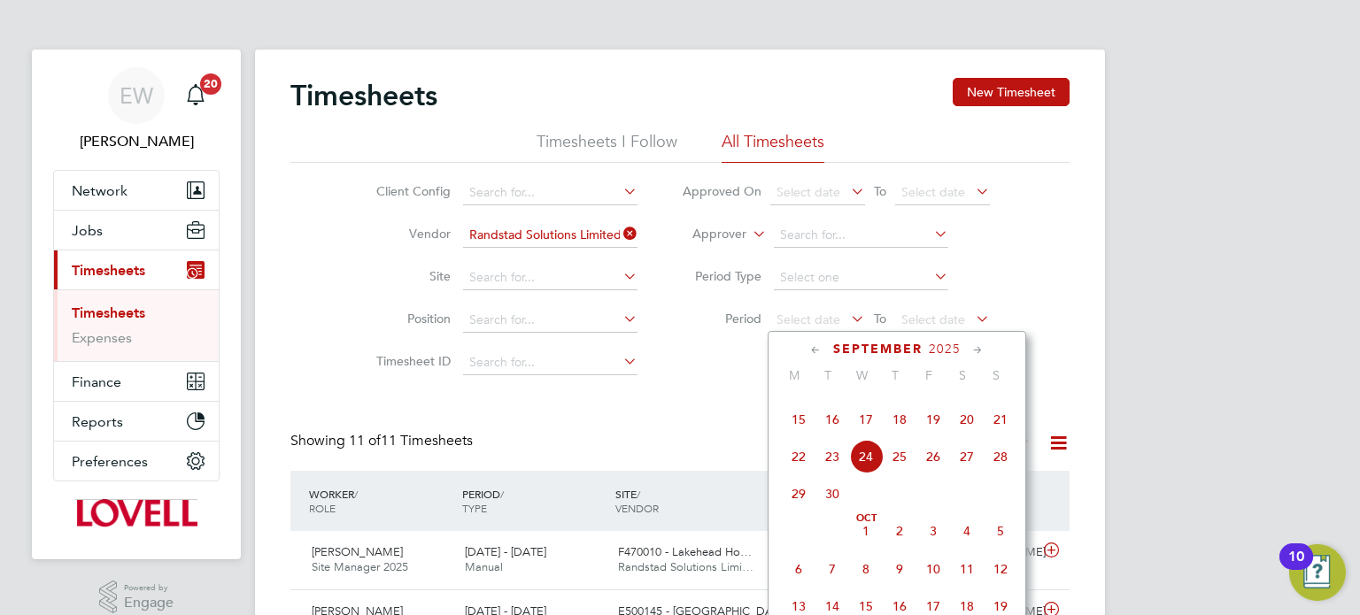
click at [968, 399] on span "13" at bounding box center [967, 383] width 34 height 34
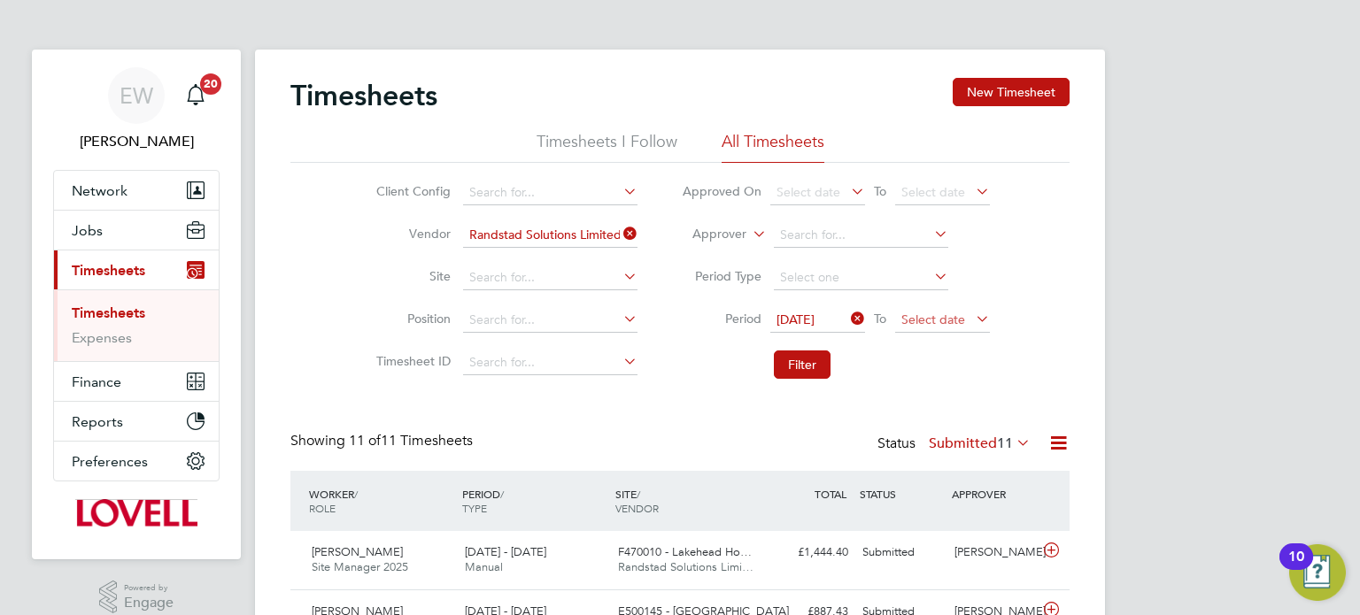
click at [946, 321] on span "Select date" at bounding box center [933, 320] width 64 height 16
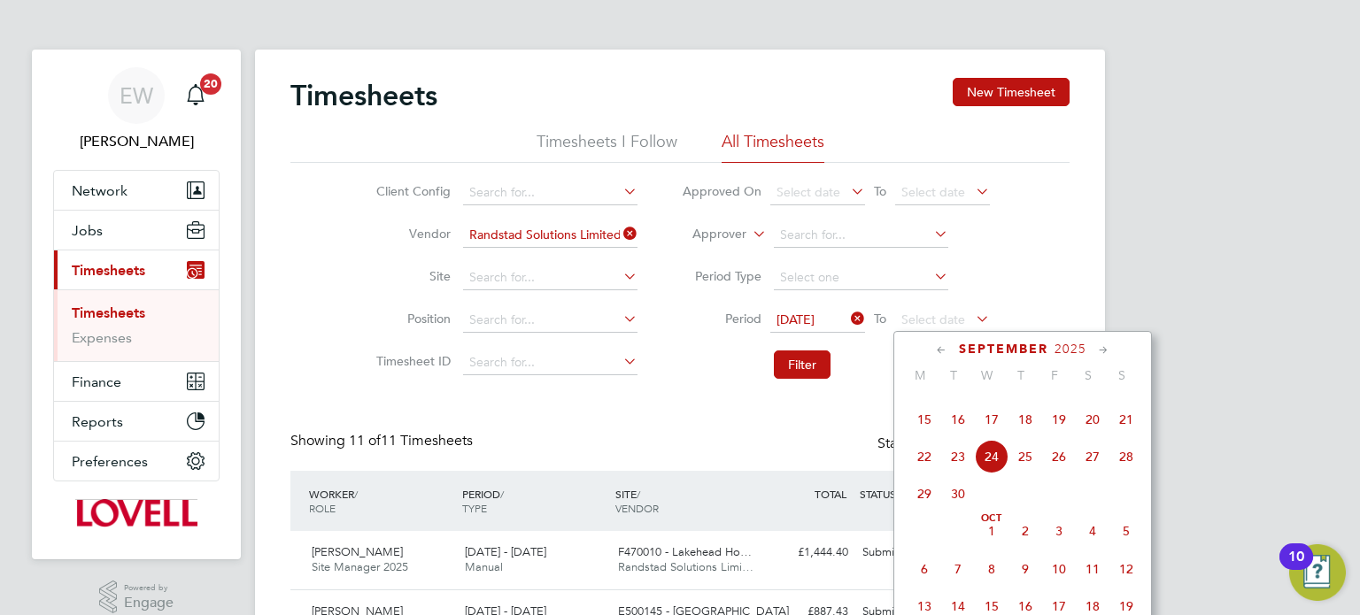
click at [1044, 436] on span "19" at bounding box center [1059, 420] width 34 height 34
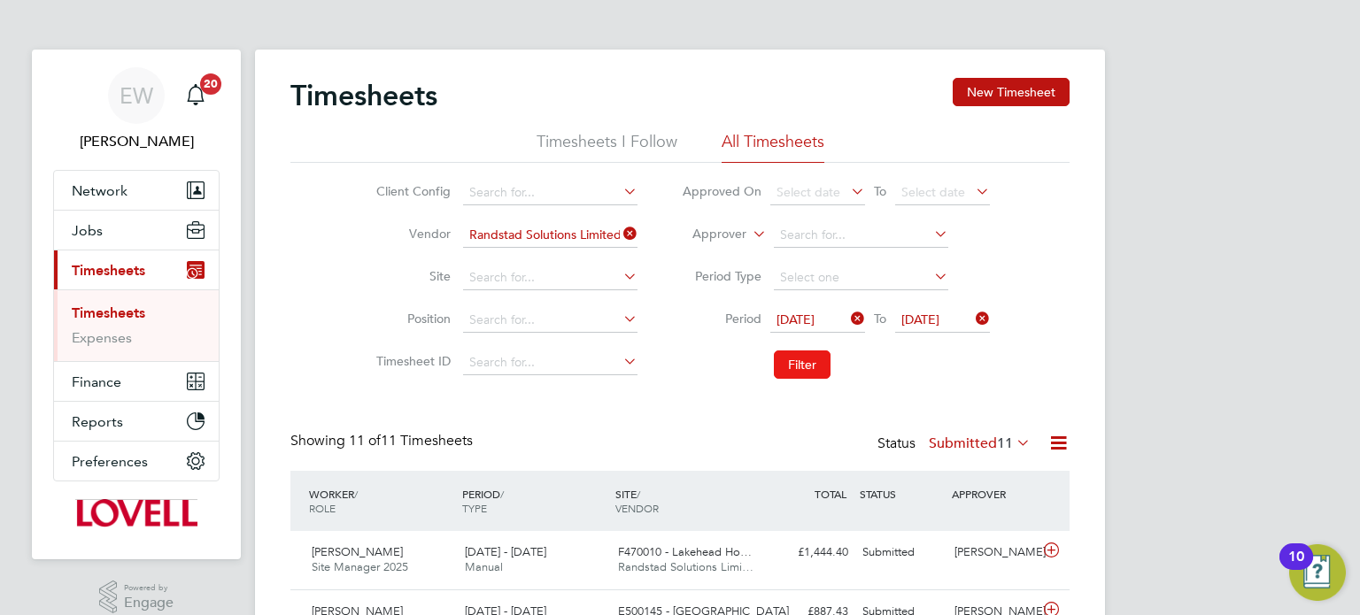
click at [806, 351] on button "Filter" at bounding box center [802, 365] width 57 height 28
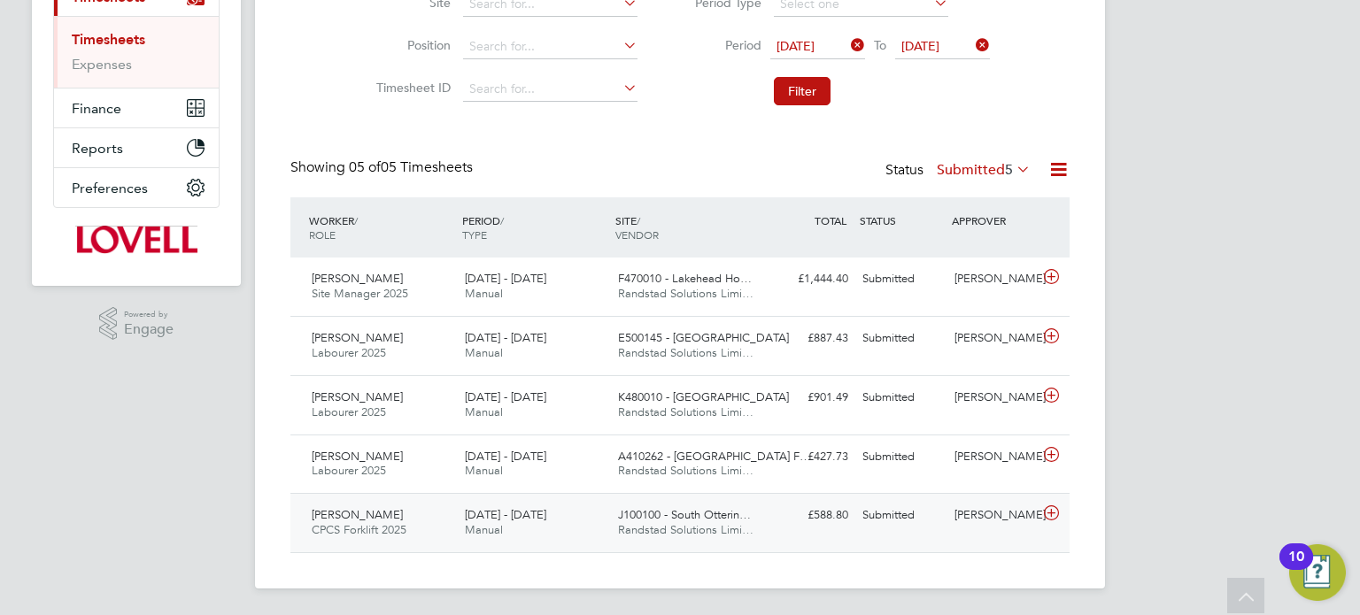
click at [951, 519] on div "Darren Glennie" at bounding box center [993, 515] width 92 height 29
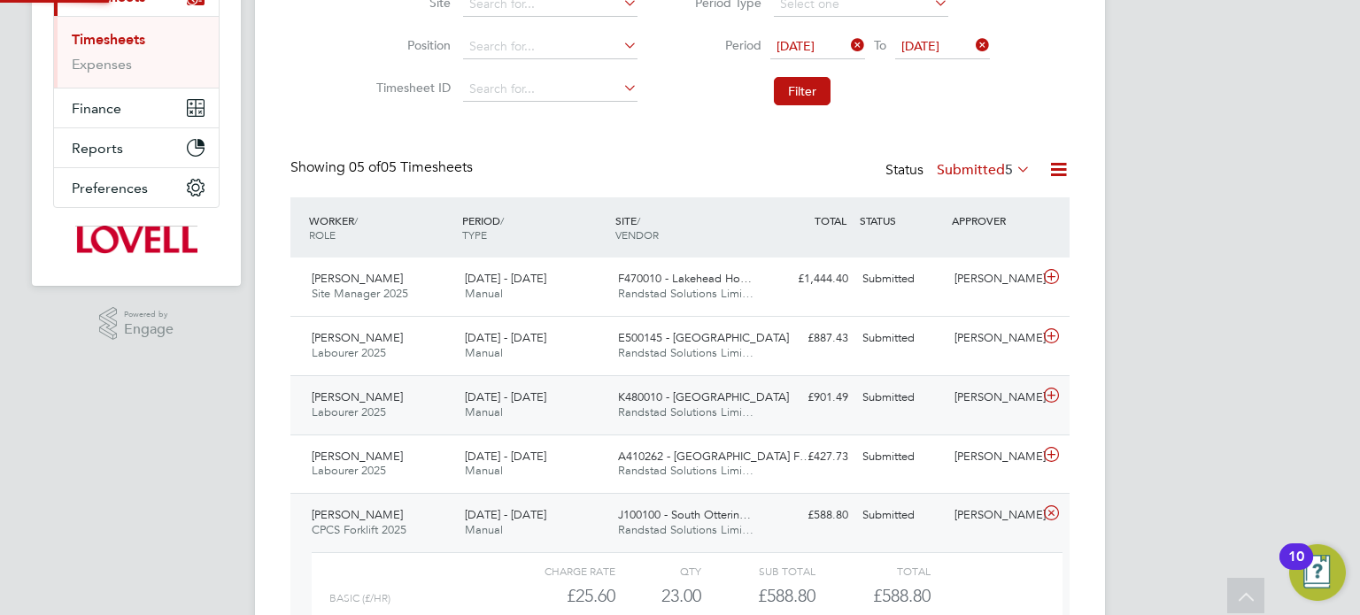
scroll to position [436, 0]
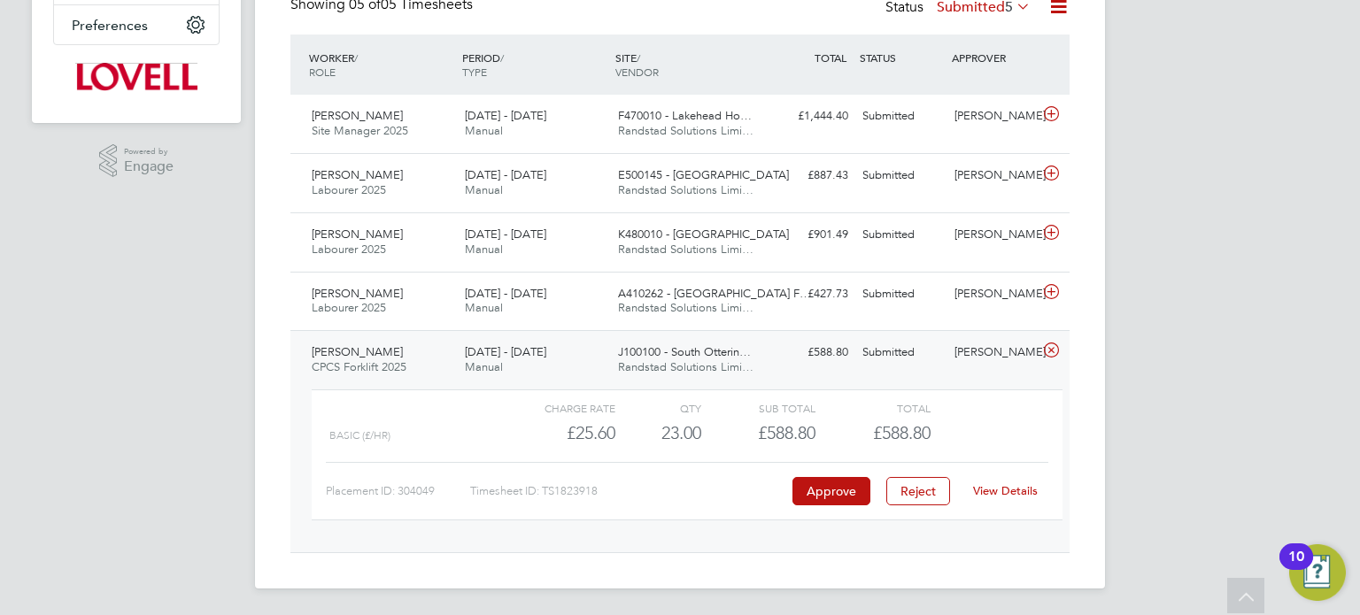
click at [1002, 496] on link "View Details" at bounding box center [1005, 490] width 65 height 15
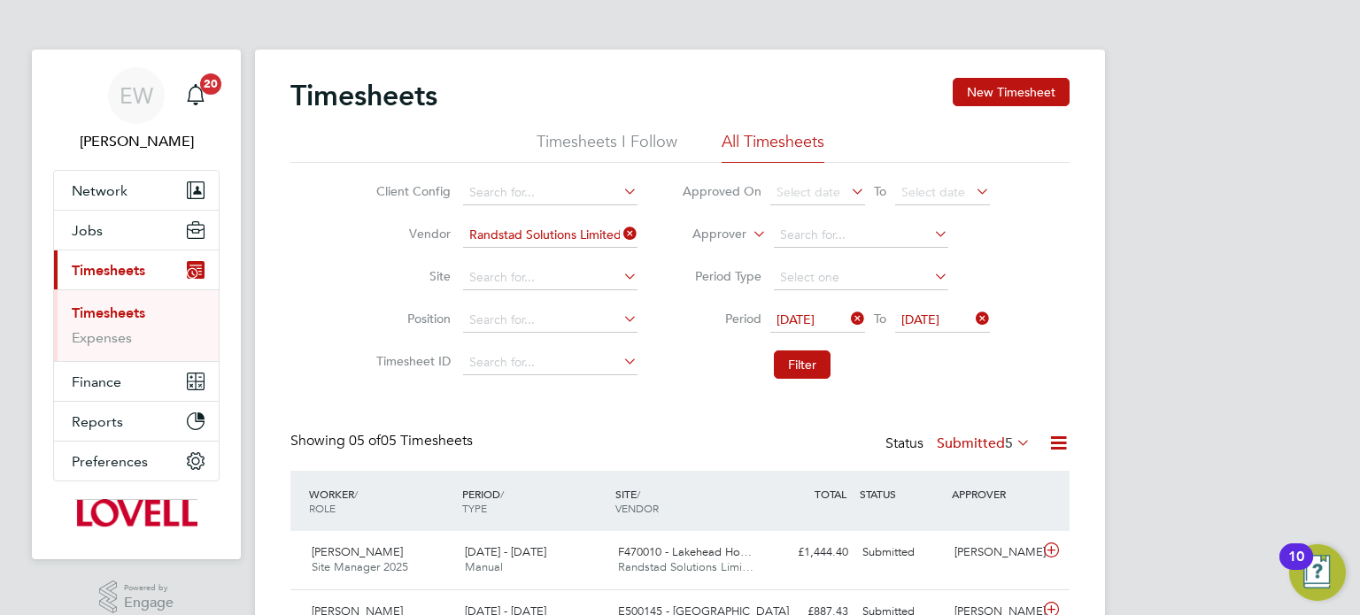
click at [157, 65] on app-nav-user-info "EW Emma Wells Notifications 20" at bounding box center [136, 110] width 166 height 120
click at [127, 112] on div "EW" at bounding box center [136, 95] width 57 height 57
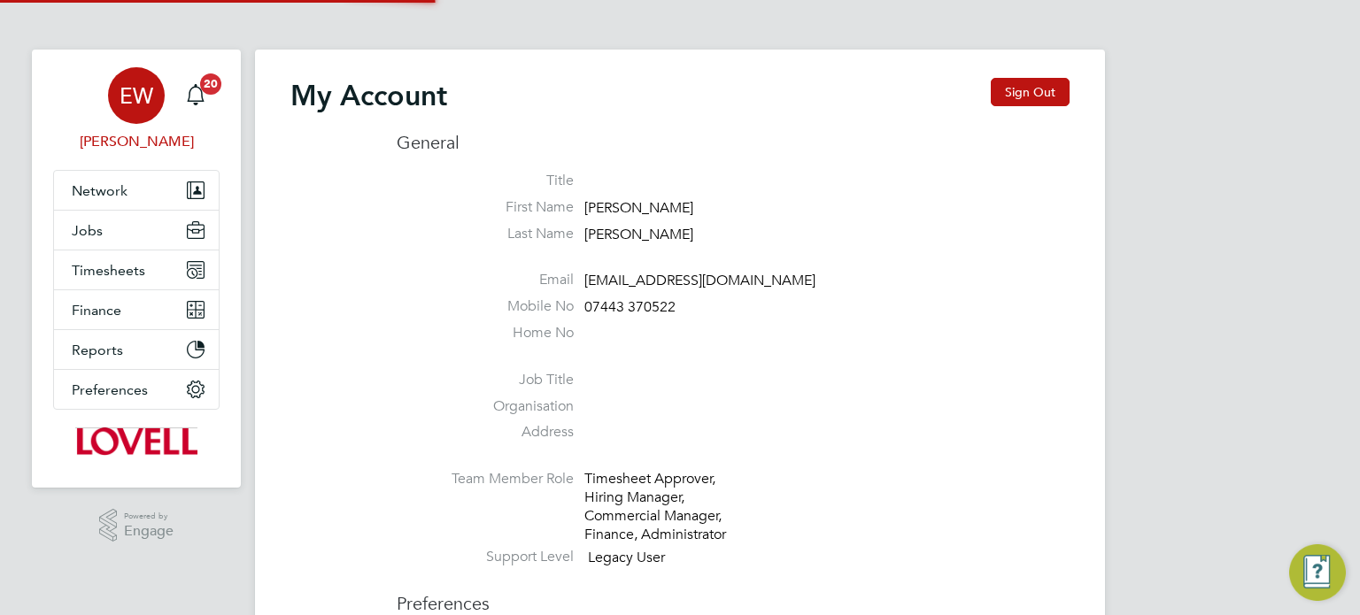
type input "[EMAIL_ADDRESS][DOMAIN_NAME]"
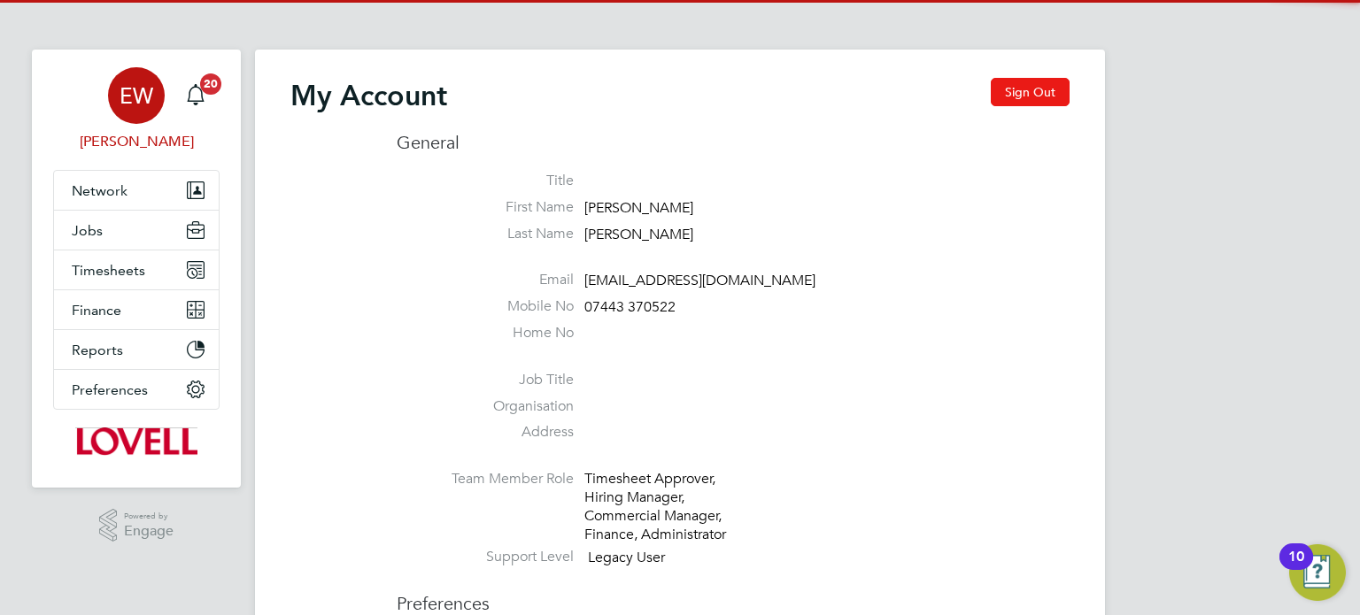
click at [1023, 96] on button "Sign Out" at bounding box center [1029, 92] width 79 height 28
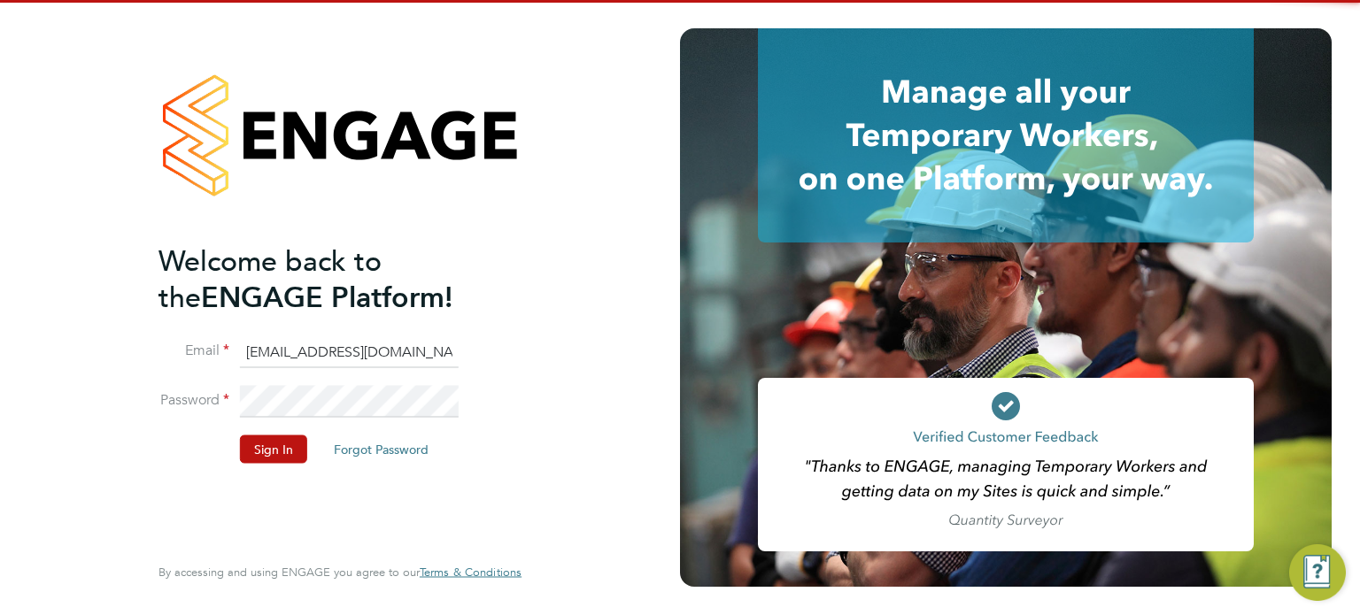
click at [334, 360] on input "[EMAIL_ADDRESS][DOMAIN_NAME]" at bounding box center [349, 352] width 219 height 32
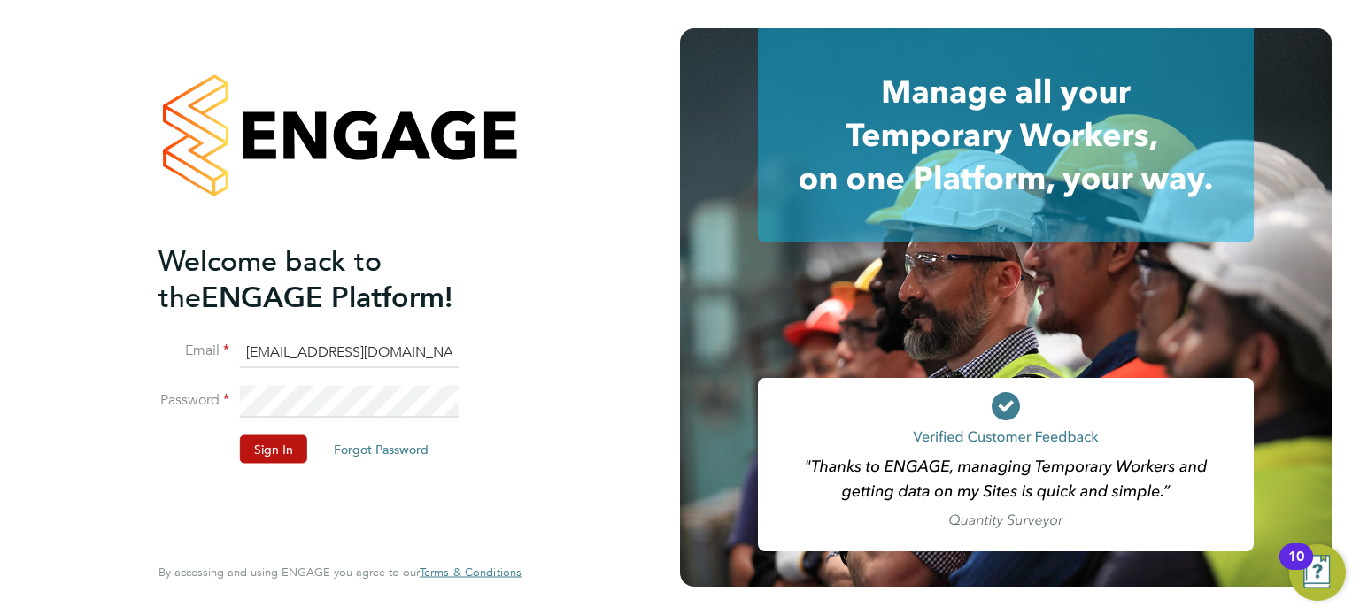
type input "cscportals@randstadcpe.com"
click at [274, 433] on li "Password" at bounding box center [330, 411] width 345 height 50
click at [272, 442] on button "Sign In" at bounding box center [273, 449] width 67 height 28
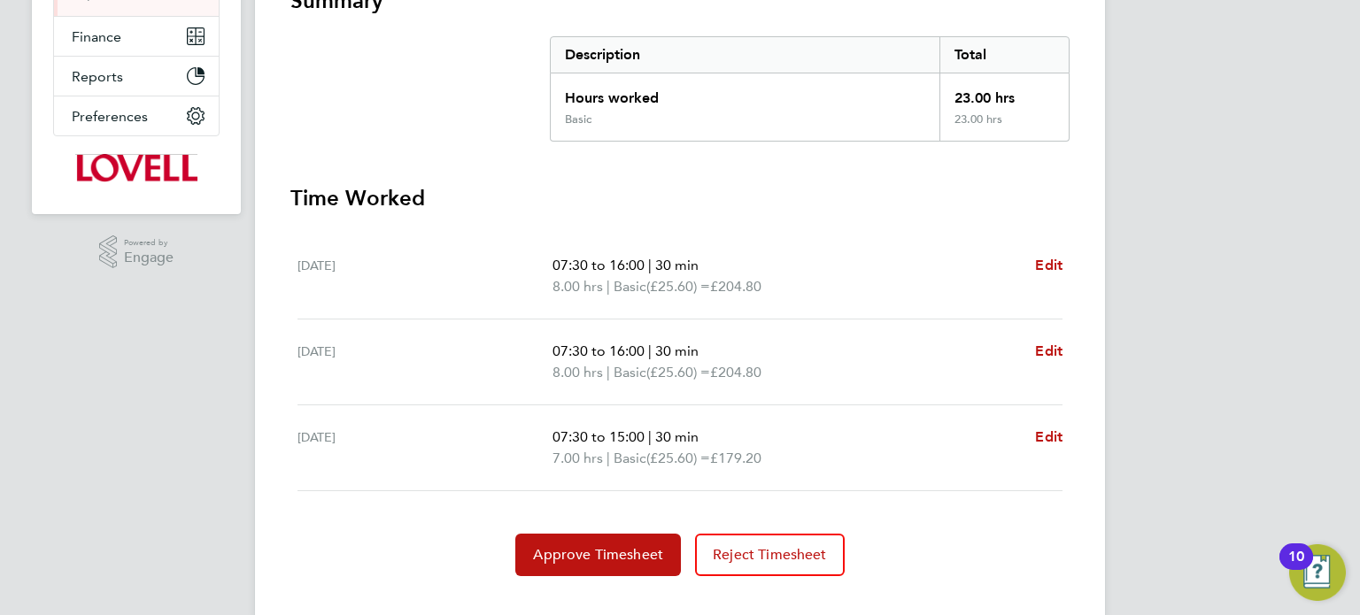
scroll to position [346, 0]
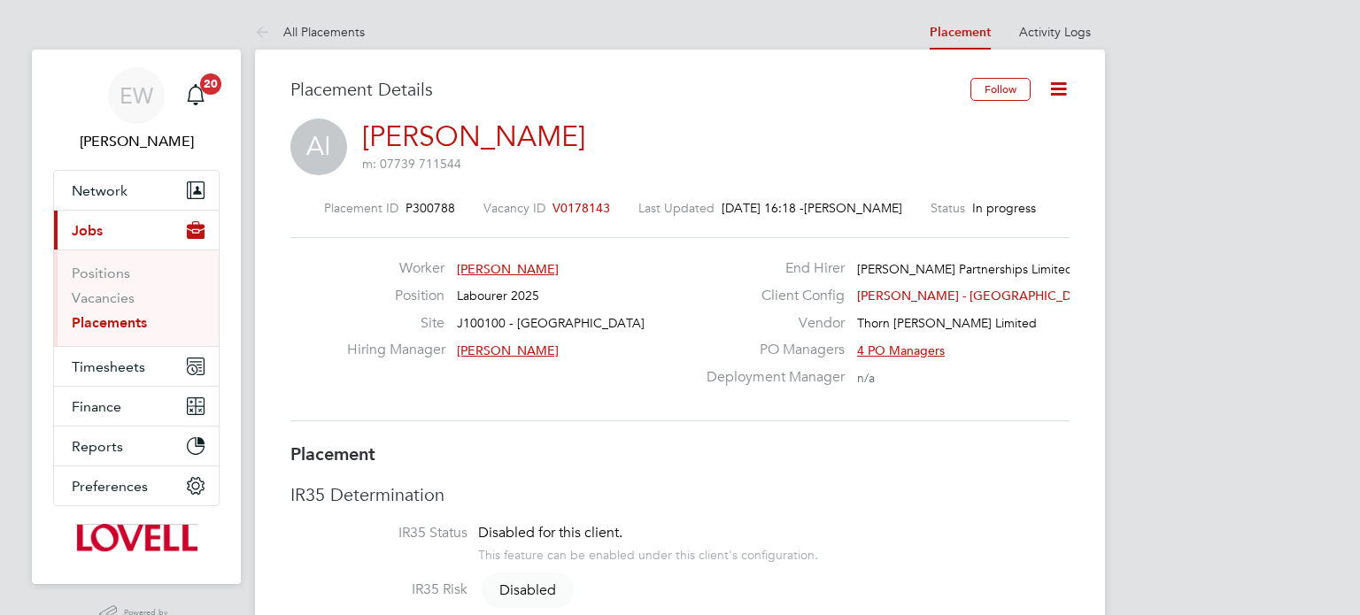
click at [1061, 88] on icon at bounding box center [1058, 89] width 22 height 22
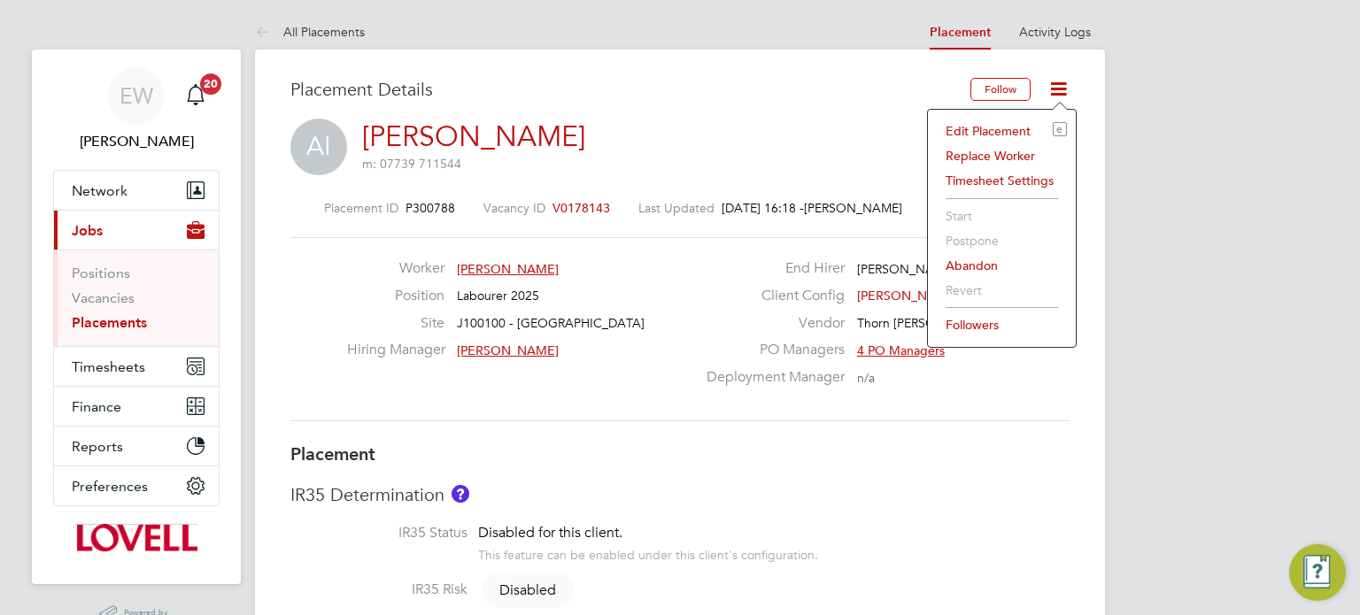
click at [996, 127] on li "Edit Placement e" at bounding box center [1001, 131] width 130 height 25
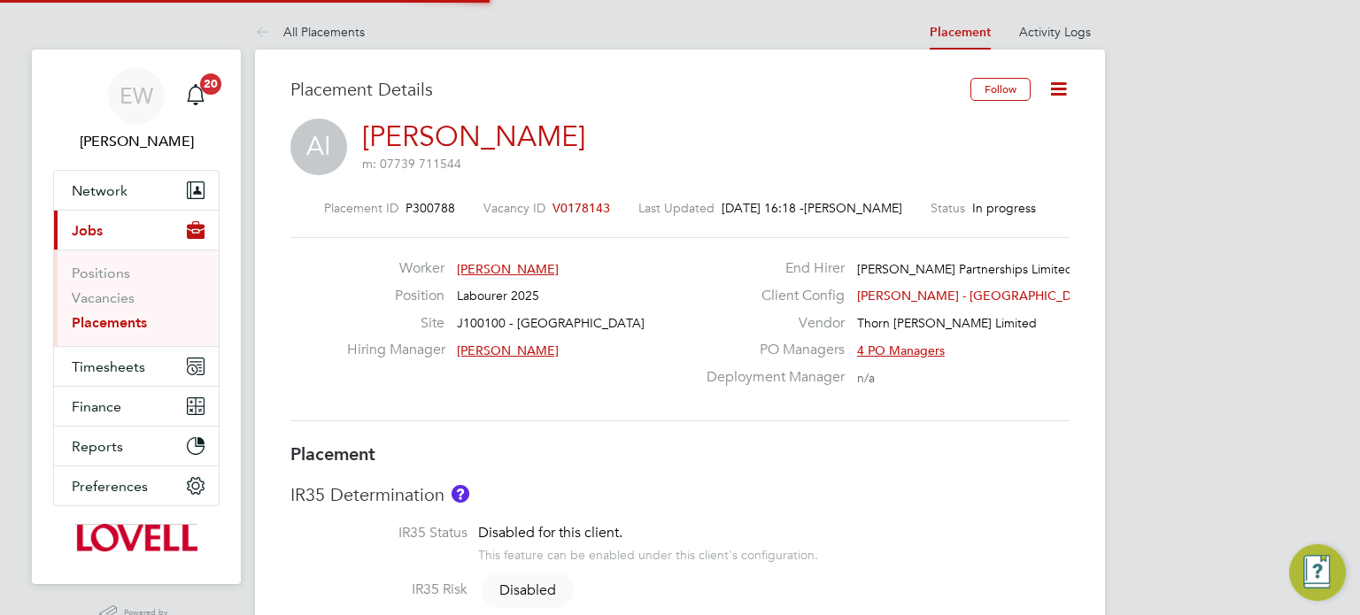
type input "[PERSON_NAME]"
type input "[DATE]"
type input "08:00"
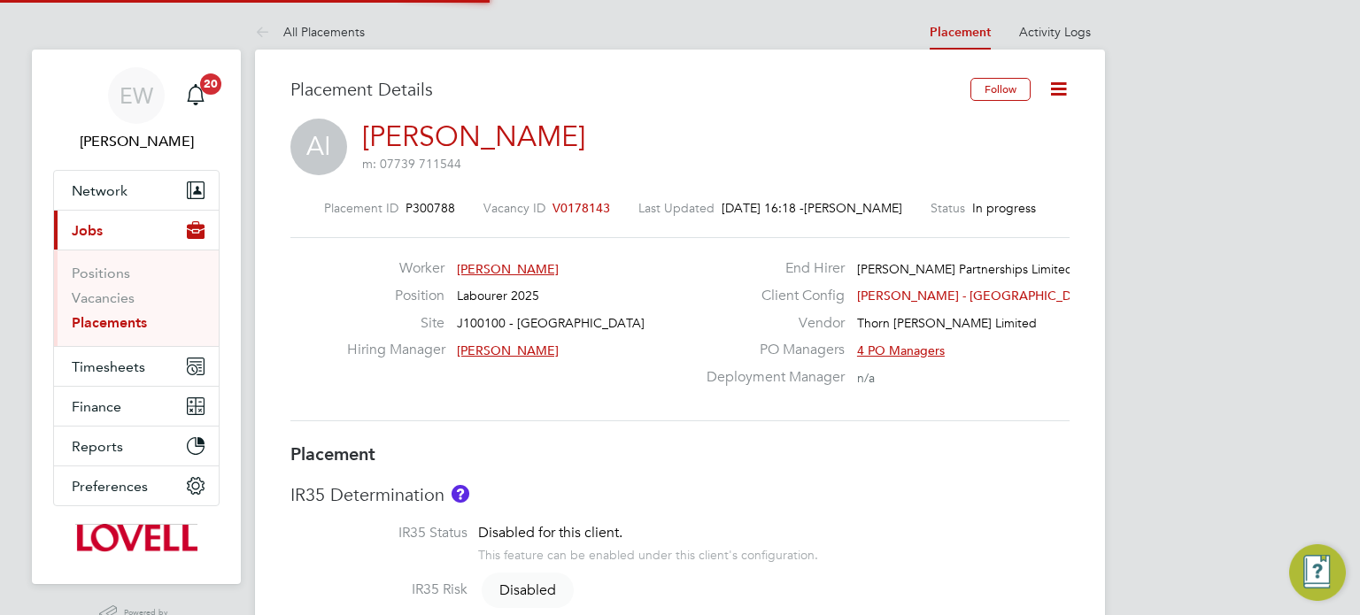
type input "17:00"
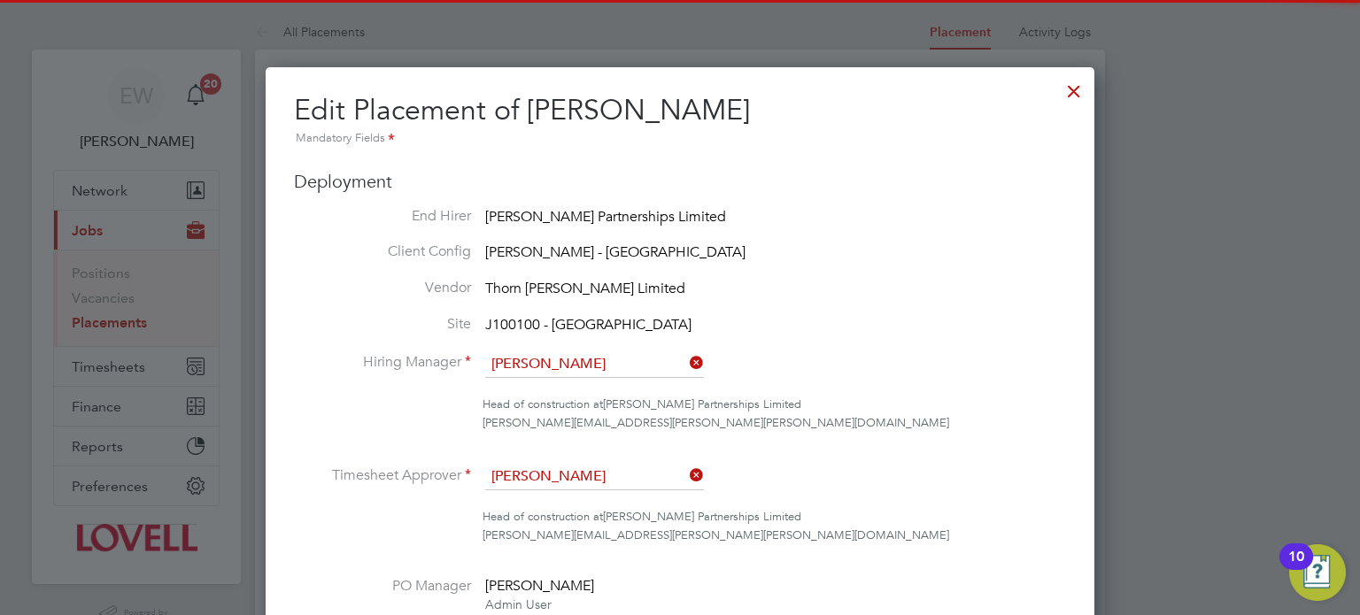
click at [576, 373] on input "[PERSON_NAME]" at bounding box center [594, 364] width 219 height 27
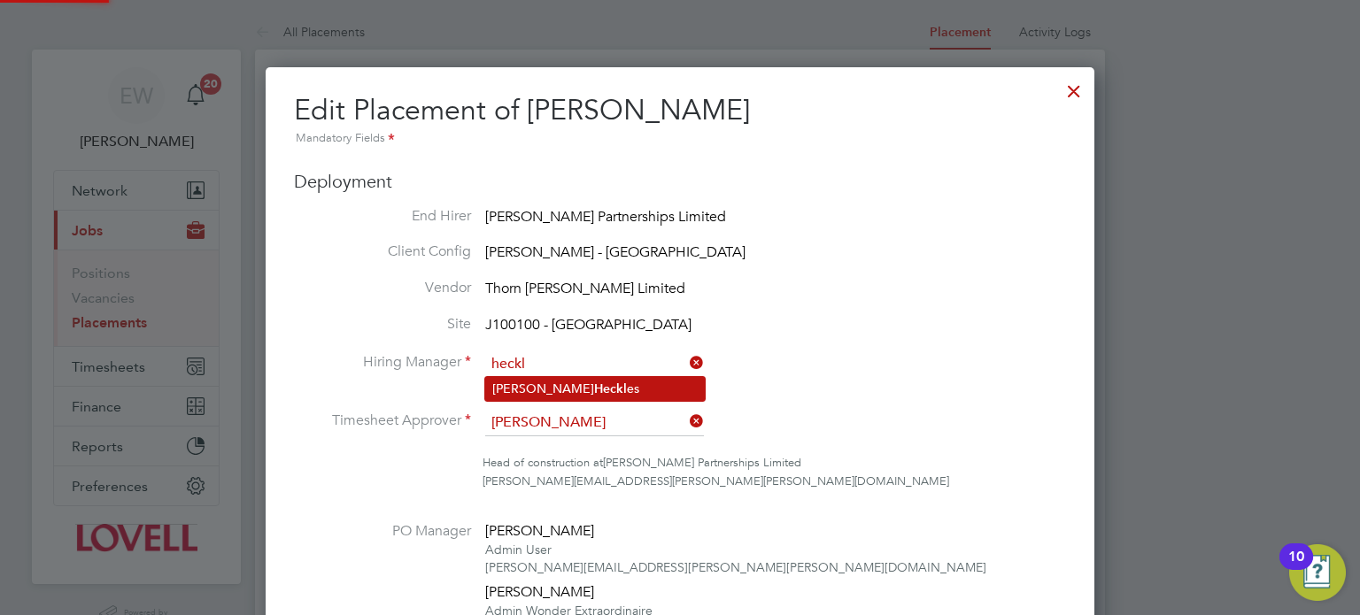
click at [580, 381] on li "[PERSON_NAME] es" at bounding box center [595, 389] width 220 height 24
type input "[PERSON_NAME]"
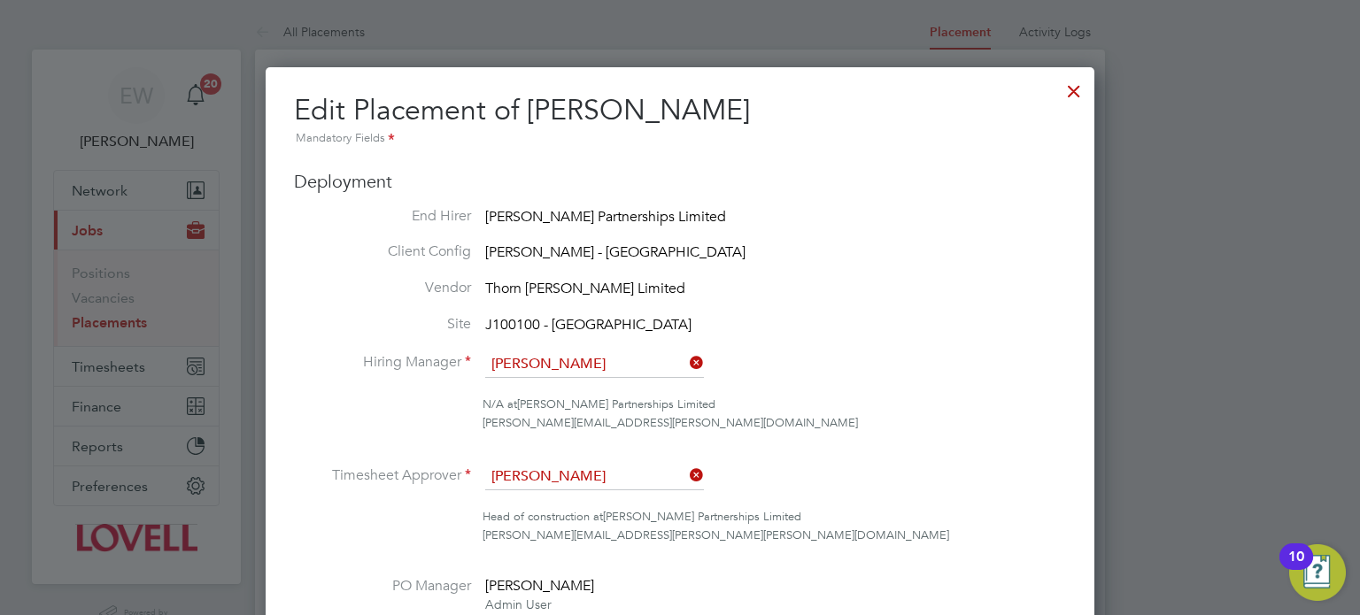
click at [568, 470] on input "[PERSON_NAME]" at bounding box center [594, 477] width 219 height 27
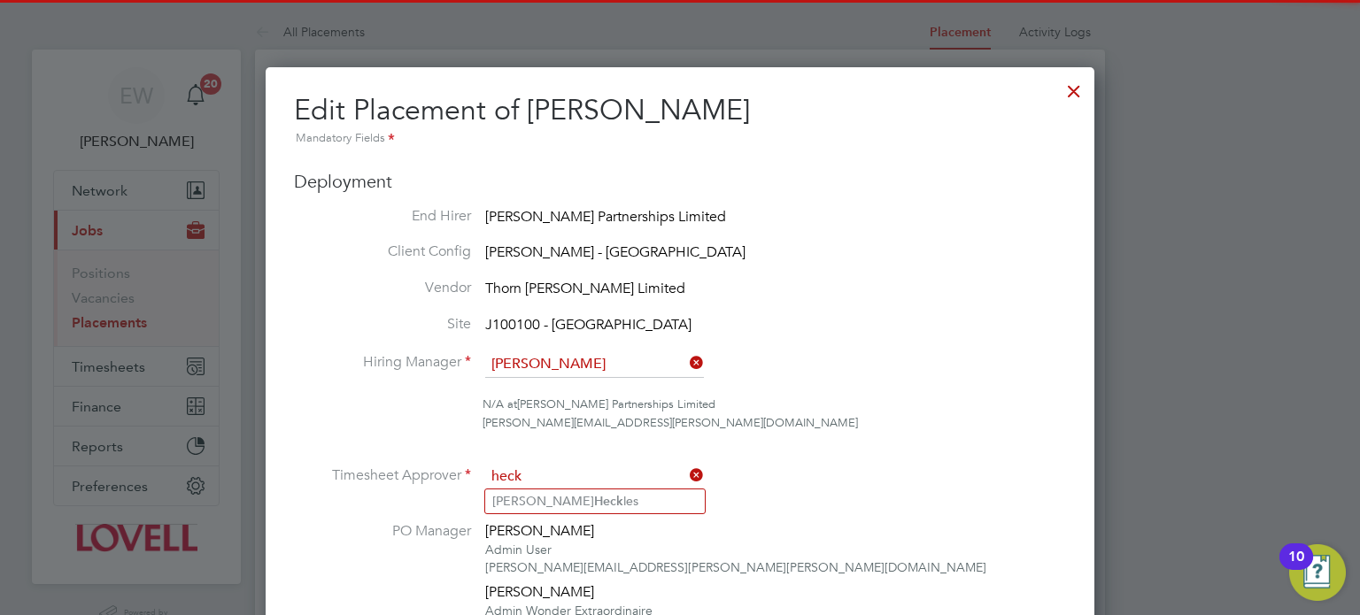
click at [574, 487] on input "heck" at bounding box center [594, 477] width 219 height 27
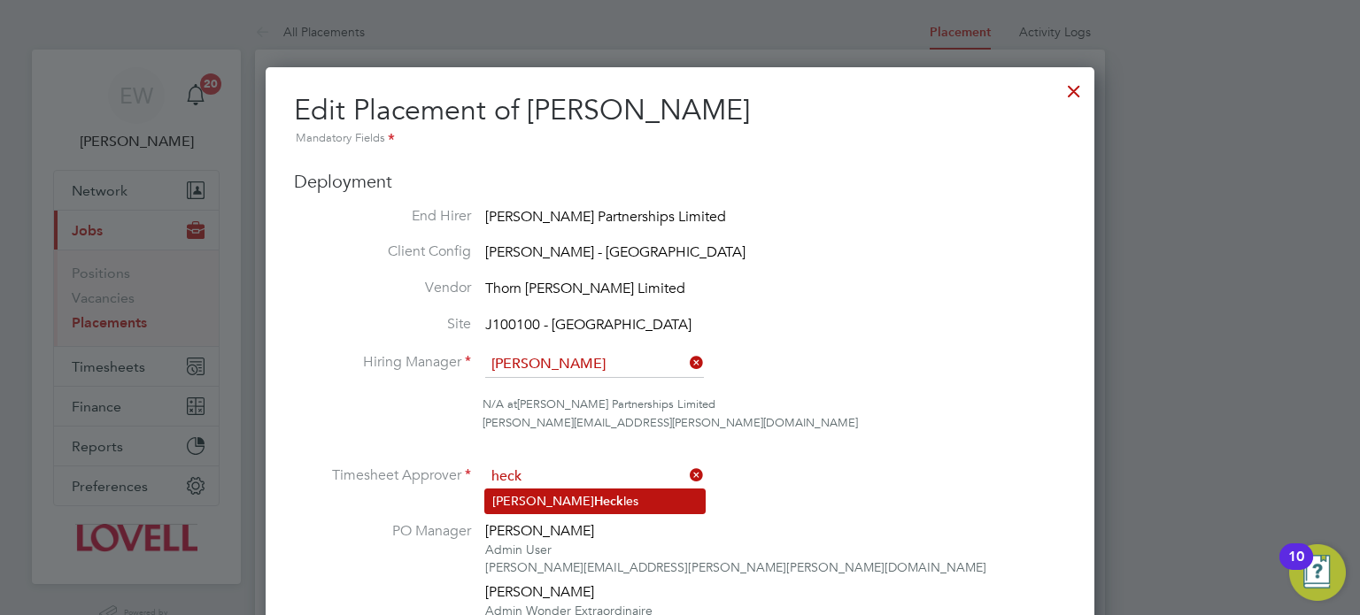
click at [574, 493] on li "[PERSON_NAME] les" at bounding box center [595, 501] width 220 height 24
type input "[PERSON_NAME]"
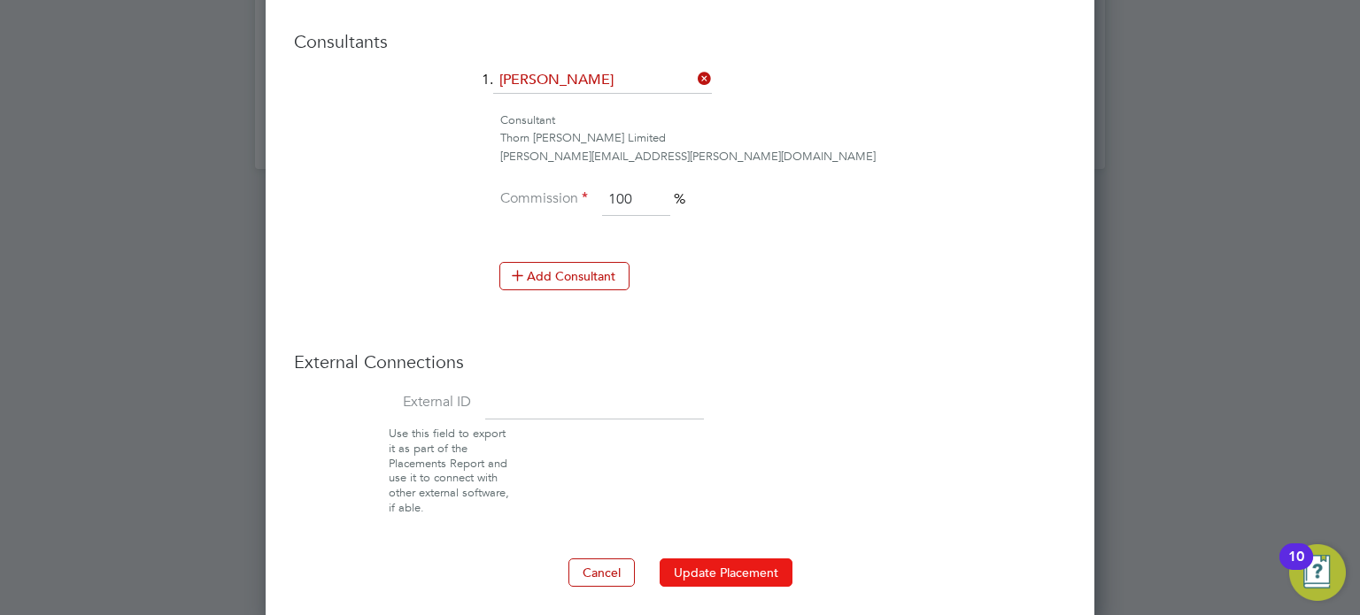
click at [705, 566] on button "Update Placement" at bounding box center [725, 573] width 133 height 28
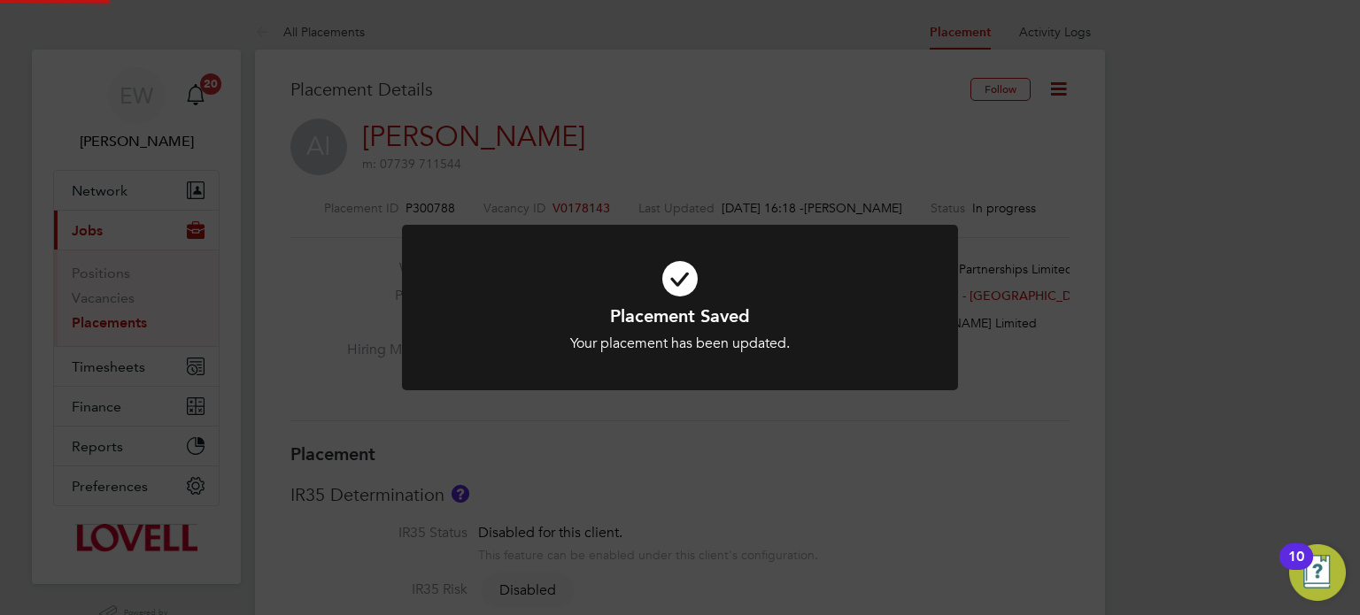
click at [1000, 370] on div "Placement Saved Your placement has been updated. Cancel Okay" at bounding box center [680, 307] width 1360 height 615
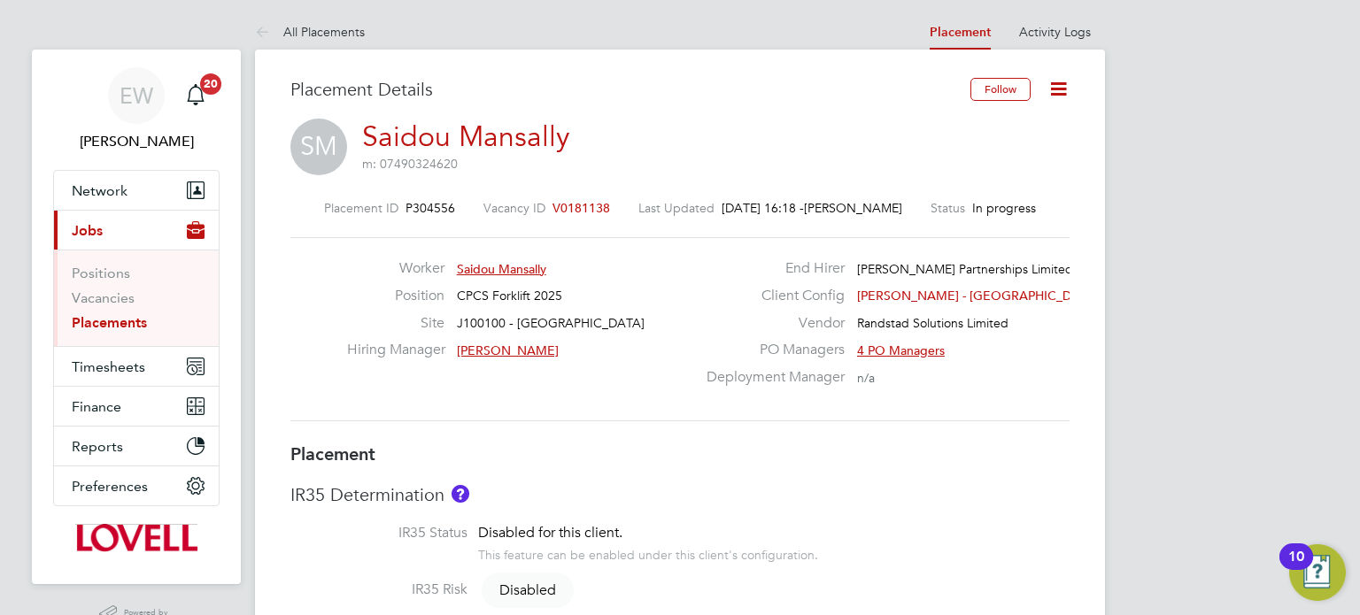
click at [1050, 85] on icon at bounding box center [1058, 89] width 22 height 22
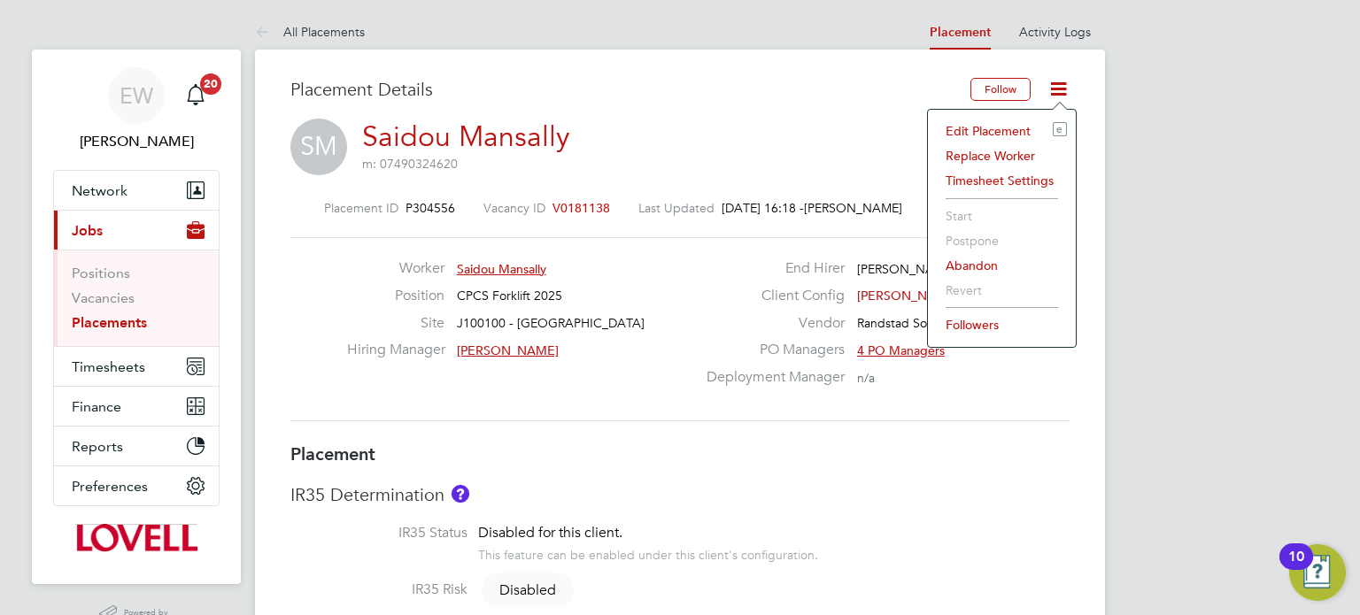
click at [981, 125] on li "Edit Placement e" at bounding box center [1001, 131] width 130 height 25
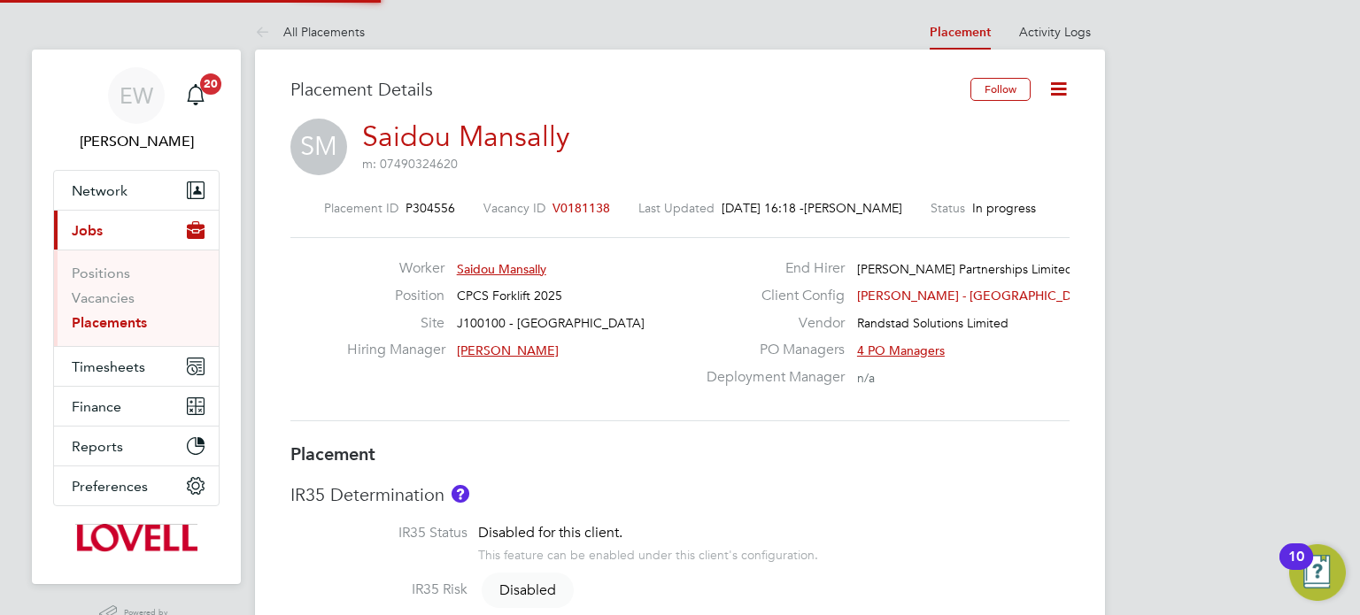
type input "[PERSON_NAME]"
type input "24 Sep 2025"
type input "26 Sep 2025"
type input "08:00"
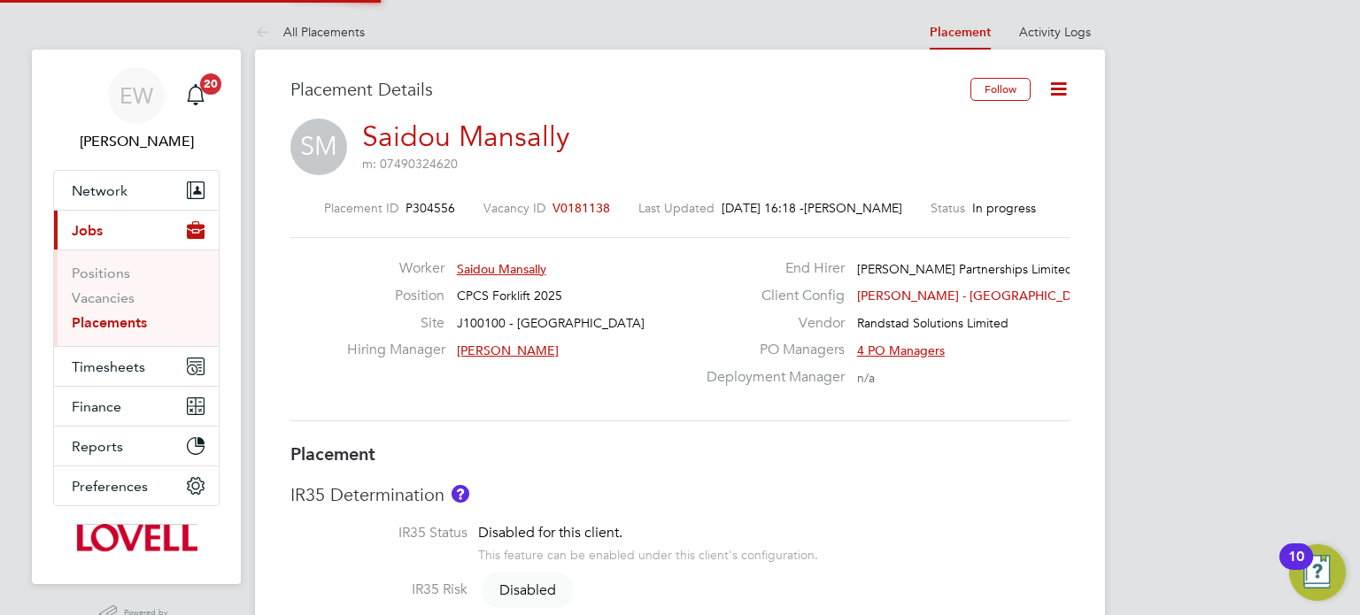
type input "17:00"
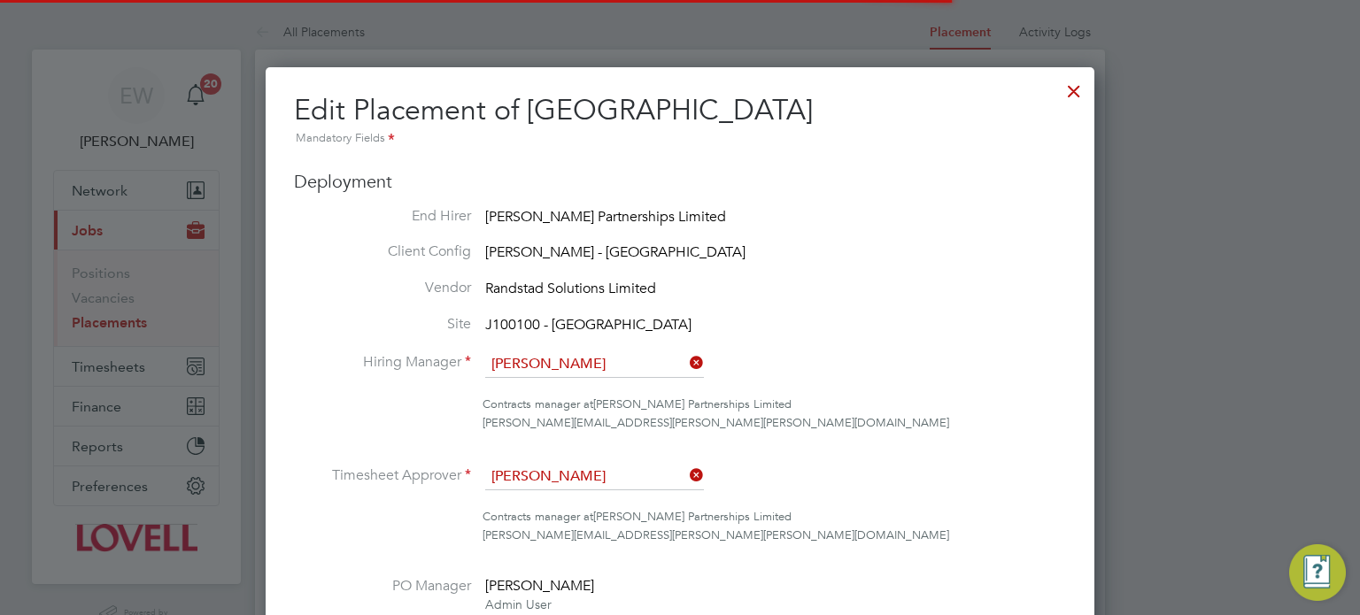
scroll to position [146, 0]
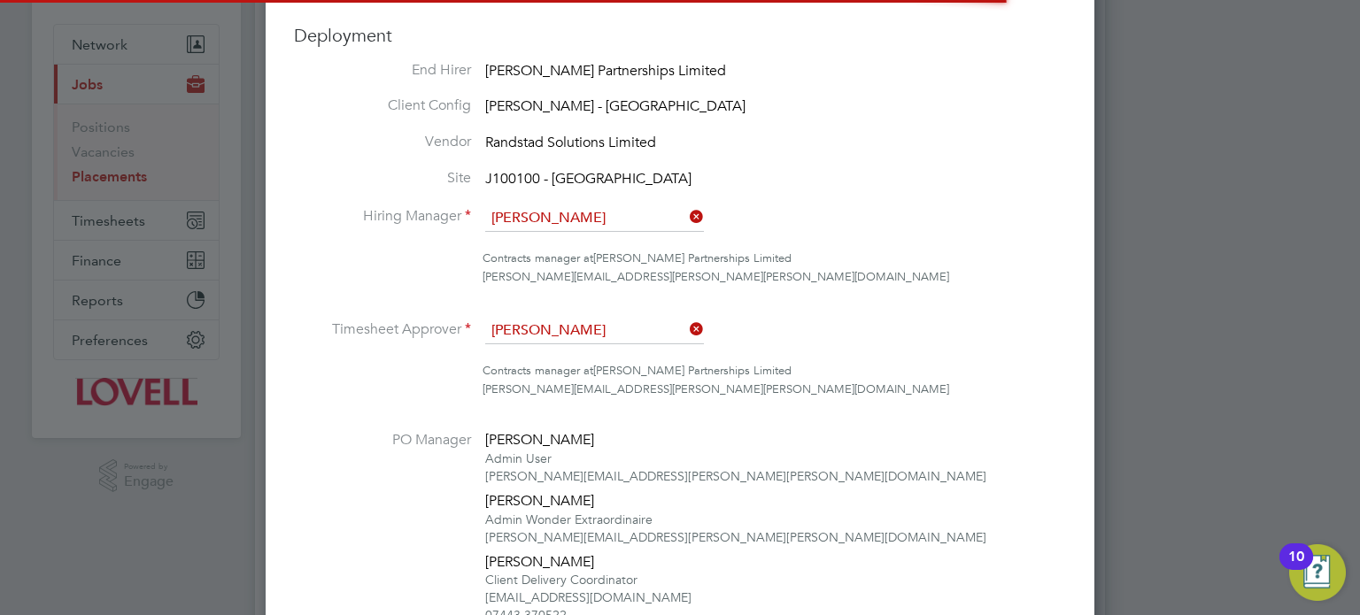
click at [593, 222] on input "Gary Tansey" at bounding box center [594, 218] width 219 height 27
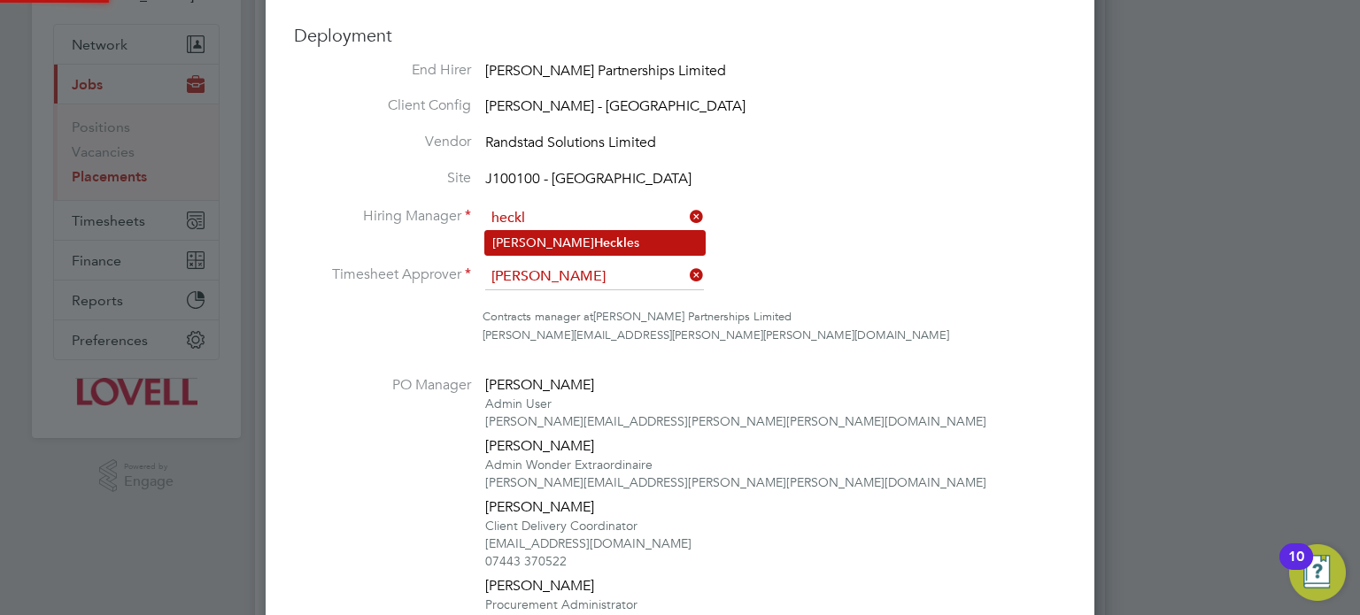
click at [604, 242] on li "Helen Heckl es" at bounding box center [595, 243] width 220 height 24
type input "Helen Heckles"
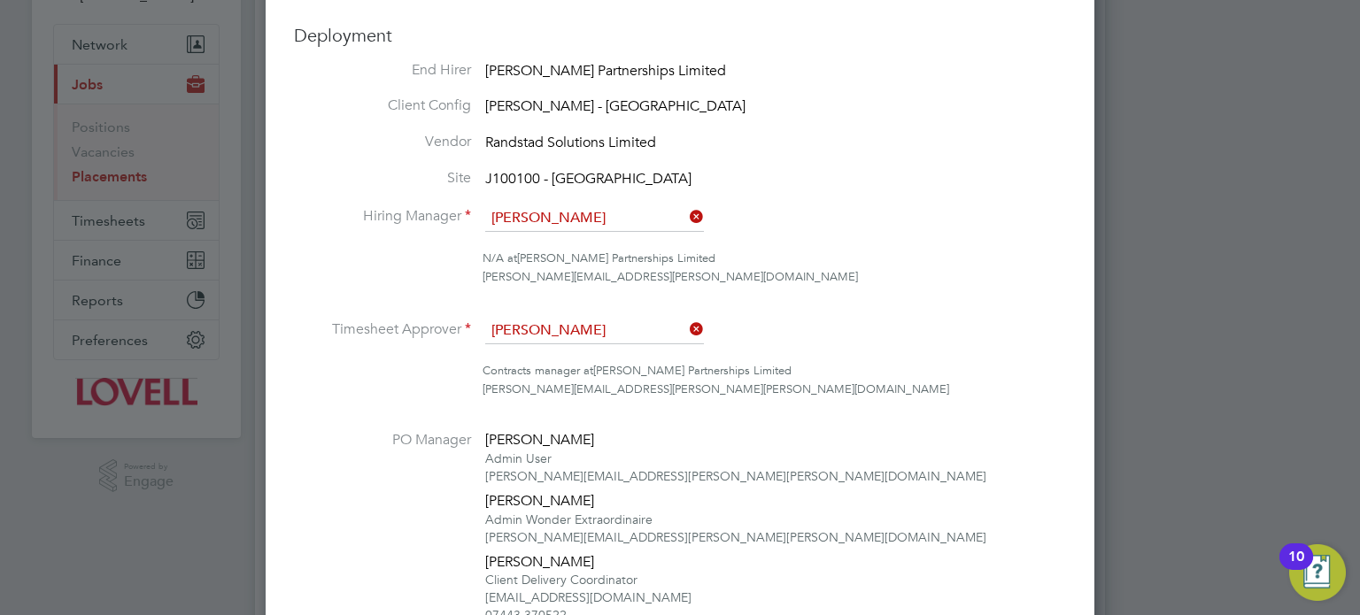
click at [563, 332] on input "Gary Tansey" at bounding box center [594, 331] width 219 height 27
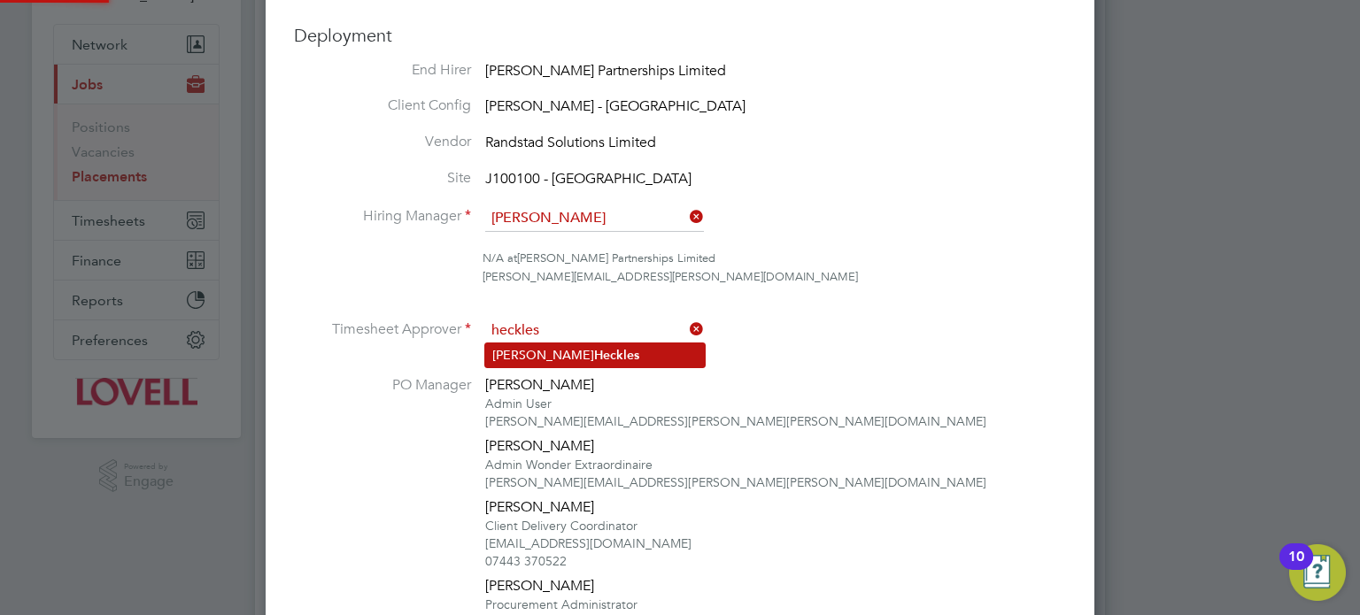
click at [594, 355] on b "Heckles" at bounding box center [616, 355] width 45 height 15
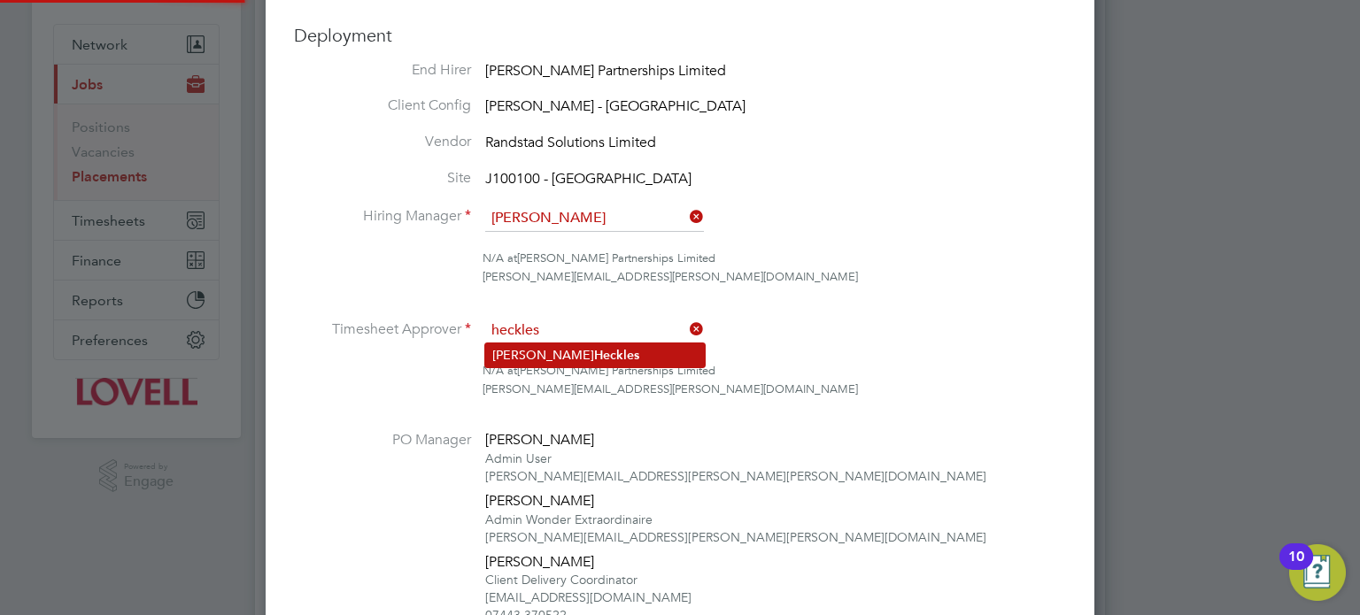
type input "Helen Heckles"
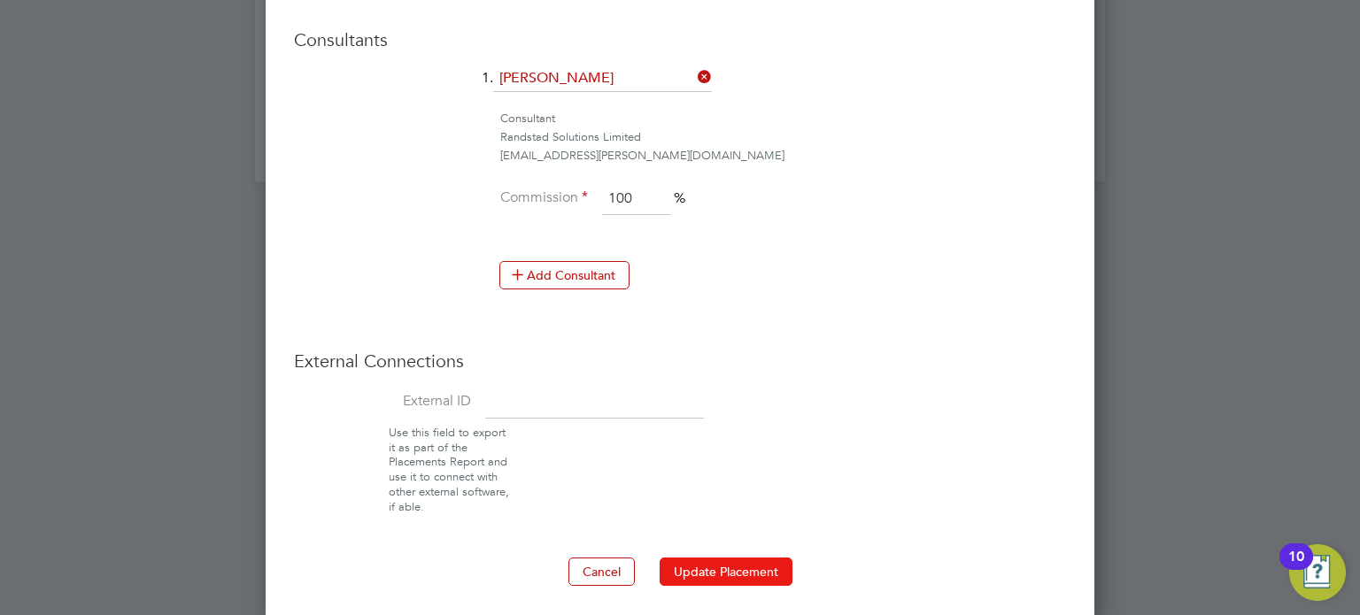
click at [714, 558] on button "Update Placement" at bounding box center [725, 572] width 133 height 28
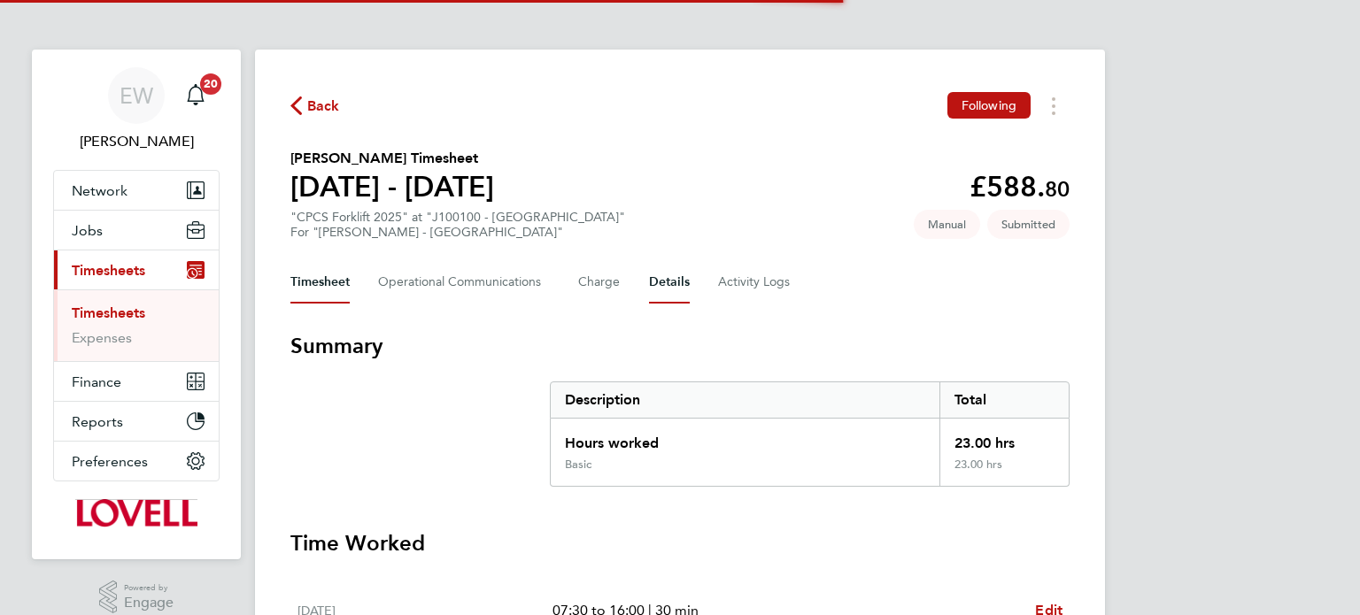
click at [664, 273] on button "Details" at bounding box center [669, 282] width 41 height 42
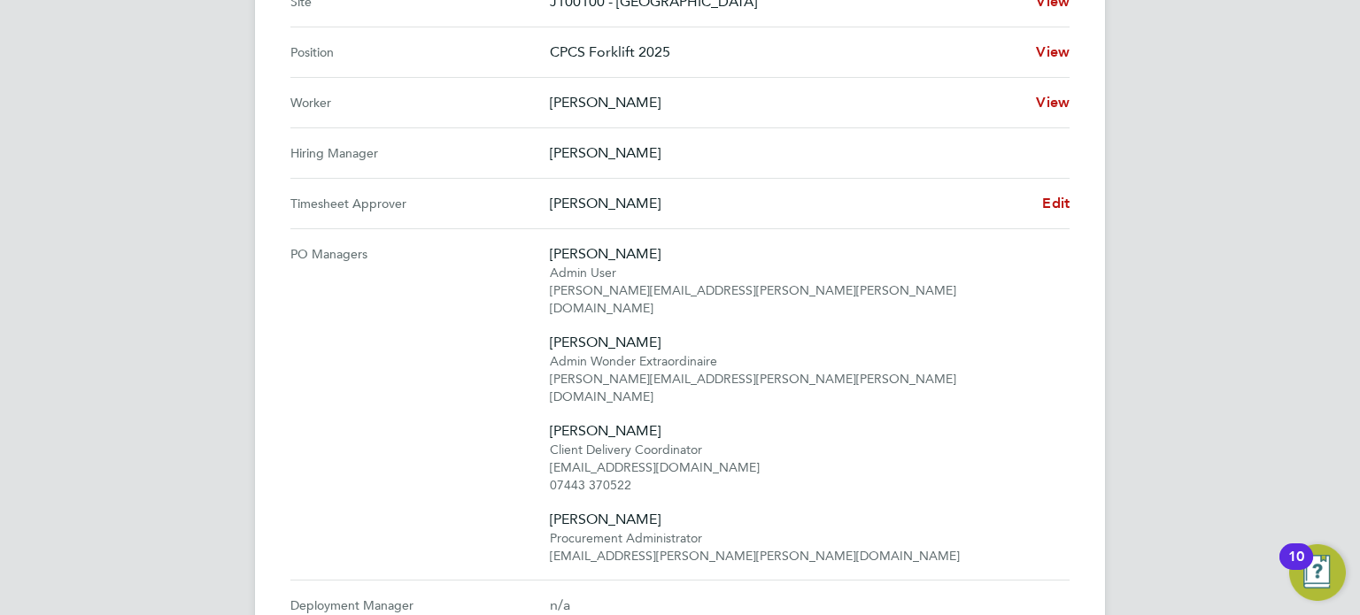
scroll to position [797, 0]
click at [1046, 200] on span "Edit" at bounding box center [1055, 204] width 27 height 17
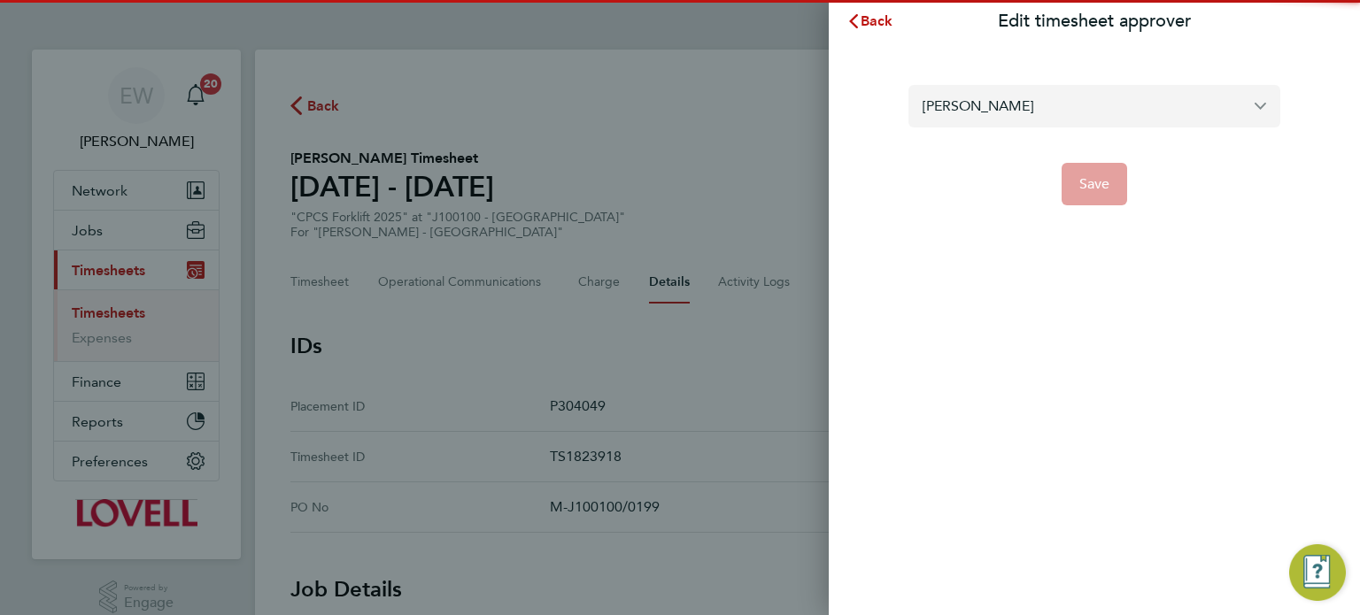
click at [1007, 105] on input "[PERSON_NAME]" at bounding box center [1094, 106] width 372 height 42
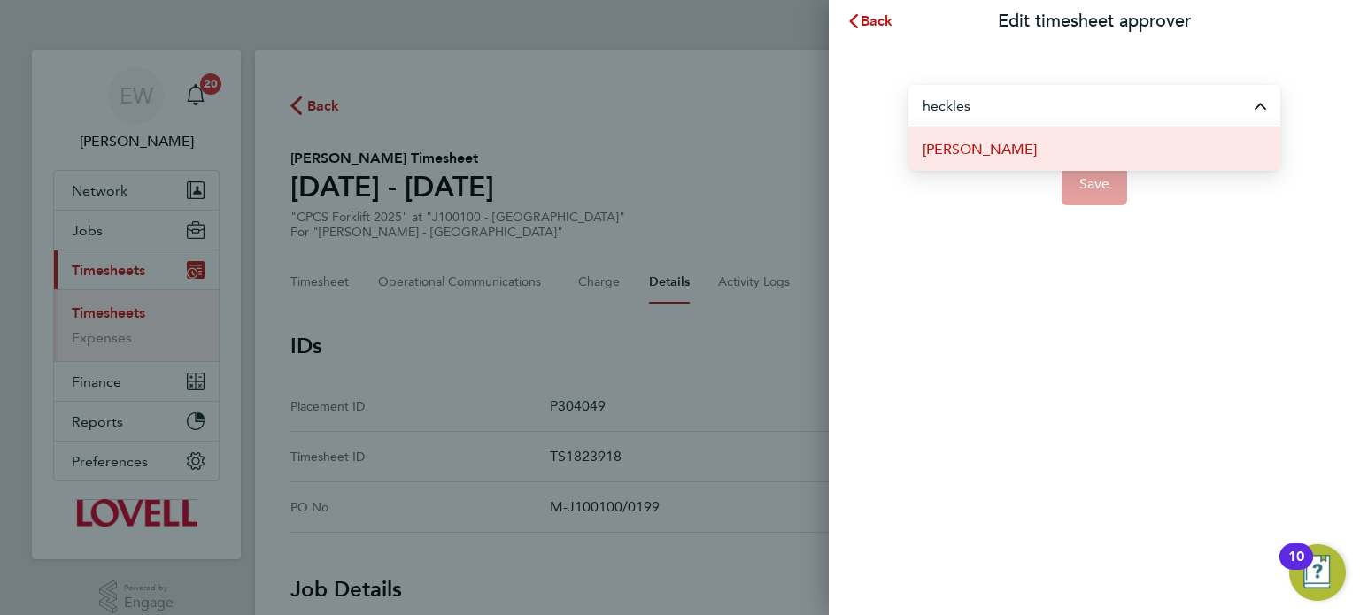
click at [1005, 151] on span "[PERSON_NAME]" at bounding box center [979, 149] width 114 height 21
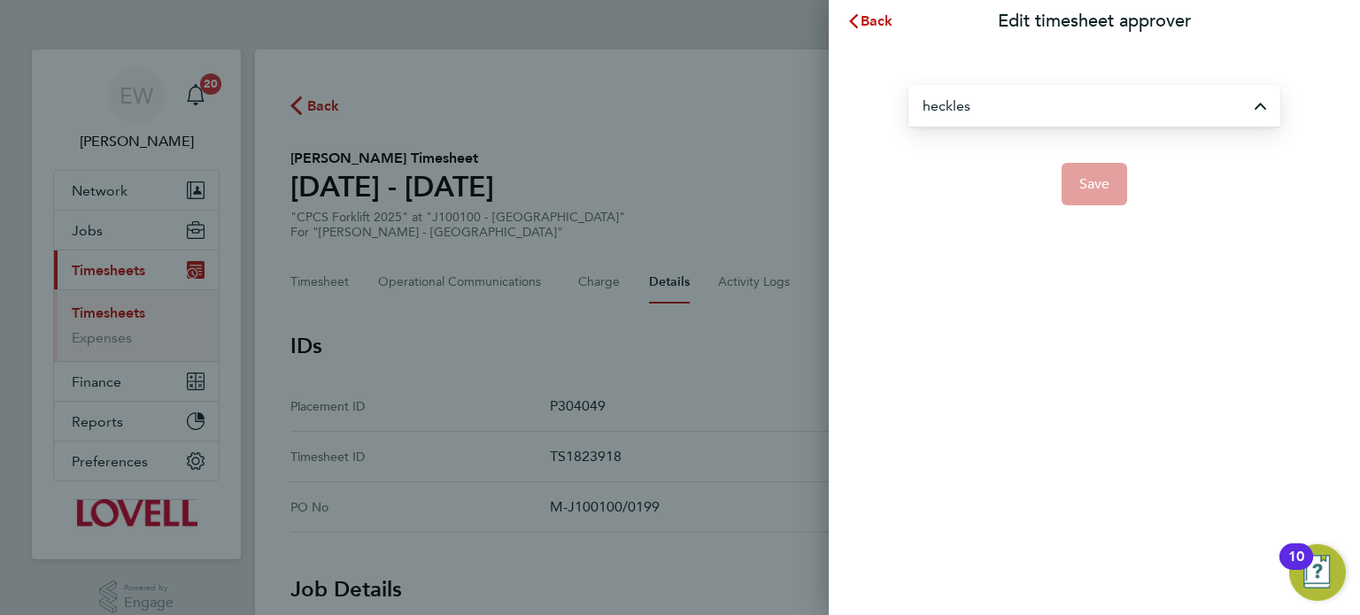
type input "[PERSON_NAME]"
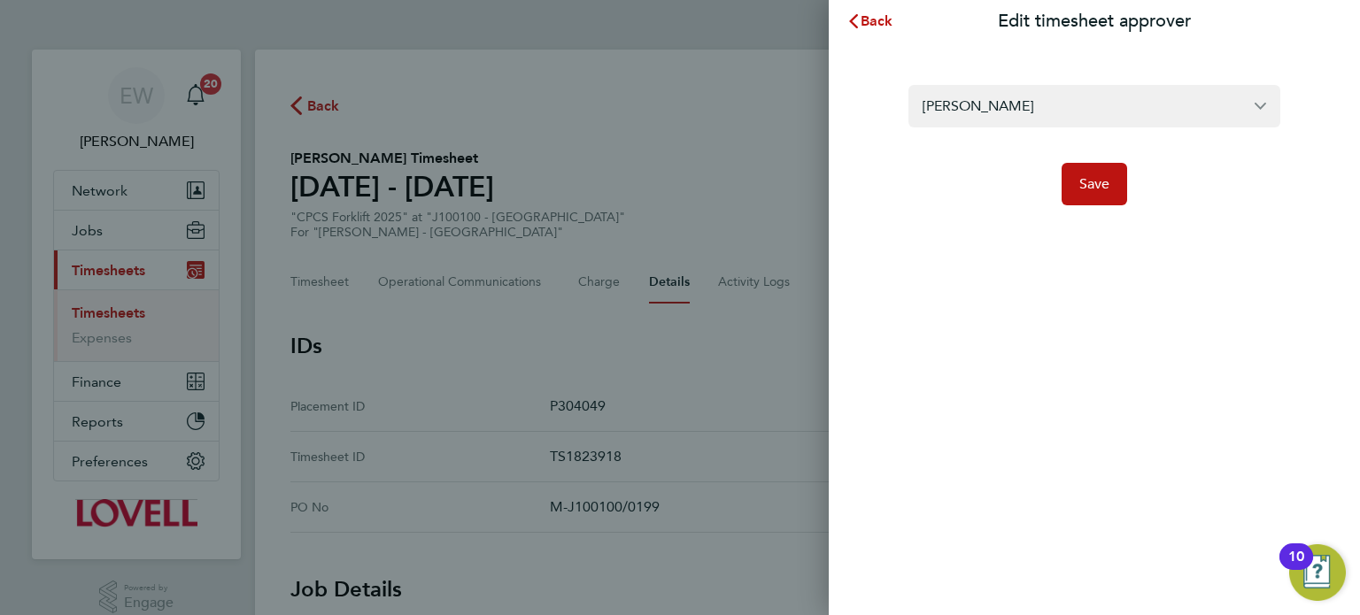
click at [1116, 207] on div "[PERSON_NAME] Save" at bounding box center [1093, 134] width 531 height 184
click at [1086, 177] on span "Save" at bounding box center [1094, 184] width 31 height 18
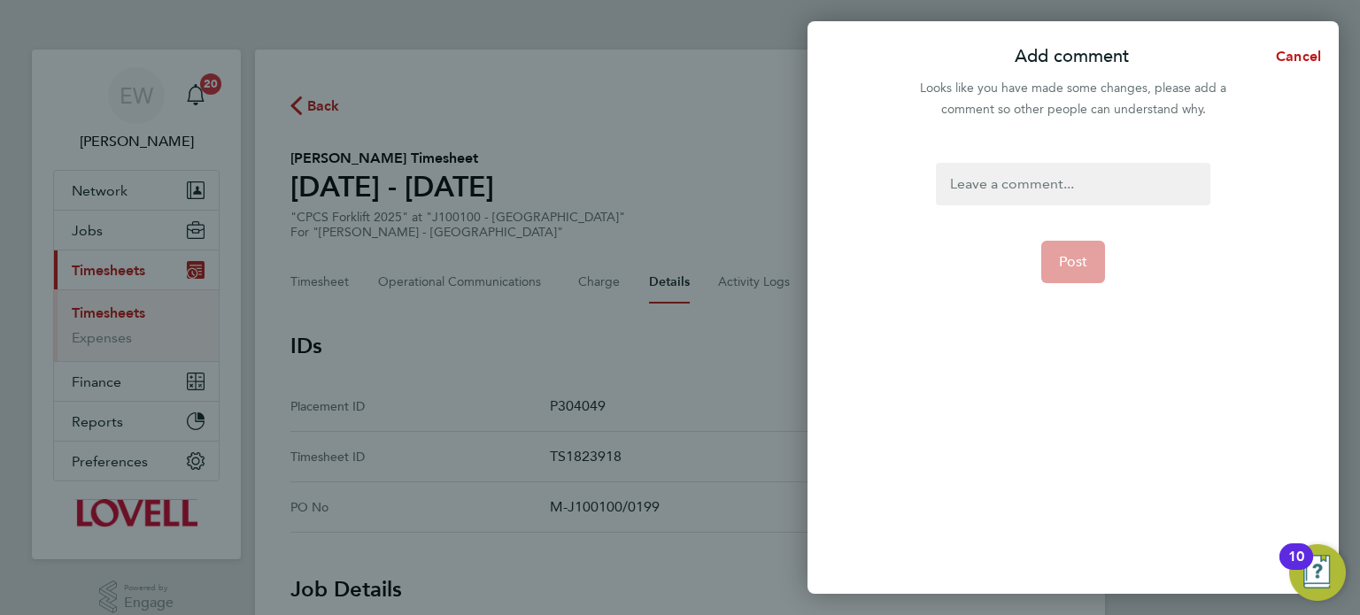
click at [1086, 177] on div at bounding box center [1073, 184] width 274 height 42
click at [1051, 274] on button "Post" at bounding box center [1073, 262] width 65 height 42
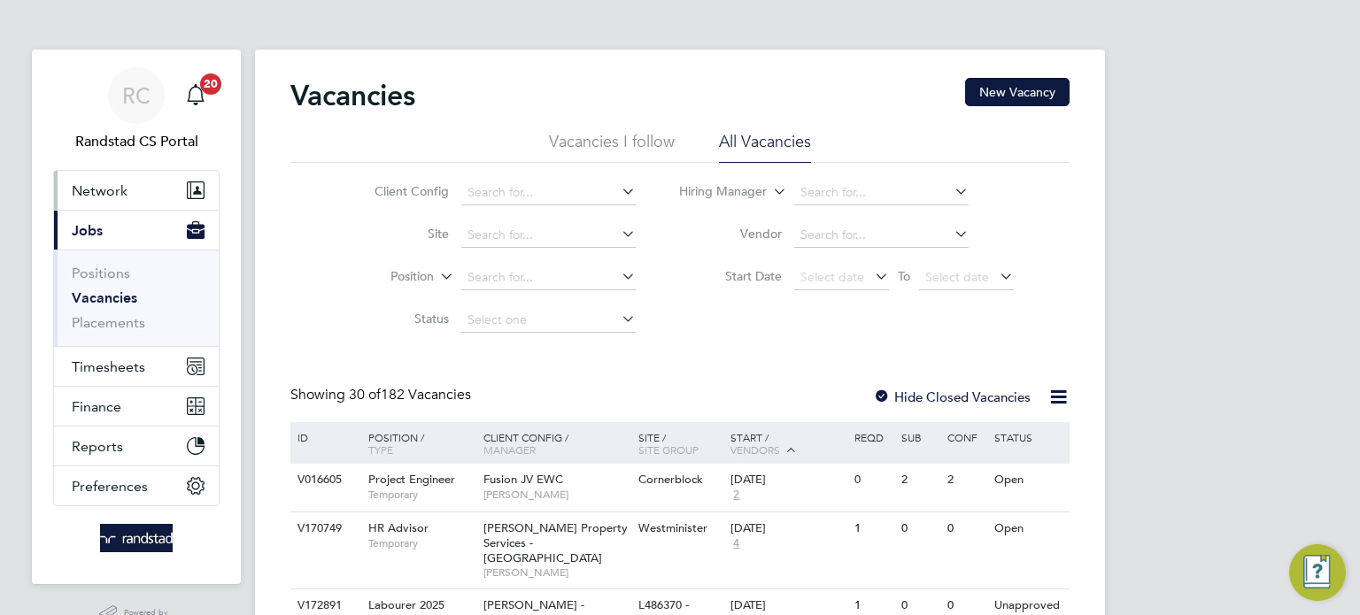
click at [121, 177] on button "Network" at bounding box center [136, 190] width 165 height 39
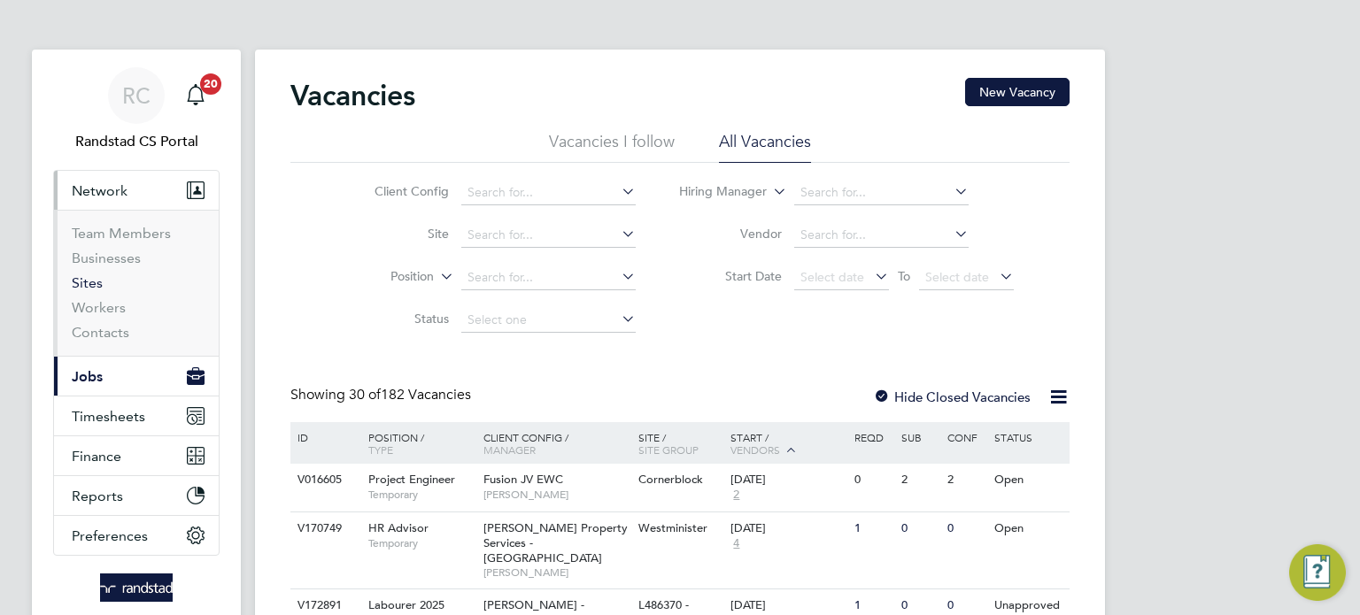
click at [72, 281] on link "Sites" at bounding box center [87, 282] width 31 height 17
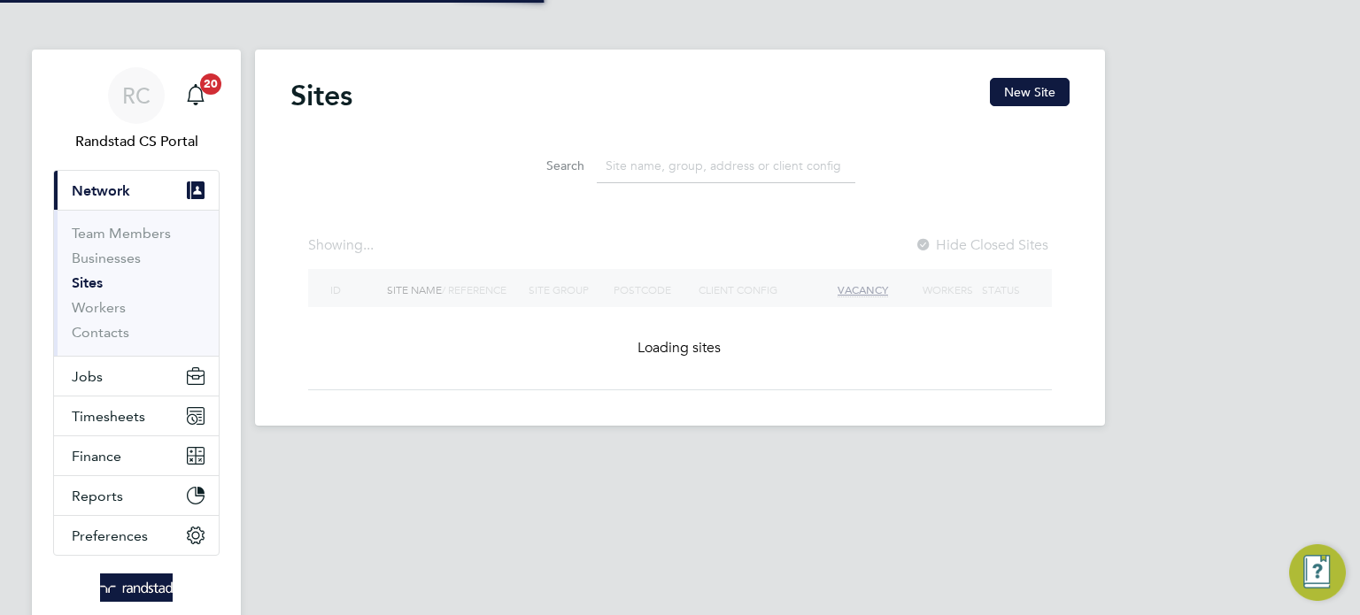
click at [716, 163] on input at bounding box center [726, 166] width 258 height 35
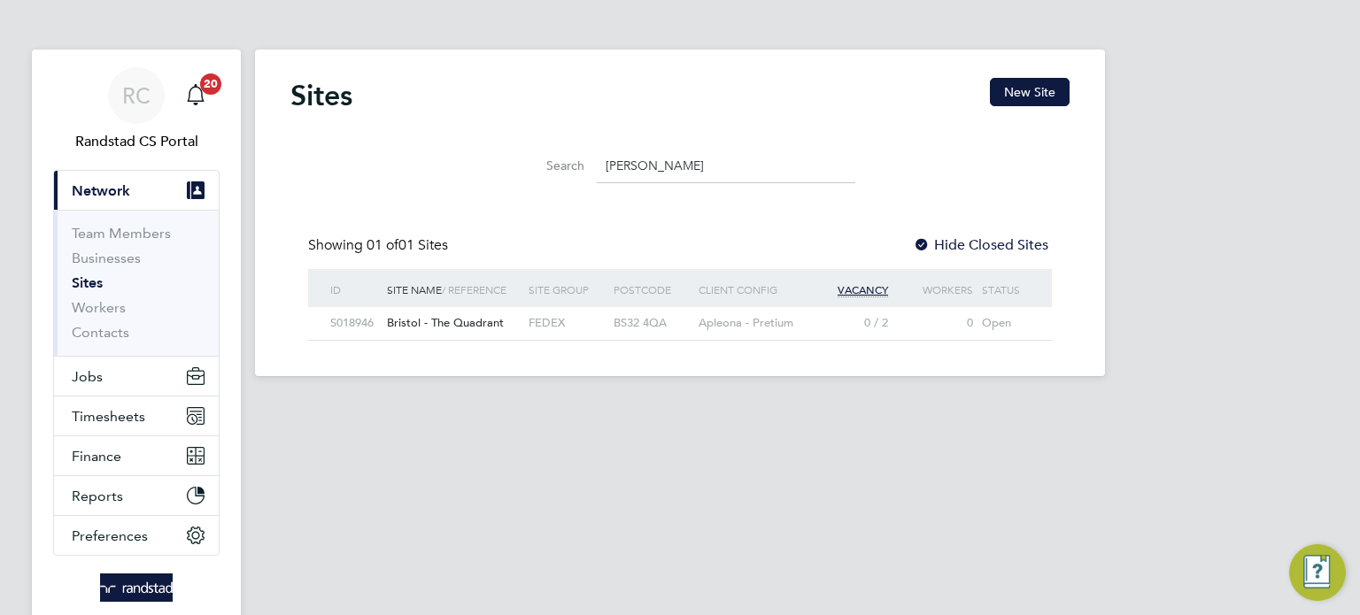
drag, startPoint x: 681, startPoint y: 163, endPoint x: 587, endPoint y: 152, distance: 94.4
click at [587, 152] on div "Search [PERSON_NAME]" at bounding box center [680, 166] width 351 height 35
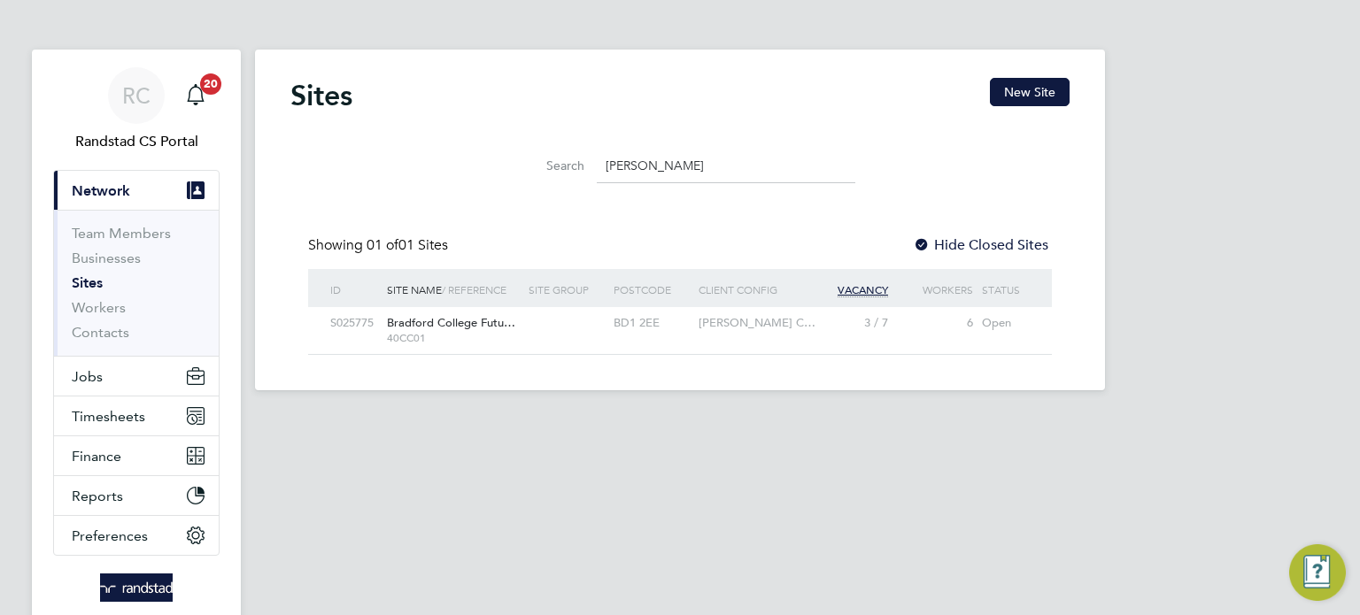
type input "[PERSON_NAME]"
click at [671, 338] on div "BD1 2EE" at bounding box center [651, 323] width 85 height 33
click at [127, 373] on button "Jobs" at bounding box center [136, 376] width 165 height 39
